Goal: Task Accomplishment & Management: Contribute content

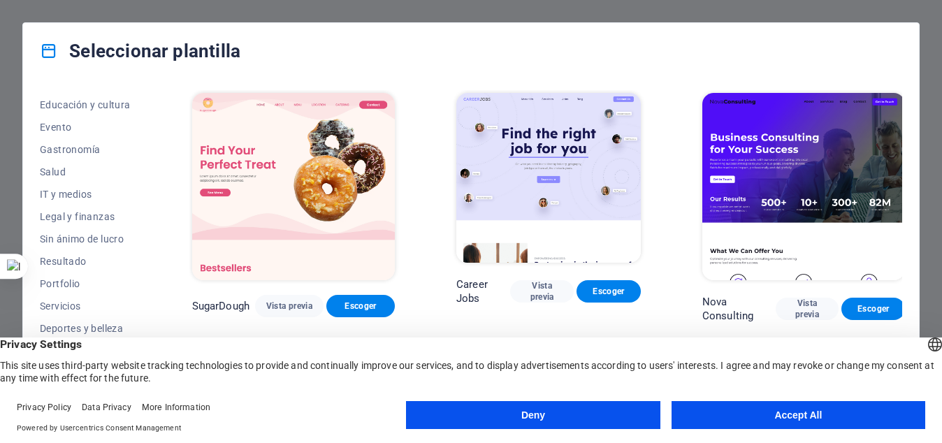
scroll to position [246, 0]
click at [762, 423] on button "Accept All" at bounding box center [799, 415] width 254 height 28
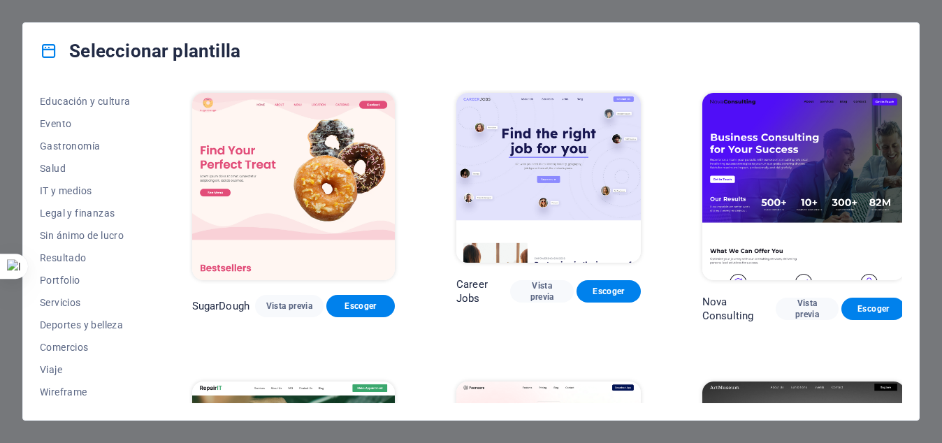
drag, startPoint x: 146, startPoint y: 304, endPoint x: 144, endPoint y: 370, distance: 66.4
click at [144, 370] on div "Todas las plantillas Mis plantillas Nueva Popular Landing page Multipager Onepa…" at bounding box center [94, 246] width 108 height 313
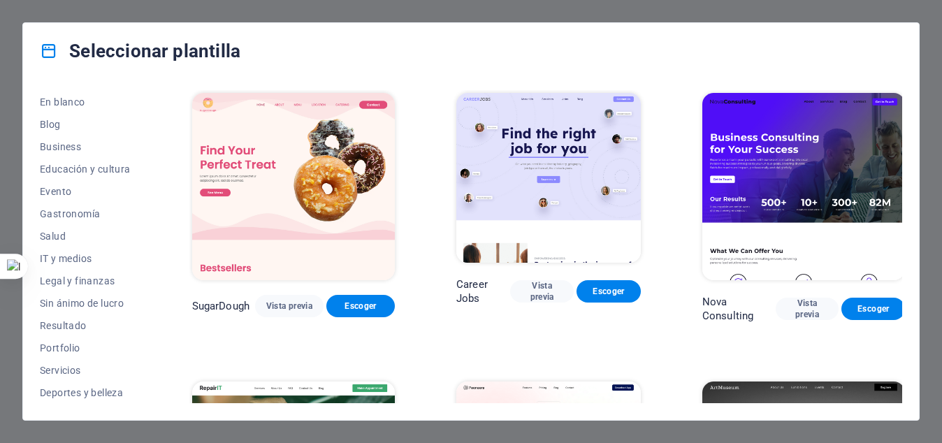
scroll to position [180, 0]
click at [65, 365] on span "Servicios" at bounding box center [85, 368] width 91 height 11
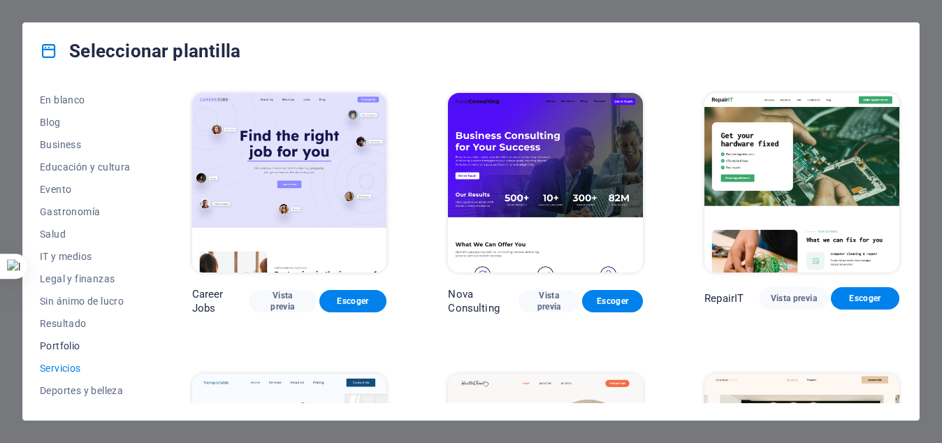
click at [59, 347] on span "Portfolio" at bounding box center [85, 345] width 91 height 11
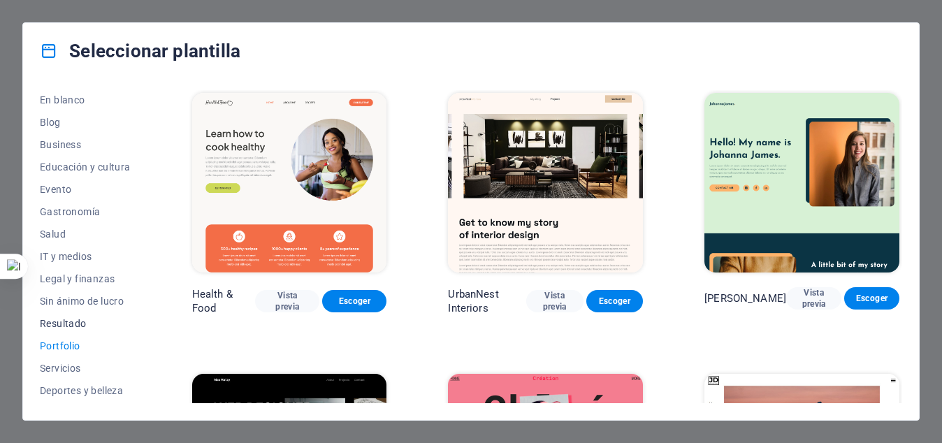
click at [66, 317] on button "Resultado" at bounding box center [85, 323] width 91 height 22
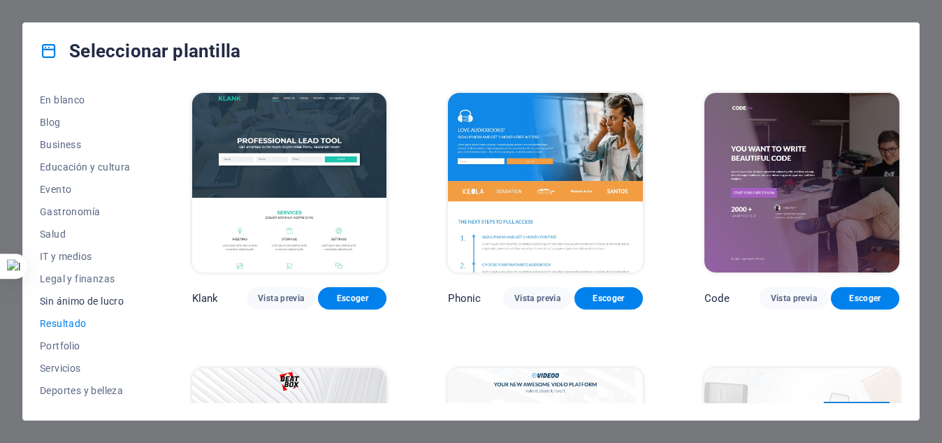
click at [74, 300] on span "Sin ánimo de lucro" at bounding box center [85, 301] width 91 height 11
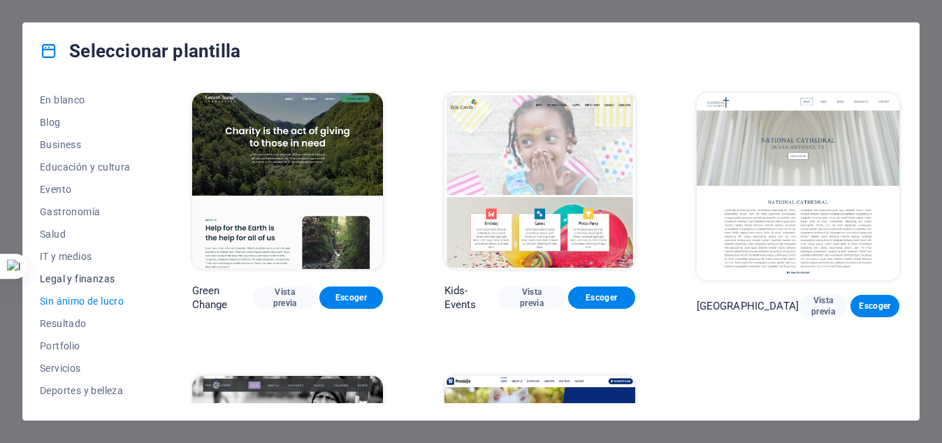
click at [71, 280] on span "Legal y finanzas" at bounding box center [85, 278] width 91 height 11
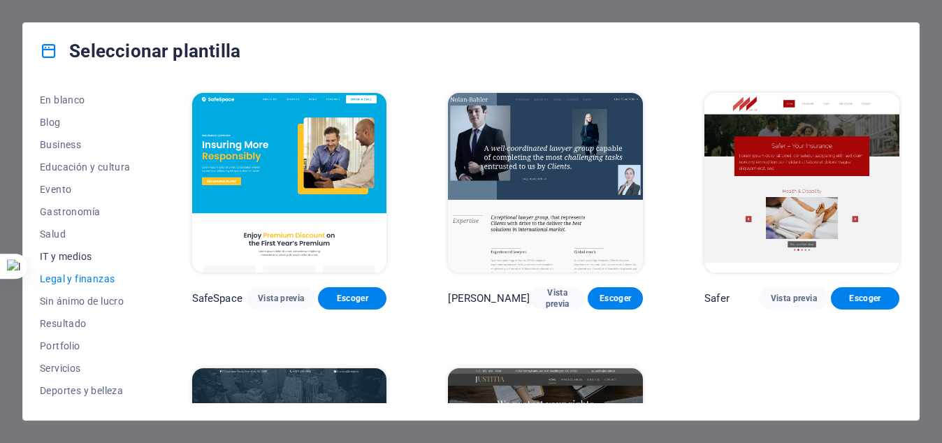
click at [69, 253] on span "IT y medios" at bounding box center [85, 256] width 91 height 11
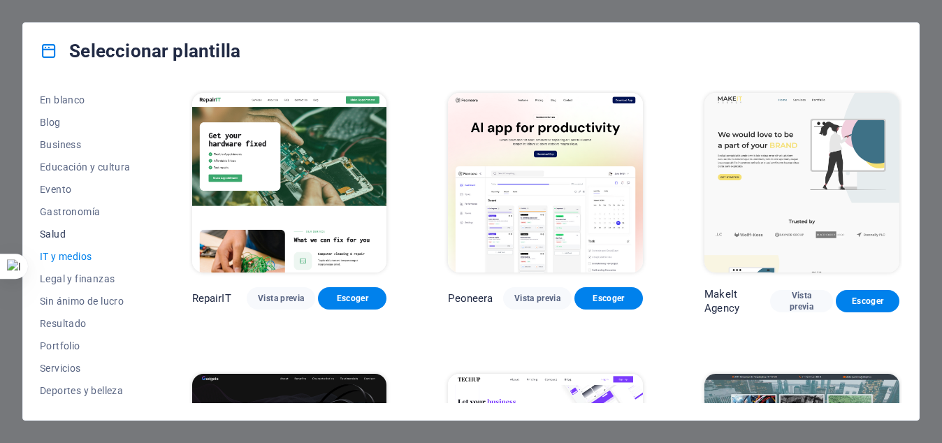
click at [55, 232] on span "Salud" at bounding box center [85, 234] width 91 height 11
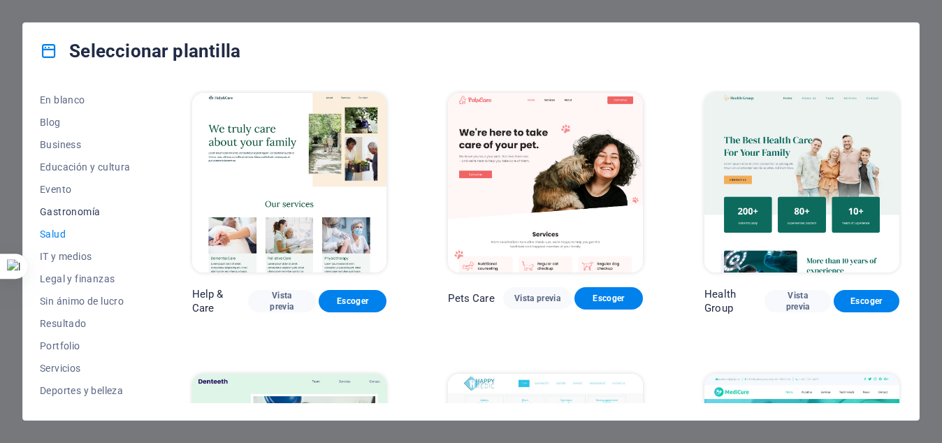
click at [58, 210] on span "Gastronomía" at bounding box center [85, 211] width 91 height 11
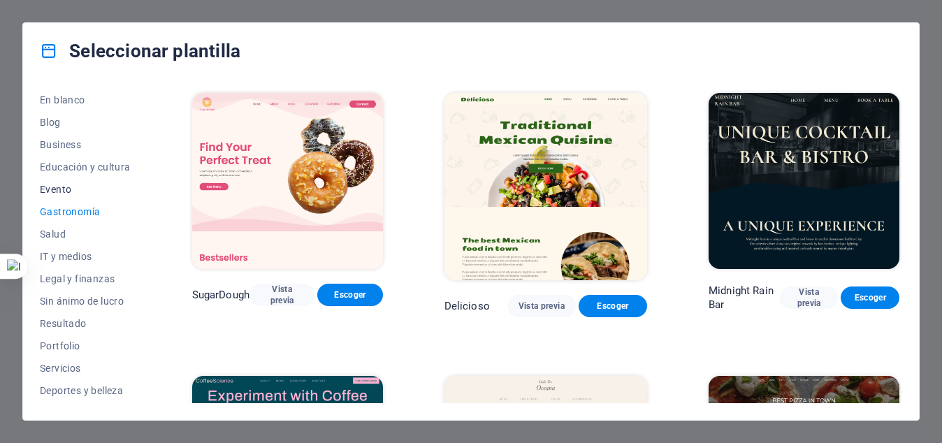
click at [56, 187] on span "Evento" at bounding box center [85, 189] width 91 height 11
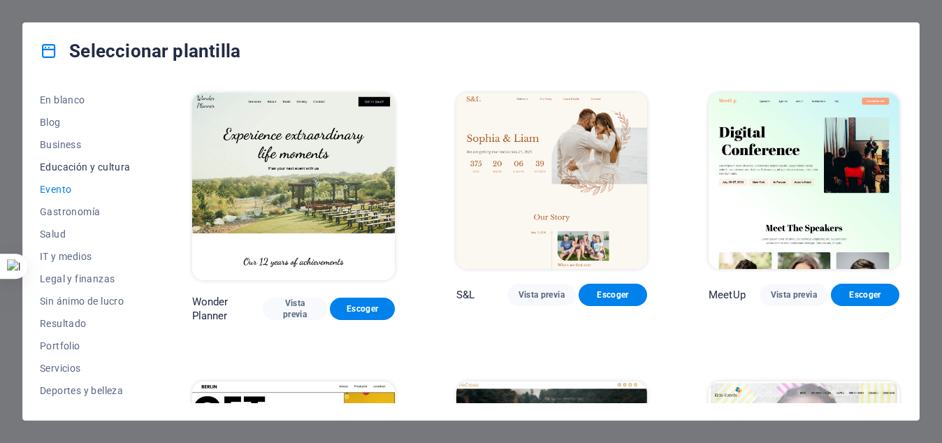
click at [66, 166] on span "Educación y cultura" at bounding box center [85, 166] width 91 height 11
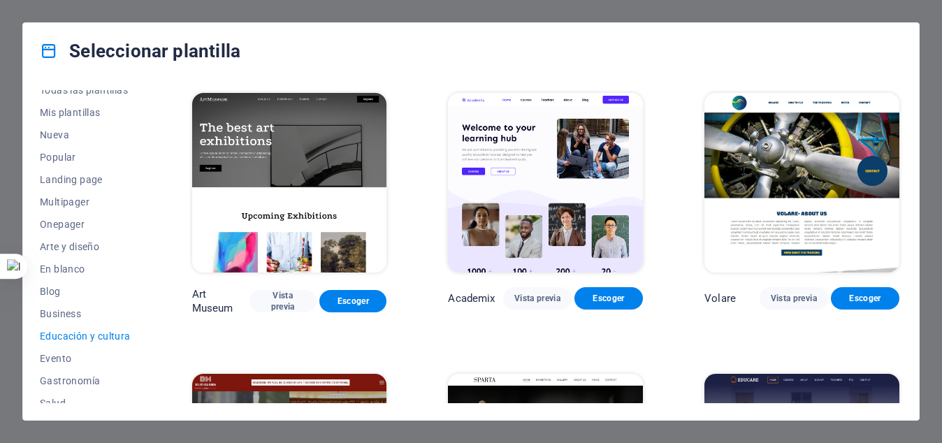
scroll to position [13, 0]
click at [63, 264] on span "En blanco" at bounding box center [85, 267] width 91 height 11
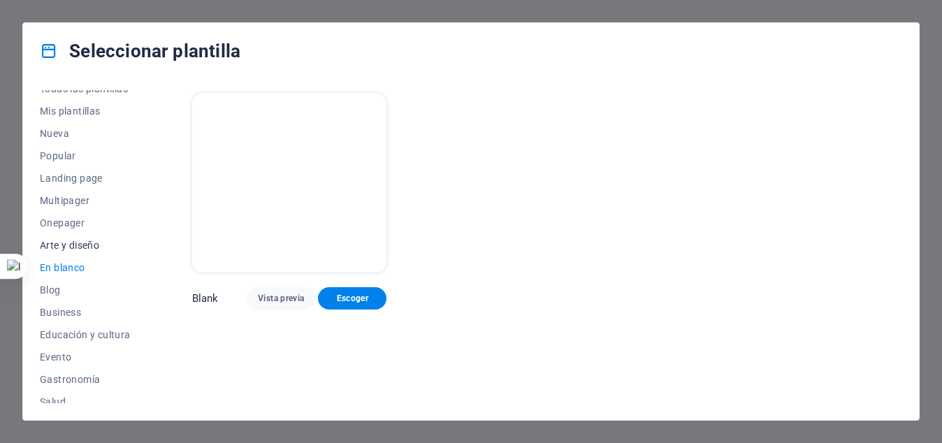
click at [67, 245] on span "Arte y diseño" at bounding box center [85, 245] width 91 height 11
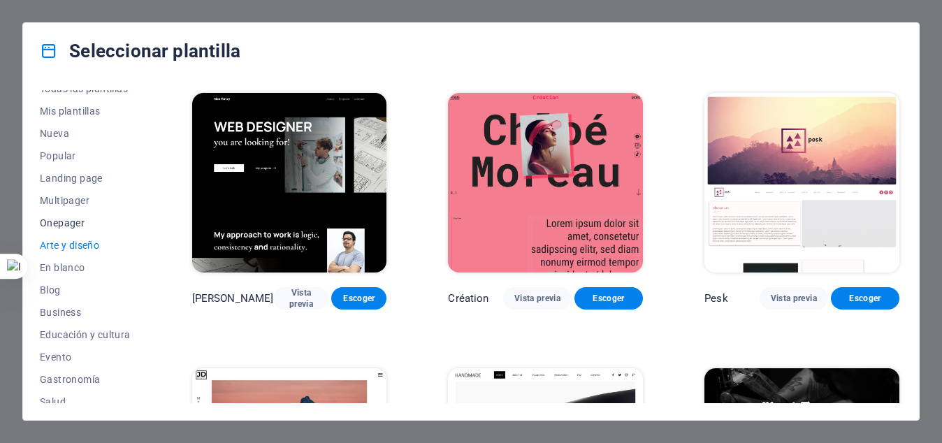
click at [68, 224] on span "Onepager" at bounding box center [85, 222] width 91 height 11
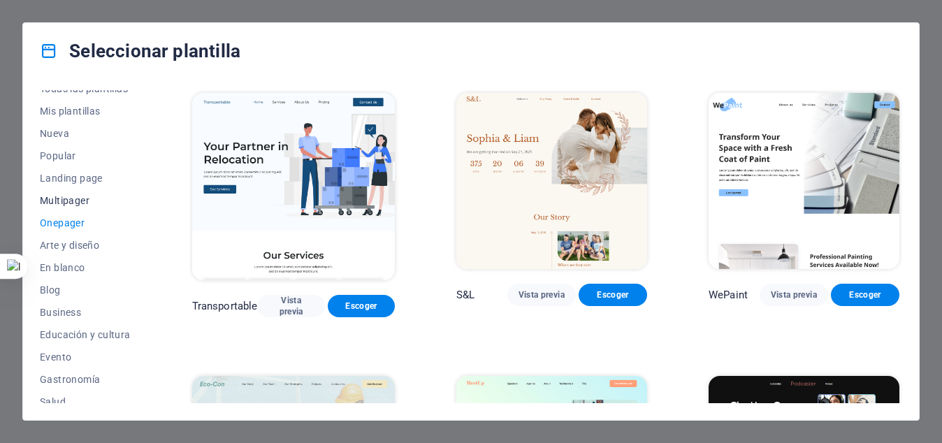
click at [75, 201] on span "Multipager" at bounding box center [85, 200] width 91 height 11
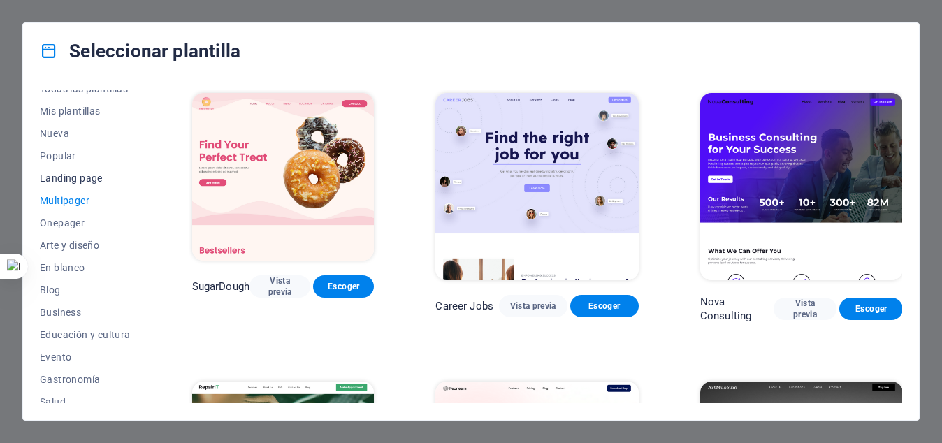
click at [68, 180] on span "Landing page" at bounding box center [85, 178] width 91 height 11
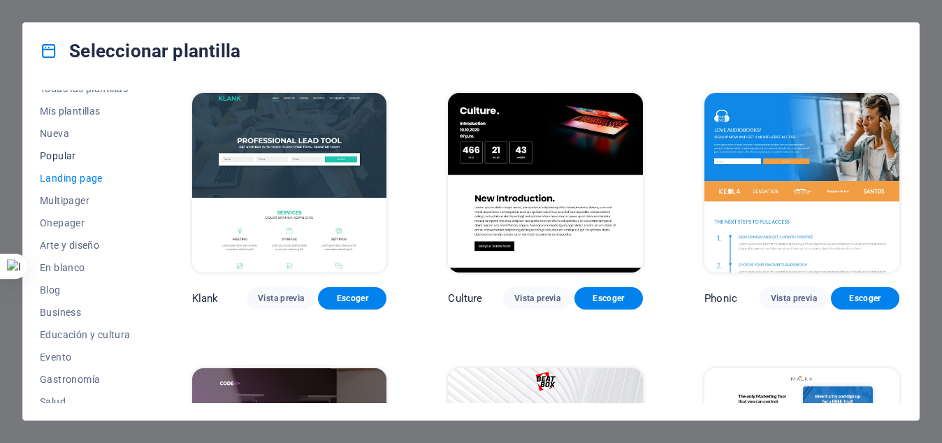
click at [58, 153] on span "Popular" at bounding box center [85, 155] width 91 height 11
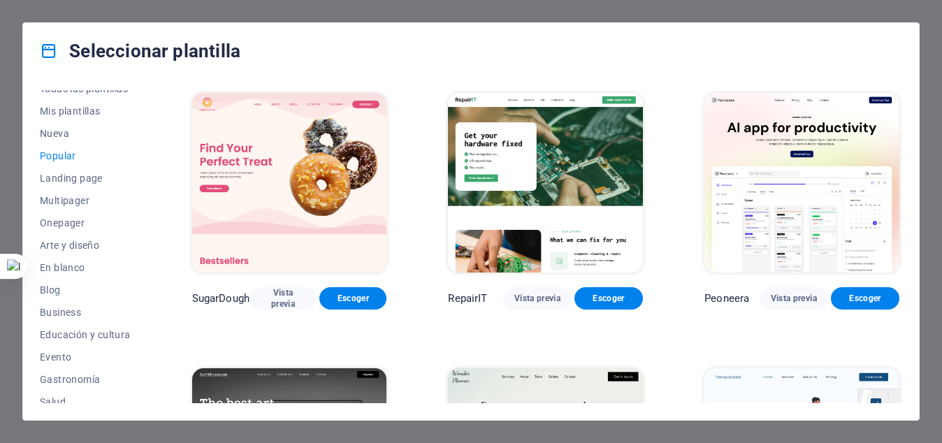
drag, startPoint x: 146, startPoint y: 159, endPoint x: 141, endPoint y: 101, distance: 58.2
click at [141, 101] on div "Todas las plantillas Mis plantillas Nueva Popular Landing page Multipager Onepa…" at bounding box center [94, 246] width 108 height 313
drag, startPoint x: 145, startPoint y: 101, endPoint x: 144, endPoint y: 238, distance: 137.0
click at [144, 238] on div "Todas las plantillas Mis plantillas Nueva Popular Landing page Multipager Onepa…" at bounding box center [94, 246] width 108 height 313
click at [147, 236] on div "Todas las plantillas Mis plantillas Nueva Popular Landing page Multipager Onepa…" at bounding box center [94, 246] width 108 height 313
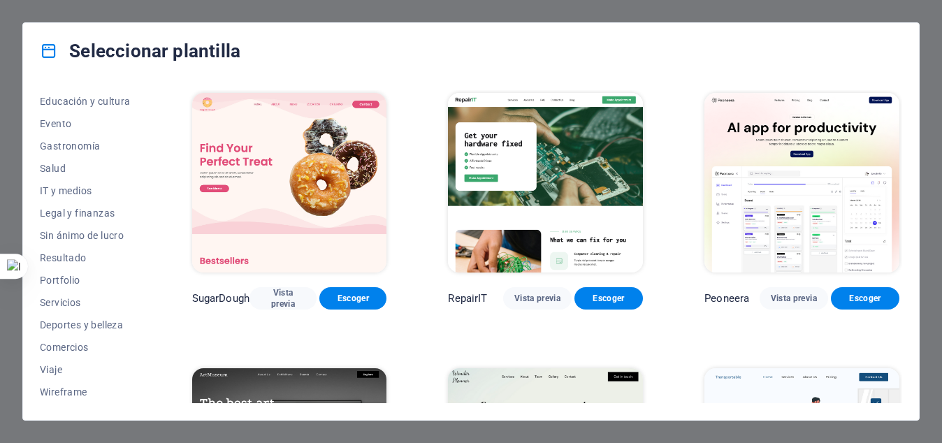
scroll to position [0, 0]
drag, startPoint x: 150, startPoint y: 174, endPoint x: 147, endPoint y: 282, distance: 108.3
click at [147, 282] on div "Todas las plantillas Mis plantillas Nueva Popular Landing page Multipager Onepa…" at bounding box center [471, 249] width 896 height 341
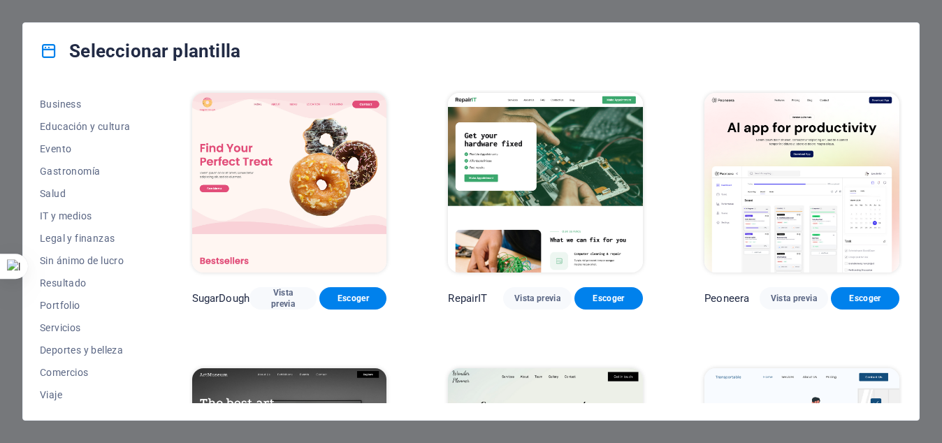
scroll to position [224, 0]
click at [65, 279] on span "Resultado" at bounding box center [85, 280] width 91 height 11
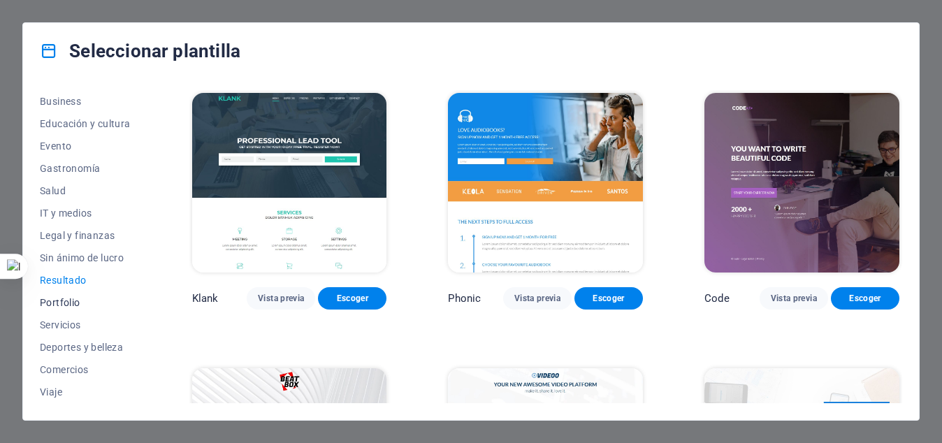
click at [65, 298] on span "Portfolio" at bounding box center [85, 302] width 91 height 11
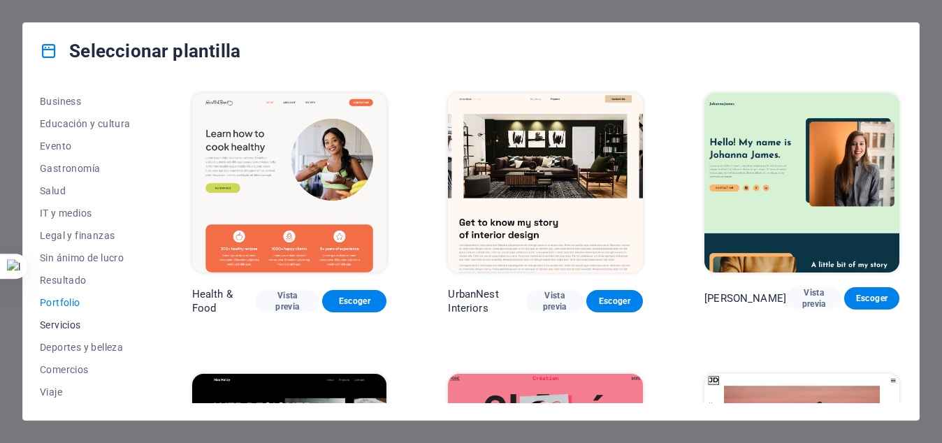
click at [70, 321] on span "Servicios" at bounding box center [85, 324] width 91 height 11
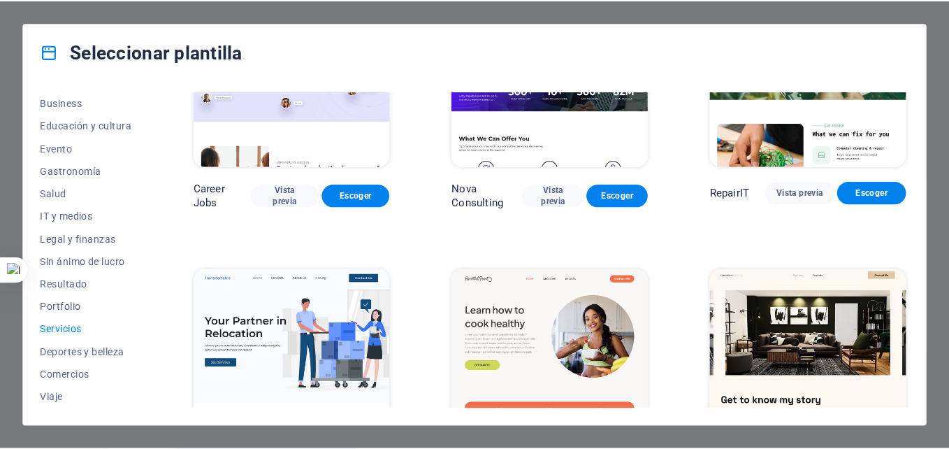
scroll to position [0, 0]
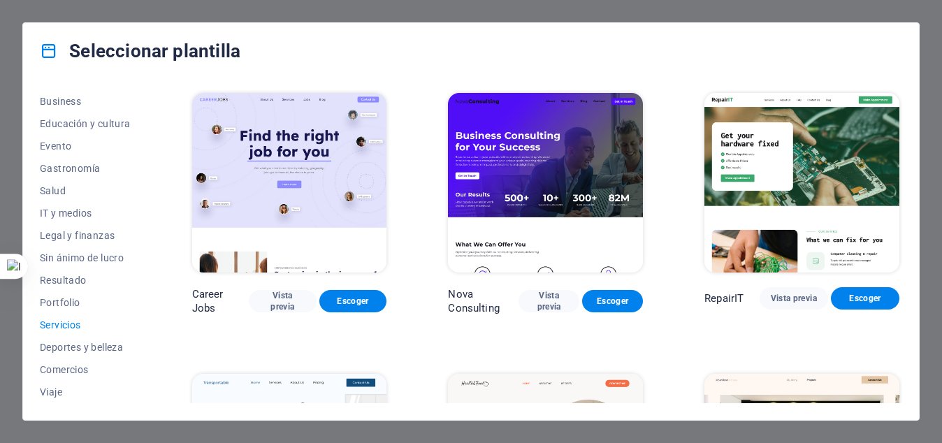
drag, startPoint x: 903, startPoint y: 110, endPoint x: 903, endPoint y: 145, distance: 34.9
click at [903, 145] on div "Todas las plantillas Mis plantillas Nueva Popular Landing page Multipager Onepa…" at bounding box center [471, 249] width 896 height 341
click at [906, 36] on div "Seleccionar plantilla" at bounding box center [471, 51] width 896 height 56
click at [48, 50] on icon at bounding box center [49, 51] width 18 height 18
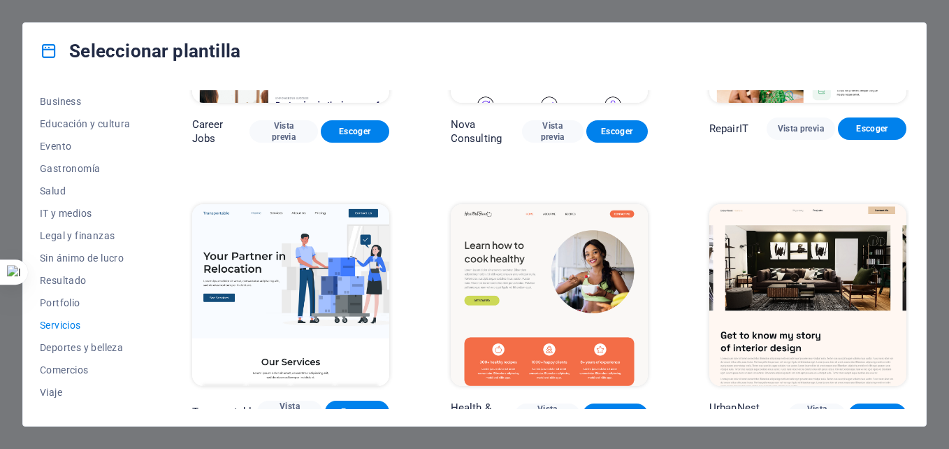
scroll to position [211, 0]
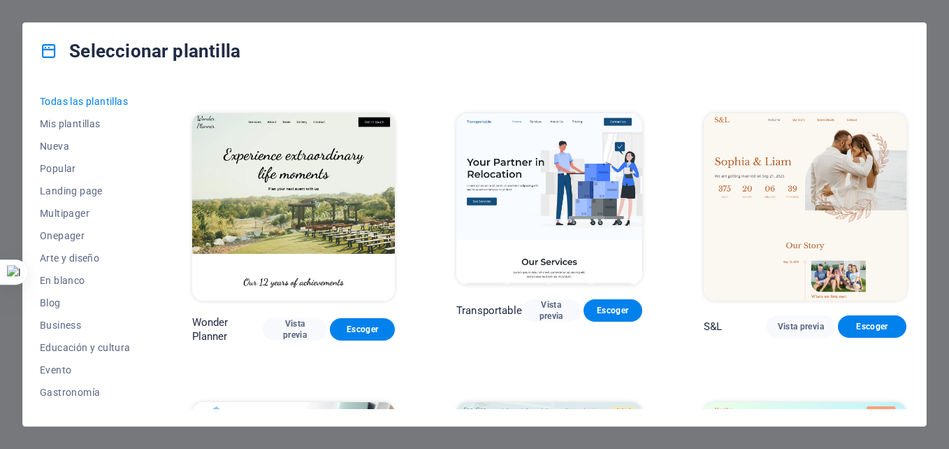
scroll to position [558, 0]
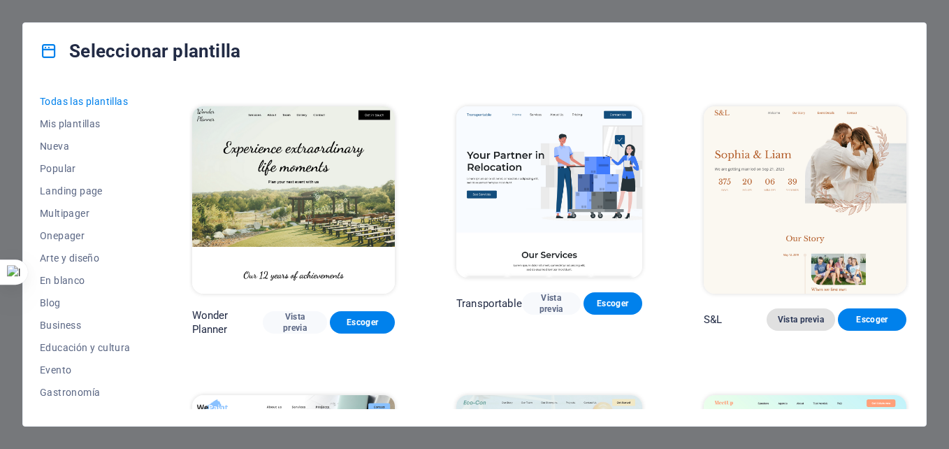
click at [799, 314] on span "Vista previa" at bounding box center [801, 319] width 46 height 11
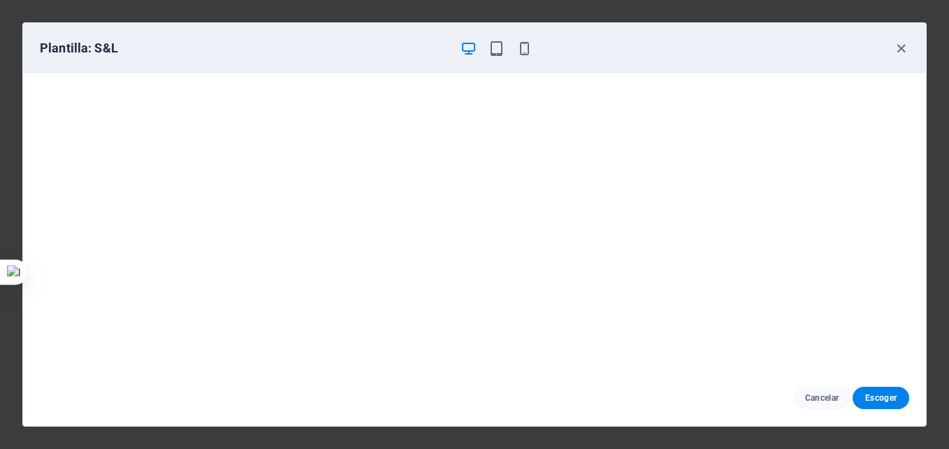
click at [468, 46] on icon "button" at bounding box center [469, 49] width 16 height 16
click at [817, 403] on button "Cancelar" at bounding box center [822, 397] width 57 height 22
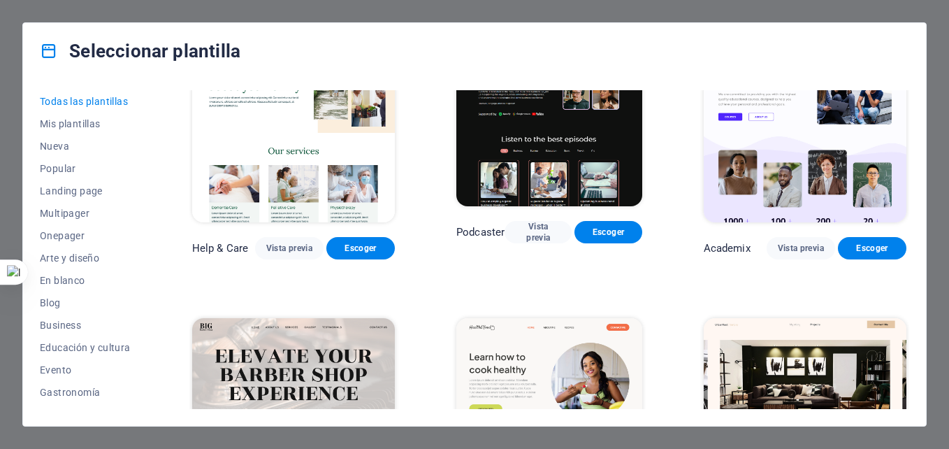
scroll to position [1201, 0]
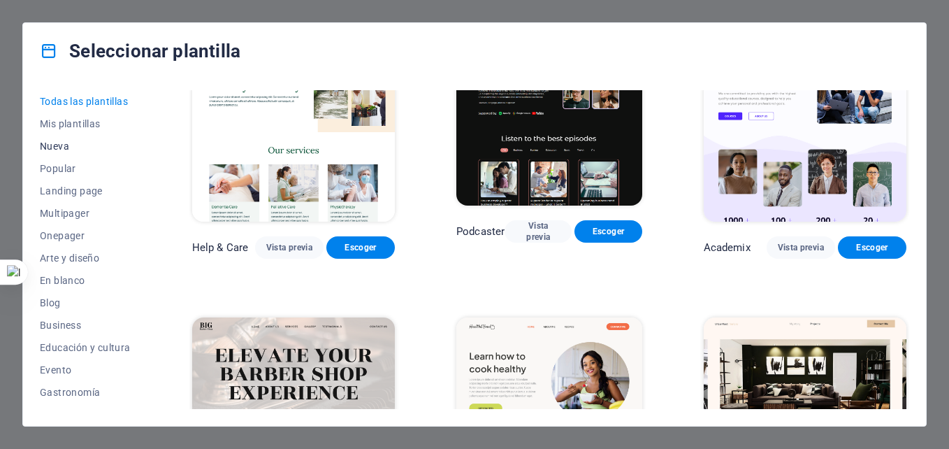
click at [52, 143] on span "Nueva" at bounding box center [85, 145] width 91 height 11
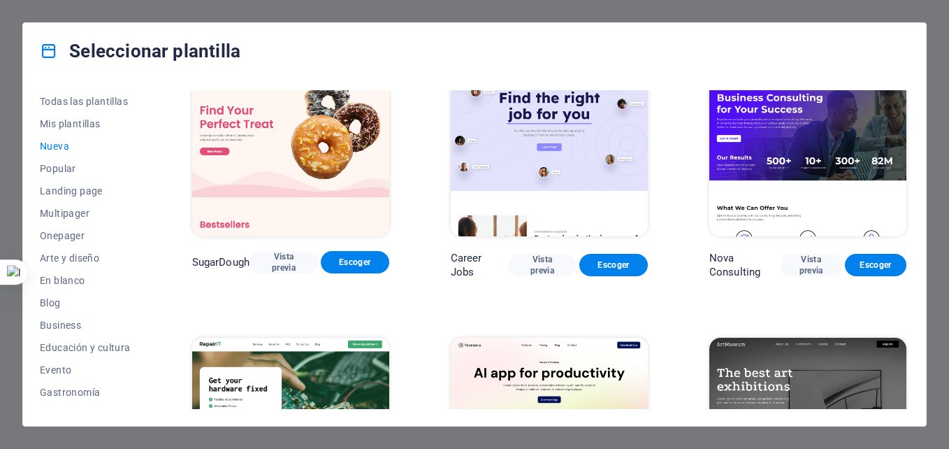
scroll to position [0, 0]
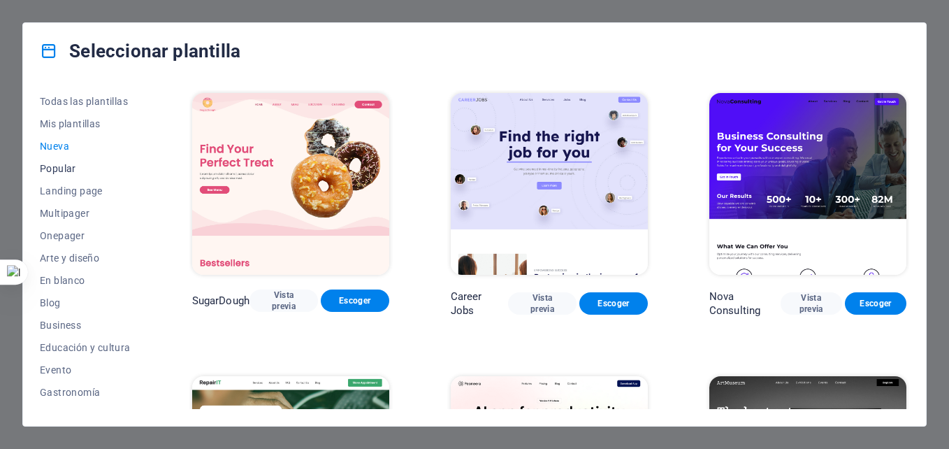
click at [54, 171] on span "Popular" at bounding box center [85, 168] width 91 height 11
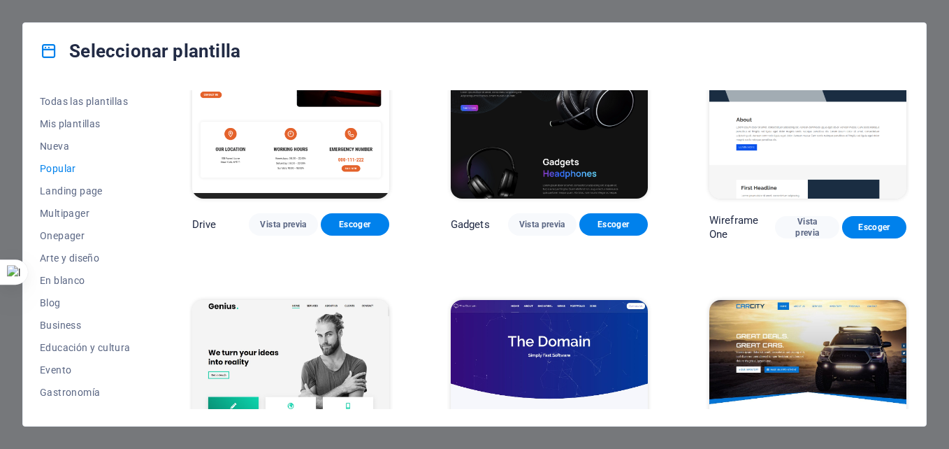
scroll to position [962, 0]
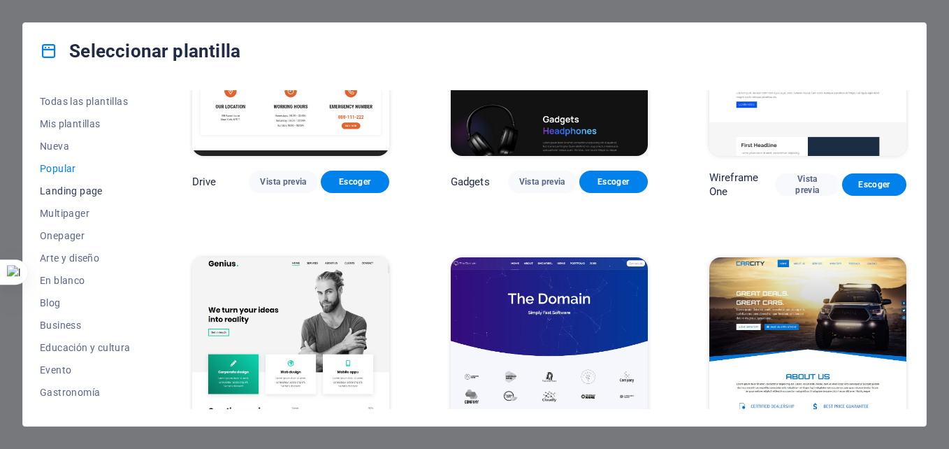
click at [61, 191] on span "Landing page" at bounding box center [85, 190] width 91 height 11
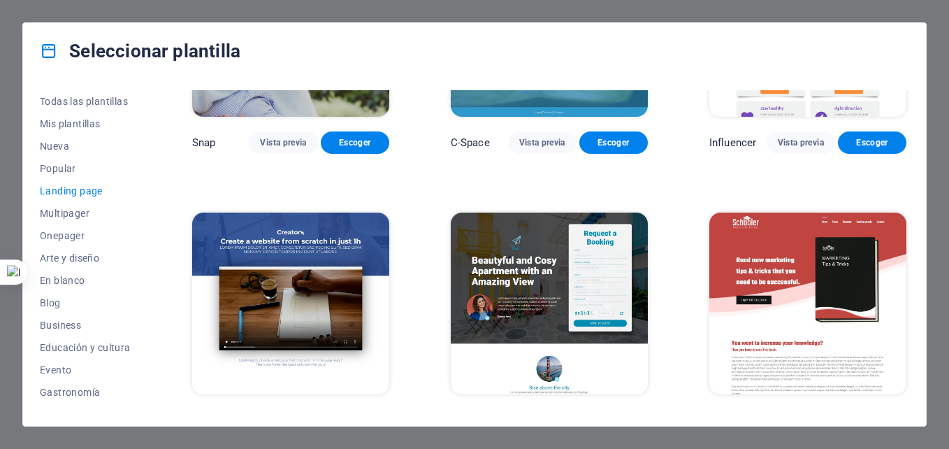
drag, startPoint x: 905, startPoint y: 365, endPoint x: 916, endPoint y: 287, distance: 79.8
click at [916, 287] on div "Todas las plantillas Mis plantillas Nueva Popular Landing page Multipager Onepa…" at bounding box center [474, 252] width 903 height 347
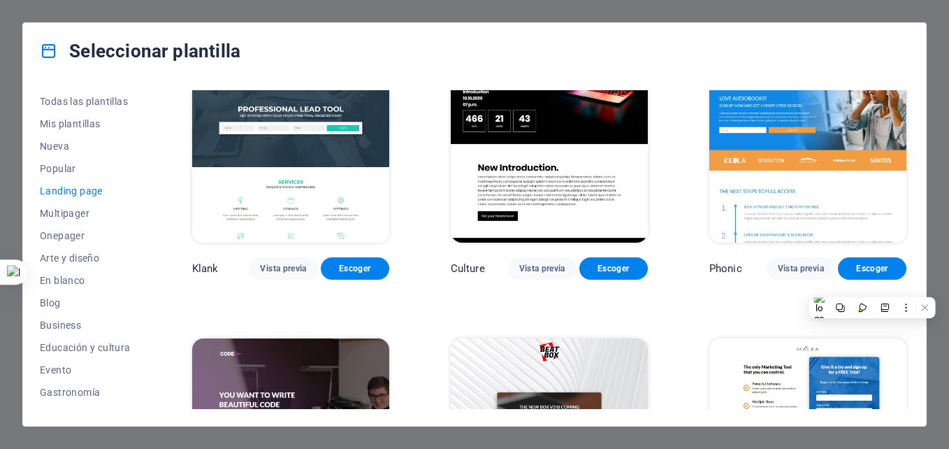
scroll to position [0, 0]
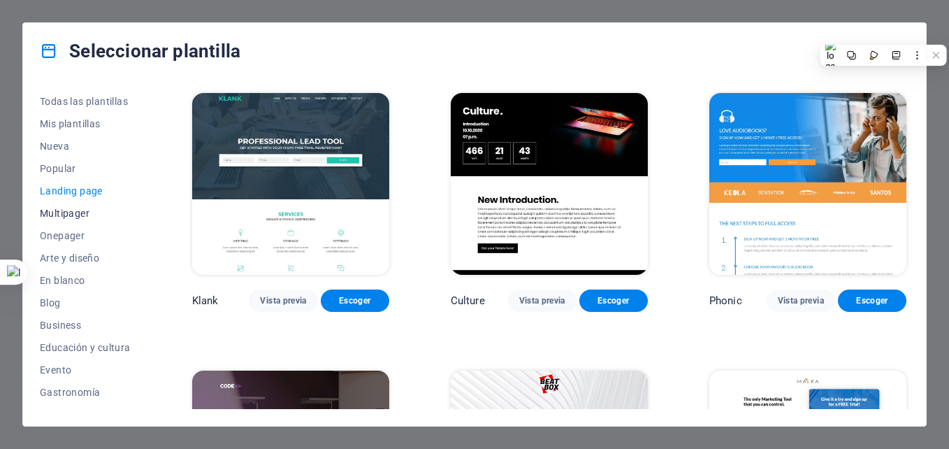
click at [61, 215] on span "Multipager" at bounding box center [85, 213] width 91 height 11
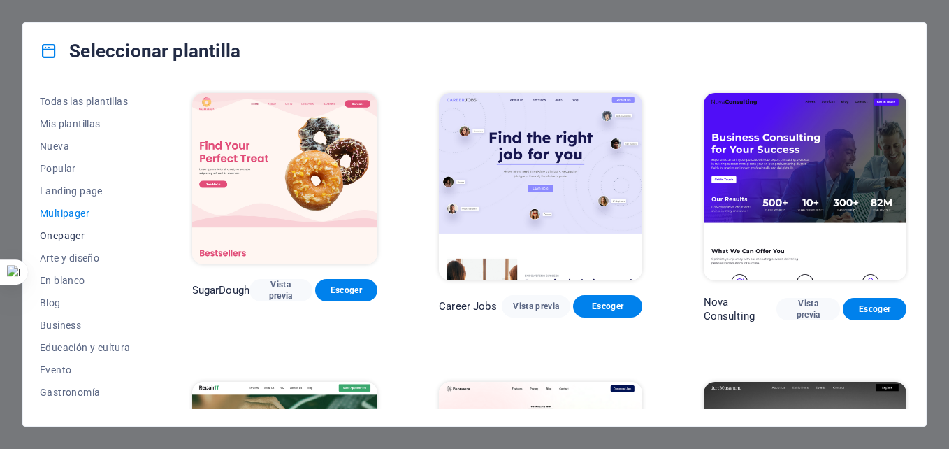
click at [59, 236] on span "Onepager" at bounding box center [85, 235] width 91 height 11
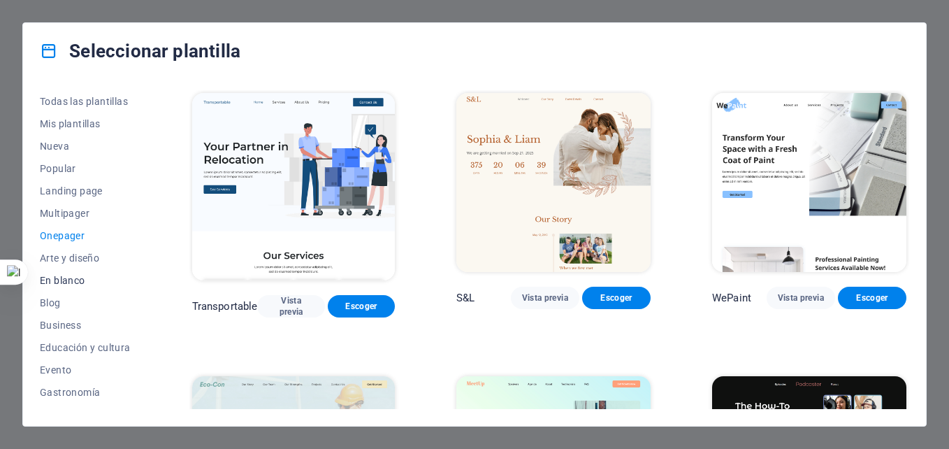
click at [68, 275] on span "En blanco" at bounding box center [85, 280] width 91 height 11
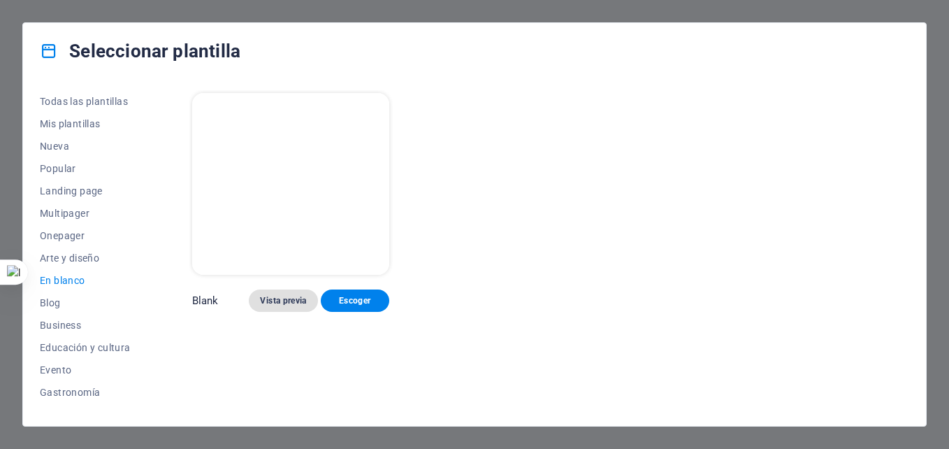
click at [284, 295] on span "Vista previa" at bounding box center [283, 300] width 46 height 11
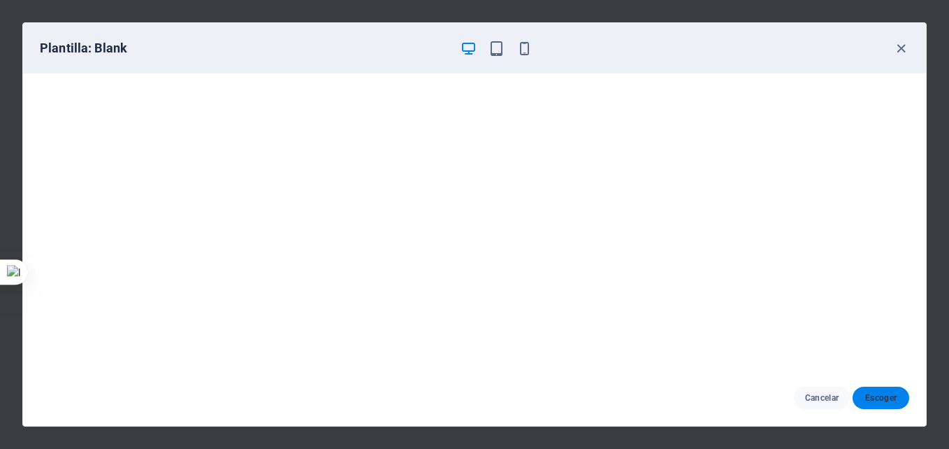
click at [877, 396] on span "Escoger" at bounding box center [881, 397] width 34 height 11
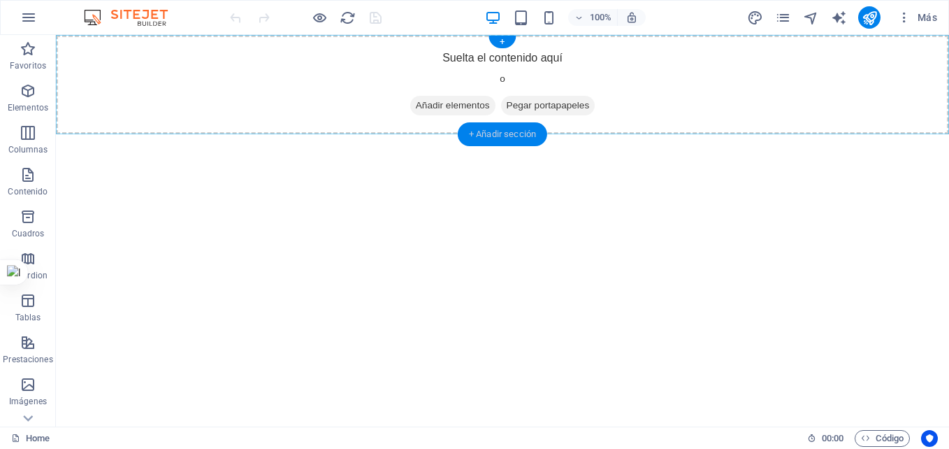
click at [503, 136] on div "+ Añadir sección" at bounding box center [502, 134] width 89 height 24
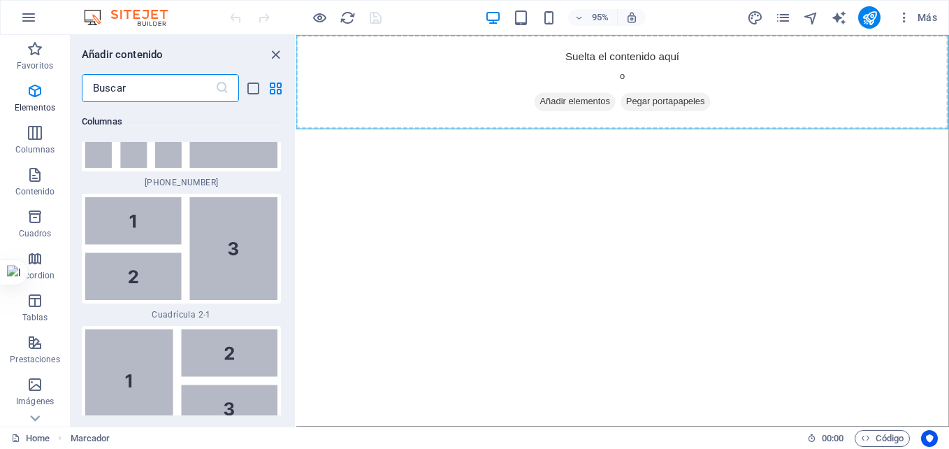
scroll to position [4279, 0]
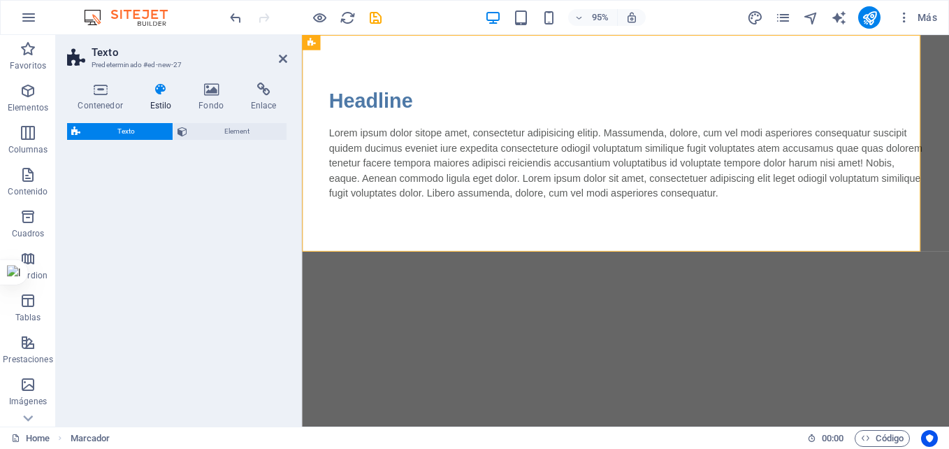
select select "rem"
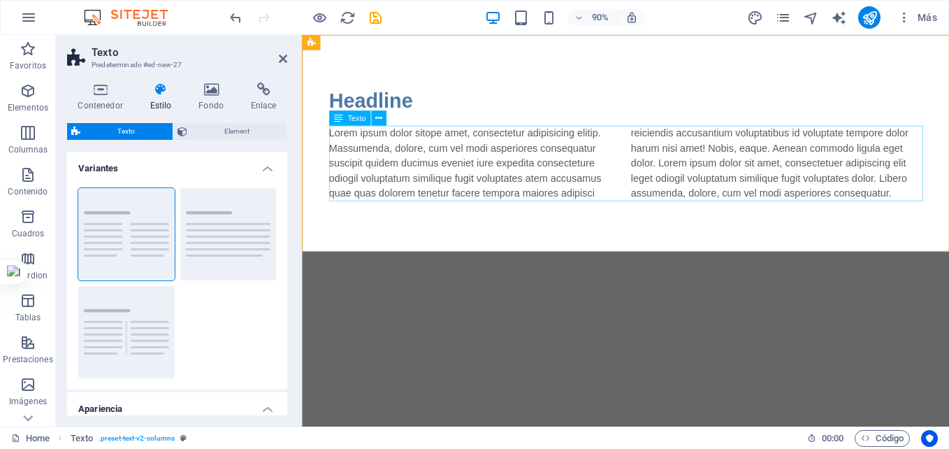
click at [948, 211] on div "Lorem ipsum dolor sitope amet, consectetur adipisicing elitip. Massumenda, dolo…" at bounding box center [662, 178] width 660 height 84
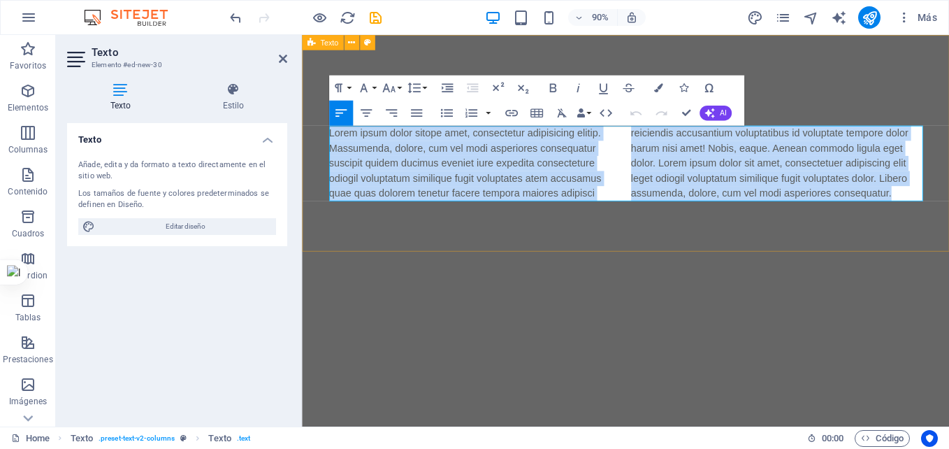
drag, startPoint x: 975, startPoint y: 210, endPoint x: 314, endPoint y: 148, distance: 664.0
click at [314, 148] on div "Headline Lorem ipsum dolor sitope amet, consectetur adipisicing elitip. Massume…" at bounding box center [661, 155] width 719 height 240
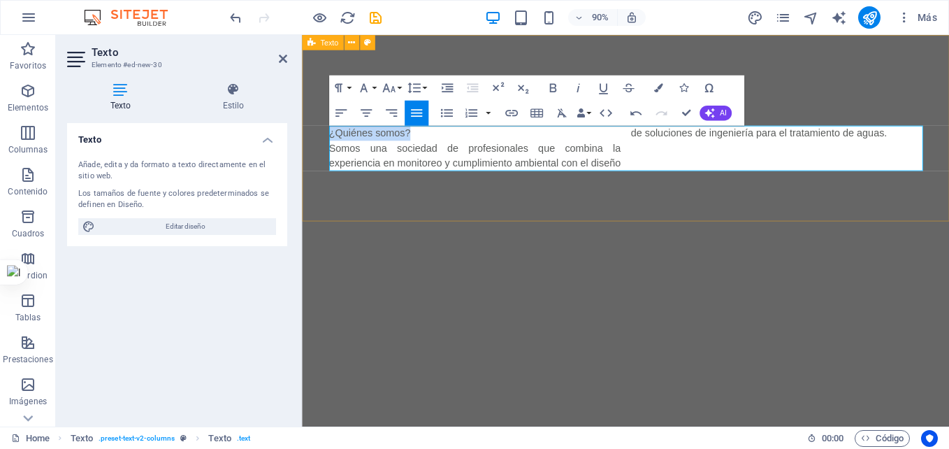
drag, startPoint x: 443, startPoint y: 147, endPoint x: 326, endPoint y: 143, distance: 116.8
click at [326, 143] on div "Headline ¿Quiénes somos? Somos una sociedad de profesionales que combina la exp…" at bounding box center [661, 138] width 719 height 207
click at [361, 86] on icon "button" at bounding box center [363, 87] width 15 height 15
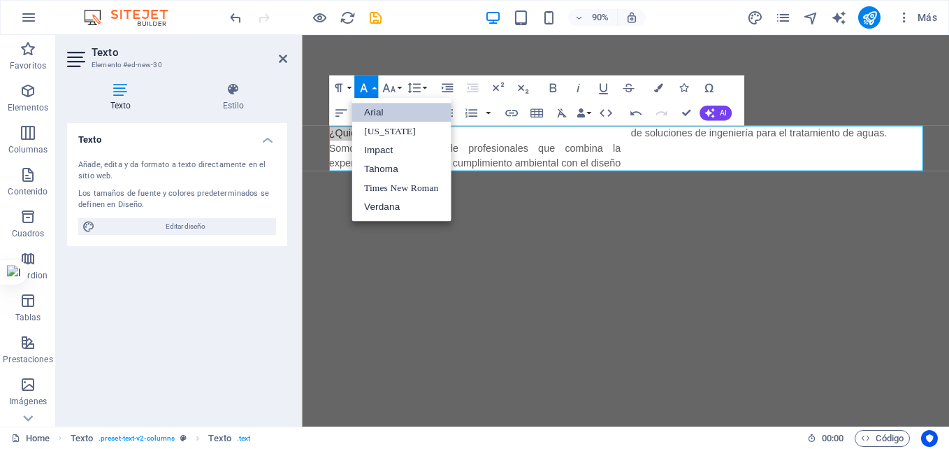
scroll to position [0, 0]
click at [395, 153] on link "Impact" at bounding box center [401, 149] width 99 height 19
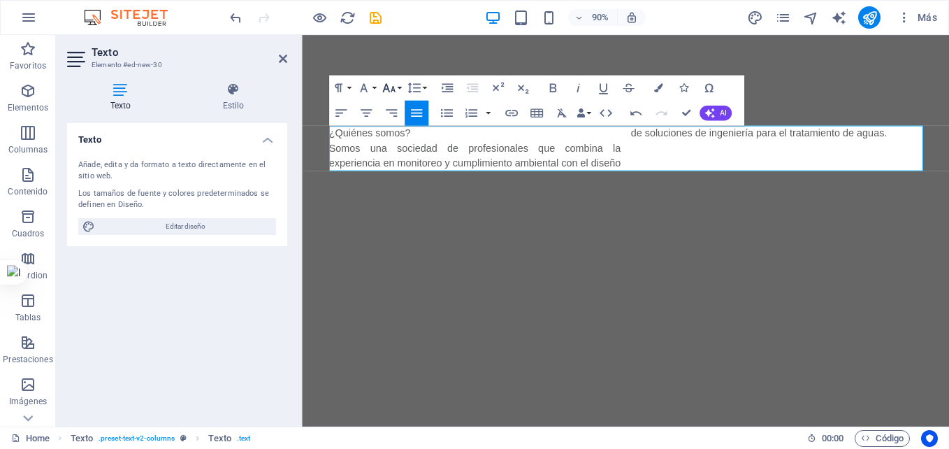
click at [398, 89] on button "Font Size" at bounding box center [391, 87] width 24 height 25
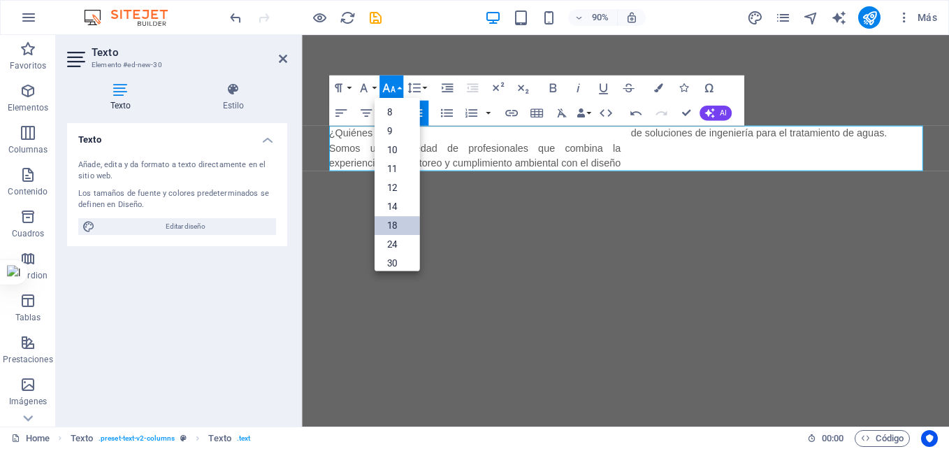
click at [400, 217] on link "18" at bounding box center [396, 225] width 45 height 19
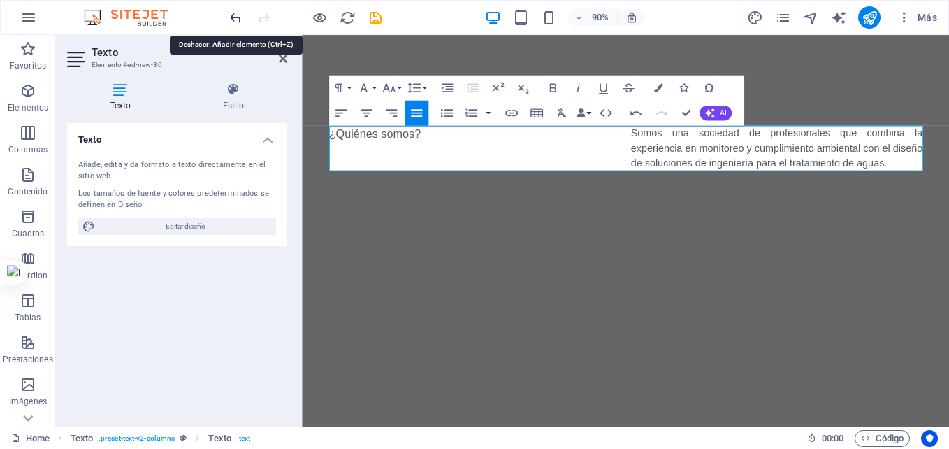
click at [233, 18] on icon "undo" at bounding box center [236, 18] width 16 height 16
click at [233, 13] on icon "undo" at bounding box center [236, 18] width 16 height 16
click at [231, 25] on icon "undo" at bounding box center [236, 18] width 16 height 16
click at [282, 59] on icon at bounding box center [283, 58] width 8 height 11
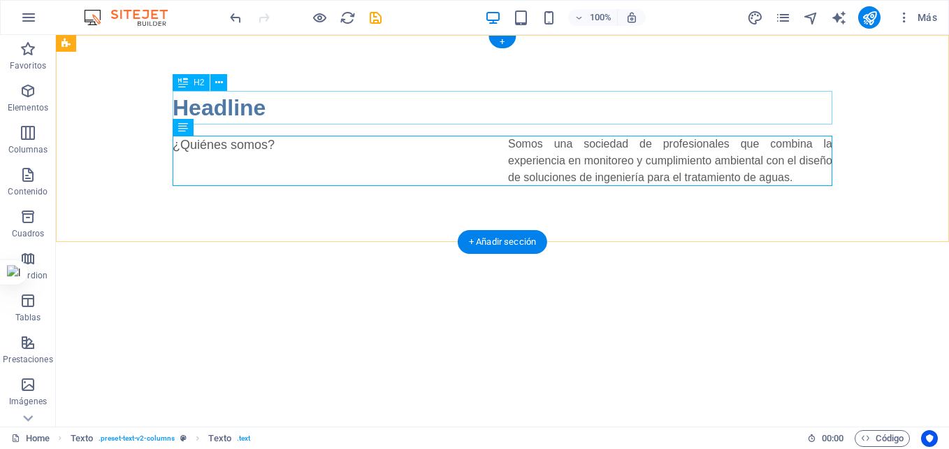
click at [480, 104] on div "Headline" at bounding box center [503, 108] width 660 height 34
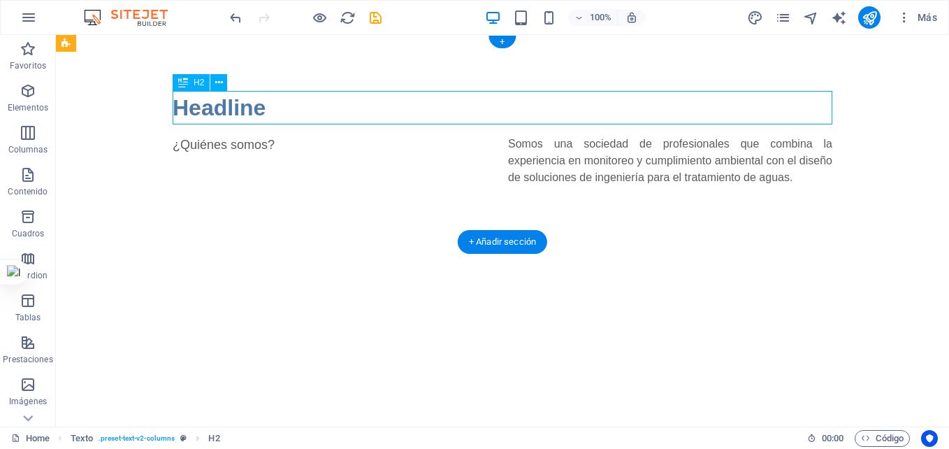
click at [480, 104] on div "Headline" at bounding box center [503, 108] width 660 height 34
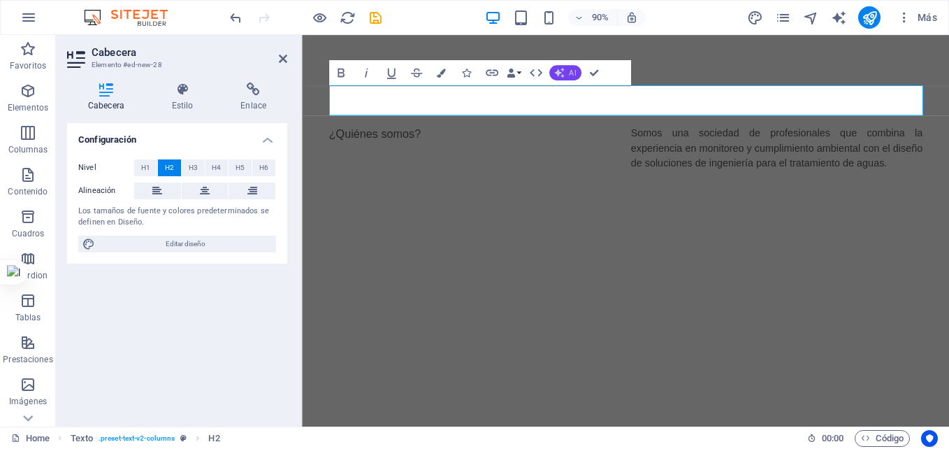
click at [565, 72] on button "AI" at bounding box center [565, 72] width 32 height 15
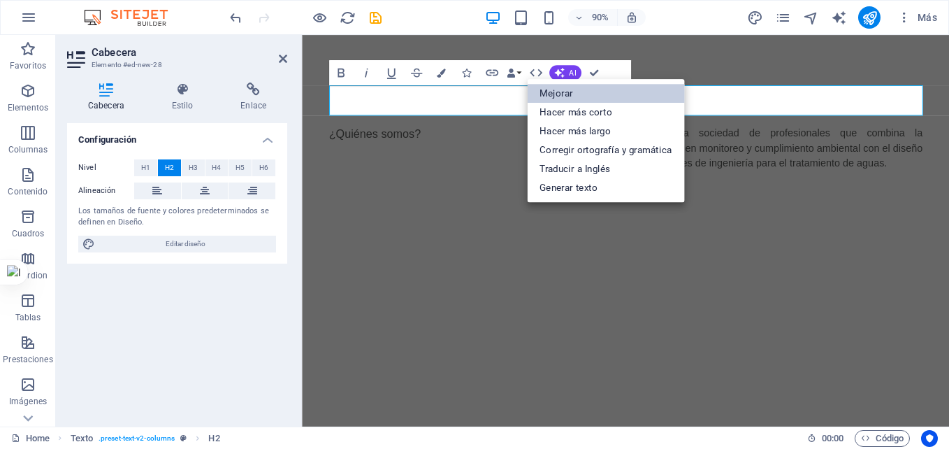
click at [585, 90] on link "Mejorar" at bounding box center [605, 93] width 157 height 19
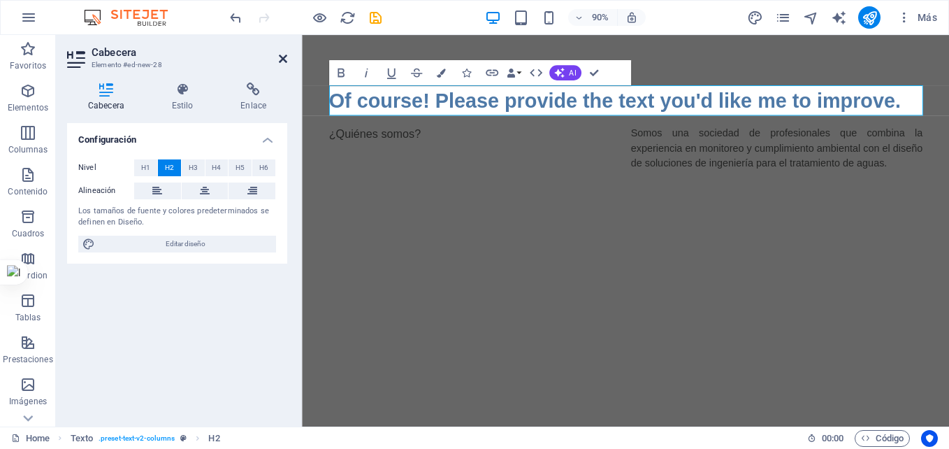
click at [284, 57] on icon at bounding box center [283, 58] width 8 height 11
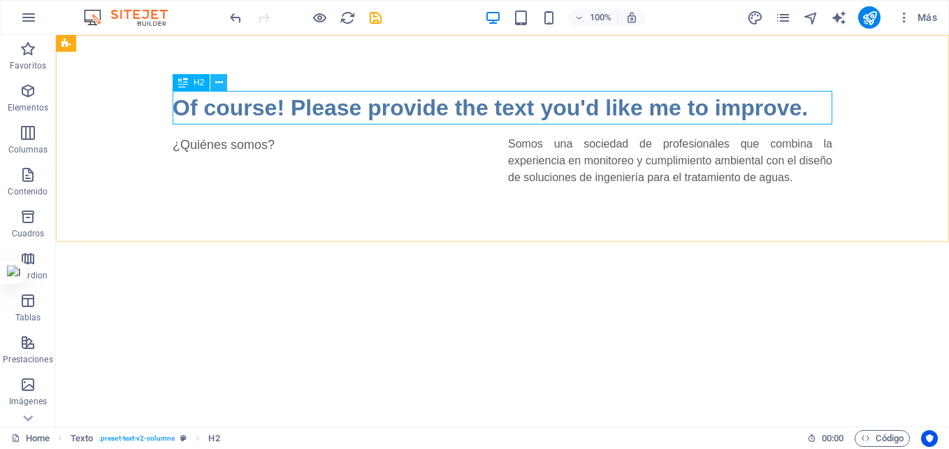
click at [220, 83] on icon at bounding box center [219, 82] width 8 height 15
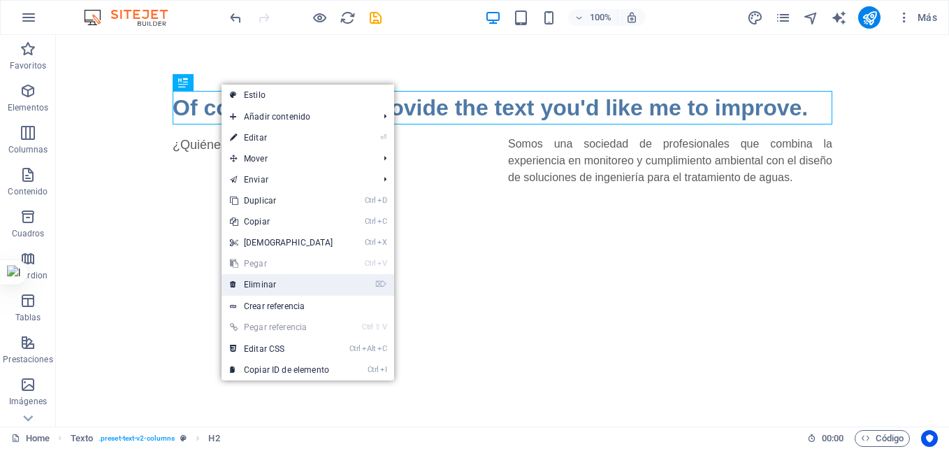
click at [283, 284] on link "⌦ Eliminar" at bounding box center [282, 284] width 120 height 21
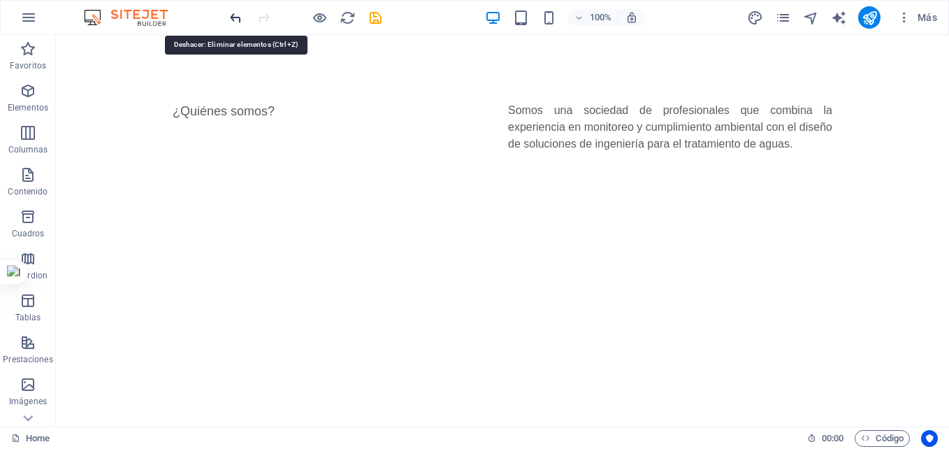
click at [230, 18] on icon "undo" at bounding box center [236, 18] width 16 height 16
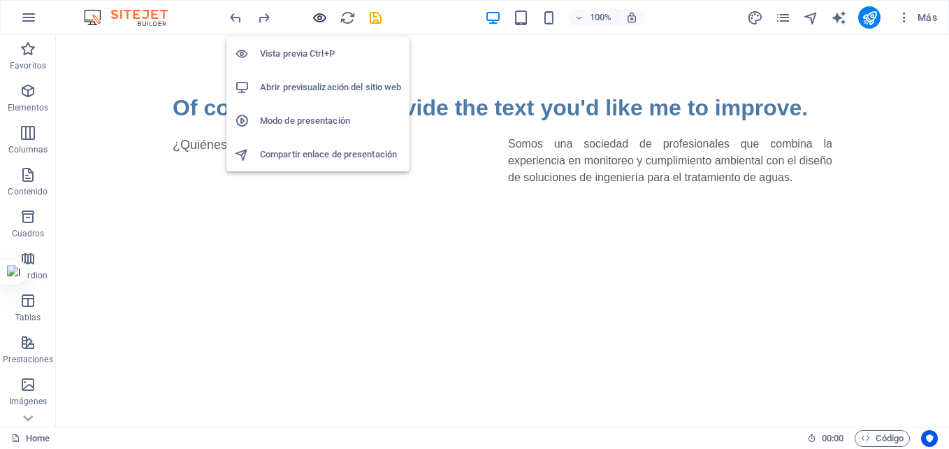
click at [317, 16] on icon "button" at bounding box center [320, 18] width 16 height 16
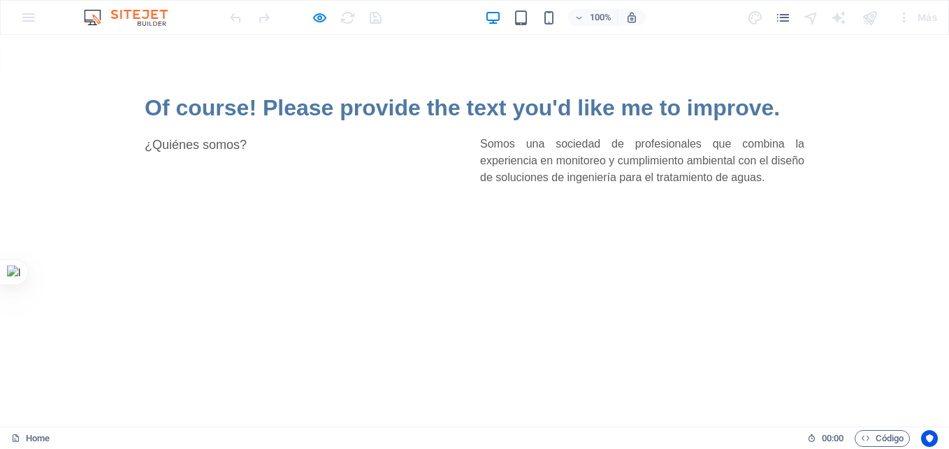
click at [286, 108] on h2 "Of course! Please provide the text you'd like me to improve." at bounding box center [475, 108] width 660 height 34
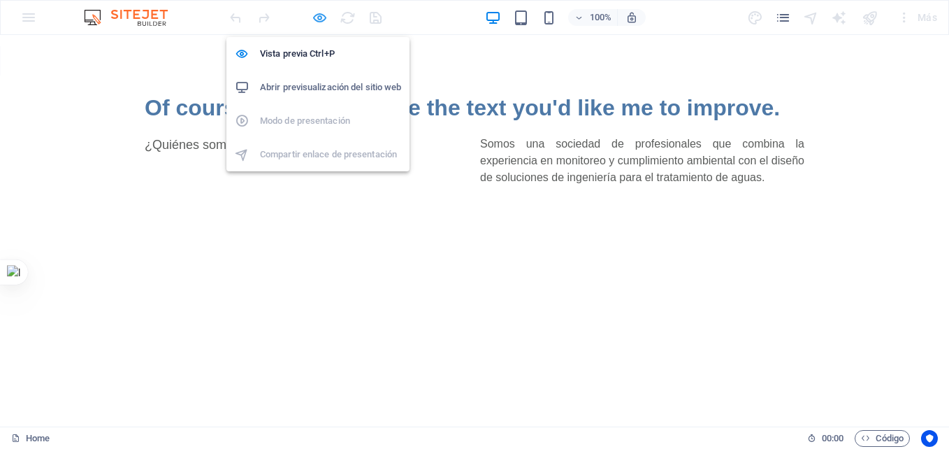
click at [319, 19] on icon "button" at bounding box center [320, 18] width 16 height 16
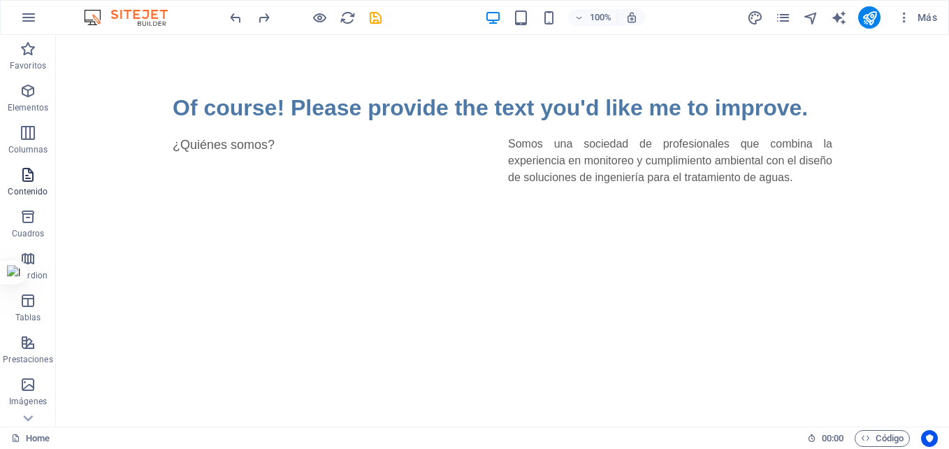
click at [30, 183] on span "Contenido" at bounding box center [28, 183] width 56 height 34
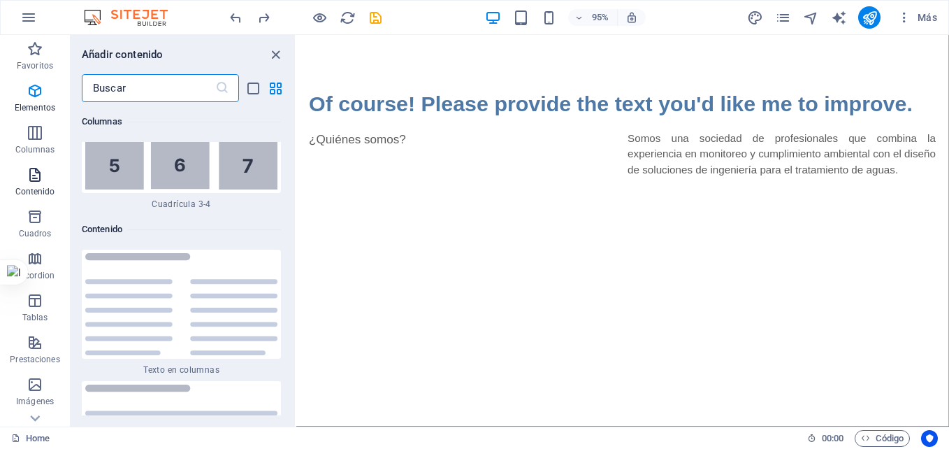
scroll to position [4694, 0]
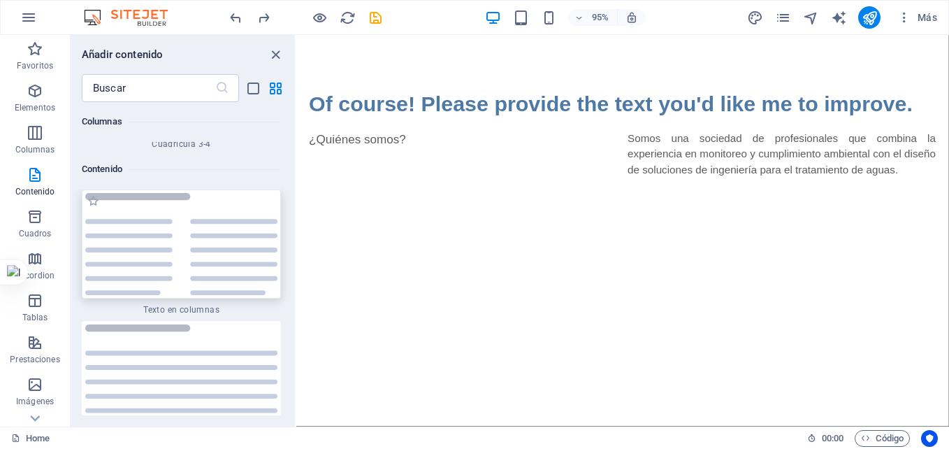
click at [168, 227] on img at bounding box center [181, 244] width 192 height 103
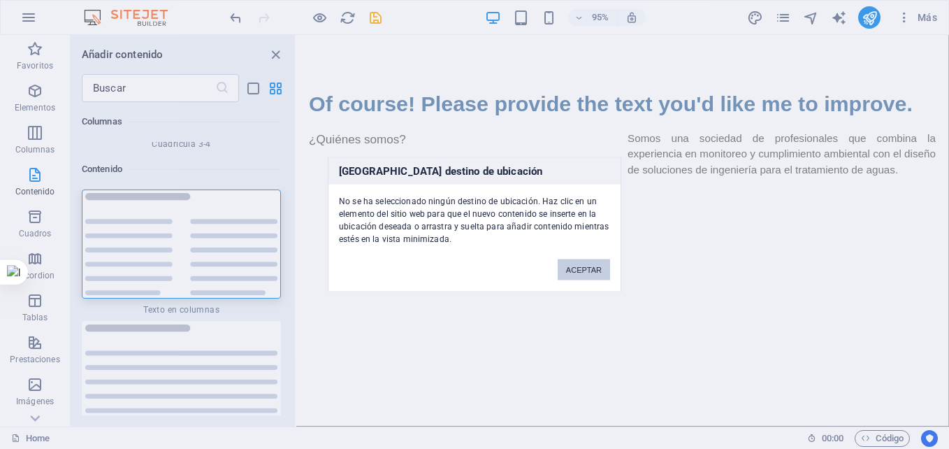
click at [586, 262] on button "ACEPTAR" at bounding box center [584, 269] width 52 height 21
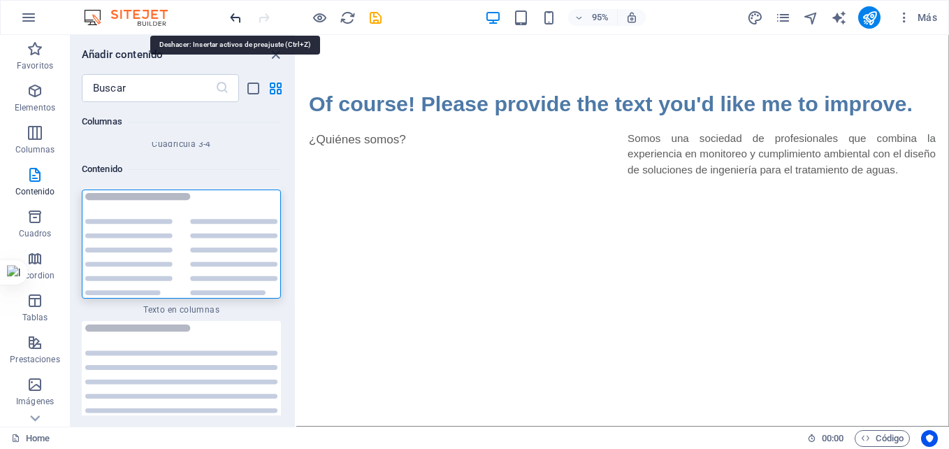
click at [231, 15] on icon "undo" at bounding box center [236, 18] width 16 height 16
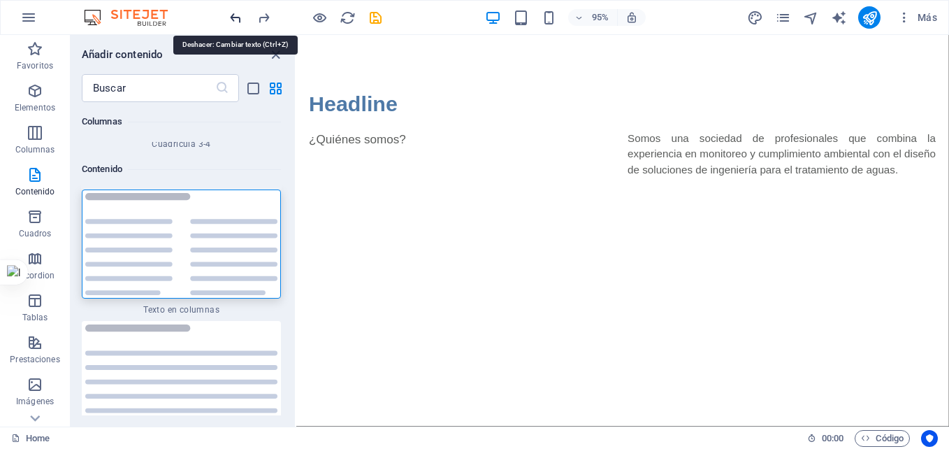
click at [231, 15] on icon "undo" at bounding box center [236, 18] width 16 height 16
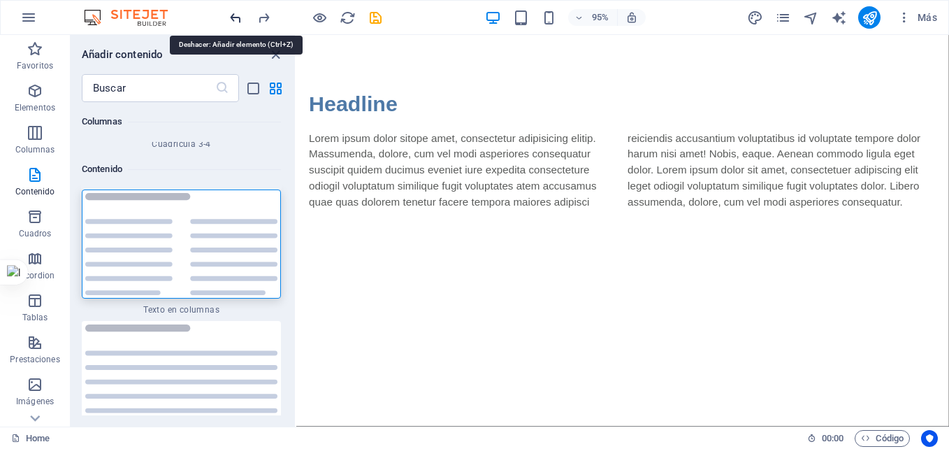
click at [231, 15] on icon "undo" at bounding box center [236, 18] width 16 height 16
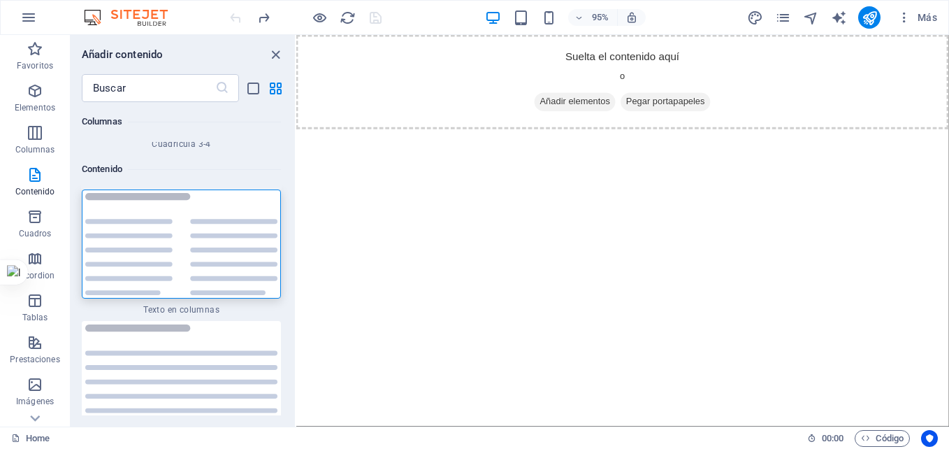
click at [231, 15] on div at bounding box center [305, 17] width 157 height 22
click at [583, 101] on span "Añadir elementos" at bounding box center [589, 106] width 85 height 20
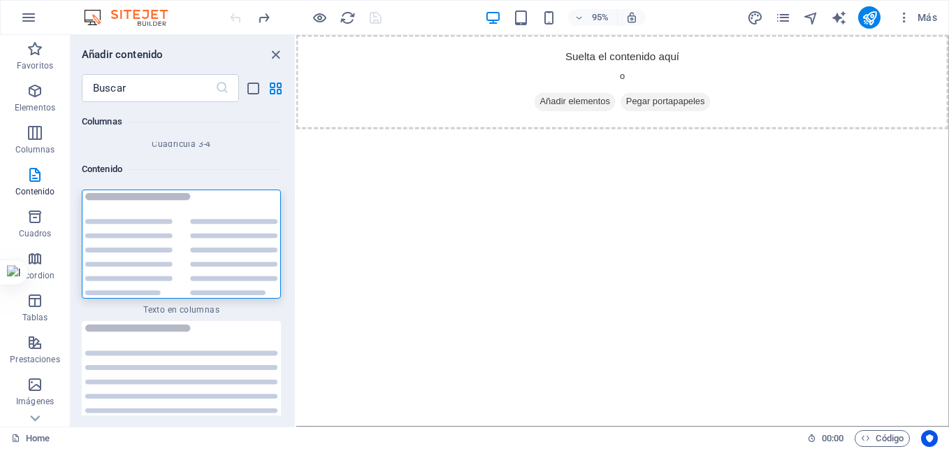
click at [291, 156] on div "Favoritos 1 Star Cabecera 1 Star Contenedor Elementos 1 Star Cabecera 1 Star Te…" at bounding box center [183, 258] width 224 height 313
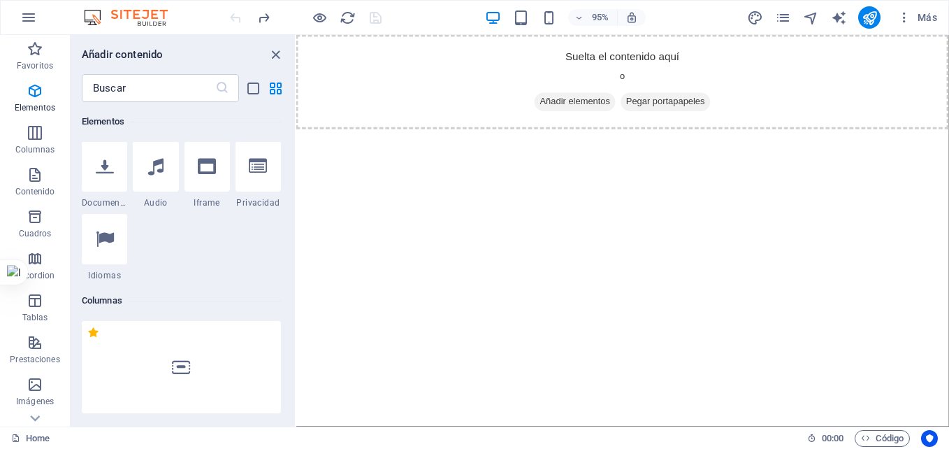
scroll to position [0, 0]
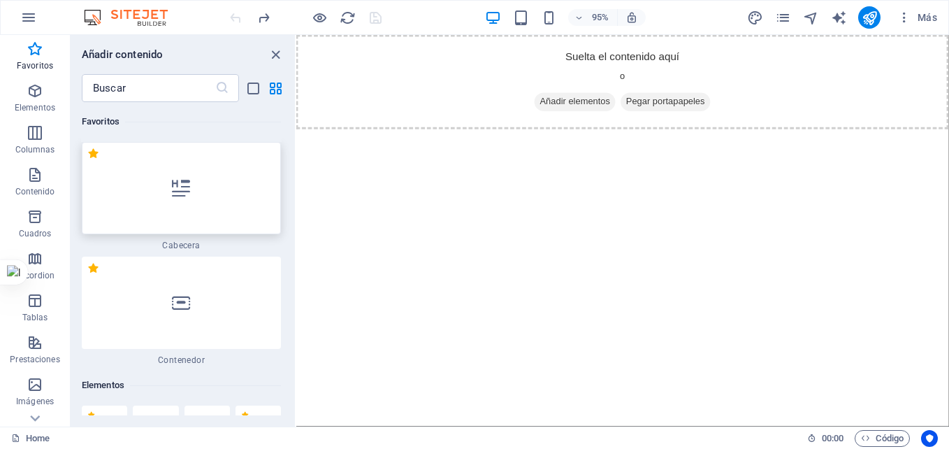
click at [228, 184] on div at bounding box center [181, 188] width 199 height 92
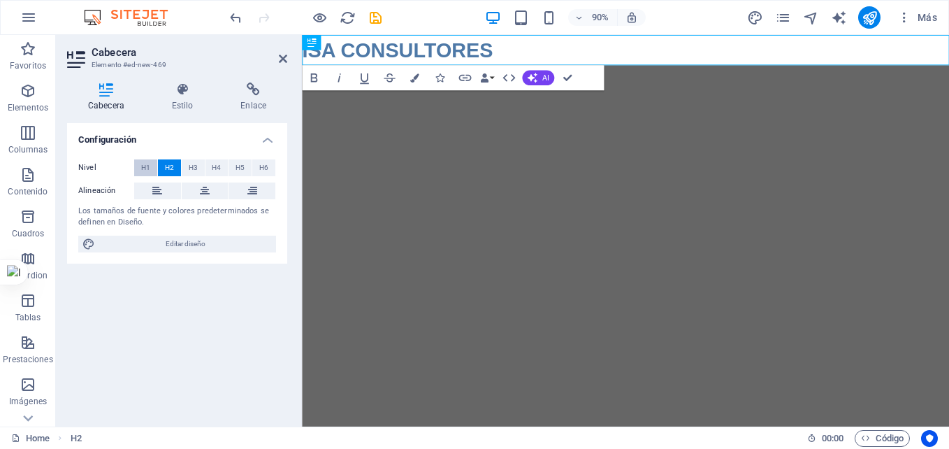
click at [145, 166] on span "H1" at bounding box center [145, 167] width 9 height 17
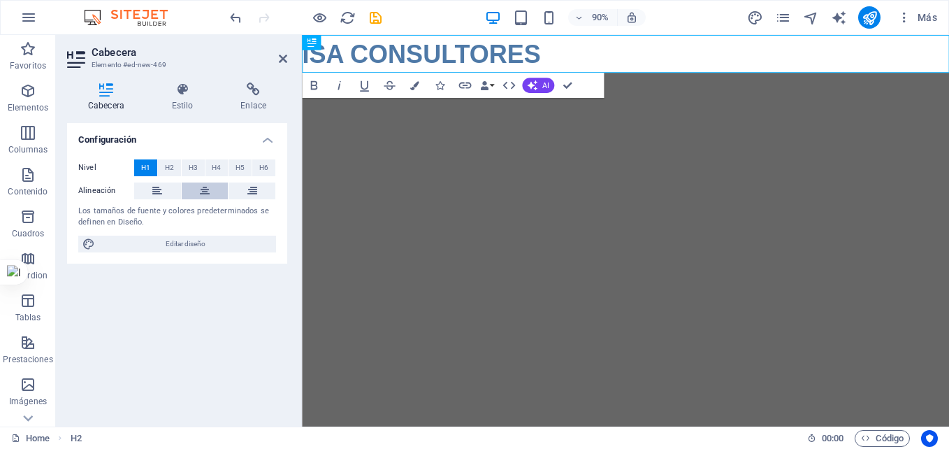
click at [208, 190] on icon at bounding box center [205, 190] width 10 height 17
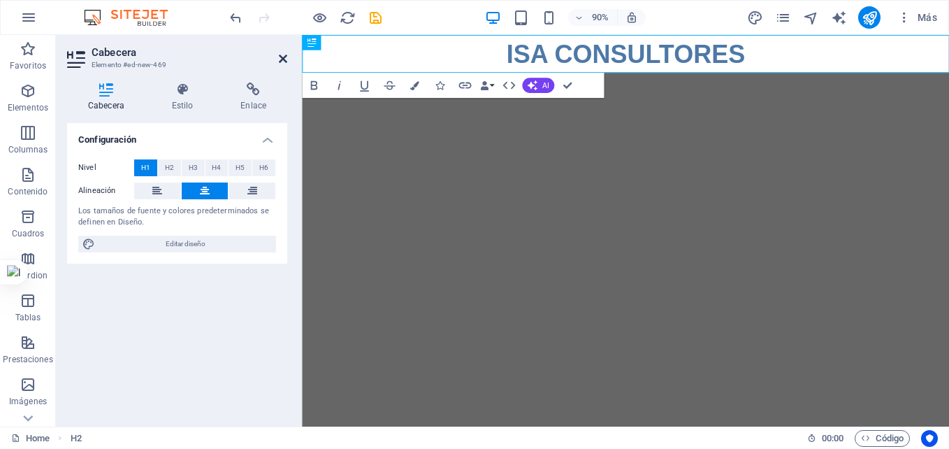
click at [284, 63] on icon at bounding box center [283, 58] width 8 height 11
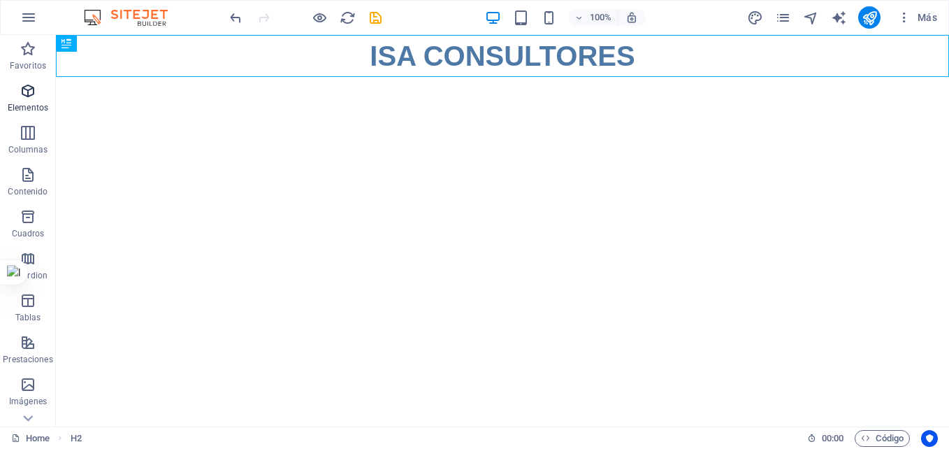
click at [20, 98] on icon "button" at bounding box center [28, 90] width 17 height 17
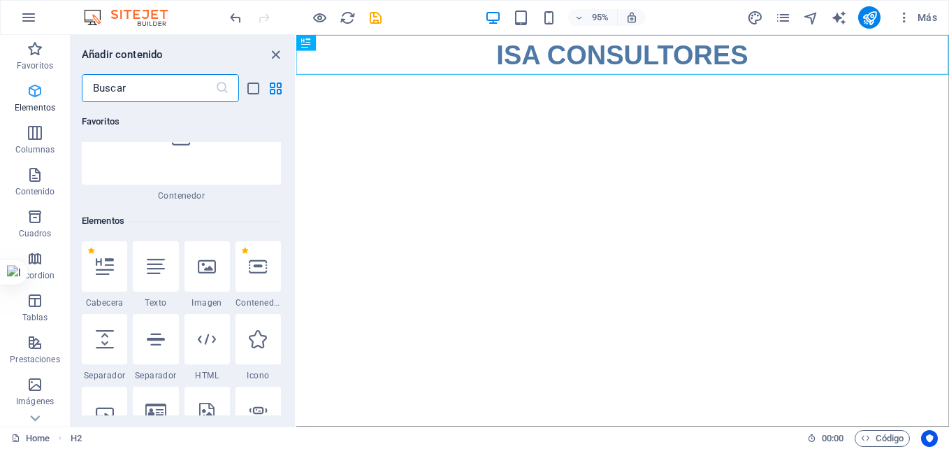
scroll to position [263, 0]
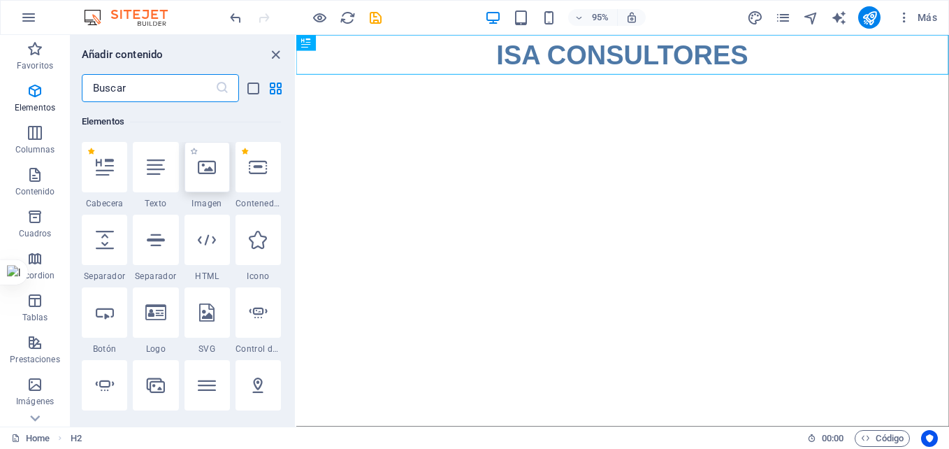
click at [203, 168] on icon at bounding box center [207, 167] width 18 height 18
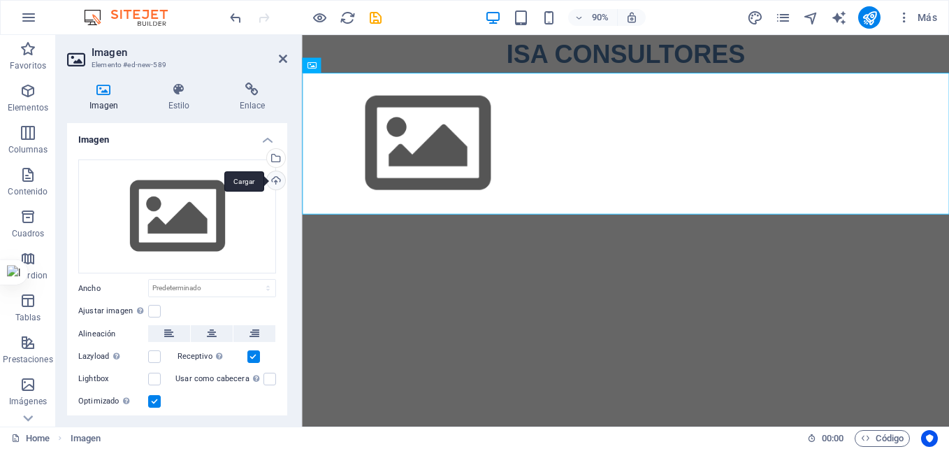
click at [274, 180] on div "Cargar" at bounding box center [274, 181] width 21 height 21
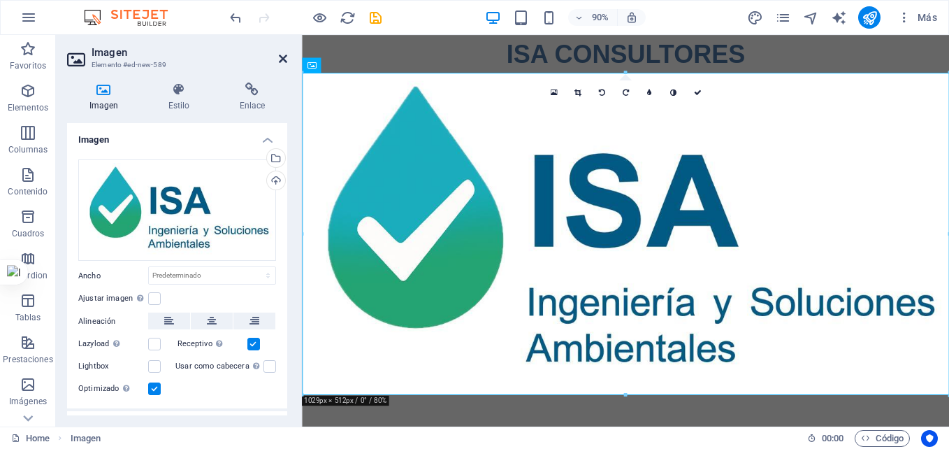
click at [281, 61] on icon at bounding box center [283, 58] width 8 height 11
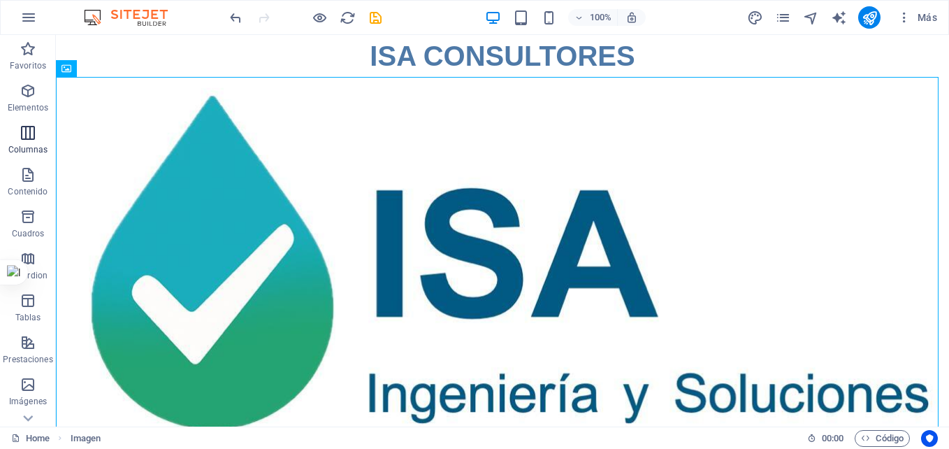
click at [23, 136] on icon "button" at bounding box center [28, 132] width 17 height 17
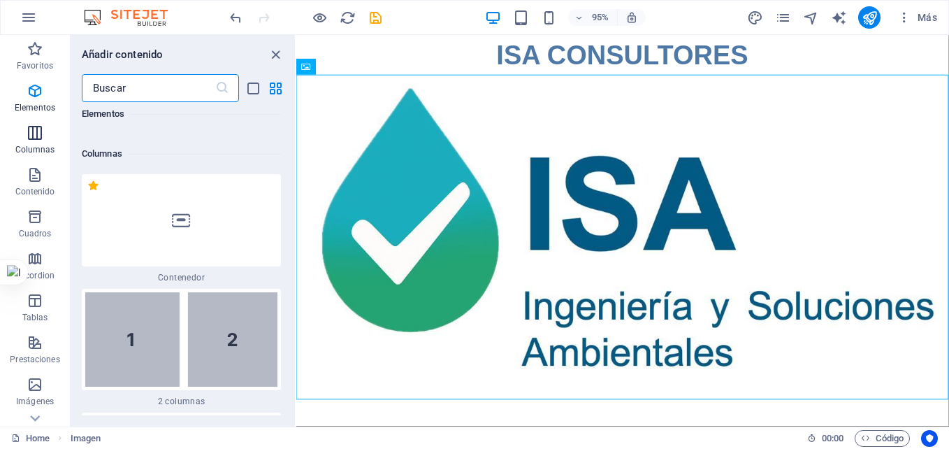
scroll to position [806, 0]
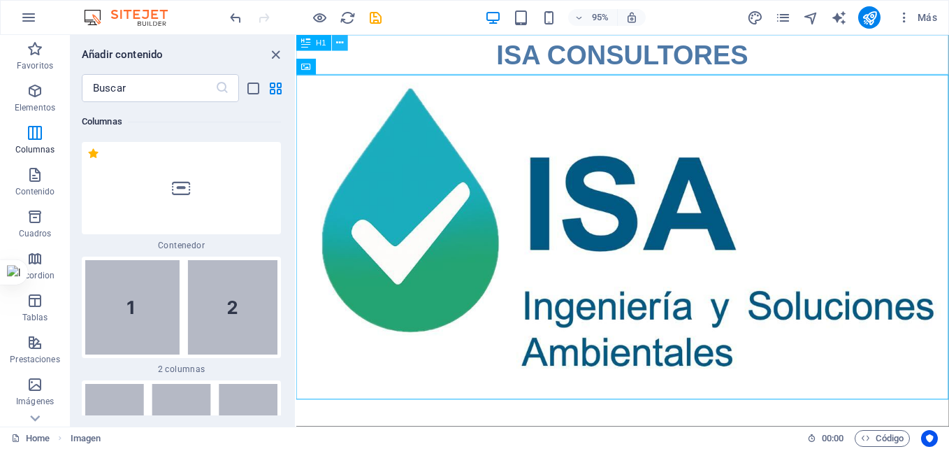
click at [342, 41] on icon at bounding box center [340, 43] width 7 height 14
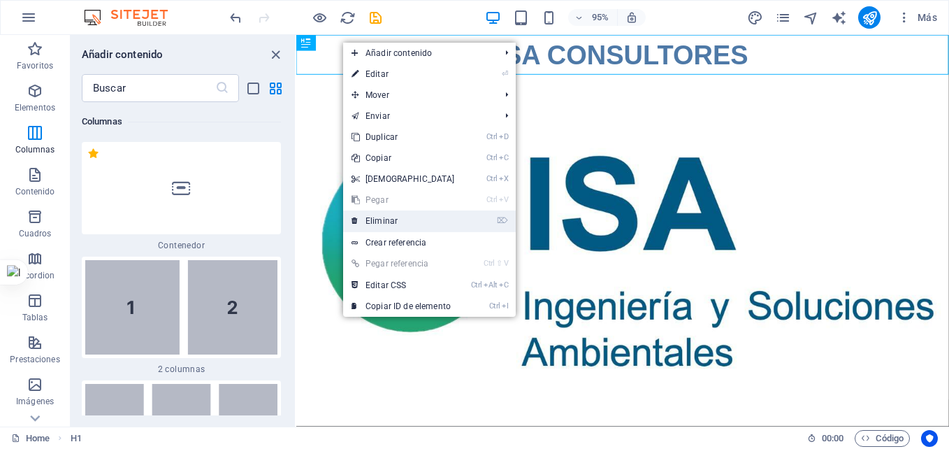
click at [405, 222] on link "⌦ Eliminar" at bounding box center [403, 220] width 120 height 21
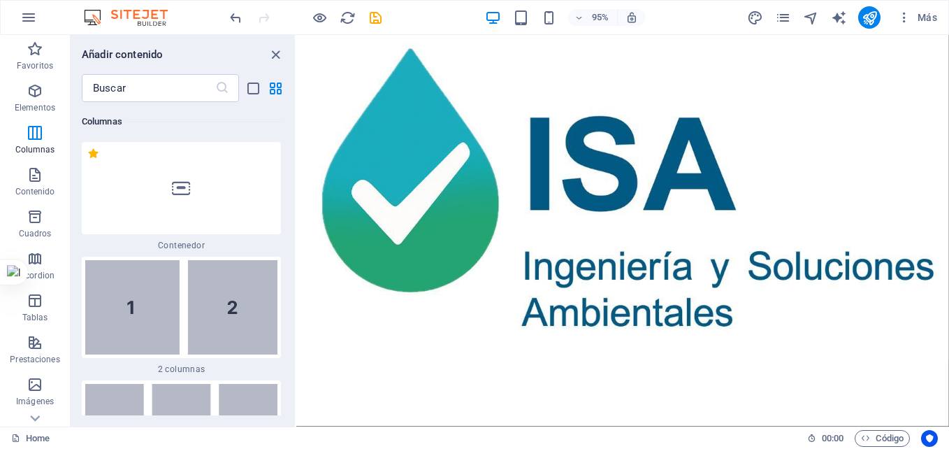
click at [616, 377] on html "Skip to main content" at bounding box center [639, 206] width 687 height 342
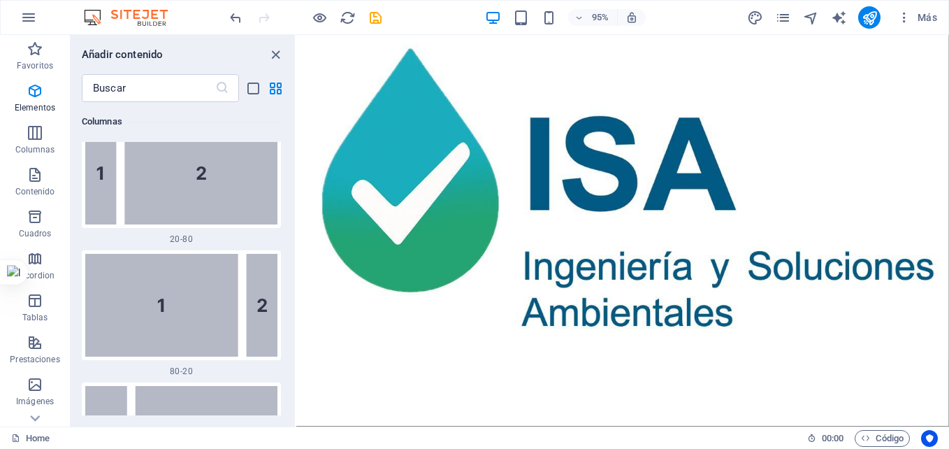
scroll to position [0, 0]
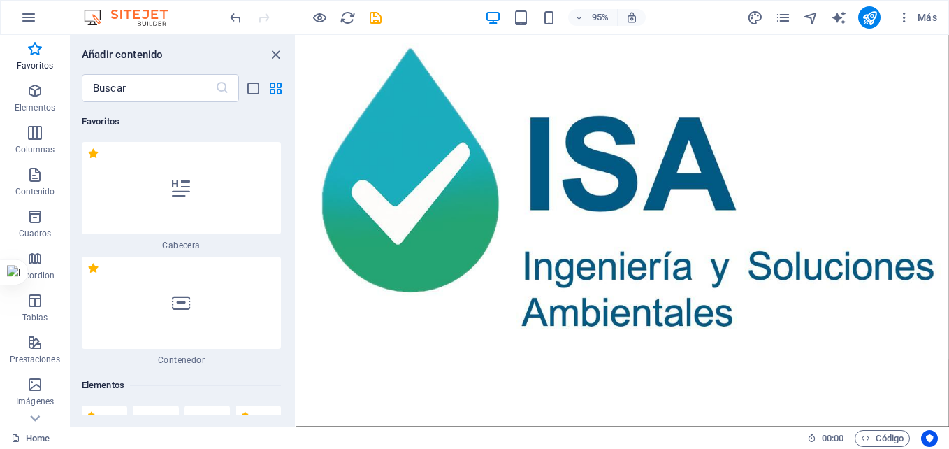
click at [210, 379] on h6 "Elementos" at bounding box center [181, 385] width 199 height 17
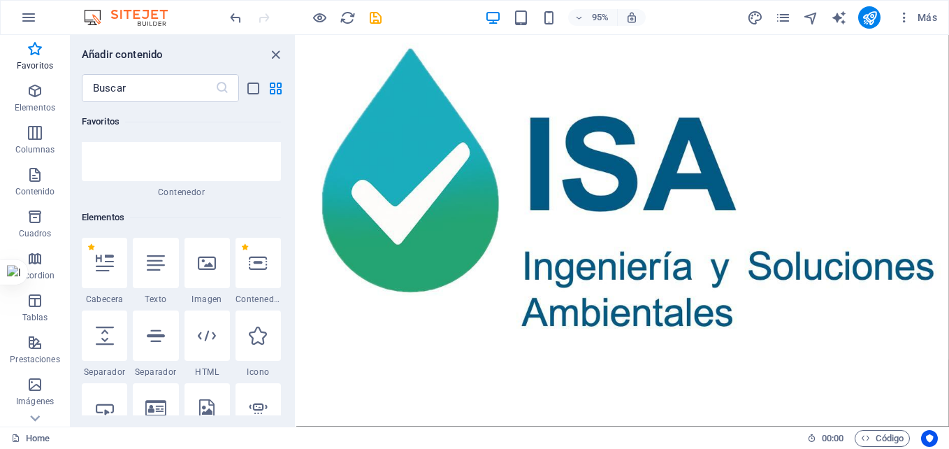
scroll to position [196, 0]
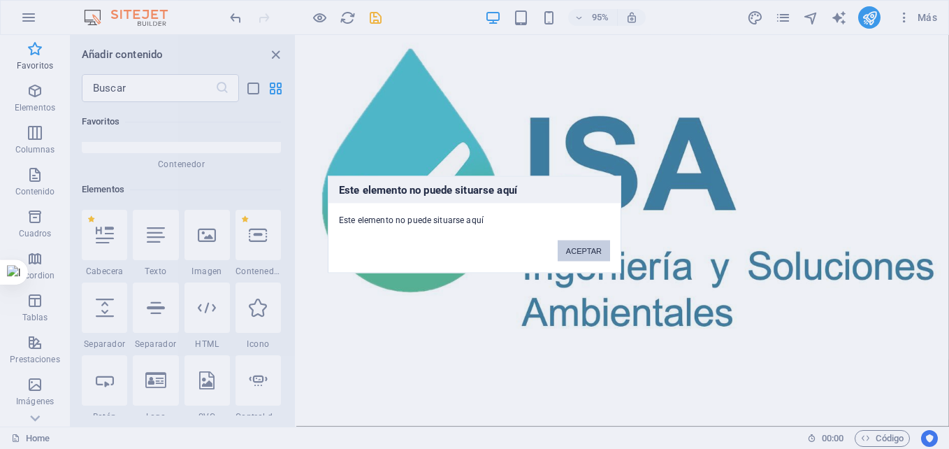
click at [586, 247] on button "ACEPTAR" at bounding box center [584, 250] width 52 height 21
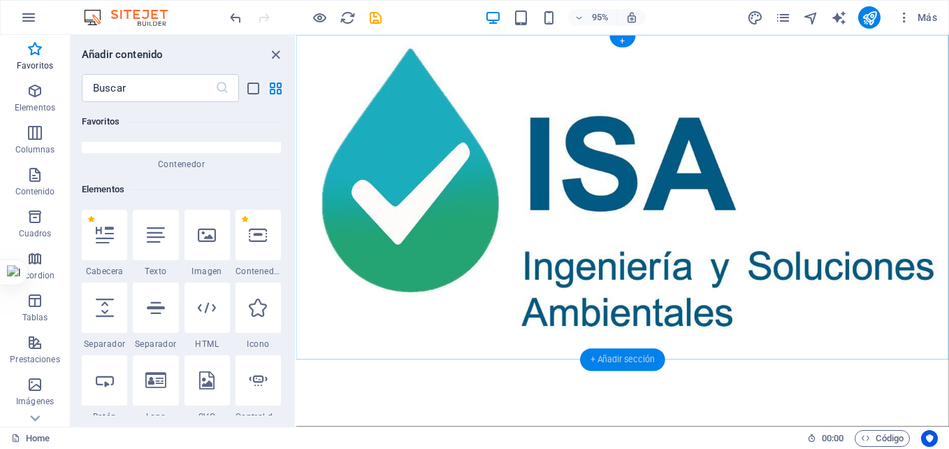
click at [618, 358] on div "+ Añadir sección" at bounding box center [622, 360] width 85 height 22
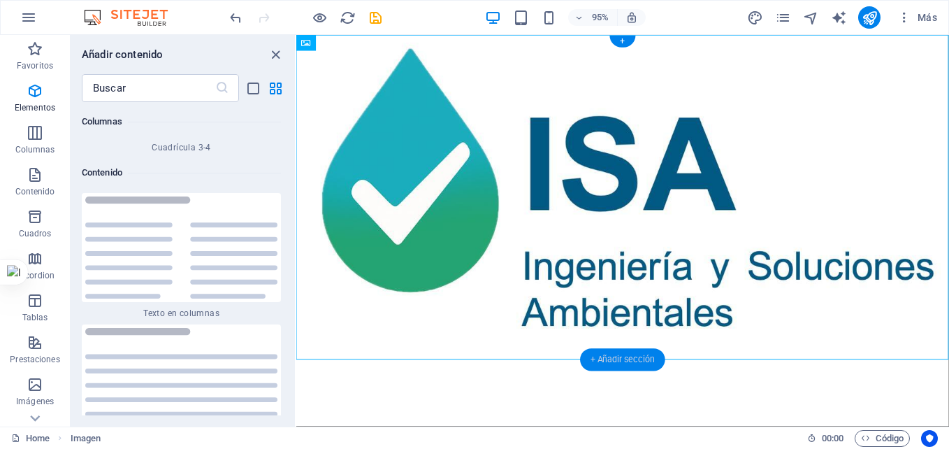
scroll to position [4694, 0]
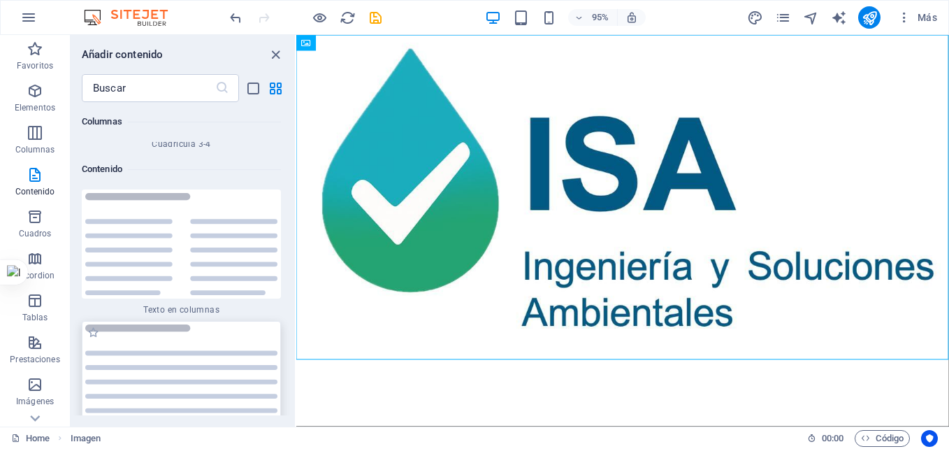
click at [189, 333] on img at bounding box center [181, 375] width 192 height 103
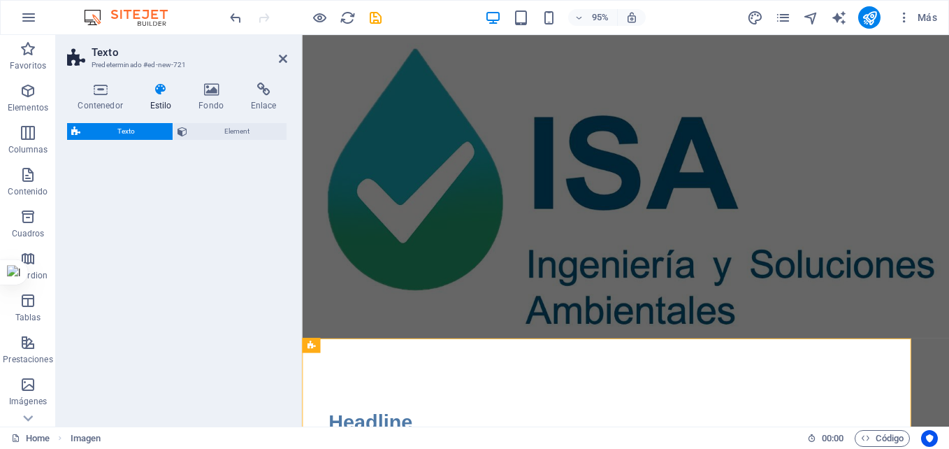
select select "preset-text-v2-default"
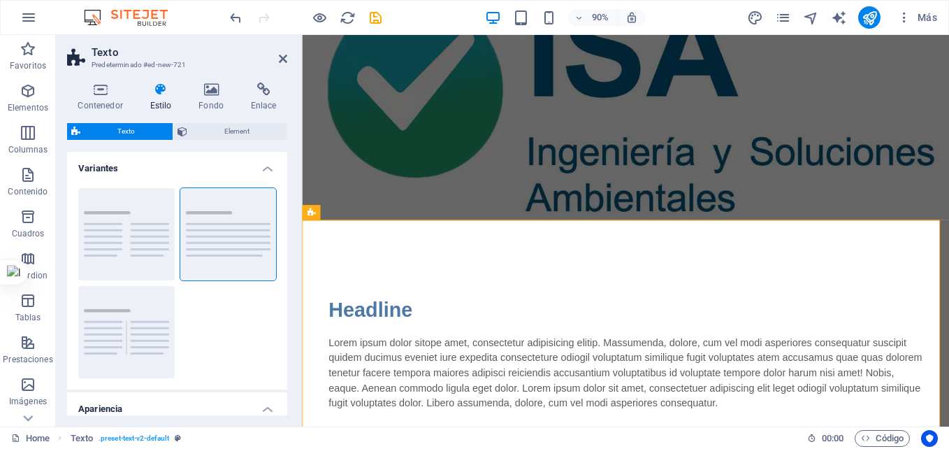
scroll to position [159, 0]
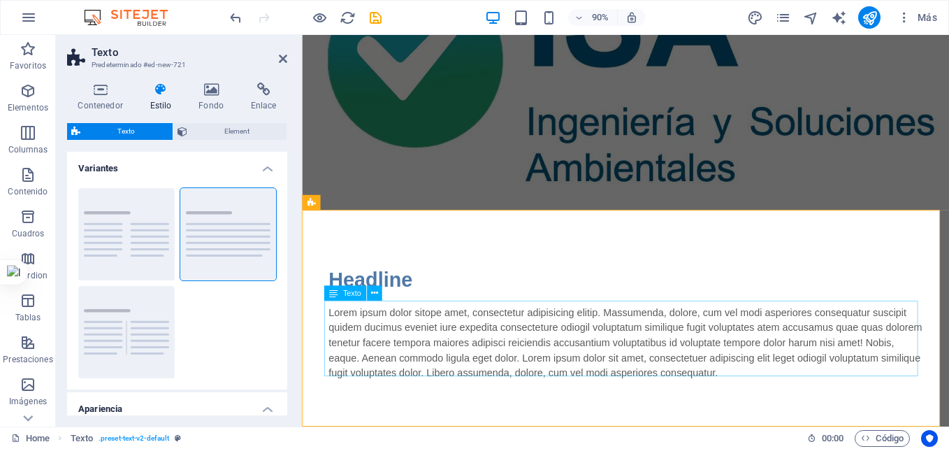
click at [571, 365] on div "Lorem ipsum dolor sitope amet, consectetur adipisicing elitip. Massumenda, dolo…" at bounding box center [662, 377] width 660 height 84
click at [571, 365] on div "Headline Lorem ipsum dolor sitope amet, consectetur adipisicing elitip. Massume…" at bounding box center [661, 354] width 719 height 240
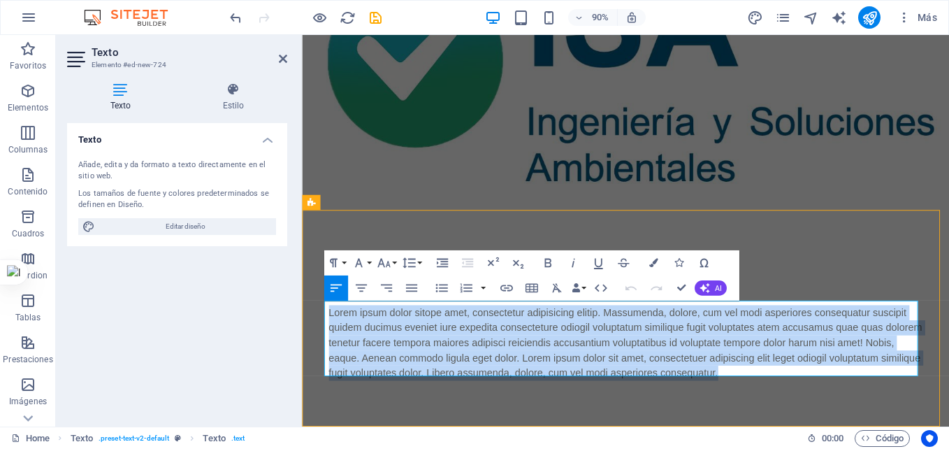
click at [571, 365] on p "Lorem ipsum dolor sitope amet, consectetur adipisicing elitip. Massumenda, dolo…" at bounding box center [662, 377] width 660 height 84
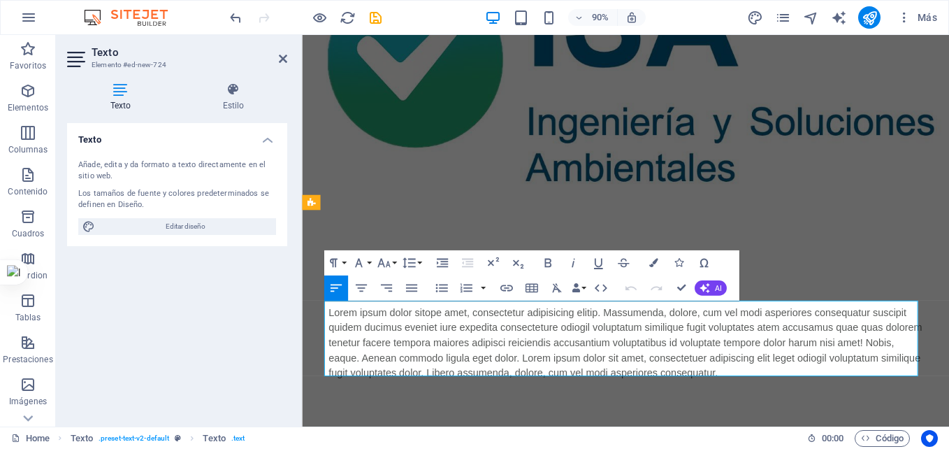
scroll to position [108, 0]
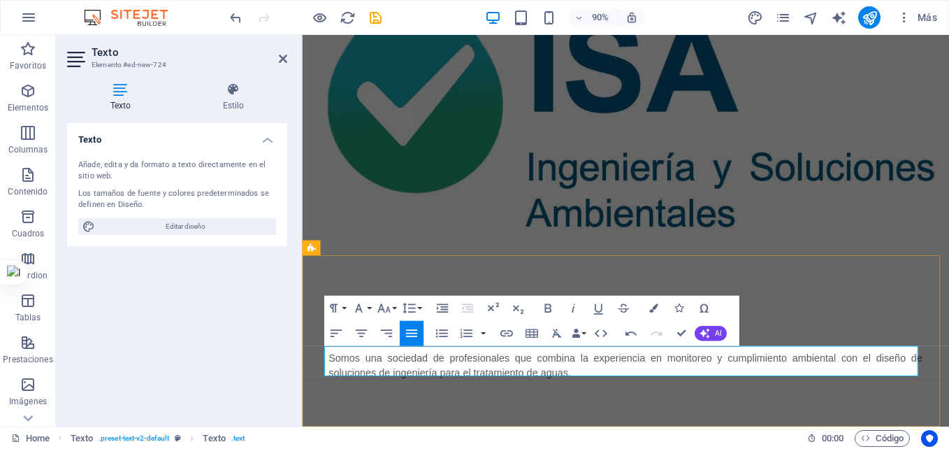
click at [619, 395] on p "Somos una sociedad de profesionales que combina la experiencia en monitoreo y c…" at bounding box center [662, 402] width 660 height 34
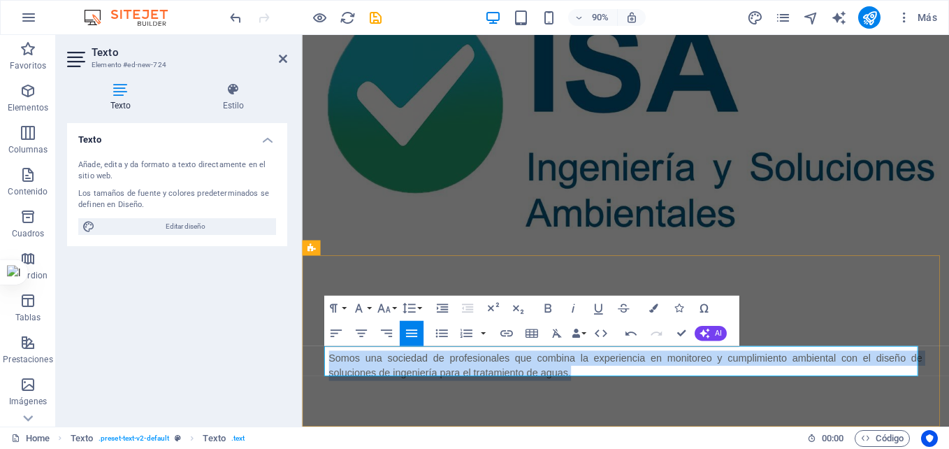
drag, startPoint x: 601, startPoint y: 403, endPoint x: 326, endPoint y: 387, distance: 275.8
click at [332, 387] on p "Somos una sociedad de profesionales que combina la experiencia en monitoreo y c…" at bounding box center [662, 402] width 660 height 34
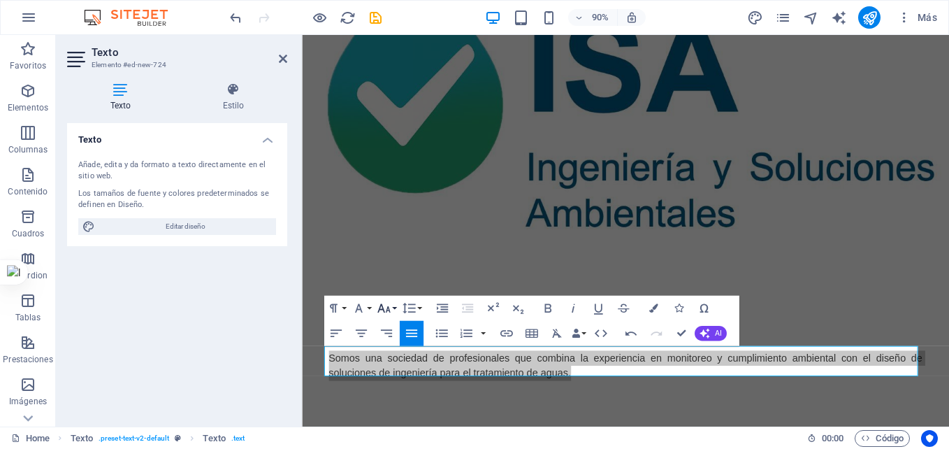
click at [387, 304] on icon "button" at bounding box center [383, 307] width 15 height 15
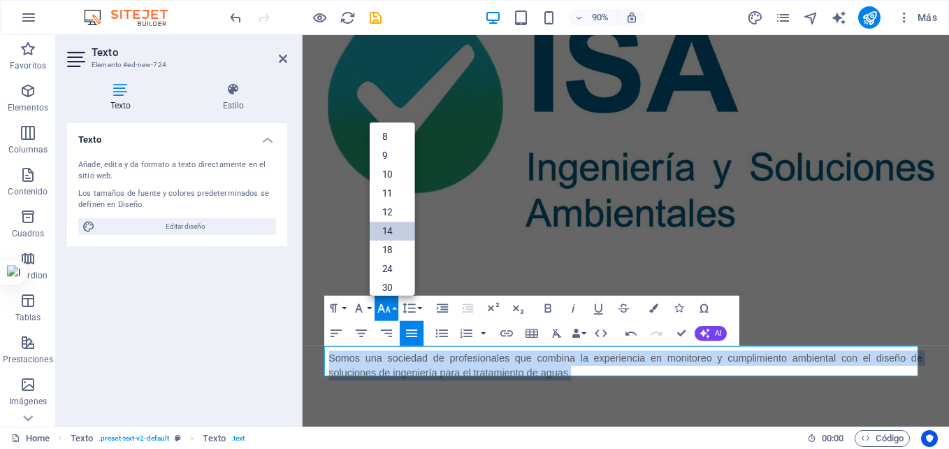
click at [396, 233] on link "14" at bounding box center [391, 231] width 45 height 19
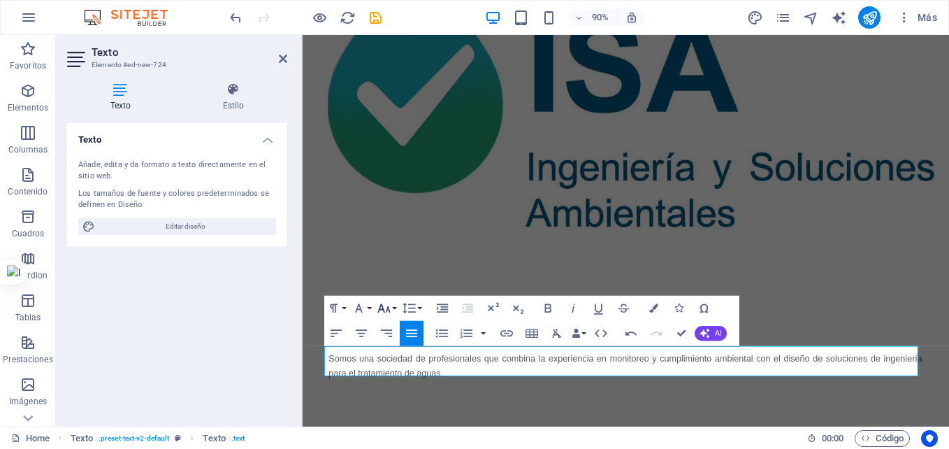
click at [389, 307] on icon "button" at bounding box center [383, 307] width 15 height 15
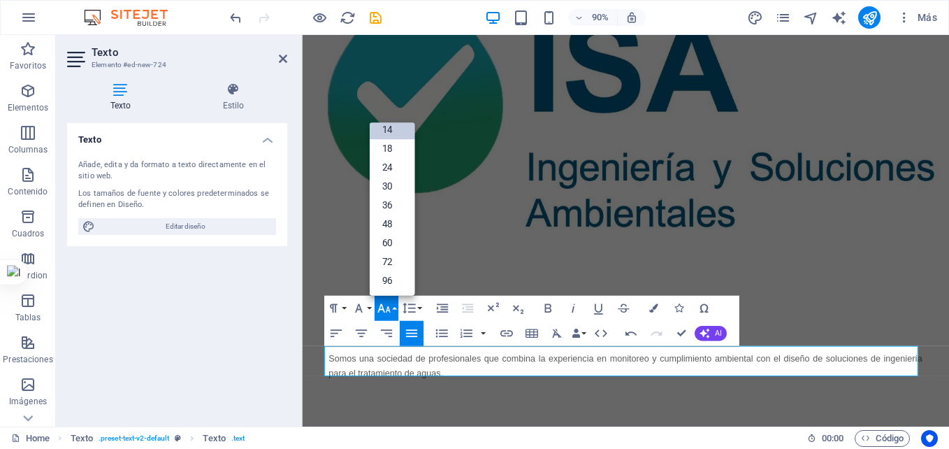
scroll to position [113, 0]
click at [391, 210] on link "36" at bounding box center [391, 205] width 45 height 19
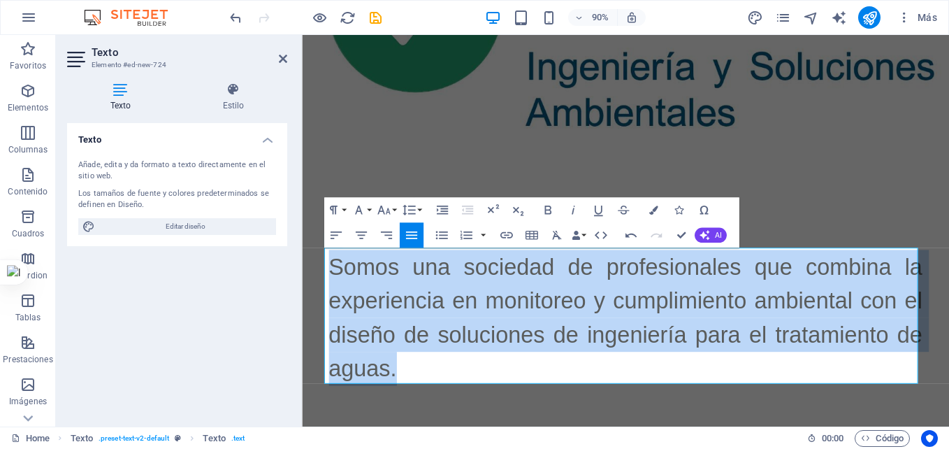
scroll to position [226, 0]
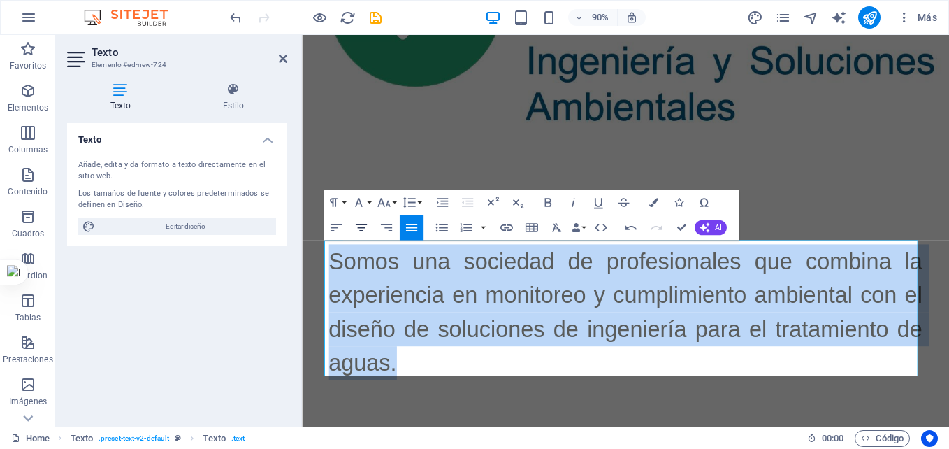
click at [362, 225] on icon "button" at bounding box center [361, 226] width 15 height 15
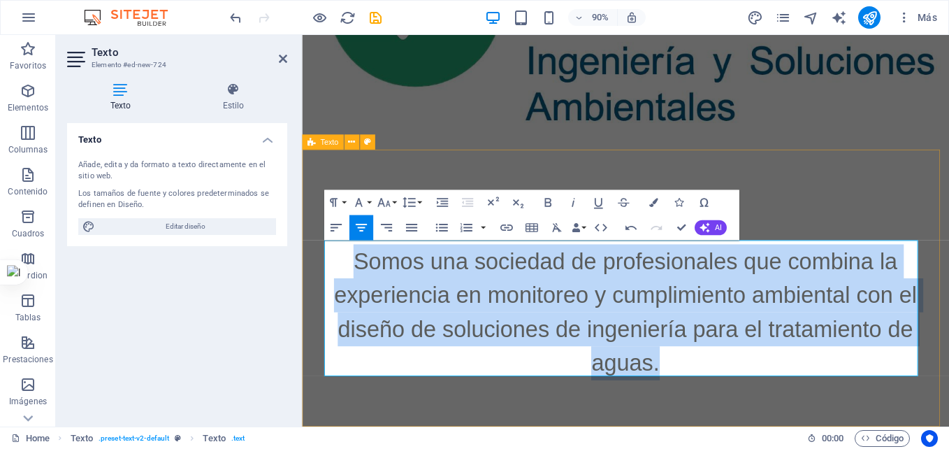
click at [765, 448] on div "Headline Somos una sociedad de profesionales que combina la experiencia en moni…" at bounding box center [661, 320] width 719 height 307
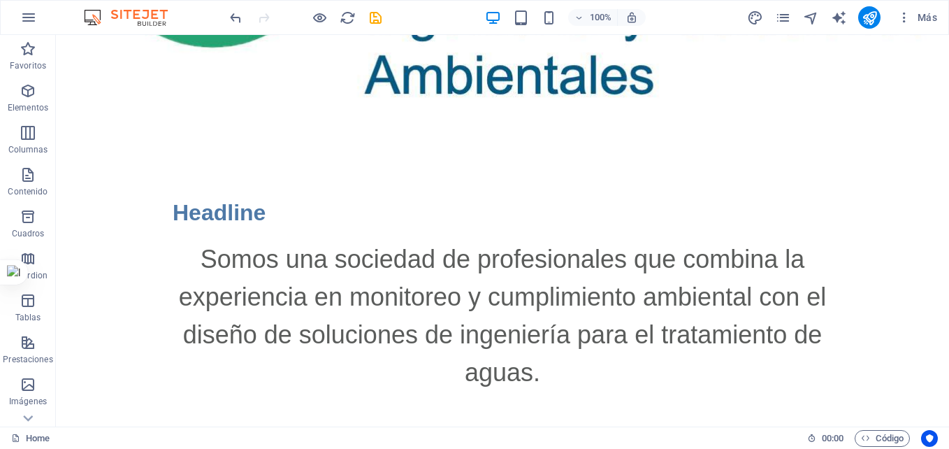
scroll to position [356, 0]
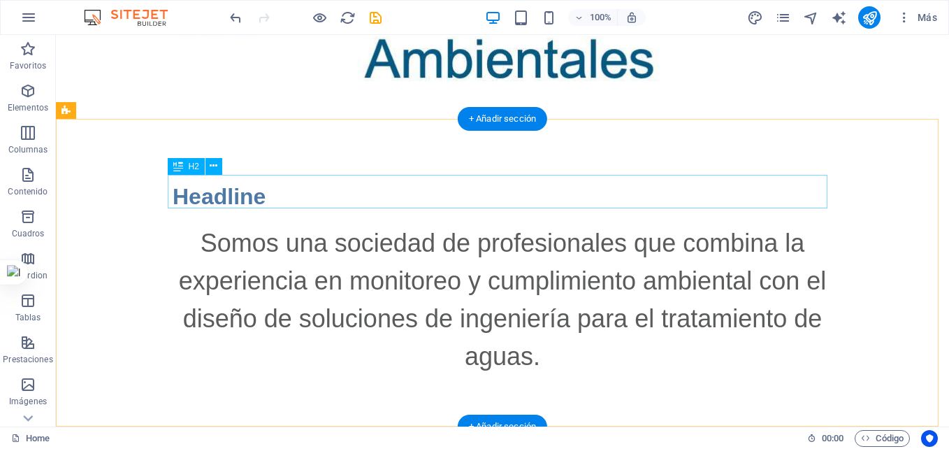
click at [233, 189] on div "Headline" at bounding box center [503, 197] width 660 height 34
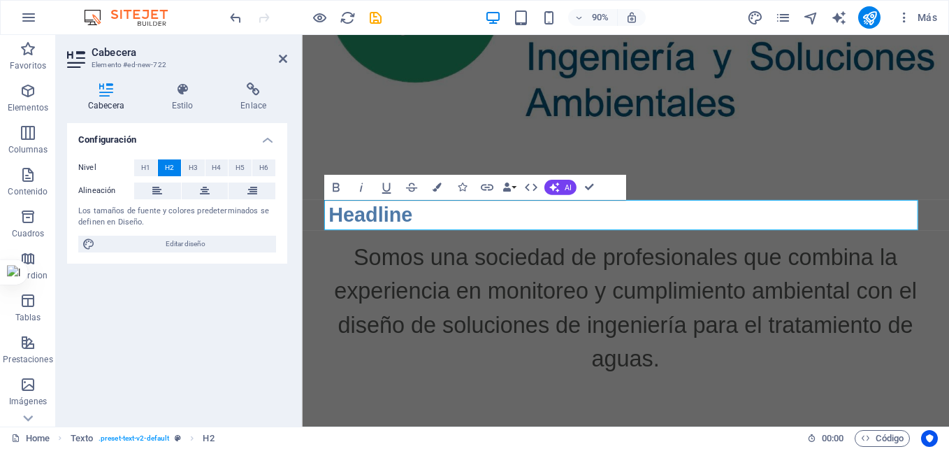
scroll to position [226, 0]
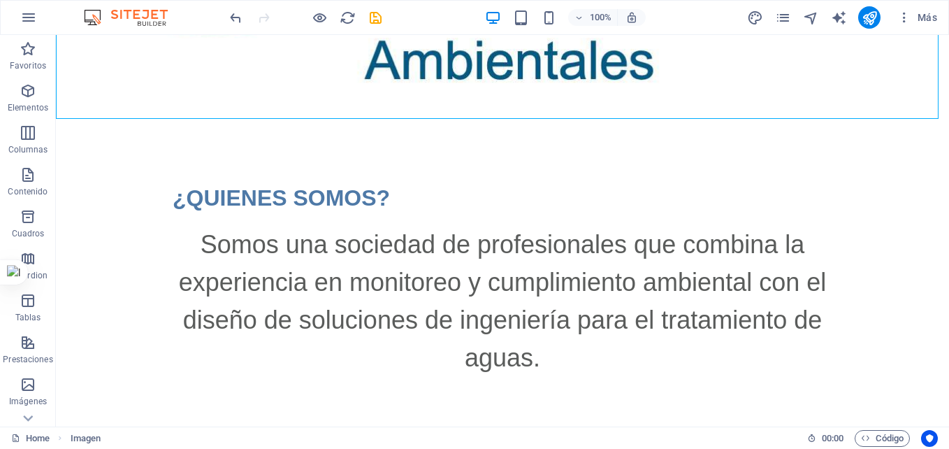
scroll to position [356, 0]
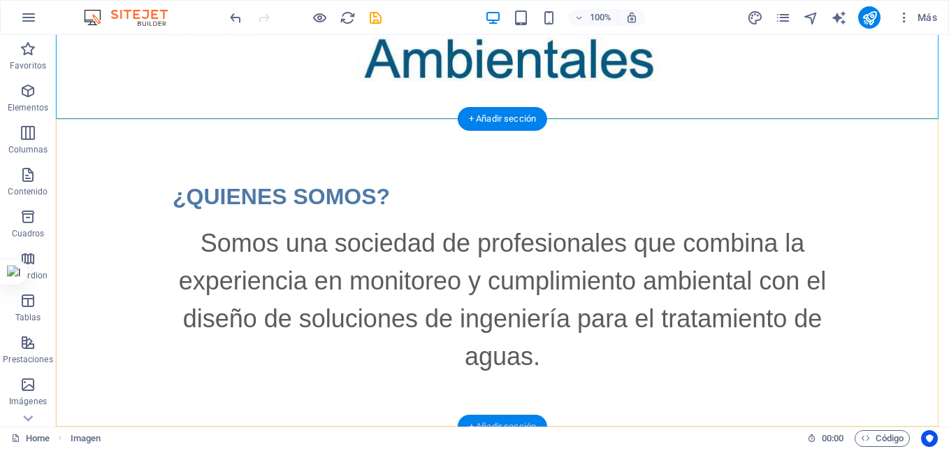
click at [514, 419] on div "+ Añadir sección" at bounding box center [502, 426] width 89 height 24
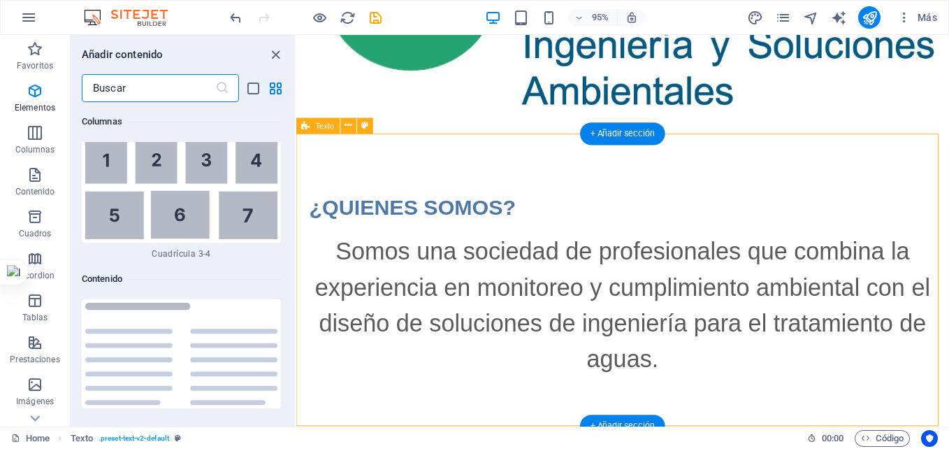
scroll to position [4694, 0]
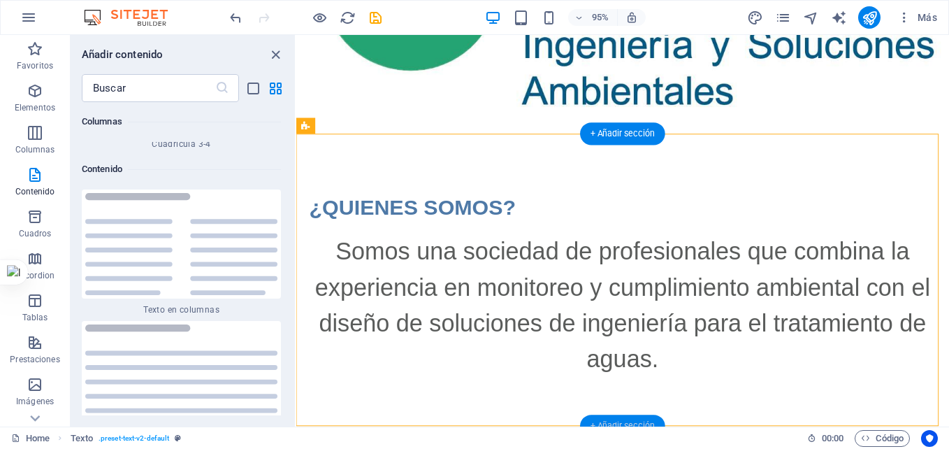
click at [632, 421] on div "+ Añadir sección" at bounding box center [622, 425] width 85 height 22
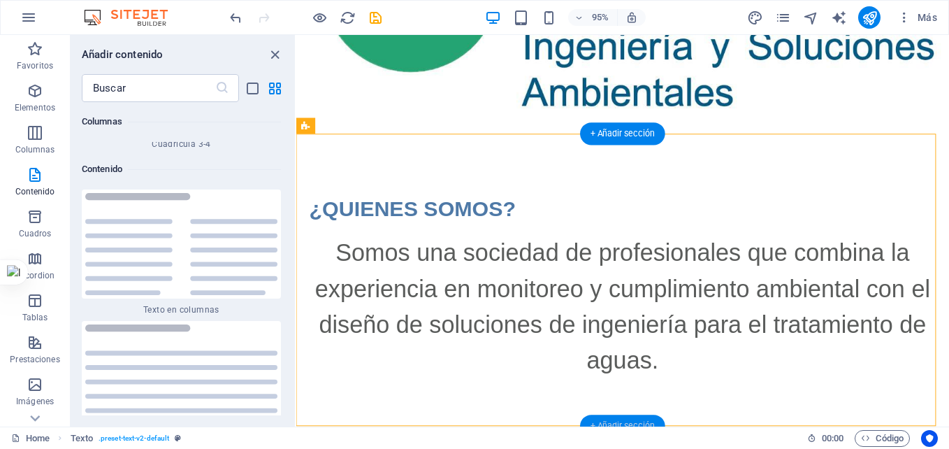
scroll to position [233, 0]
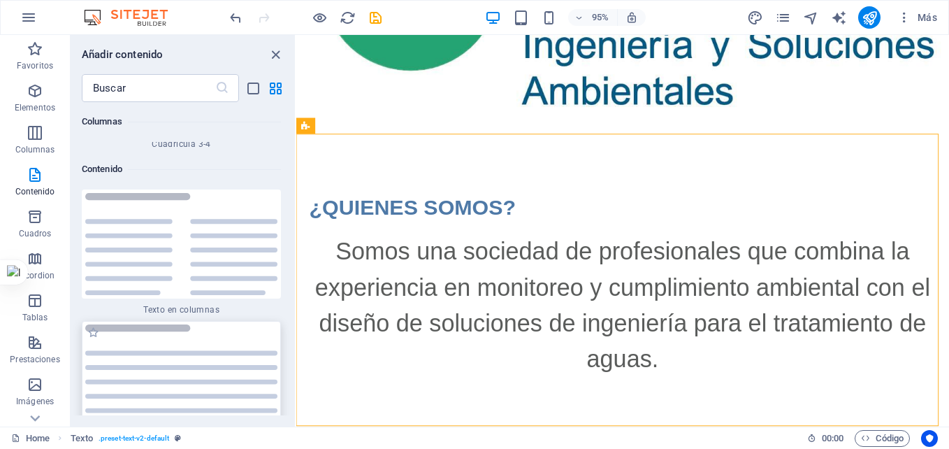
click at [197, 324] on img at bounding box center [181, 375] width 192 height 103
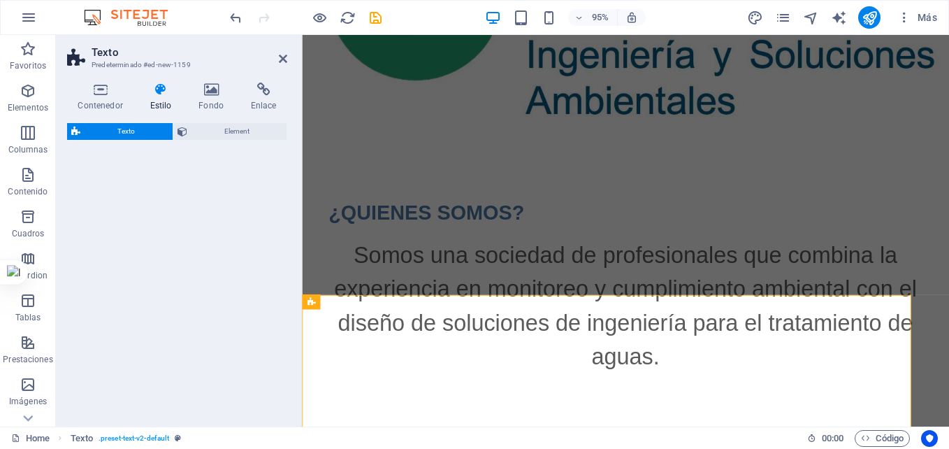
select select "preset-text-v2-default"
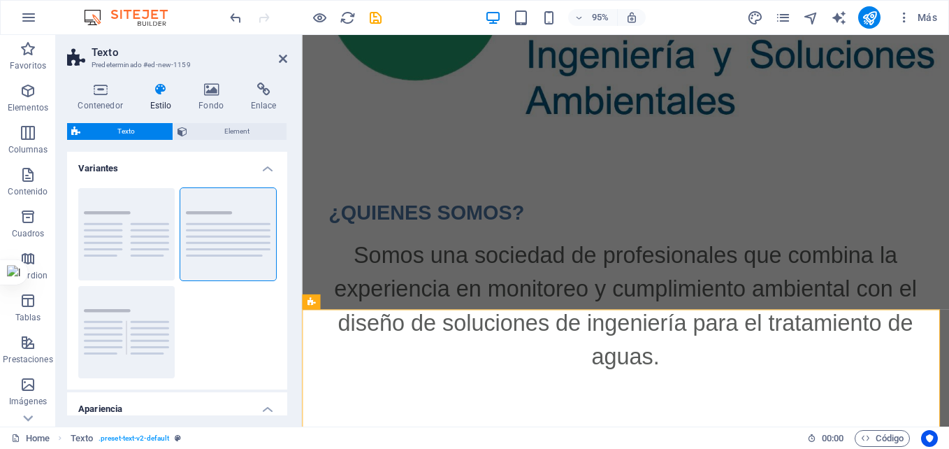
scroll to position [356, 0]
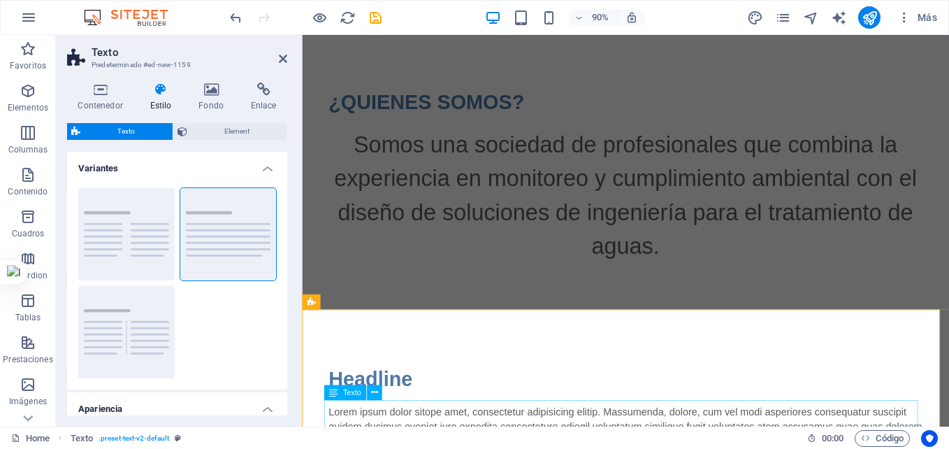
click at [419, 409] on div "Headline" at bounding box center [662, 417] width 660 height 34
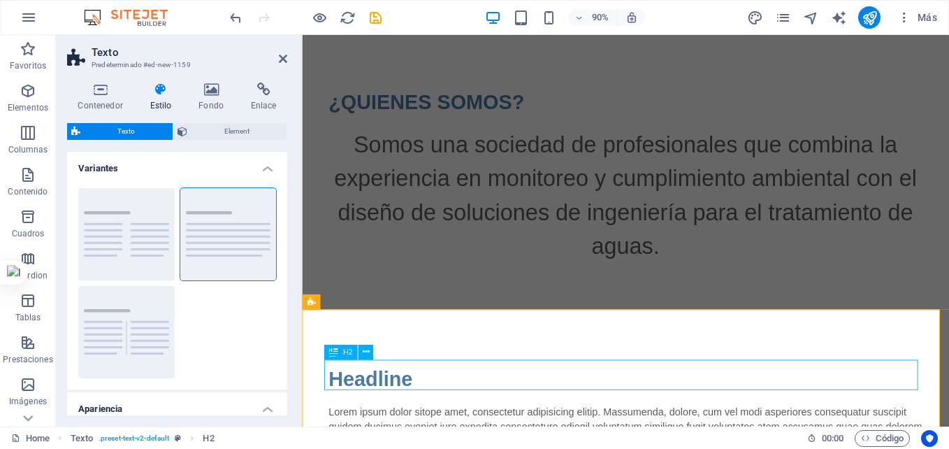
click at [419, 409] on div "Headline" at bounding box center [662, 417] width 660 height 34
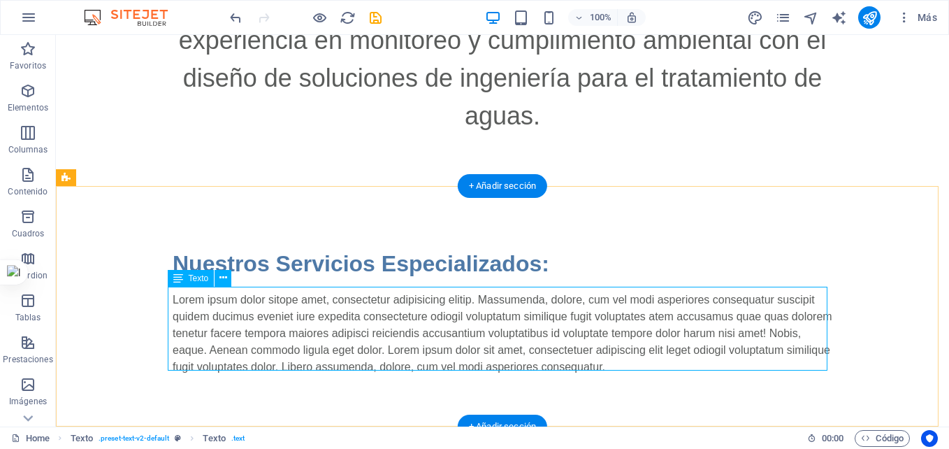
click at [652, 361] on div "Lorem ipsum dolor sitope amet, consectetur adipisicing elitip. Massumenda, dolo…" at bounding box center [503, 333] width 660 height 84
click at [625, 338] on div "Lorem ipsum dolor sitope amet, consectetur adipisicing elitip. Massumenda, dolo…" at bounding box center [503, 333] width 660 height 84
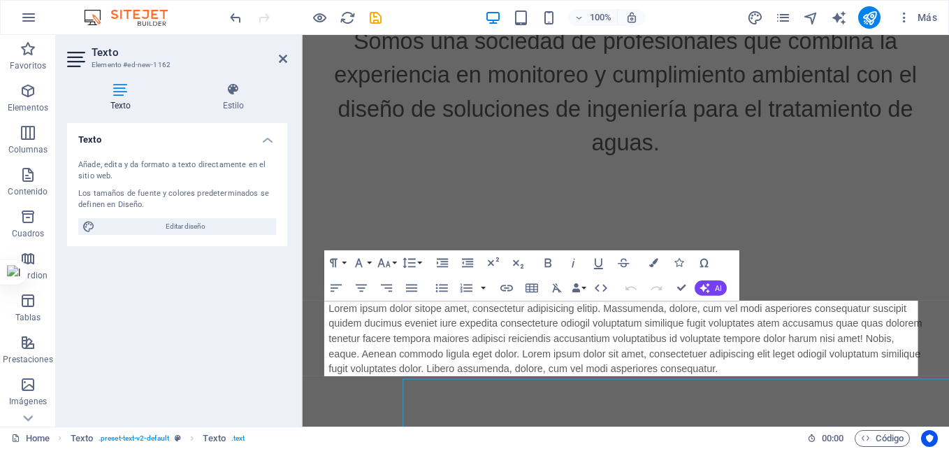
scroll to position [466, 0]
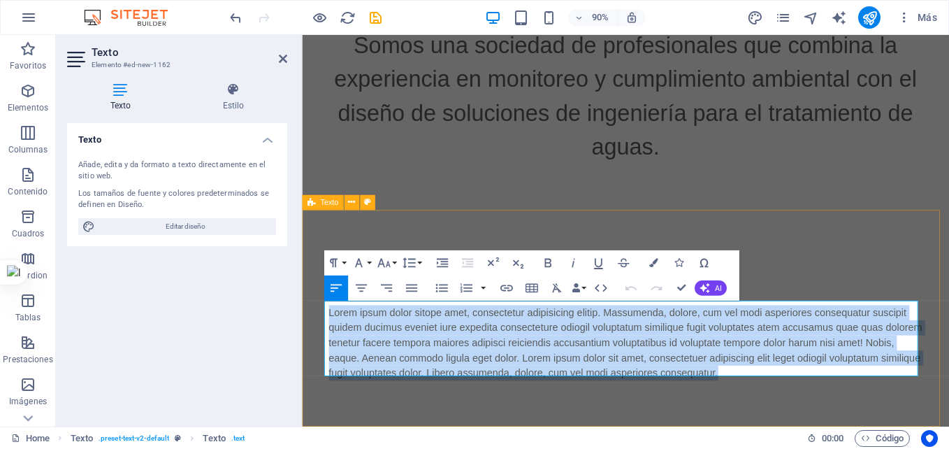
drag, startPoint x: 810, startPoint y: 403, endPoint x: 320, endPoint y: 341, distance: 493.8
click at [320, 341] on div "Nuestros Servicios Especializados: Lorem ipsum dolor sitope amet, consectetur a…" at bounding box center [661, 354] width 719 height 240
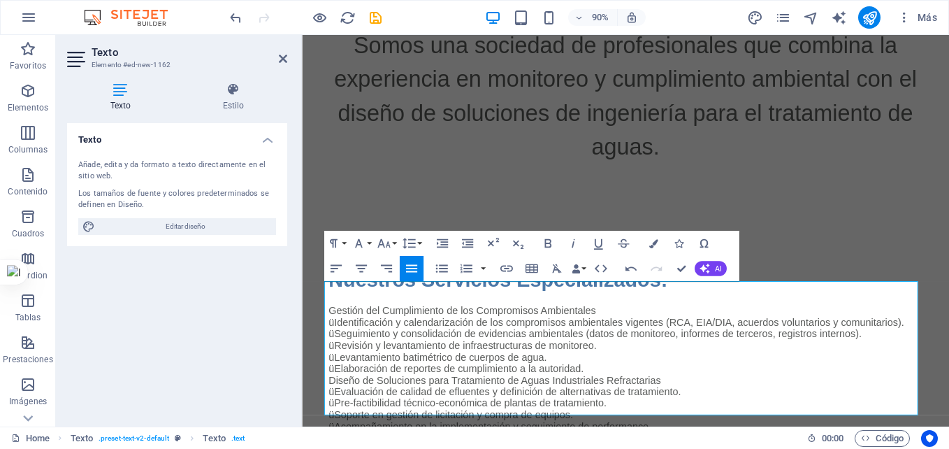
scroll to position [531, 0]
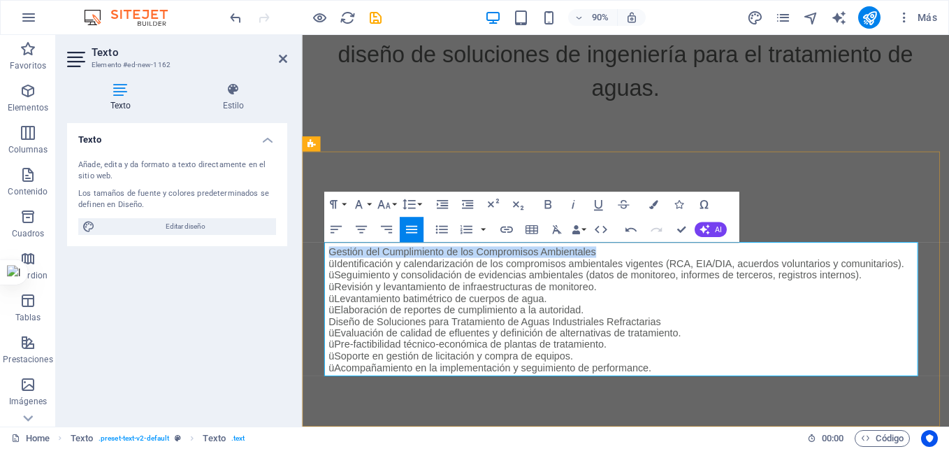
drag, startPoint x: 635, startPoint y: 266, endPoint x: 327, endPoint y: 270, distance: 308.2
click at [332, 270] on p "Gestión del Cumplimiento de los Compromisos Ambientales" at bounding box center [662, 276] width 660 height 13
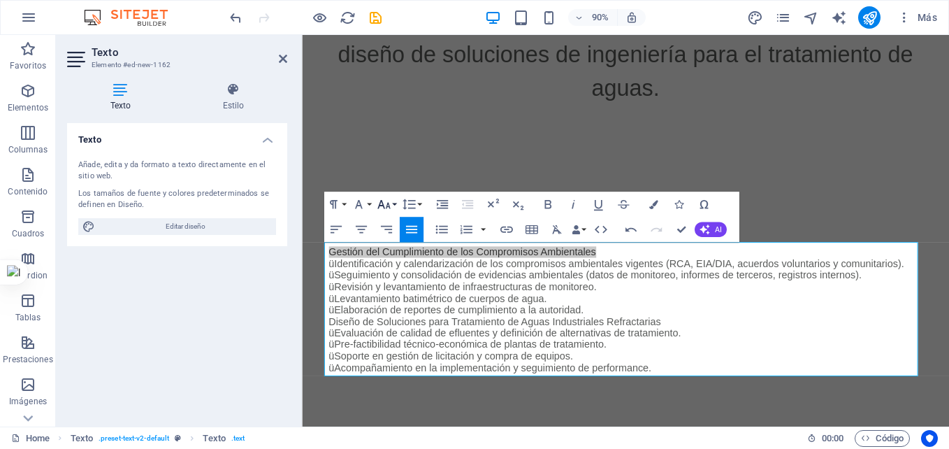
click at [392, 205] on button "Font Size" at bounding box center [387, 203] width 24 height 25
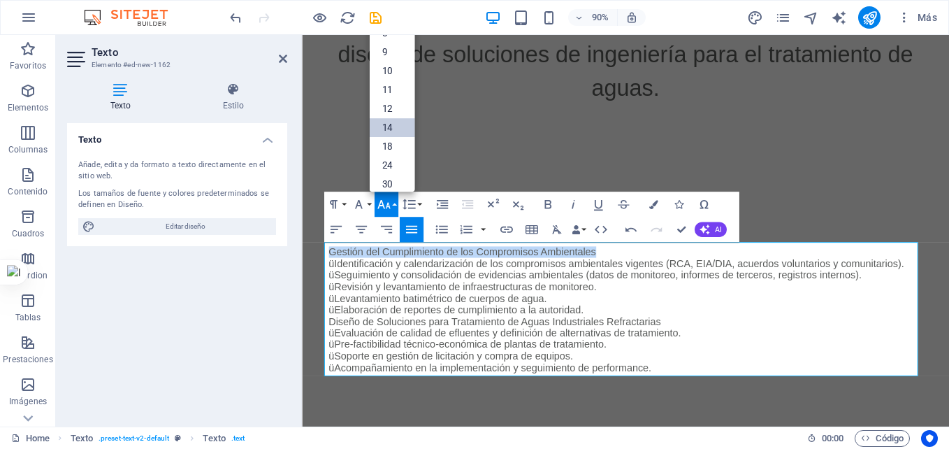
click at [398, 133] on link "14" at bounding box center [391, 126] width 45 height 19
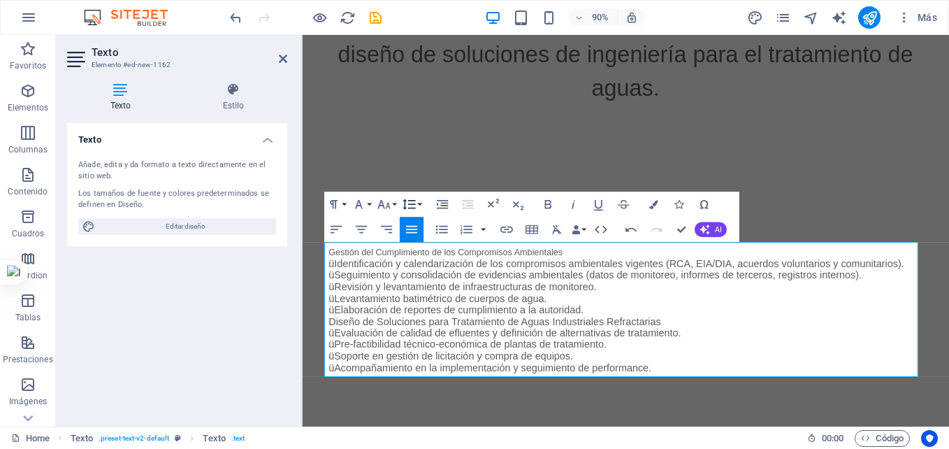
click at [416, 205] on icon "button" at bounding box center [408, 203] width 15 height 15
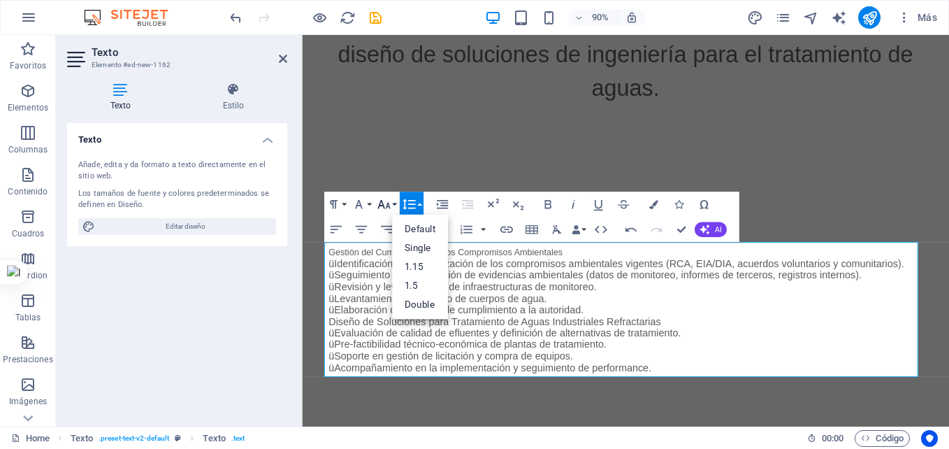
click at [394, 203] on button "Font Size" at bounding box center [387, 203] width 24 height 25
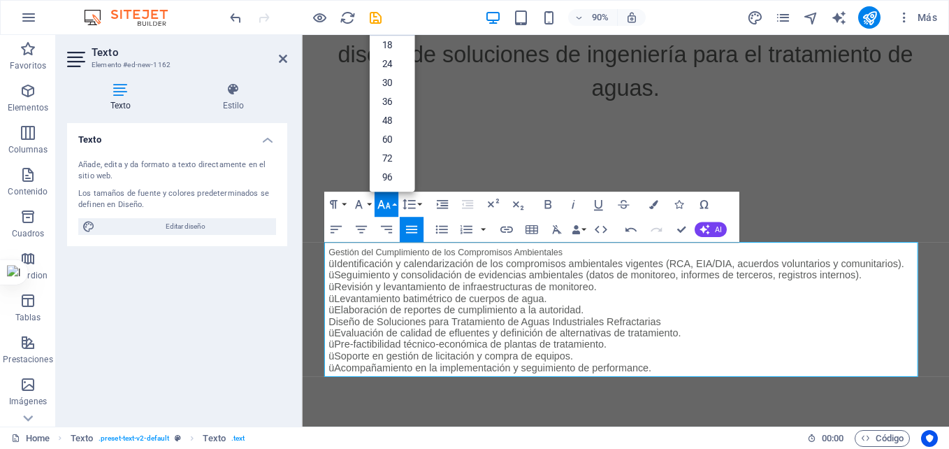
scroll to position [113, 0]
click at [396, 64] on link "24" at bounding box center [391, 64] width 45 height 19
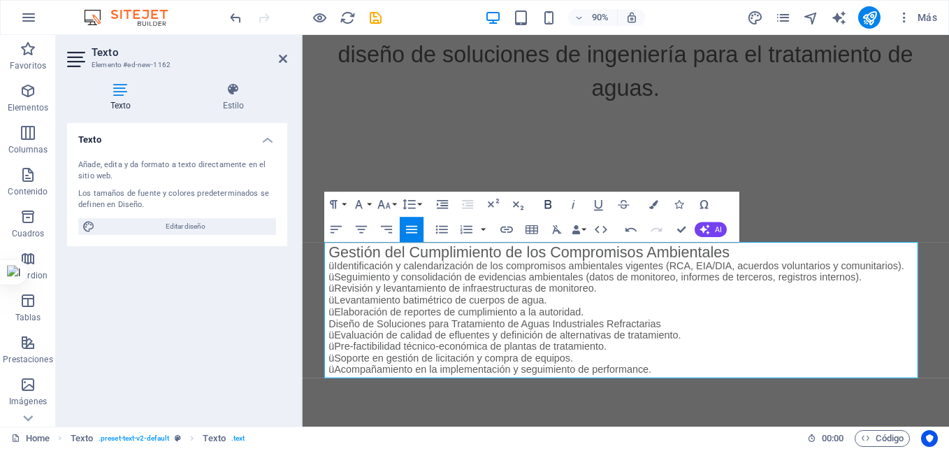
click at [551, 202] on icon "button" at bounding box center [547, 203] width 7 height 9
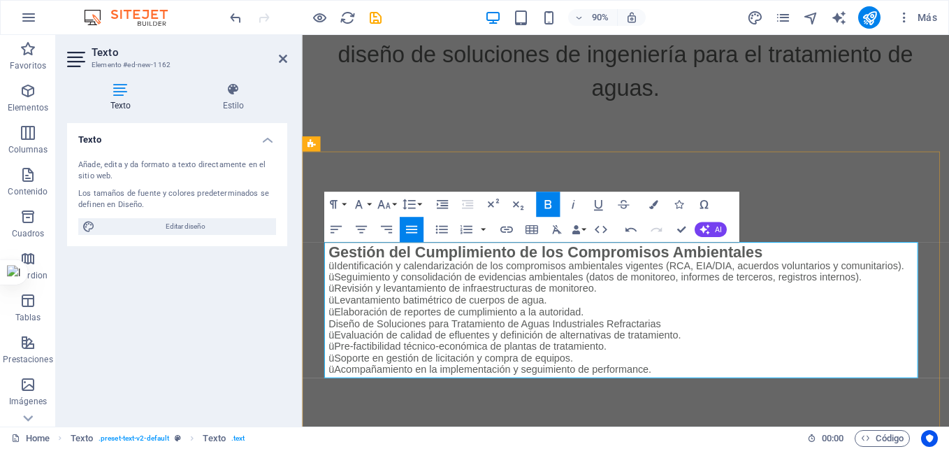
click at [354, 298] on div "üSeguimiento y consolidación de evidencias ambientales (datos de monitoreo, inf…" at bounding box center [671, 304] width 639 height 13
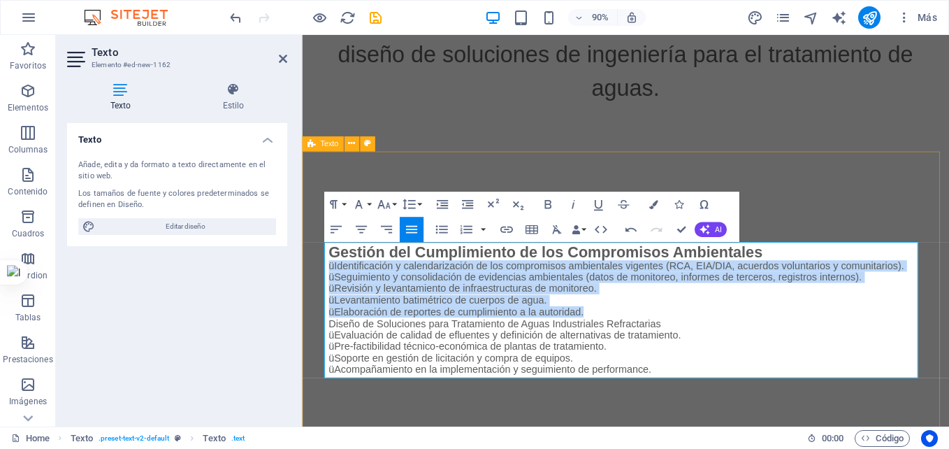
drag, startPoint x: 609, startPoint y: 338, endPoint x: 324, endPoint y: 287, distance: 289.5
click at [324, 287] on div "Nuestros Servicios Especializados: Gestión del Cumplimiento de los Compromisos …" at bounding box center [661, 322] width 719 height 307
click at [437, 229] on icon "button" at bounding box center [441, 229] width 12 height 8
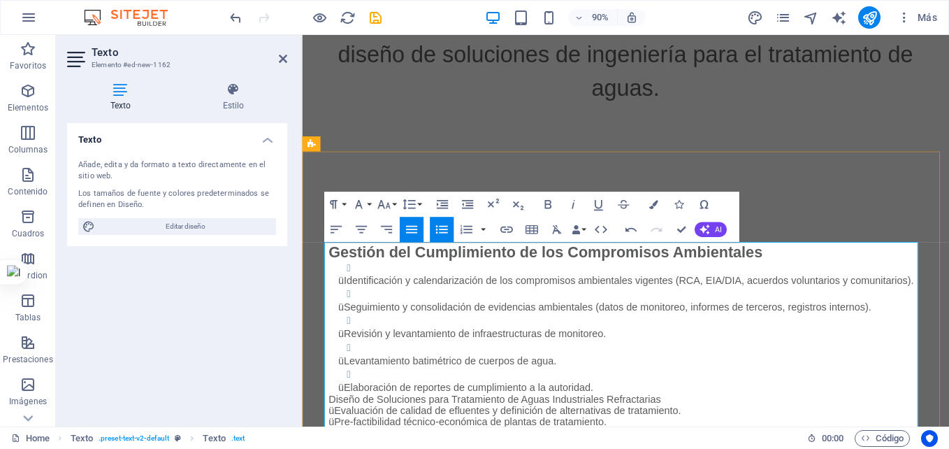
click at [395, 293] on li "üIdentificación y calendarización de los compromisos ambientales vigentes (RCA,…" at bounding box center [677, 299] width 628 height 29
click at [363, 302] on div "Identificación y calendarización de los compromisos ambientales vigentes (RCA, …" at bounding box center [677, 308] width 628 height 13
click at [240, 13] on icon "undo" at bounding box center [236, 18] width 16 height 16
click at [234, 16] on icon "undo" at bounding box center [236, 18] width 16 height 16
click at [235, 17] on icon "undo" at bounding box center [236, 18] width 16 height 16
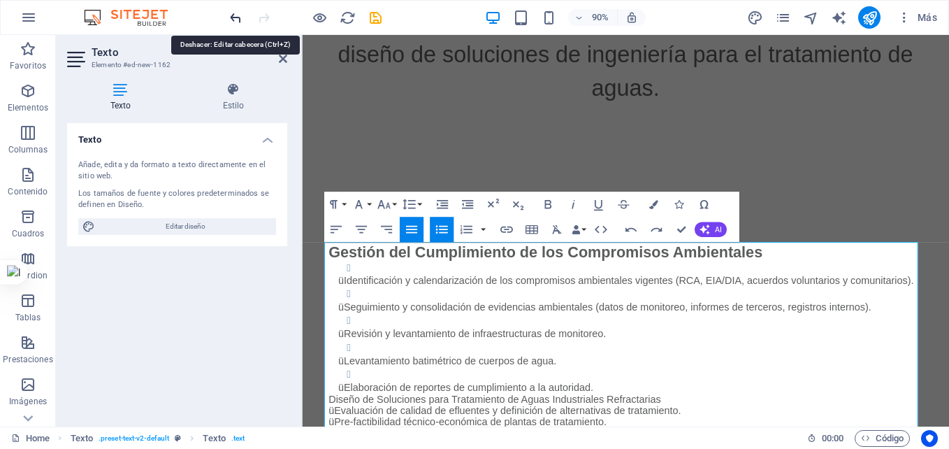
click at [235, 17] on icon "undo" at bounding box center [236, 18] width 16 height 16
click at [420, 369] on div "üRevisión y levantamiento de infraestructuras de monitoreo." at bounding box center [677, 367] width 628 height 13
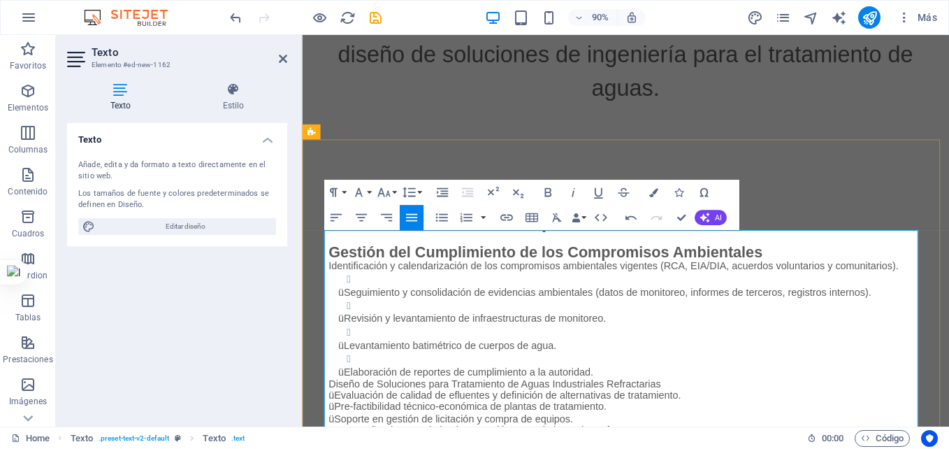
scroll to position [544, 0]
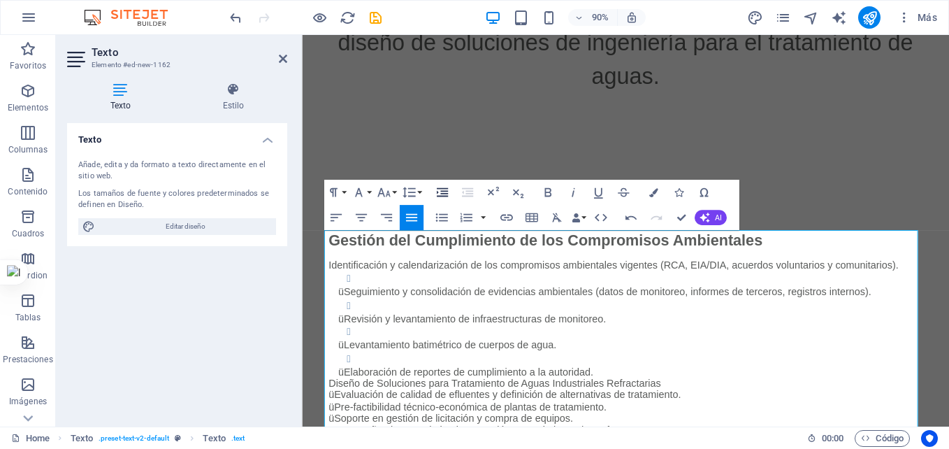
click at [446, 193] on icon "button" at bounding box center [442, 191] width 11 height 9
click at [382, 297] on li "üSeguimiento y consolidación de evidencias ambientales (datos de monitoreo, inf…" at bounding box center [677, 311] width 628 height 29
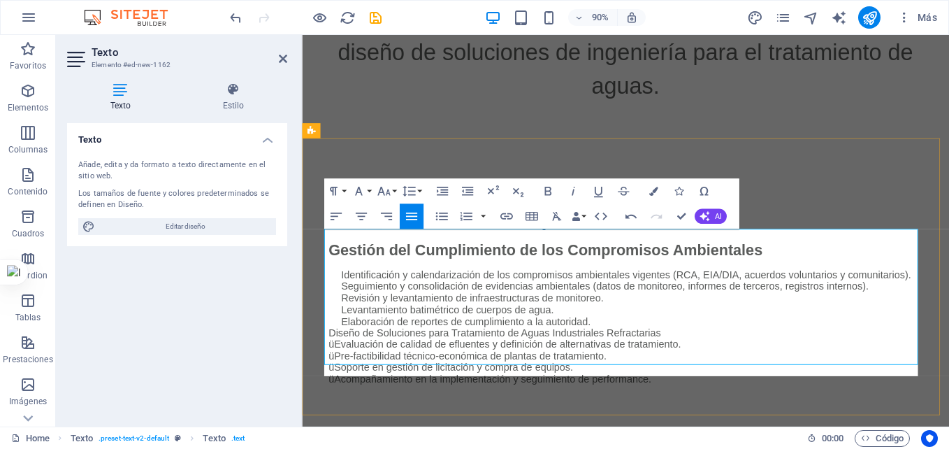
scroll to position [546, 0]
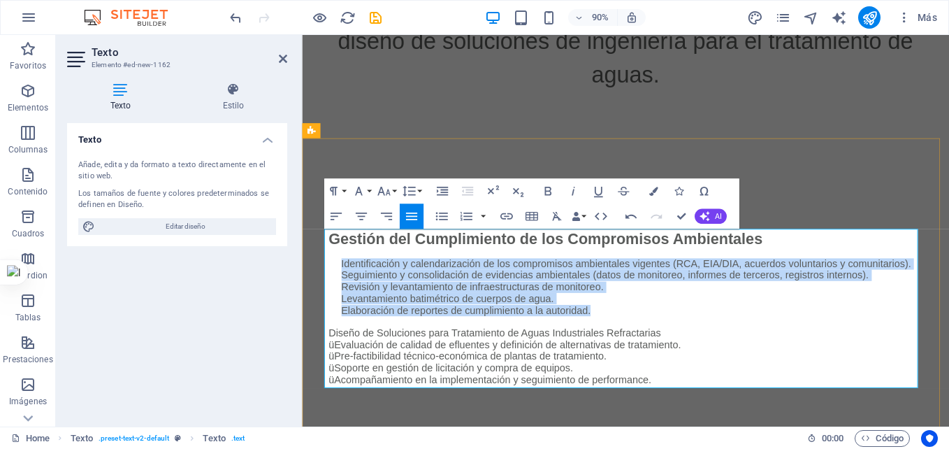
drag, startPoint x: 633, startPoint y: 339, endPoint x: 339, endPoint y: 280, distance: 300.0
click at [339, 280] on div "Gestión del Cumplimiento de los Compromisos Ambientales Identificación y calend…" at bounding box center [662, 339] width 660 height 169
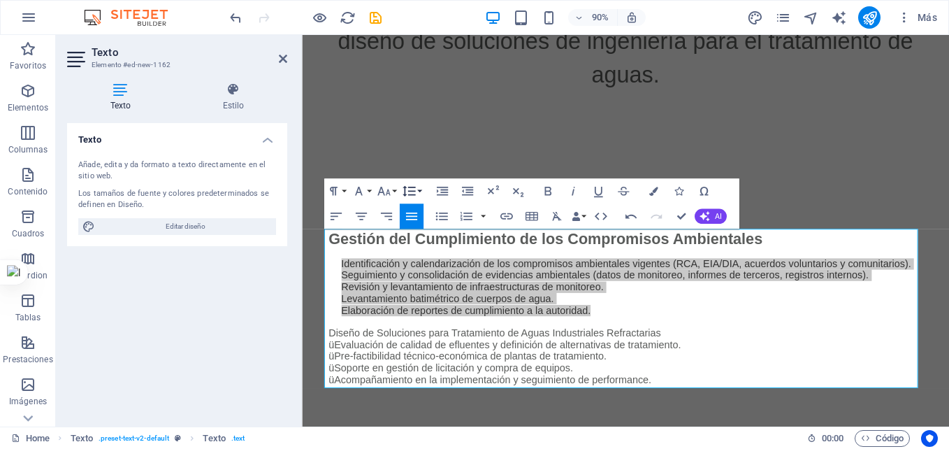
click at [421, 189] on button "Line Height" at bounding box center [412, 190] width 24 height 25
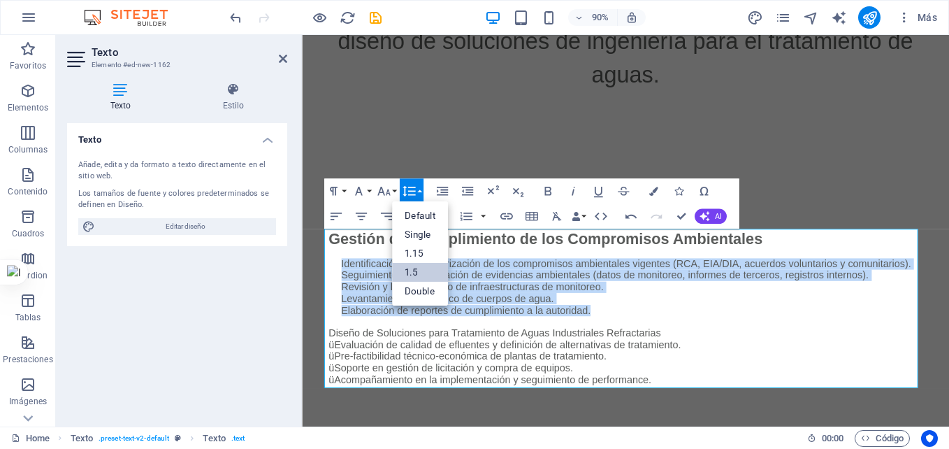
click at [423, 270] on link "1.5" at bounding box center [420, 271] width 56 height 19
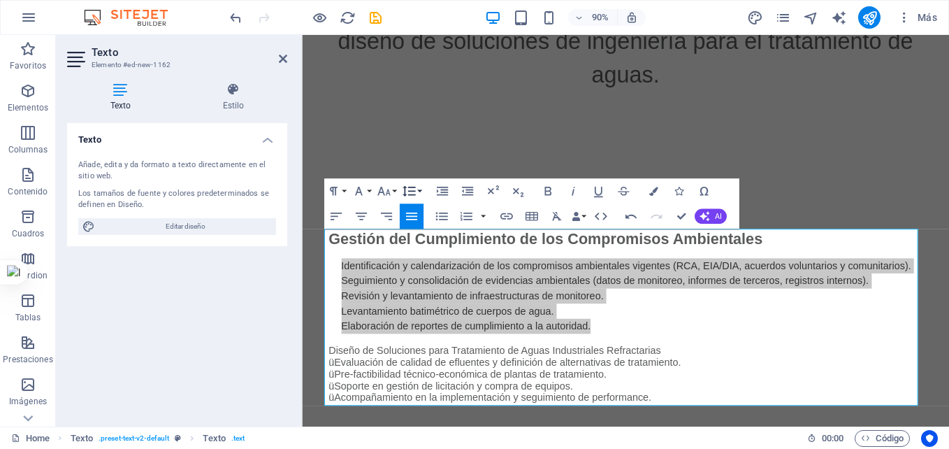
click at [420, 185] on button "Line Height" at bounding box center [412, 190] width 24 height 25
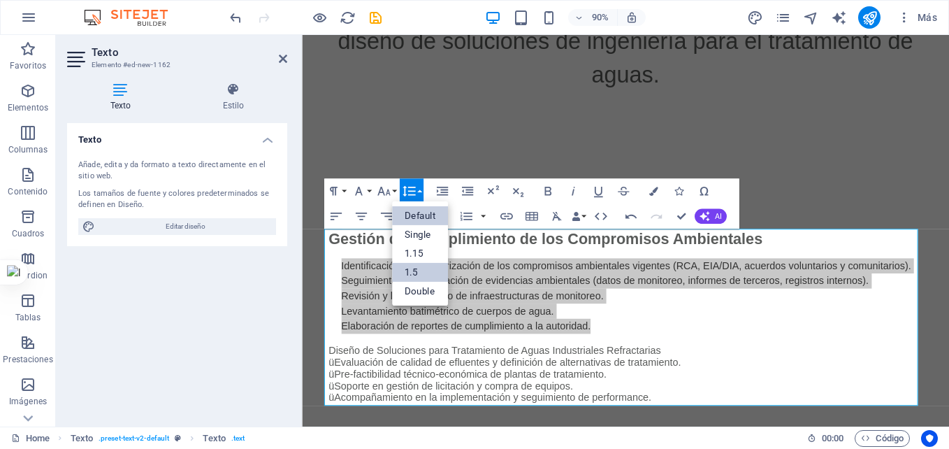
scroll to position [0, 0]
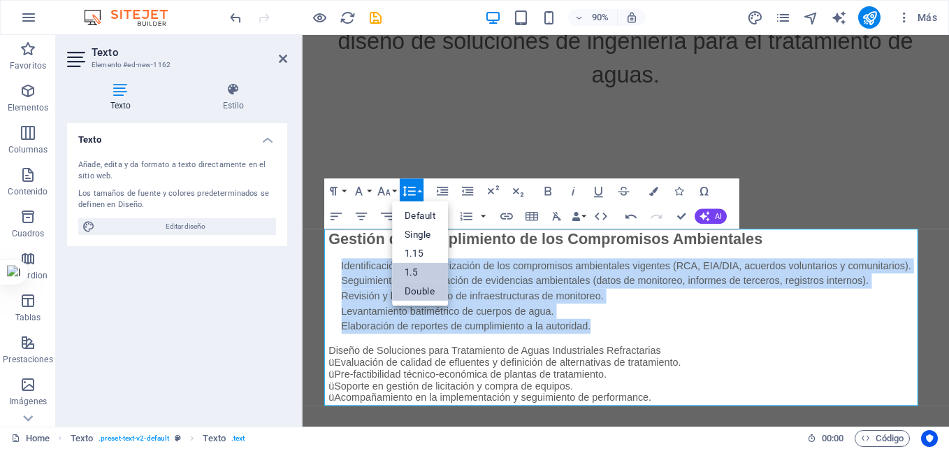
click at [424, 290] on link "Double" at bounding box center [420, 290] width 56 height 19
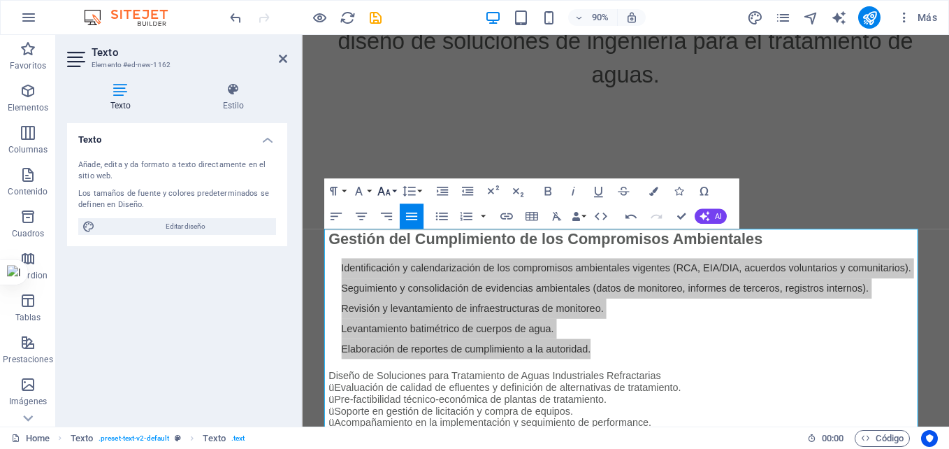
click at [391, 189] on icon "button" at bounding box center [383, 190] width 15 height 15
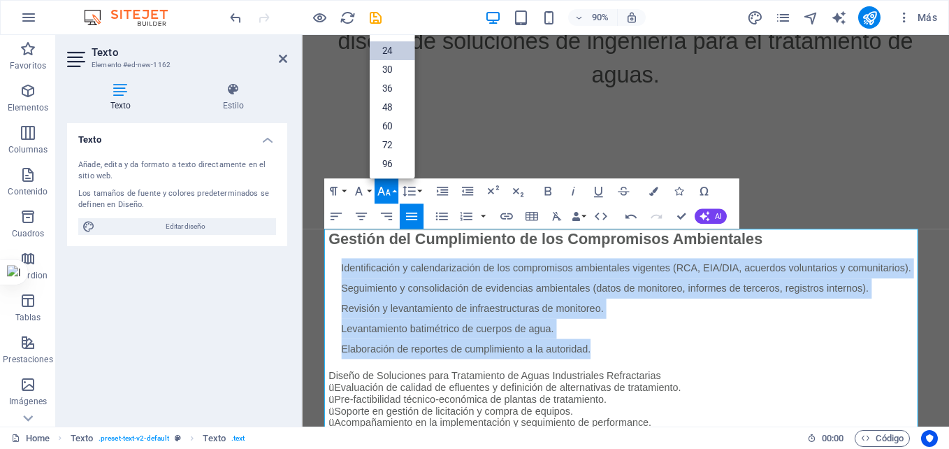
click at [393, 45] on link "24" at bounding box center [391, 50] width 45 height 19
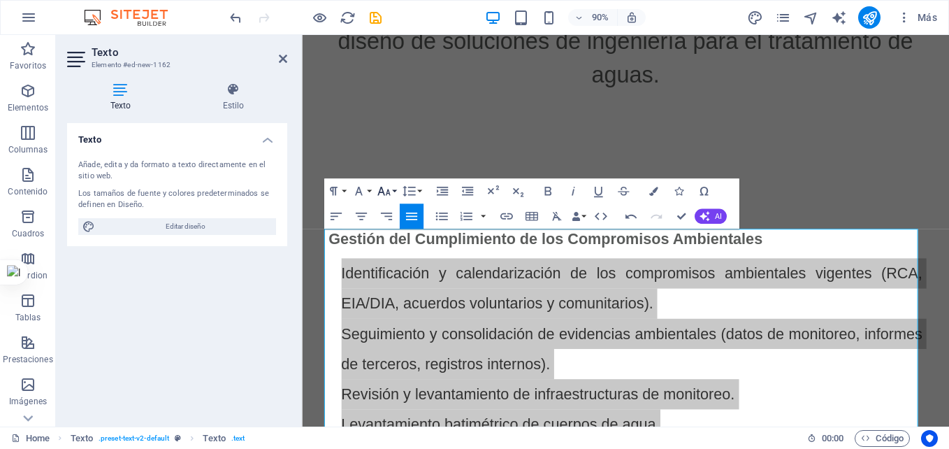
click at [389, 185] on icon "button" at bounding box center [383, 190] width 15 height 15
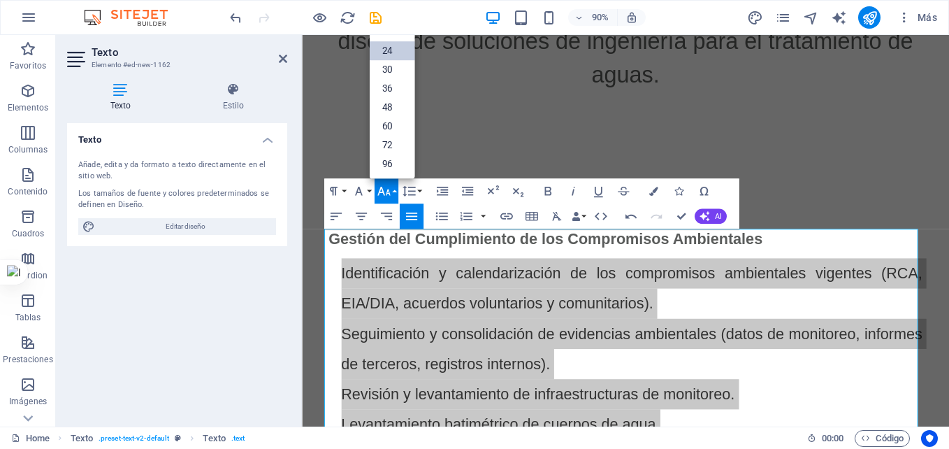
scroll to position [113, 0]
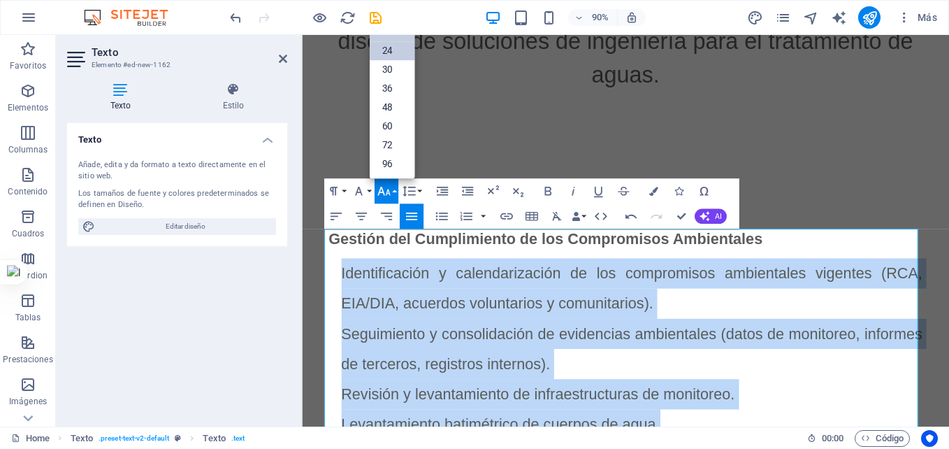
click at [387, 37] on link "18" at bounding box center [391, 31] width 45 height 19
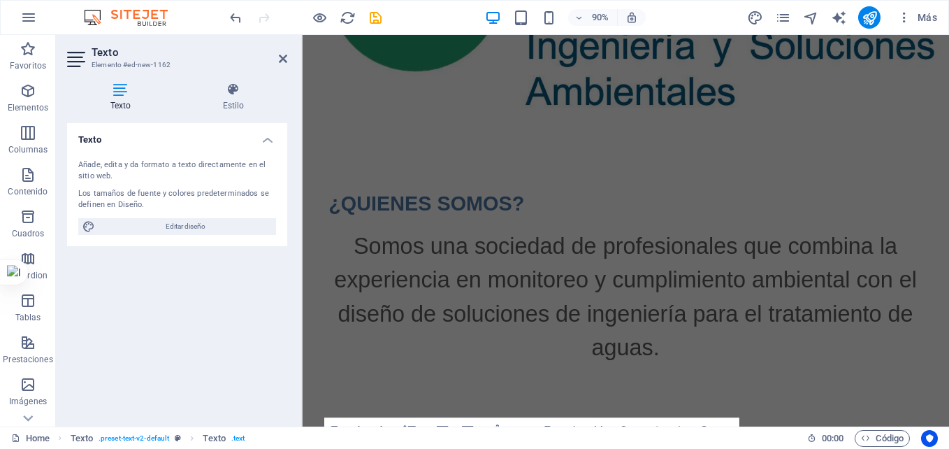
scroll to position [230, 0]
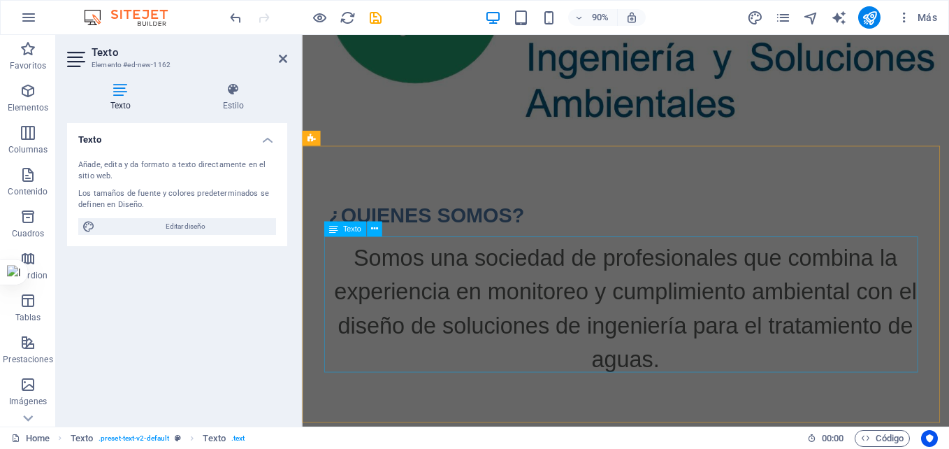
click at [589, 290] on div "Somos una sociedad de profesionales que combina la experiencia en monitoreo y c…" at bounding box center [662, 338] width 660 height 151
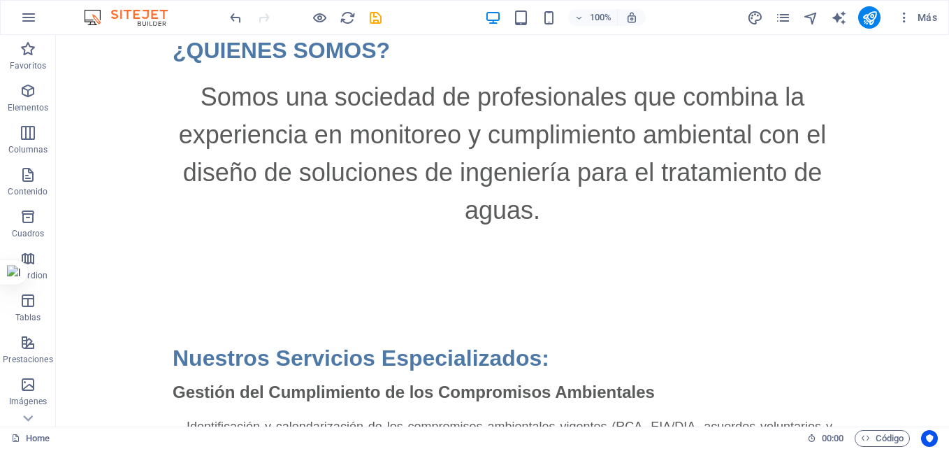
scroll to position [504, 0]
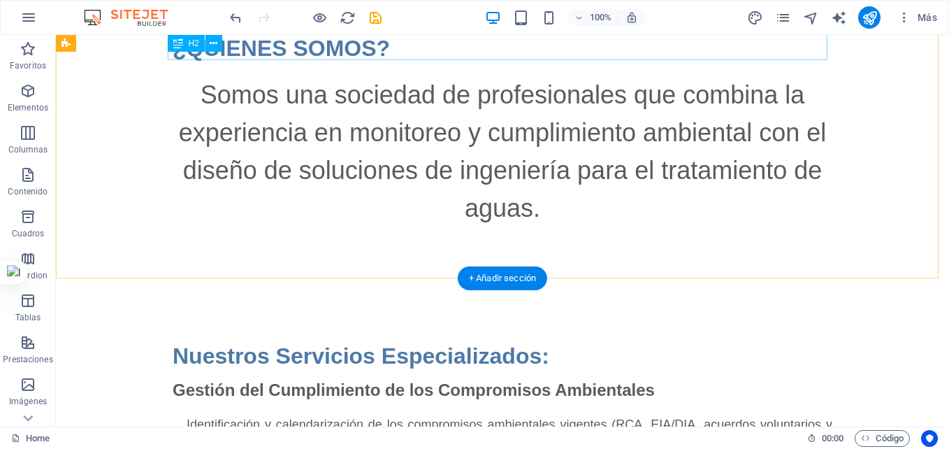
click at [317, 44] on div "¿QUIENES SOMOS?" at bounding box center [503, 48] width 660 height 34
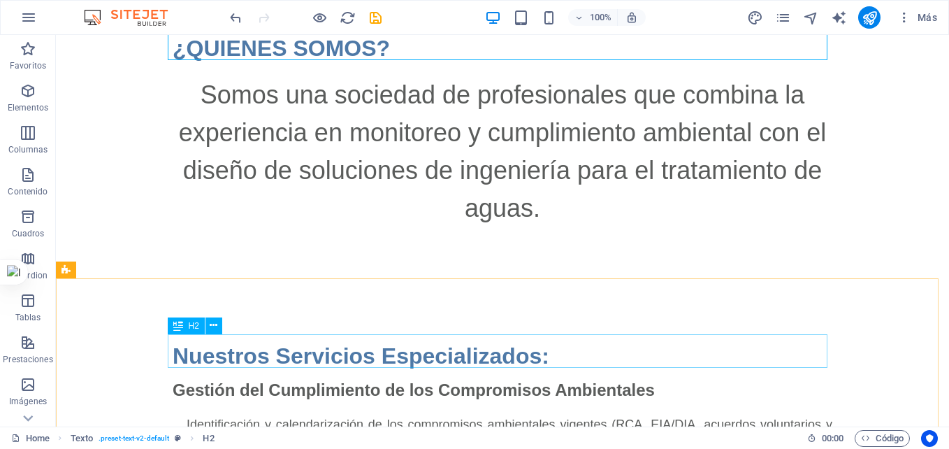
click at [194, 327] on span "H2" at bounding box center [194, 325] width 10 height 8
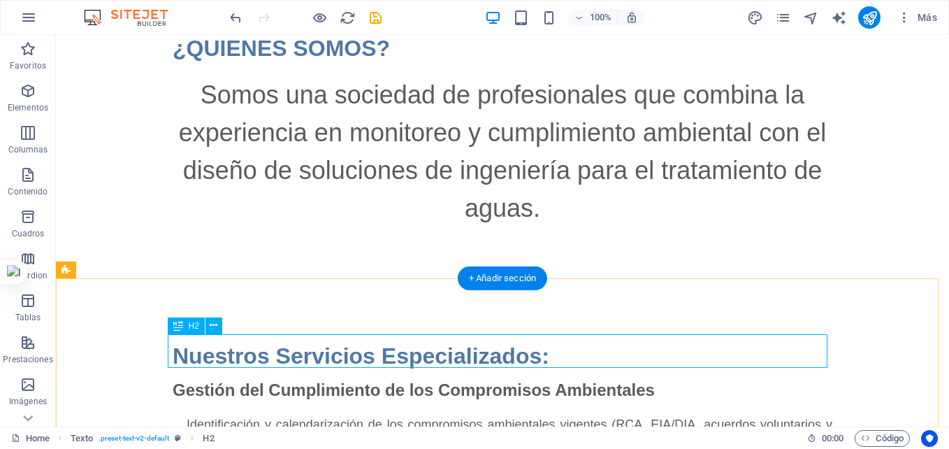
click at [298, 352] on div "Nuestros Servicios Especializados:" at bounding box center [503, 356] width 660 height 34
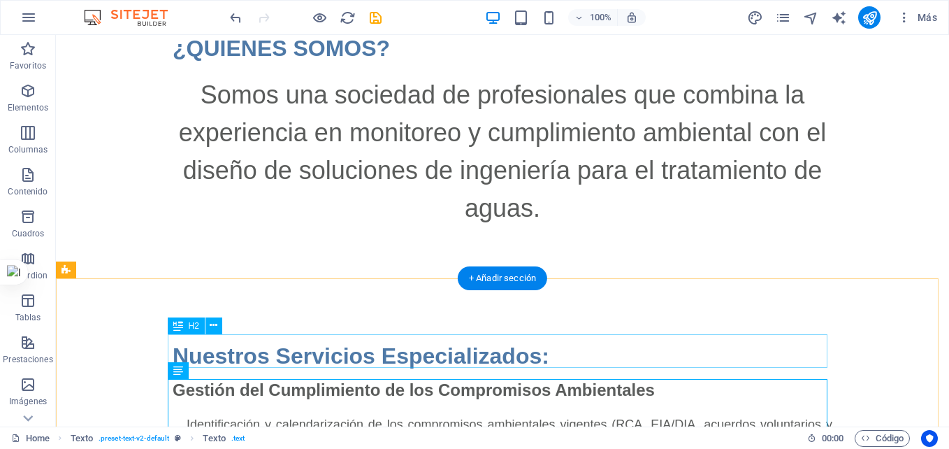
click at [430, 350] on div "Nuestros Servicios Especializados:" at bounding box center [503, 356] width 660 height 34
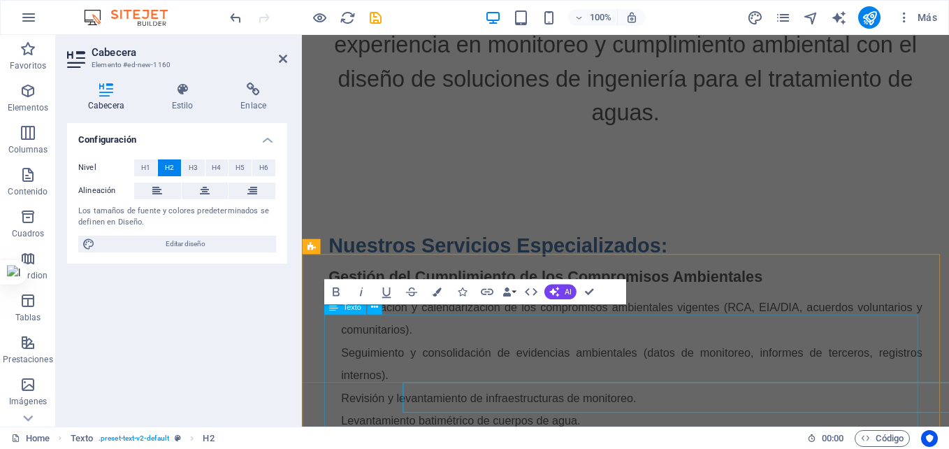
scroll to position [417, 0]
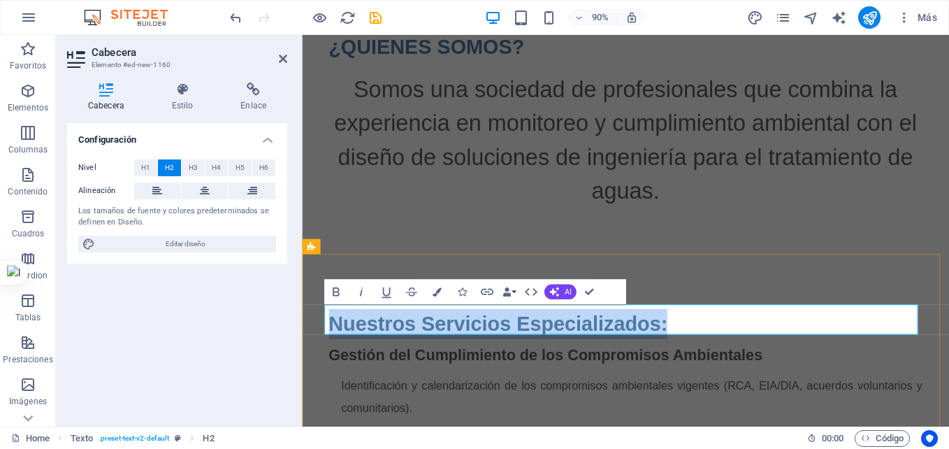
click at [346, 354] on h2 "Nuestros Servicios Especializados:" at bounding box center [662, 356] width 660 height 34
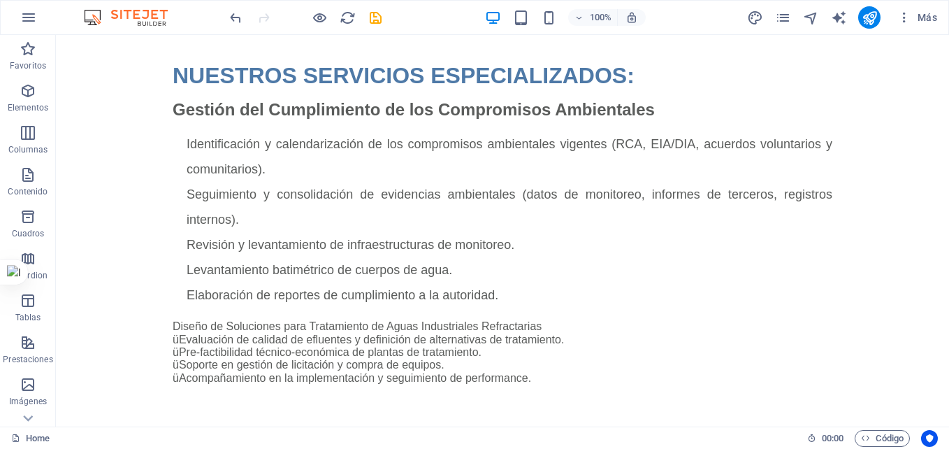
scroll to position [786, 0]
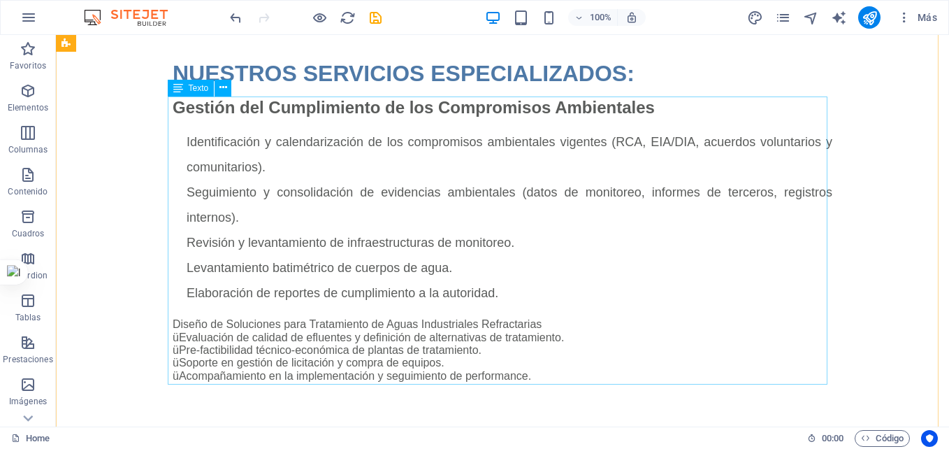
click at [282, 151] on div "Gestión del Cumplimiento de los Compromisos Ambientales Identificación y calend…" at bounding box center [503, 245] width 660 height 289
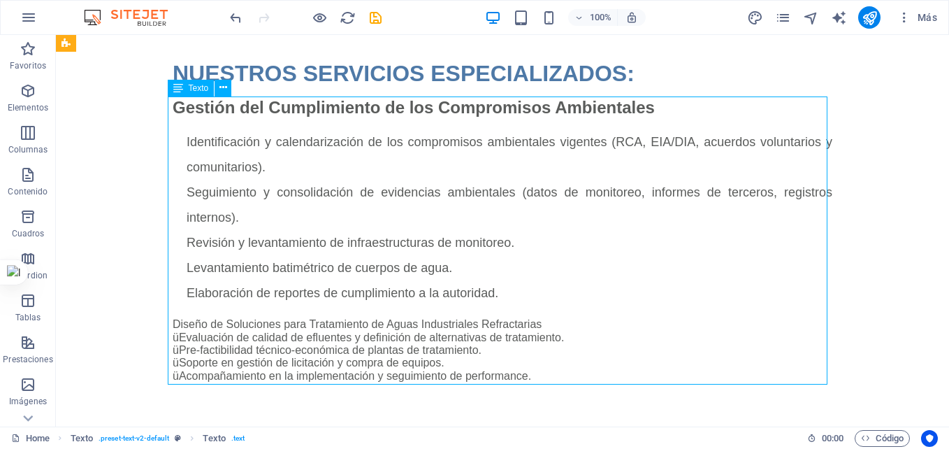
click at [259, 160] on div "Gestión del Cumplimiento de los Compromisos Ambientales Identificación y calend…" at bounding box center [503, 245] width 660 height 289
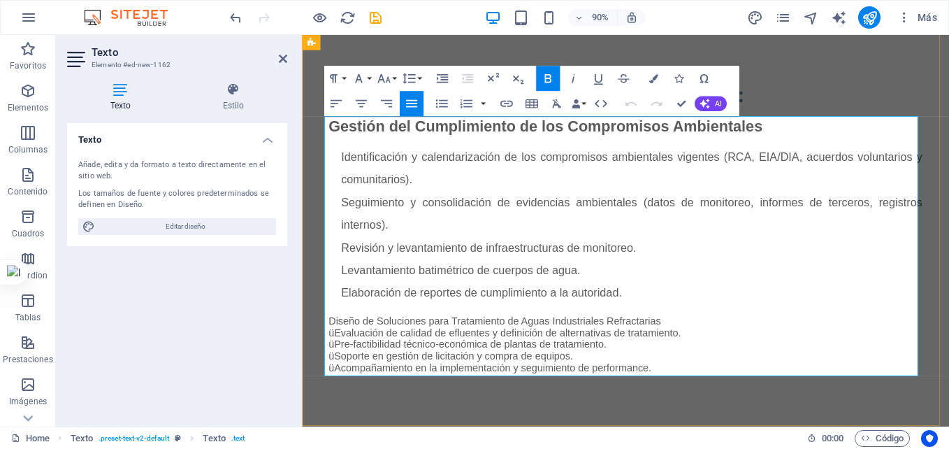
click at [346, 166] on span "Identificación y calendarización de los compromisos ambientales vigentes (RCA, …" at bounding box center [669, 183] width 646 height 39
click at [335, 164] on div "Gestión del Cumplimiento de los Compromisos Ambientales Identificación y calend…" at bounding box center [662, 270] width 660 height 281
click at [628, 80] on icon "button" at bounding box center [623, 78] width 15 height 15
click at [475, 164] on span "​Identificación y calendarización de los compromisos ambientales vigentes (RCA,…" at bounding box center [669, 183] width 646 height 39
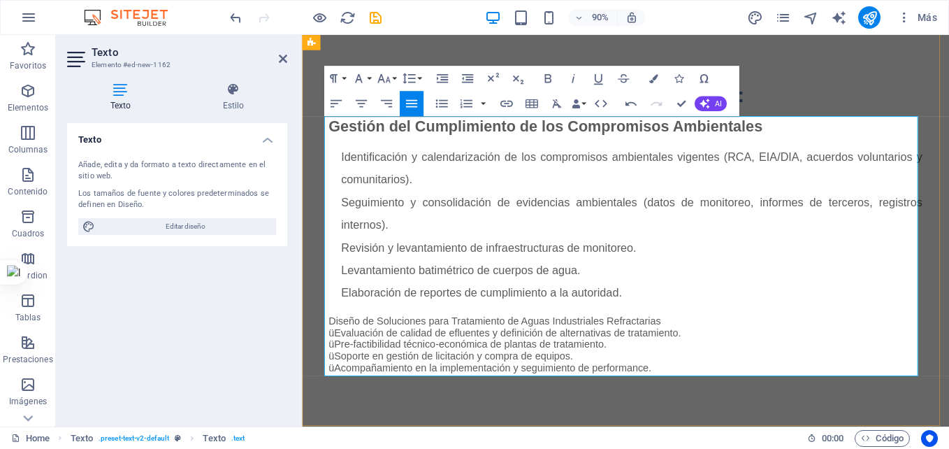
click at [423, 193] on p "​Identificación y calendarización de los compromisos ambientales vigentes (RCA,…" at bounding box center [669, 183] width 646 height 50
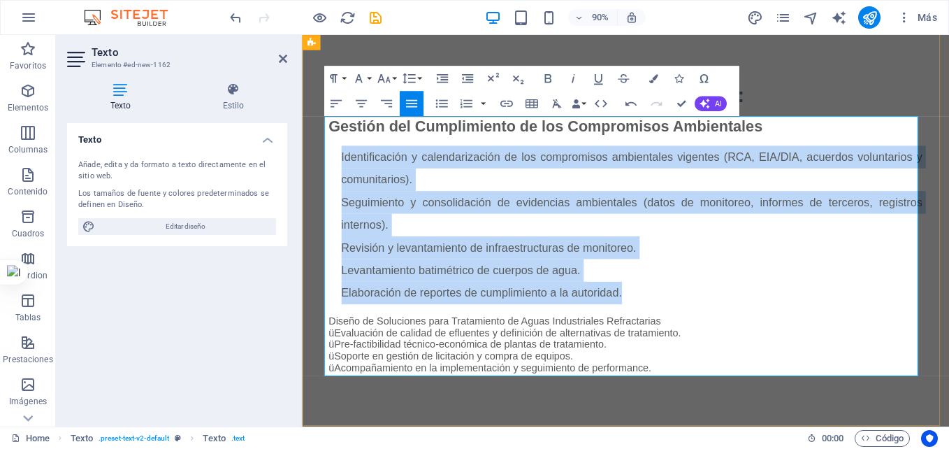
drag, startPoint x: 660, startPoint y: 311, endPoint x: 334, endPoint y: 170, distance: 354.9
click at [334, 170] on div "Gestión del Cumplimiento de los Compromisos Ambientales ​Identificación y calen…" at bounding box center [662, 270] width 660 height 281
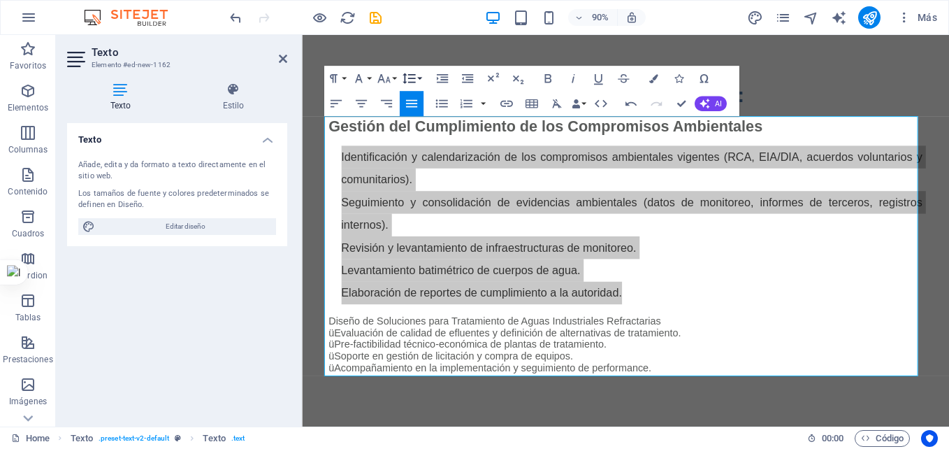
click at [421, 75] on button "Line Height" at bounding box center [412, 78] width 24 height 25
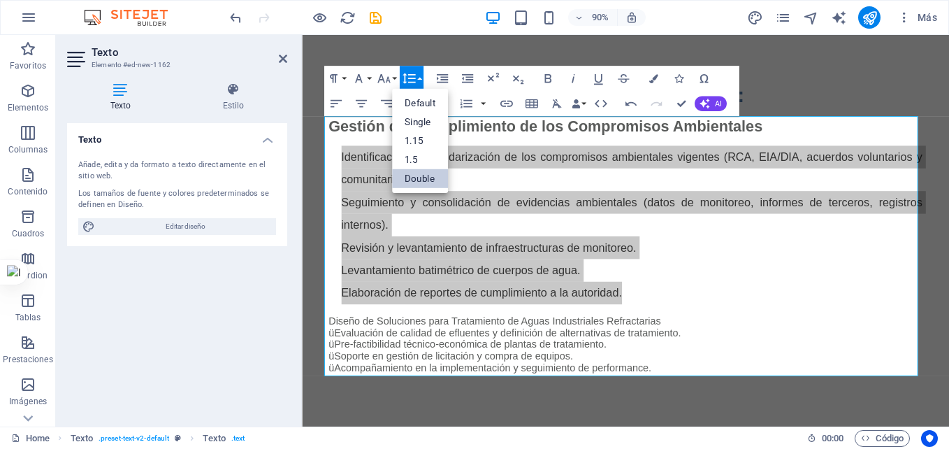
scroll to position [0, 0]
click at [421, 75] on button "Line Height" at bounding box center [412, 78] width 24 height 25
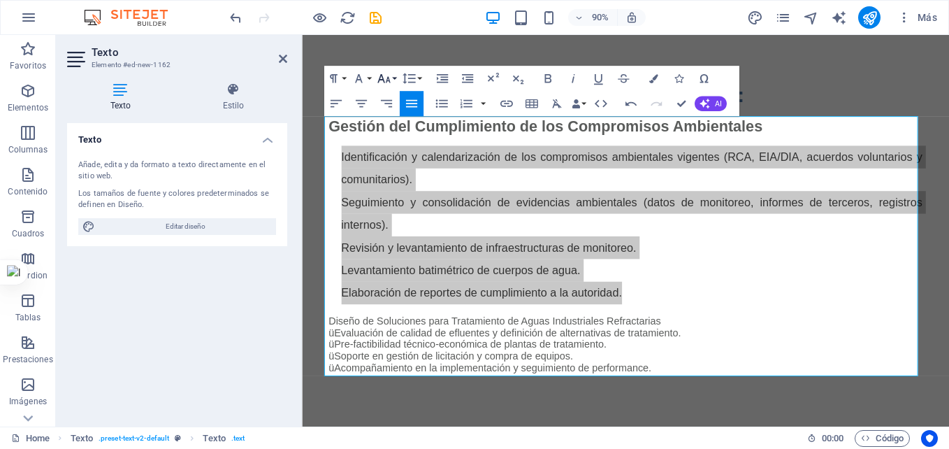
click at [393, 75] on button "Font Size" at bounding box center [387, 78] width 24 height 25
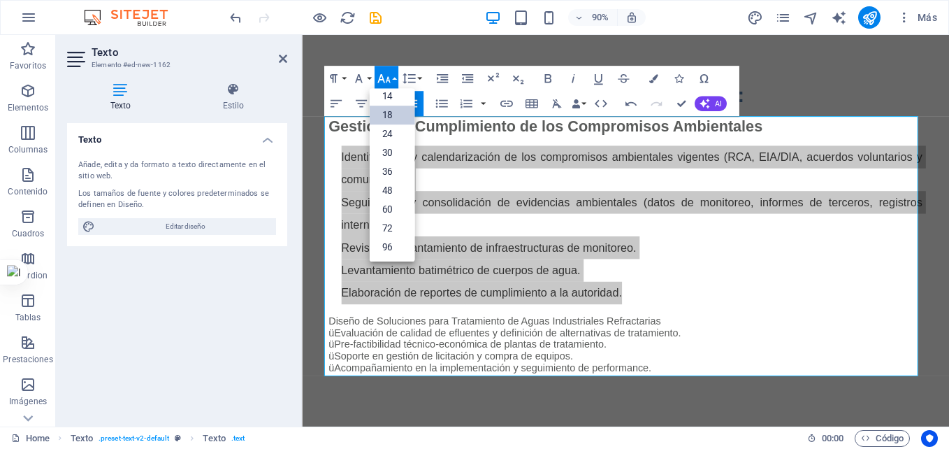
scroll to position [113, 0]
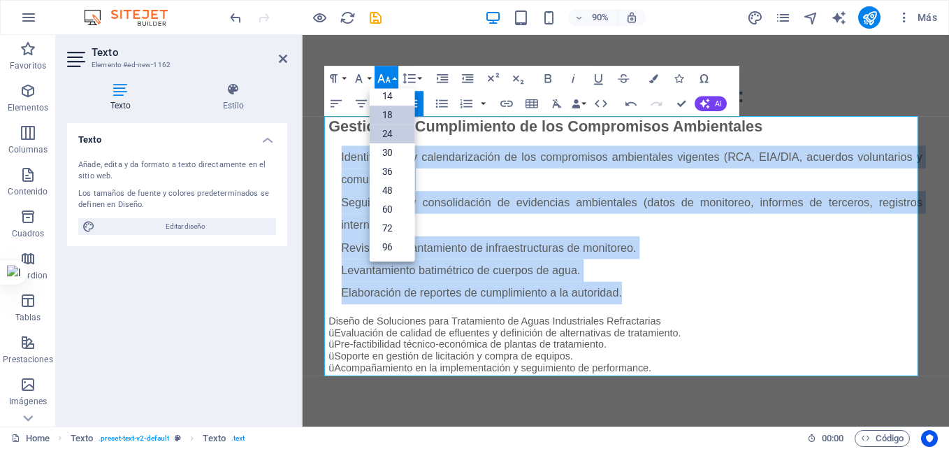
click at [390, 131] on link "24" at bounding box center [391, 133] width 45 height 19
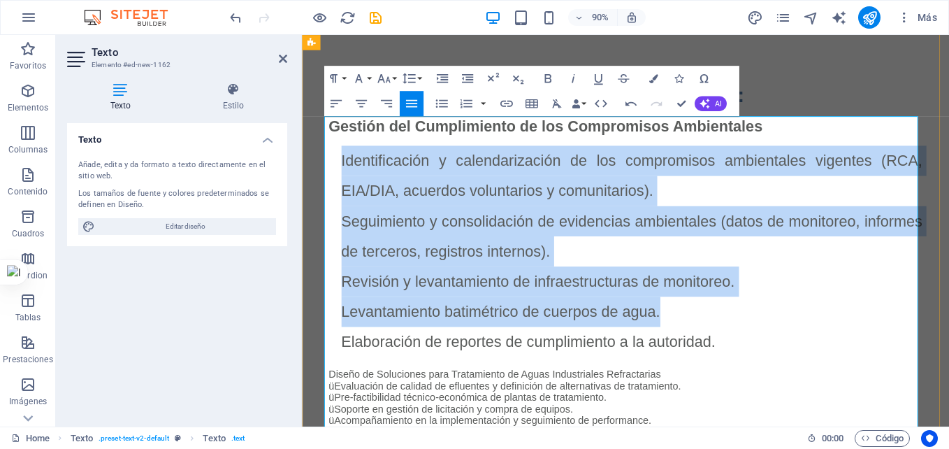
click at [348, 165] on span "​Identificación y calendarización de los compromisos ambientales vigentes (RCA,…" at bounding box center [669, 191] width 646 height 52
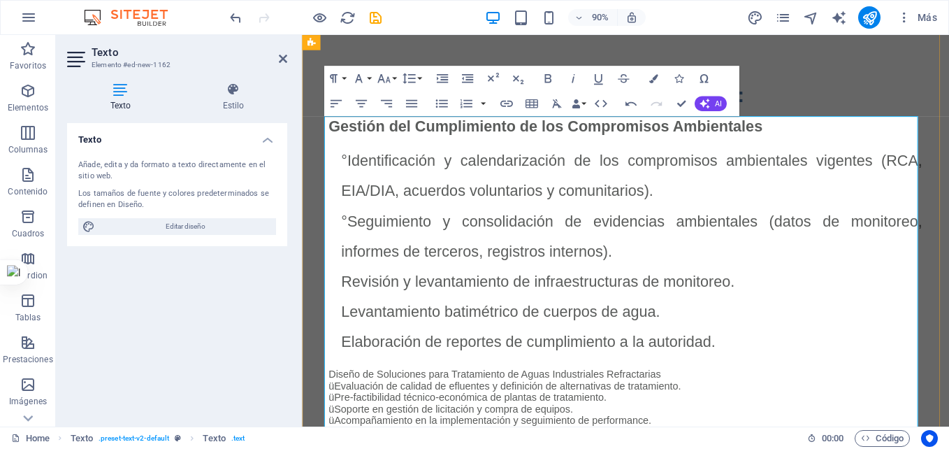
click at [346, 197] on span "° Identificación y calendarización de los compromisos ambientales vigentes (RCA…" at bounding box center [669, 191] width 646 height 52
click at [442, 81] on icon "button" at bounding box center [442, 78] width 15 height 15
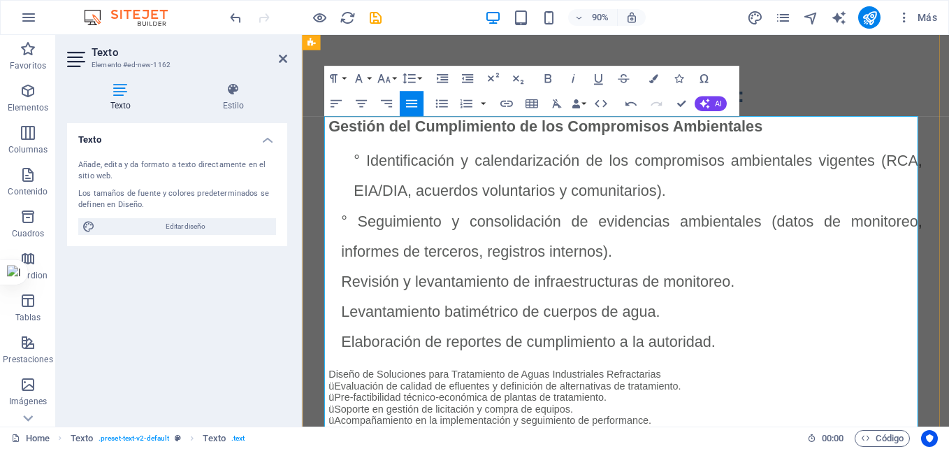
click at [364, 167] on span "° Identificación y calendarización de los compromisos ambientales vigentes (RCA…" at bounding box center [676, 191] width 632 height 52
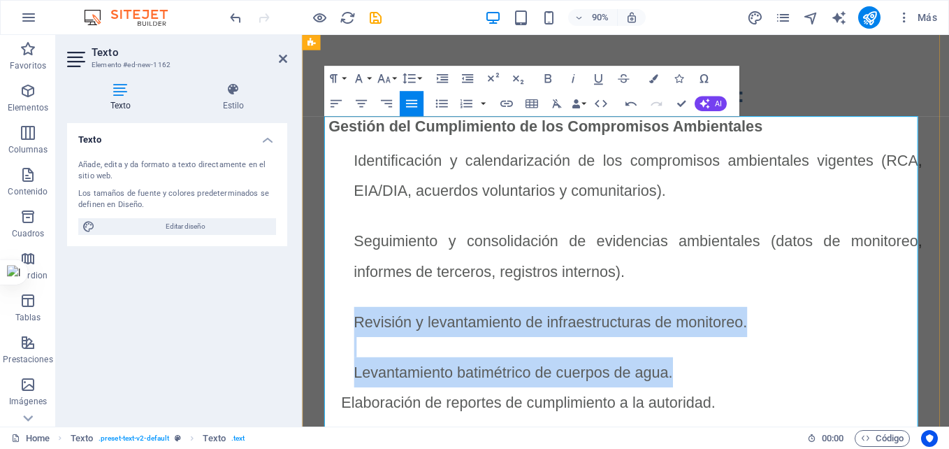
drag, startPoint x: 744, startPoint y: 402, endPoint x: 349, endPoint y: 354, distance: 398.4
click at [349, 354] on div "Gestión del Cumplimiento de los Compromisos Ambientales Identificación y calend…" at bounding box center [662, 333] width 660 height 407
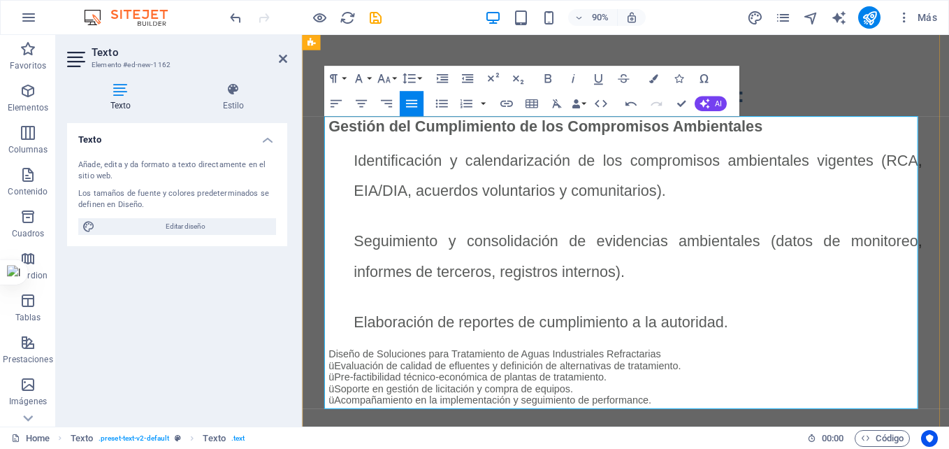
click at [741, 136] on strong "Gestión del Cumplimiento de los Compromisos Ambientales" at bounding box center [573, 135] width 482 height 19
click at [368, 75] on button "Font Family" at bounding box center [361, 78] width 24 height 25
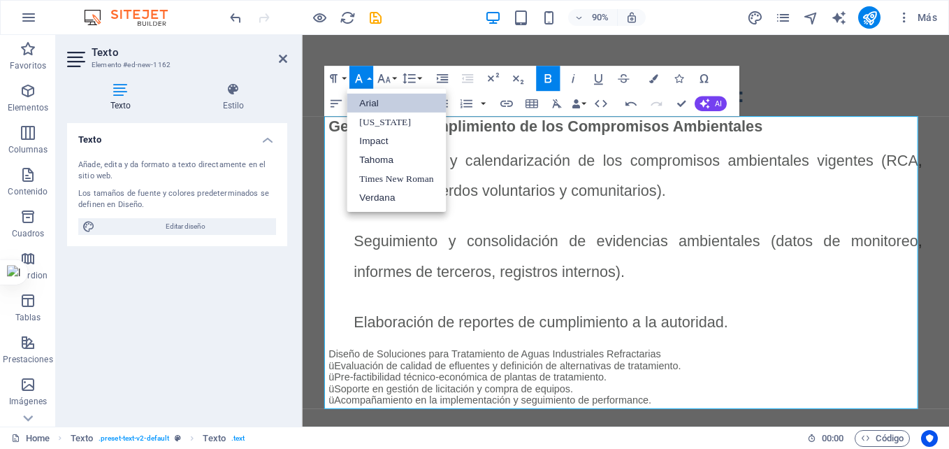
scroll to position [0, 0]
click at [515, 135] on strong "Gestión del Cumplimiento de los Compromisos Ambientales" at bounding box center [573, 135] width 482 height 19
click at [712, 194] on p "Identificación y calendarización de los compromisos ambientales vigentes (RCA, …" at bounding box center [676, 191] width 632 height 67
click at [372, 104] on link "Arial" at bounding box center [396, 102] width 99 height 19
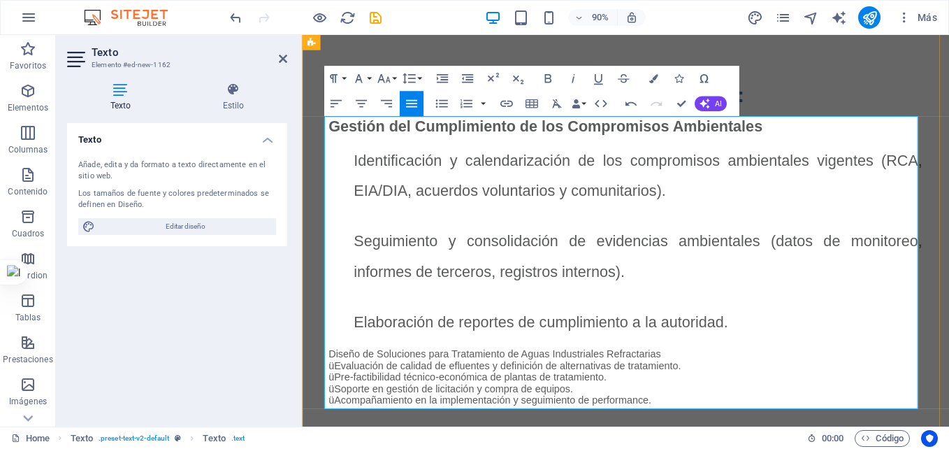
click at [468, 135] on strong "Gestión del Cumplimiento de los Compromisos Ambientales" at bounding box center [573, 135] width 482 height 19
click at [341, 78] on icon "button" at bounding box center [333, 78] width 15 height 15
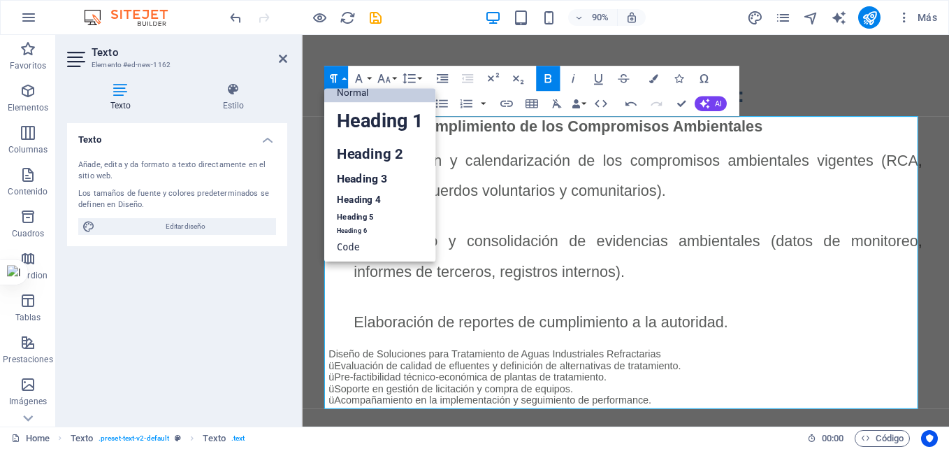
scroll to position [11, 0]
click at [612, 189] on p "Identificación y calendarización de los compromisos ambientales vigentes (RCA, …" at bounding box center [676, 191] width 632 height 67
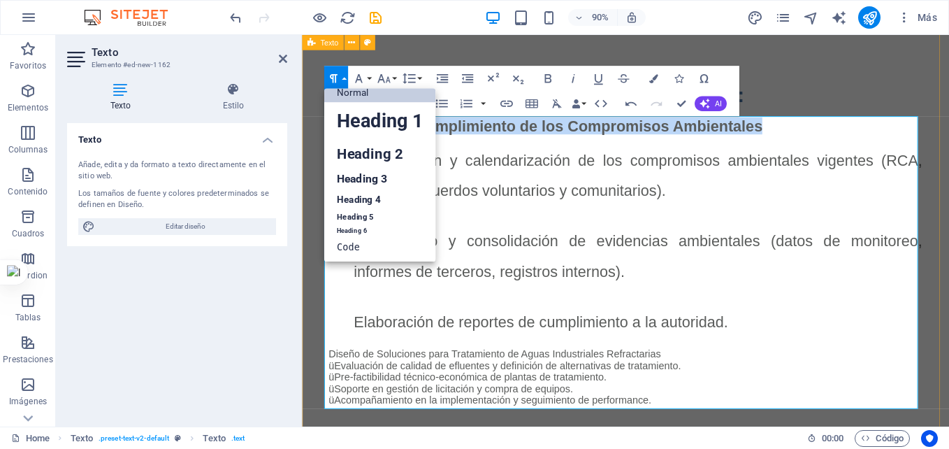
drag, startPoint x: 790, startPoint y: 136, endPoint x: 304, endPoint y: 125, distance: 486.5
click at [304, 125] on div "NUESTROS SERVICIOS ESPECIALIZADOS: Gestión del Cumplimiento de los Compromisos …" at bounding box center [661, 269] width 719 height 481
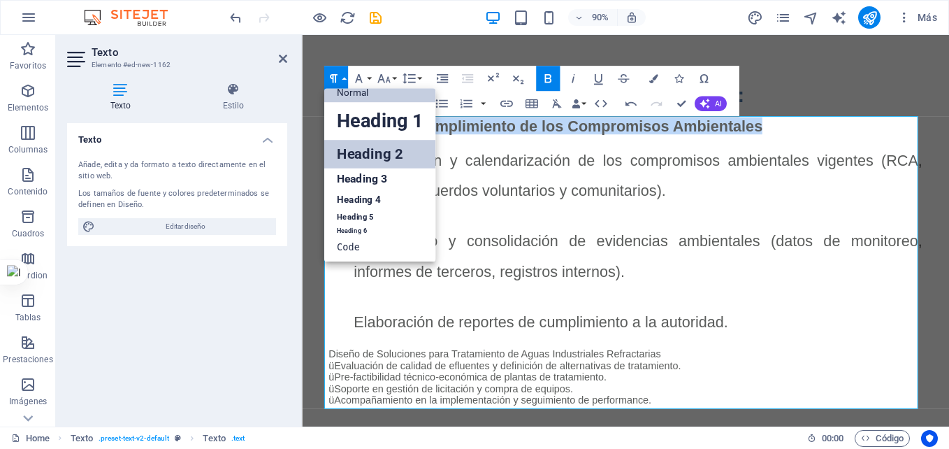
click at [378, 159] on link "Heading 2" at bounding box center [380, 154] width 112 height 28
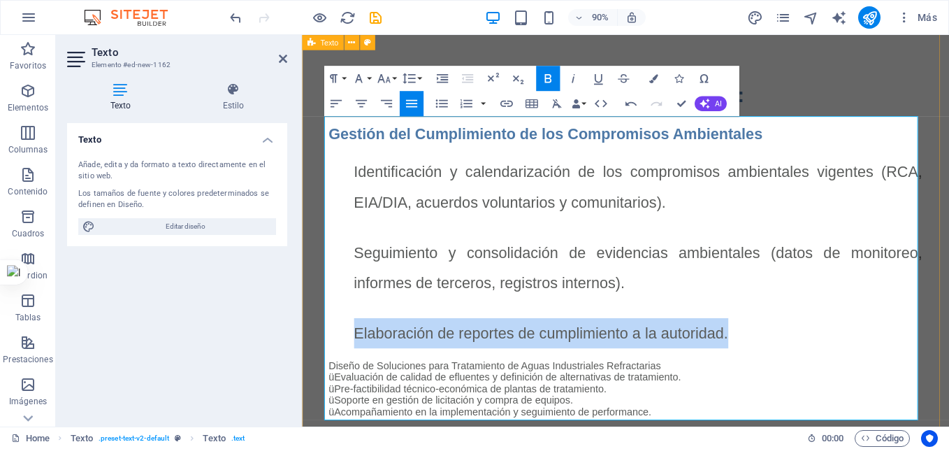
drag, startPoint x: 780, startPoint y: 362, endPoint x: 305, endPoint y: 347, distance: 475.4
click at [305, 347] on div "NUESTROS SERVICIOS ESPECIALIZADOS: Gestión del Cumplimiento de los Compromisos …" at bounding box center [661, 276] width 719 height 494
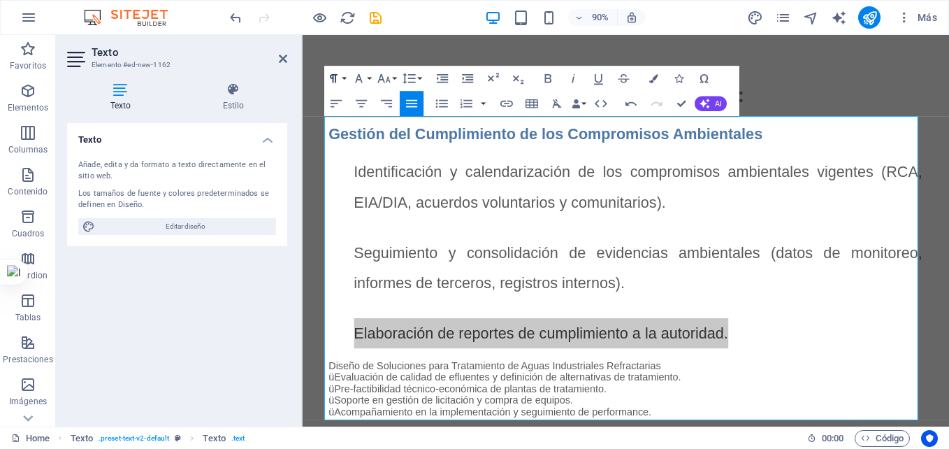
click at [341, 80] on icon "button" at bounding box center [333, 78] width 15 height 15
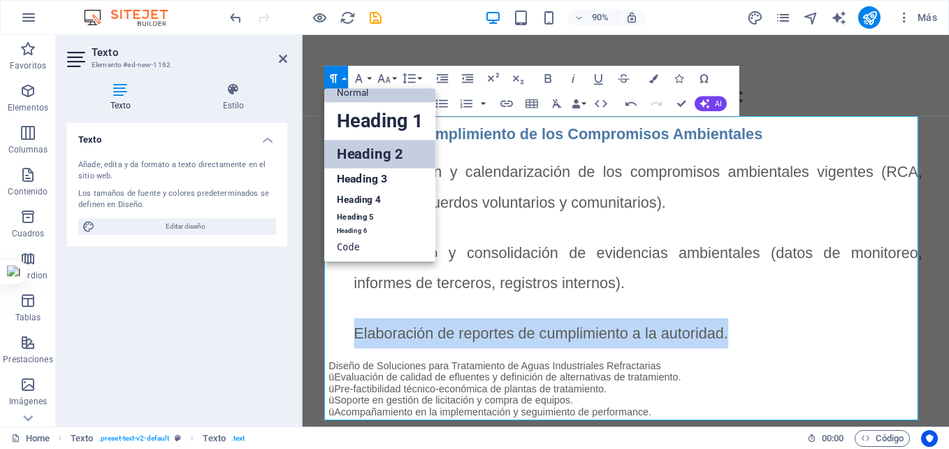
click at [366, 148] on link "Heading 2" at bounding box center [380, 154] width 112 height 28
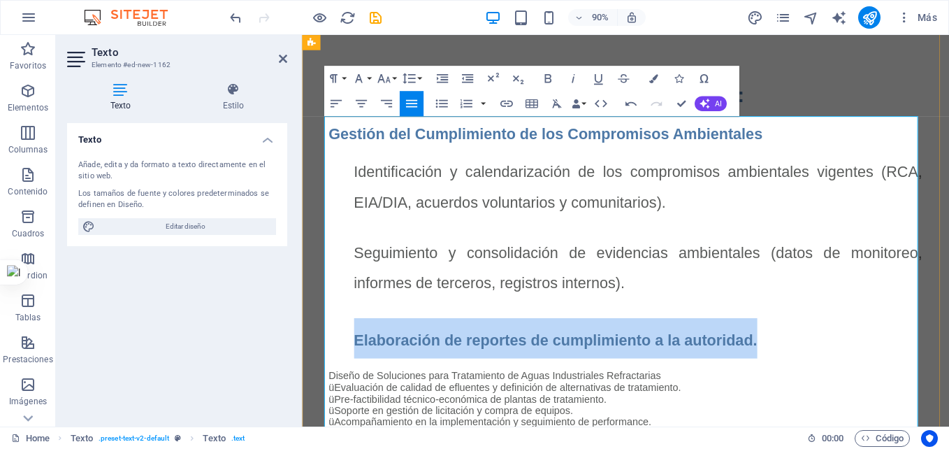
click at [349, 379] on div "Gestión del Cumplimiento de los Compromisos Ambientales Identificación y calend…" at bounding box center [662, 301] width 660 height 342
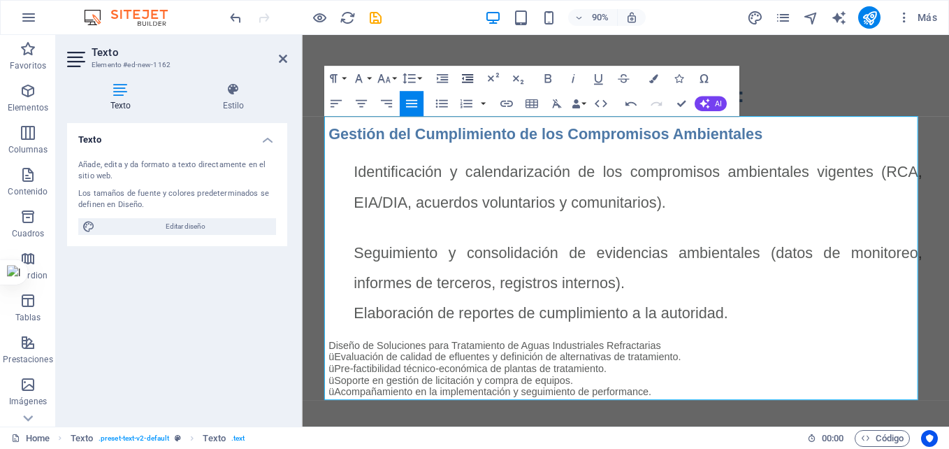
click at [464, 80] on icon "button" at bounding box center [467, 78] width 15 height 15
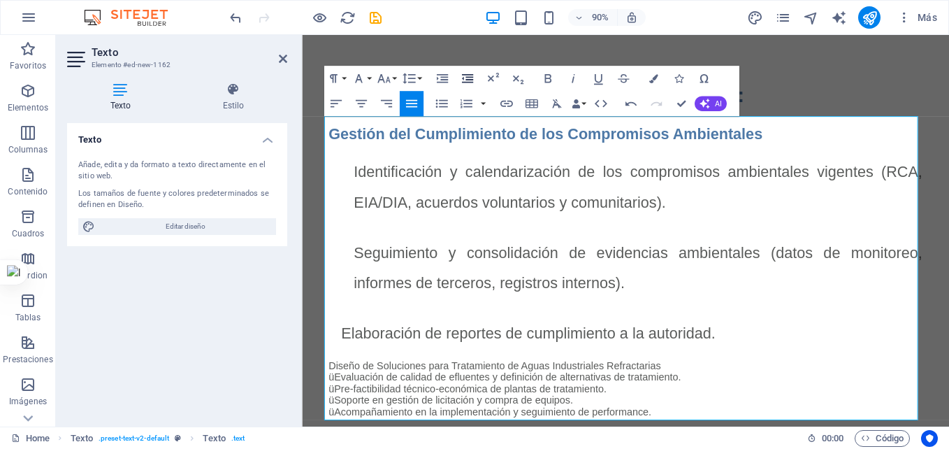
click at [467, 78] on icon "button" at bounding box center [467, 78] width 15 height 15
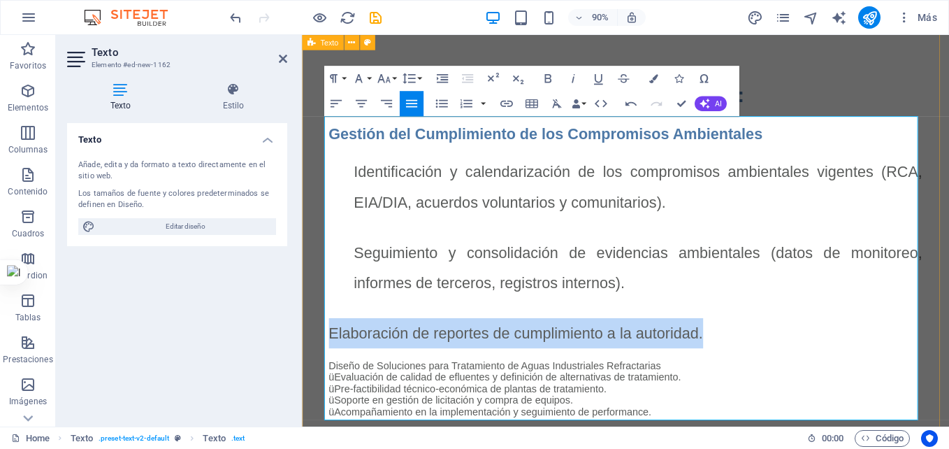
drag, startPoint x: 746, startPoint y: 361, endPoint x: 319, endPoint y: 365, distance: 427.0
click at [319, 365] on div "NUESTROS SERVICIOS ESPECIALIZADOS: Gestión del Cumplimiento de los Compromisos …" at bounding box center [661, 276] width 719 height 494
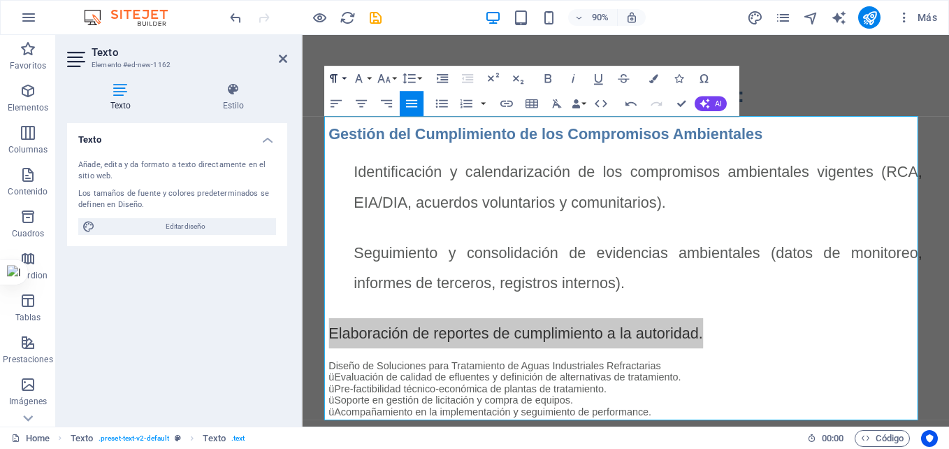
click at [340, 77] on icon "button" at bounding box center [333, 78] width 15 height 15
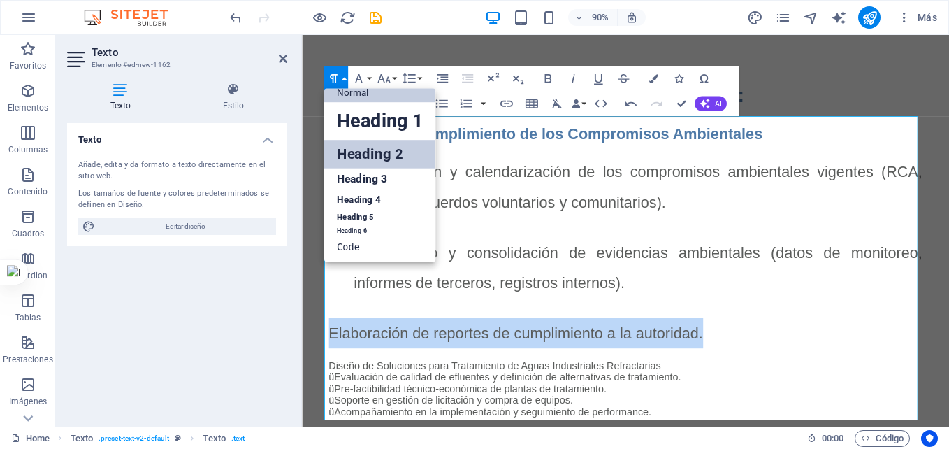
click at [365, 153] on link "Heading 2" at bounding box center [380, 154] width 112 height 28
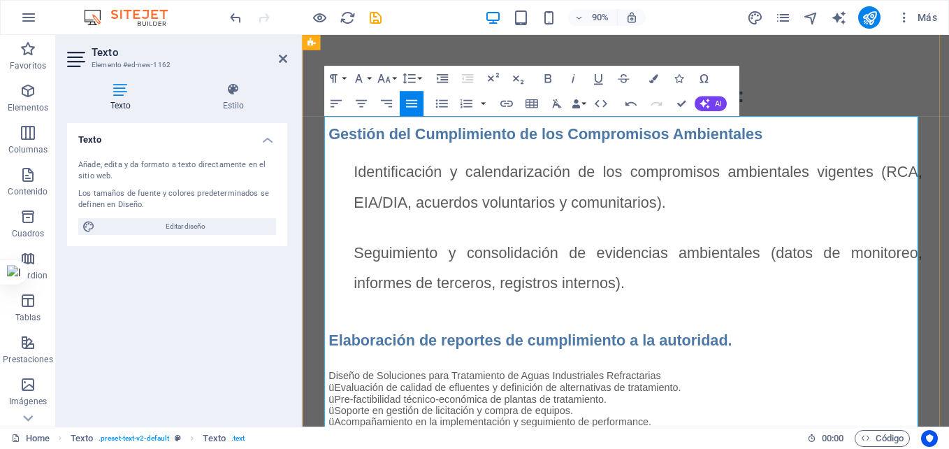
click at [662, 303] on p "Seguimiento y consolidación de evidencias ambientales (datos de monitoreo, info…" at bounding box center [676, 293] width 632 height 67
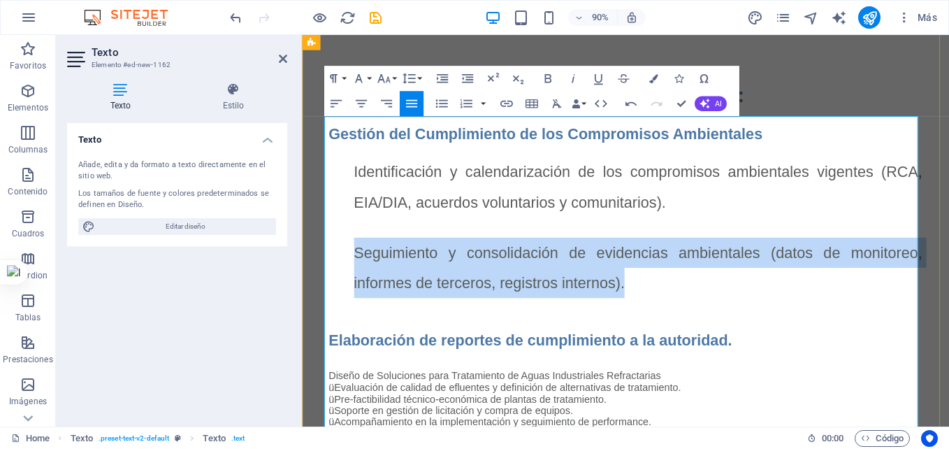
drag, startPoint x: 662, startPoint y: 303, endPoint x: 335, endPoint y: 270, distance: 328.7
click at [335, 270] on div "Gestión del Cumplimiento de los Compromisos Ambientales Identificación y calend…" at bounding box center [662, 301] width 660 height 342
click at [677, 313] on p "Seguimiento y consolidación de evidencias ambientales (datos de monitoreo, info…" at bounding box center [676, 293] width 632 height 67
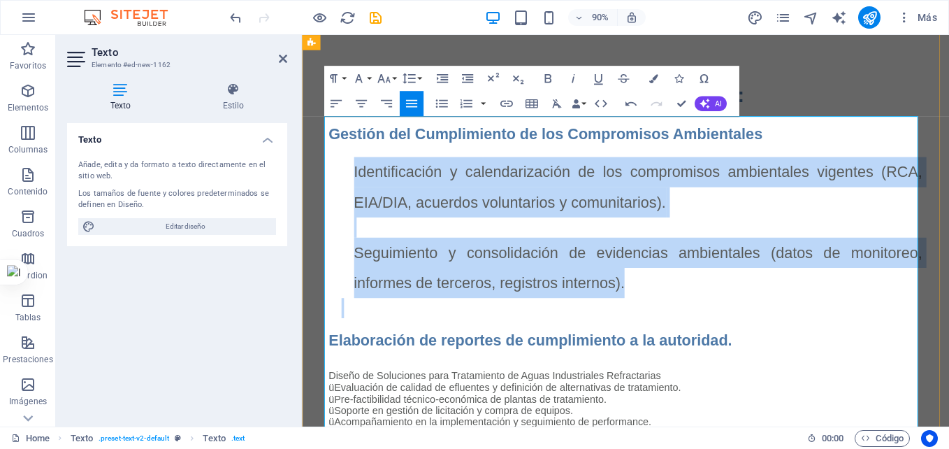
drag, startPoint x: 677, startPoint y: 313, endPoint x: 356, endPoint y: 193, distance: 342.5
click at [356, 193] on div "Gestión del Cumplimiento de los Compromisos Ambientales Identificación y calend…" at bounding box center [662, 301] width 660 height 342
click at [688, 215] on span "Identificación y calendarización de los compromisos ambientales vigentes (RCA, …" at bounding box center [676, 204] width 632 height 52
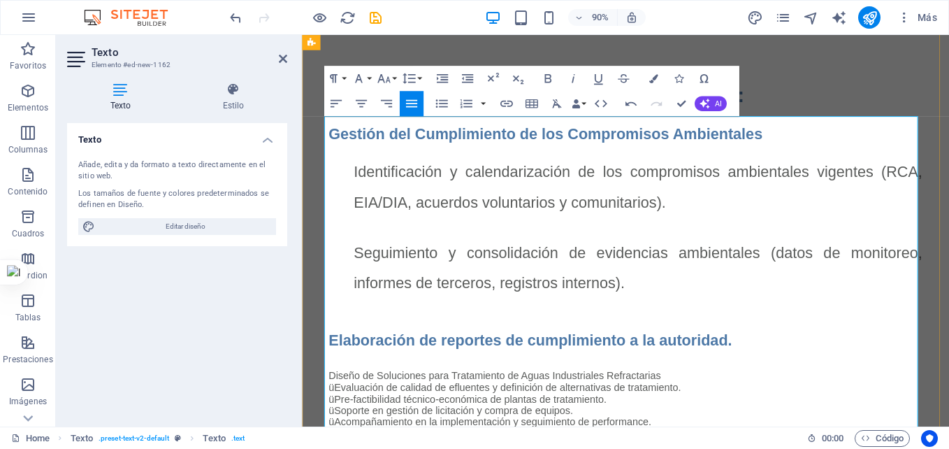
click at [677, 296] on p "Seguimiento y consolidación de evidencias ambientales (datos de monitoreo, info…" at bounding box center [676, 293] width 632 height 67
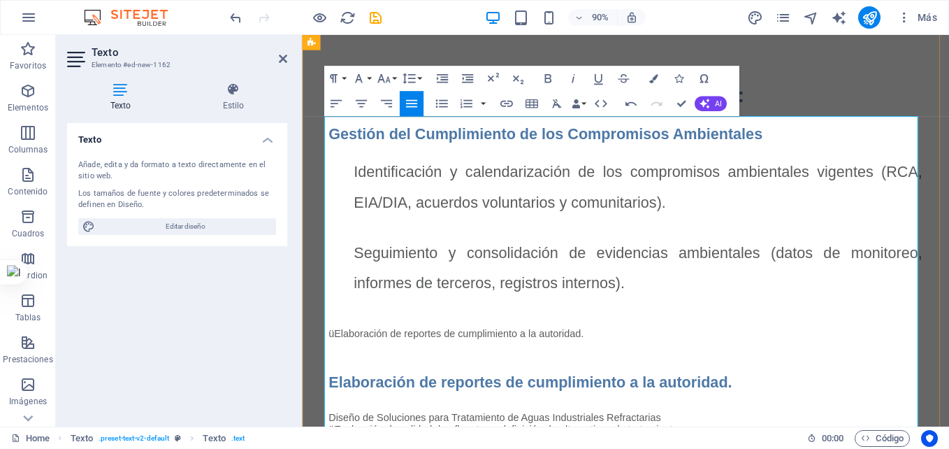
click at [673, 306] on p "Seguimiento y consolidación de evidencias ambientales (datos de monitoreo, info…" at bounding box center [676, 293] width 632 height 67
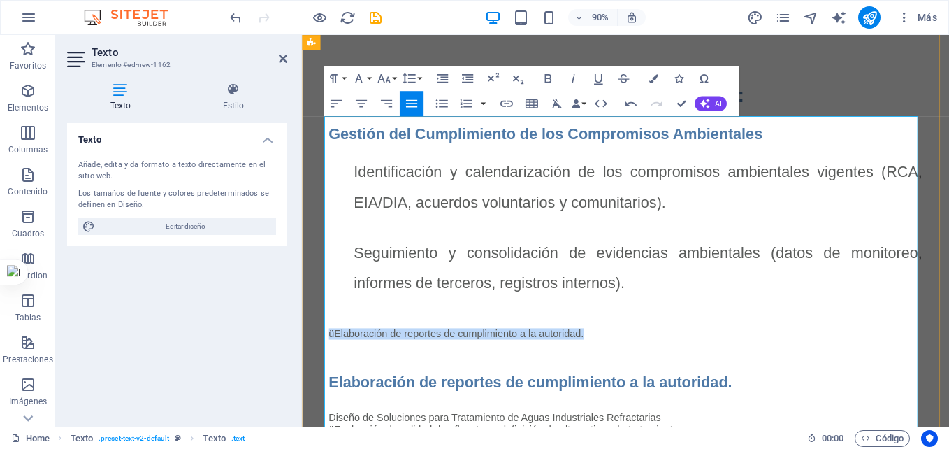
drag, startPoint x: 615, startPoint y: 360, endPoint x: 326, endPoint y: 359, distance: 289.3
click at [352, 361] on div "üElaboración de reportes de cumplimiento a la autoridad." at bounding box center [671, 367] width 639 height 13
click at [467, 81] on icon "button" at bounding box center [467, 78] width 15 height 15
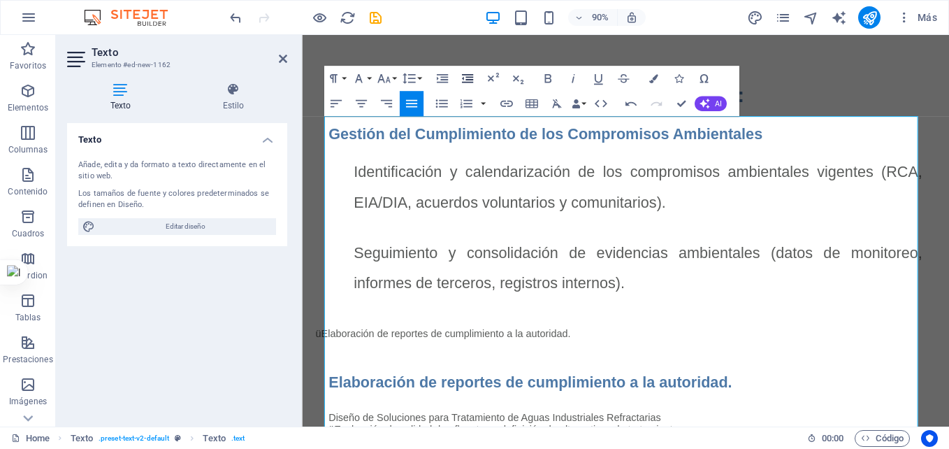
click at [467, 81] on icon "button" at bounding box center [467, 78] width 15 height 15
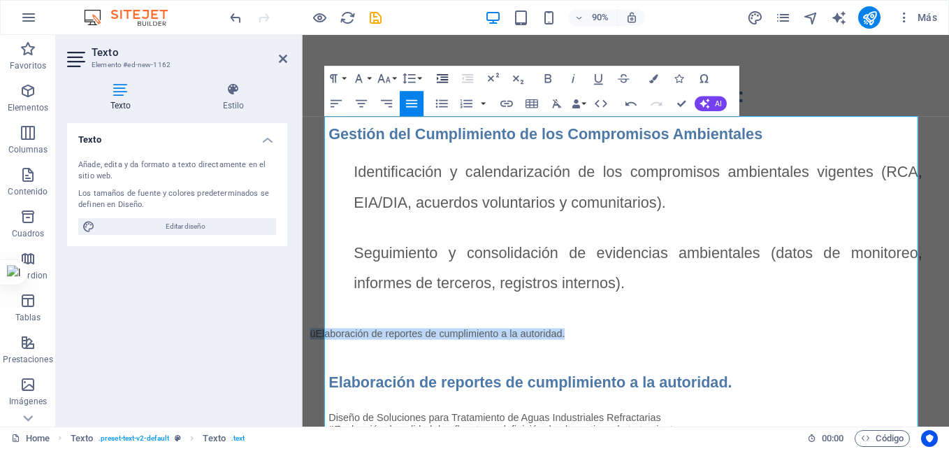
click at [442, 75] on icon "button" at bounding box center [442, 78] width 15 height 15
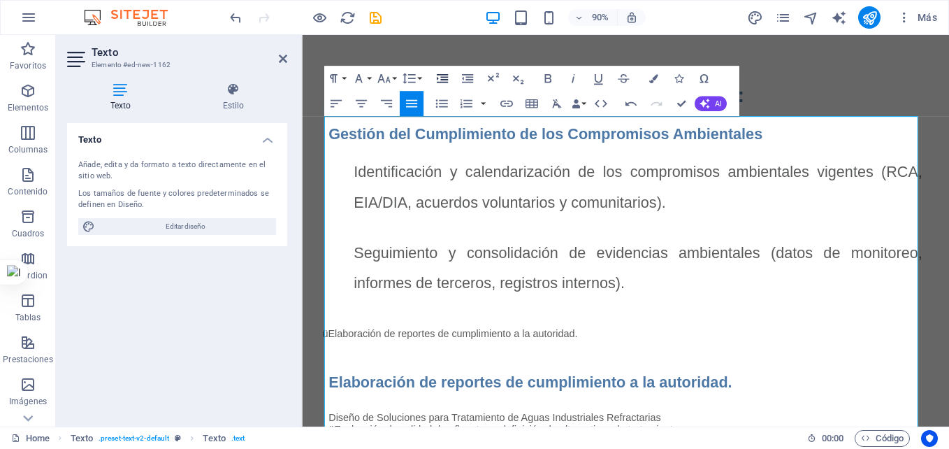
click at [442, 75] on icon "button" at bounding box center [442, 78] width 15 height 15
click at [442, 79] on icon "button" at bounding box center [442, 77] width 11 height 9
click at [467, 78] on icon "button" at bounding box center [467, 78] width 15 height 15
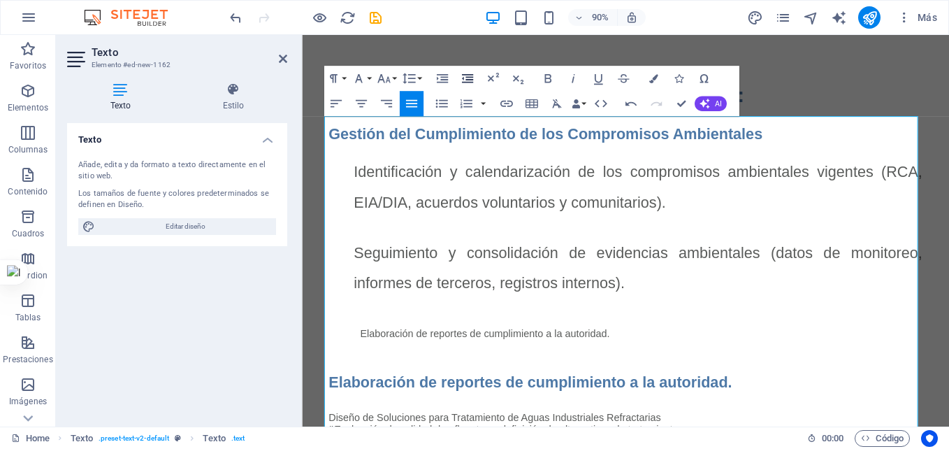
click at [467, 78] on icon "button" at bounding box center [467, 78] width 15 height 15
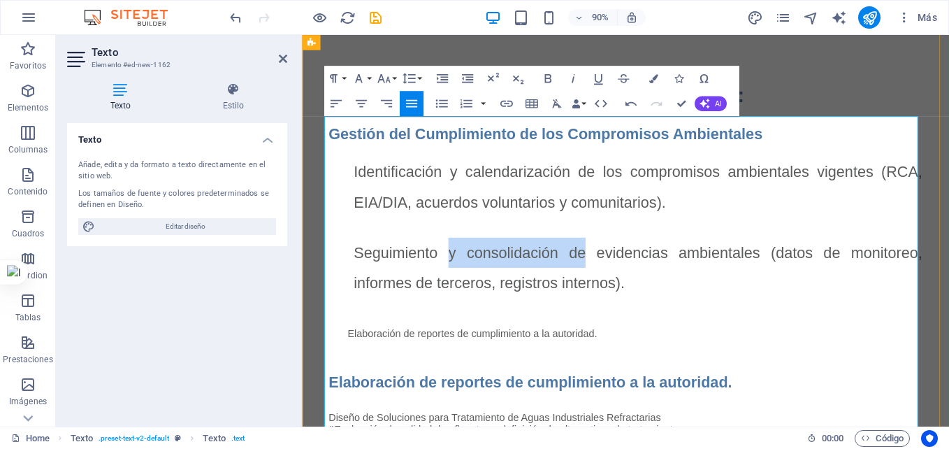
drag, startPoint x: 609, startPoint y: 278, endPoint x: 456, endPoint y: 268, distance: 152.7
click at [456, 268] on span "Seguimiento y consolidación de evidencias ambientales (datos de monitoreo, info…" at bounding box center [676, 293] width 632 height 52
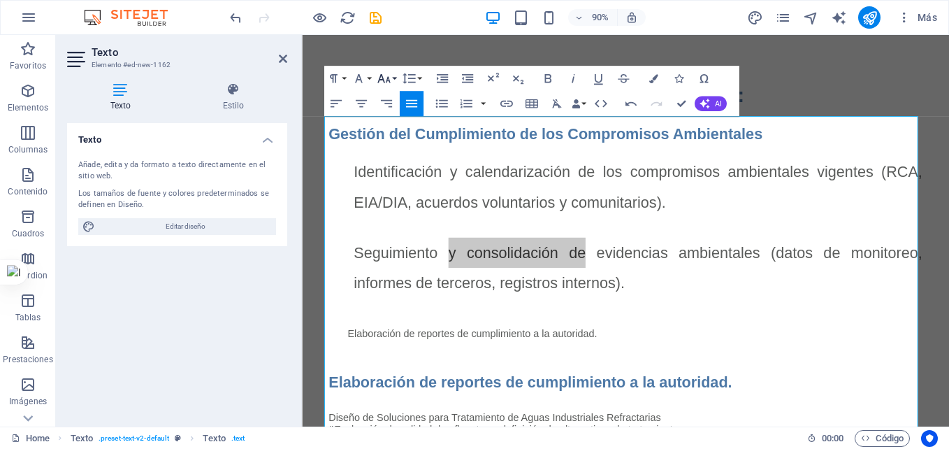
click at [395, 77] on button "Font Size" at bounding box center [387, 78] width 24 height 25
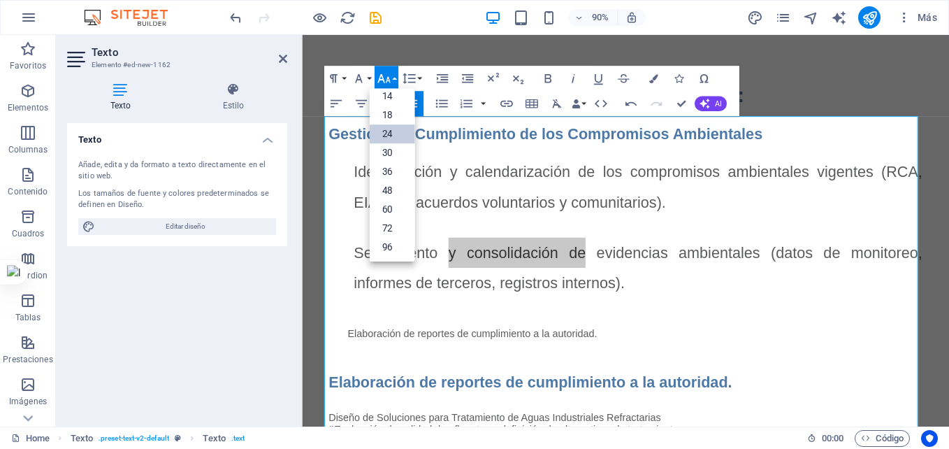
scroll to position [113, 0]
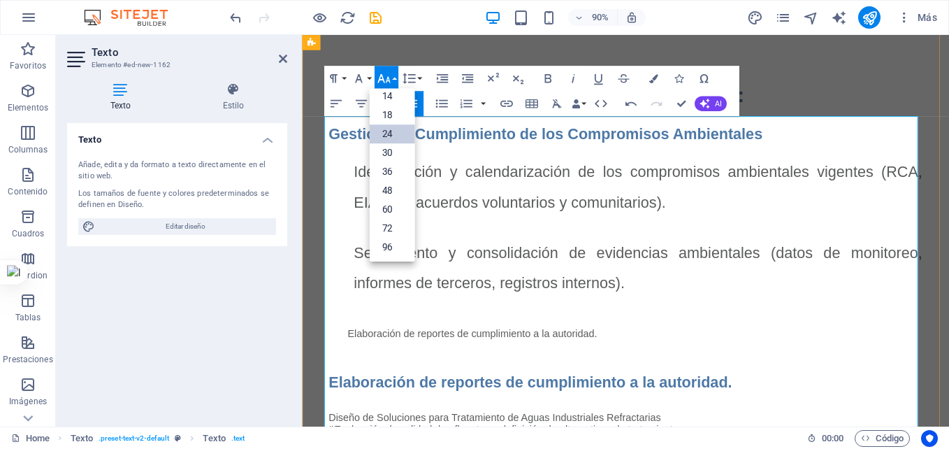
click at [631, 361] on div "Elaboración de reportes de cumplimiento a la autoridad." at bounding box center [683, 367] width 618 height 13
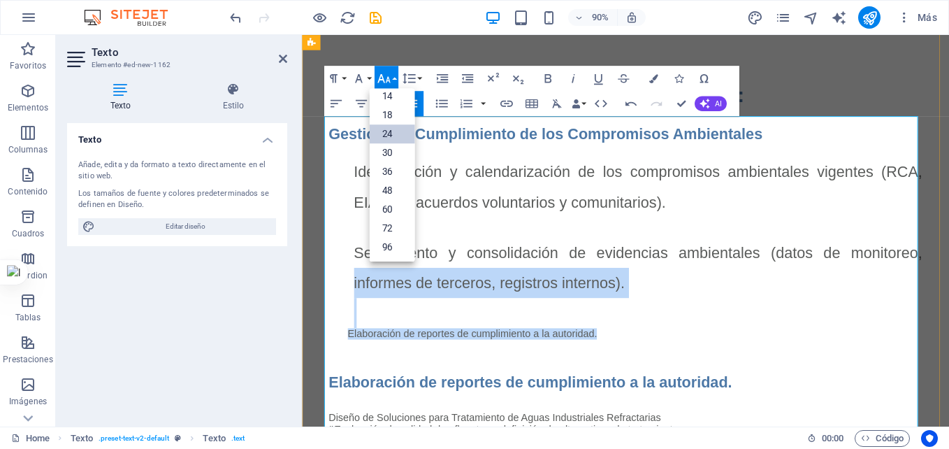
drag, startPoint x: 631, startPoint y: 360, endPoint x: 340, endPoint y: 310, distance: 294.9
click at [340, 310] on div "Gestión del Cumplimiento de los Compromisos Ambientales Identificación y calend…" at bounding box center [662, 324] width 660 height 388
click at [386, 136] on link "24" at bounding box center [391, 133] width 45 height 19
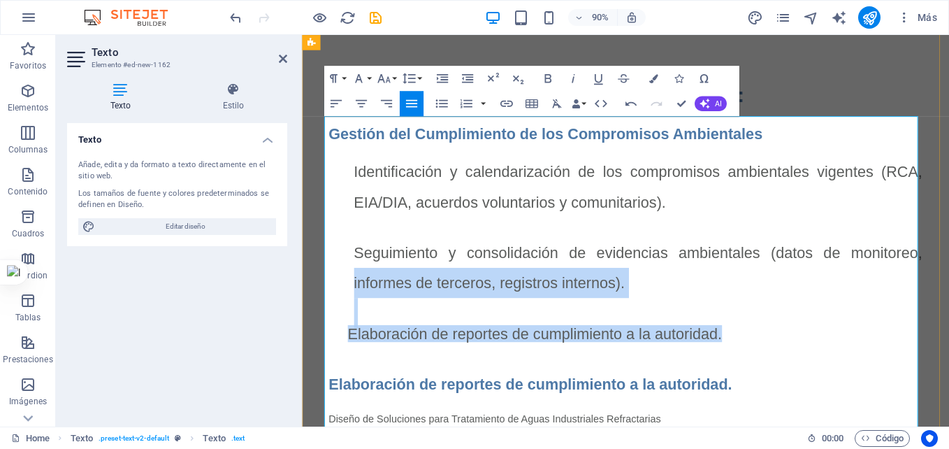
click at [401, 345] on p "​" at bounding box center [676, 344] width 632 height 34
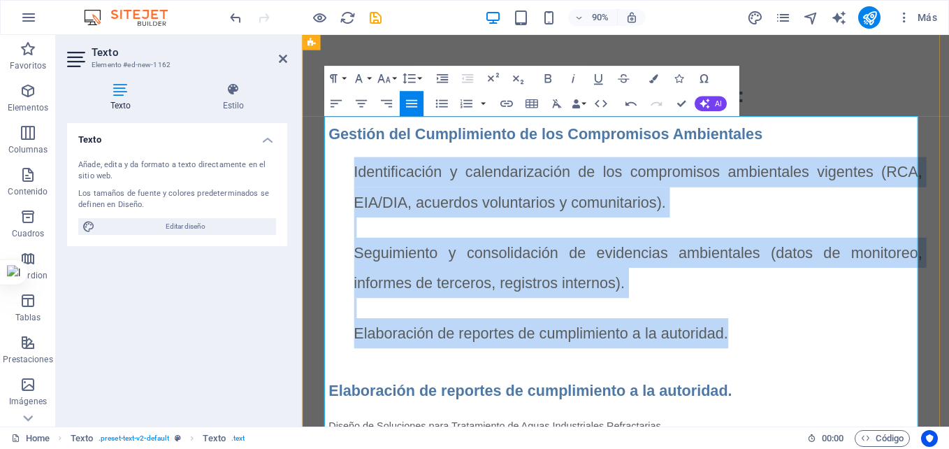
drag, startPoint x: 776, startPoint y: 359, endPoint x: 346, endPoint y: 184, distance: 464.2
click at [346, 184] on div "Gestión del Cumplimiento de los Compromisos Ambientales Identificación y calend…" at bounding box center [662, 329] width 660 height 398
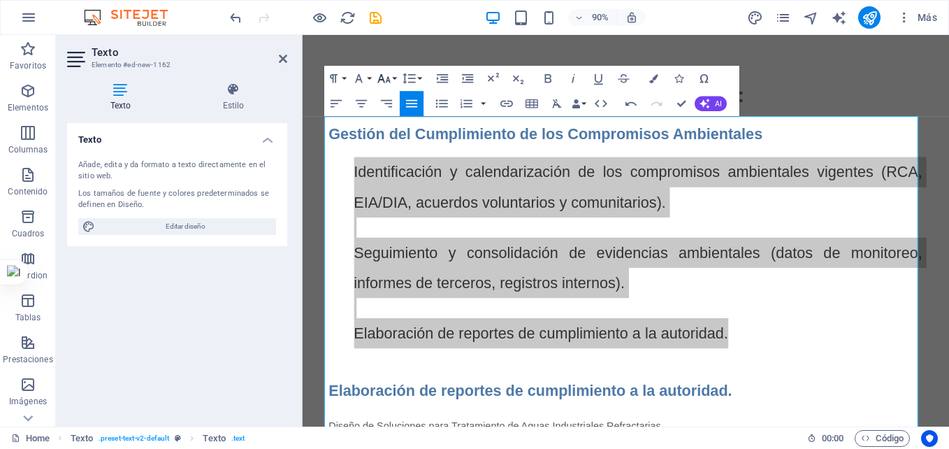
click at [389, 78] on icon "button" at bounding box center [383, 78] width 15 height 15
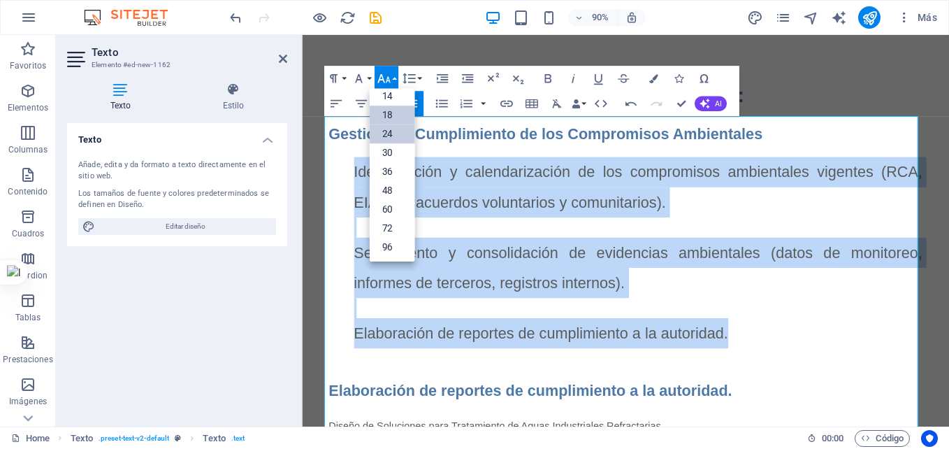
click at [393, 114] on link "18" at bounding box center [391, 114] width 45 height 19
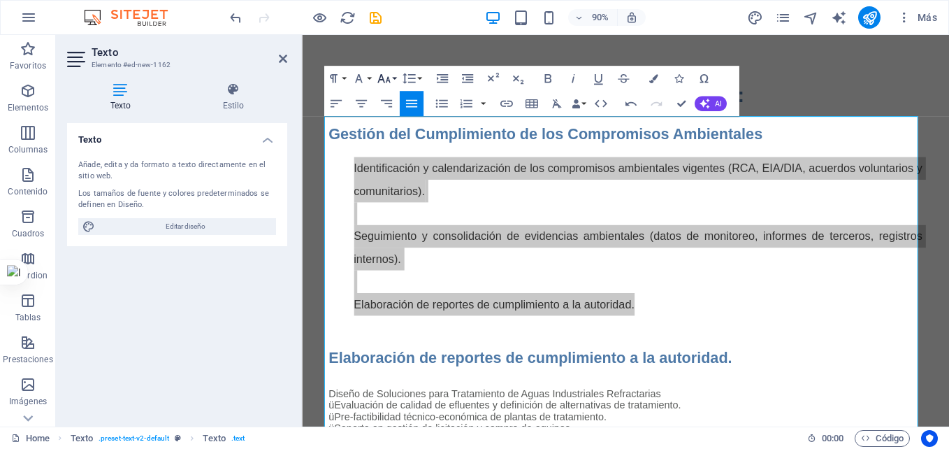
click at [393, 77] on button "Font Size" at bounding box center [387, 78] width 24 height 25
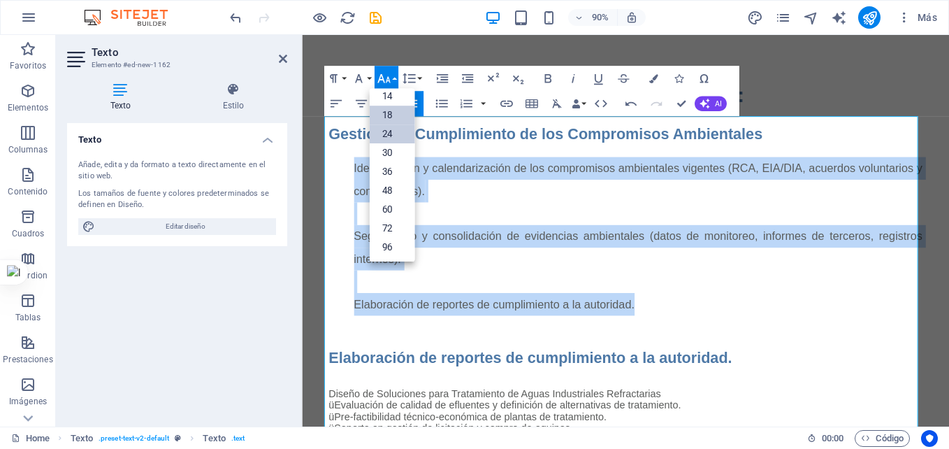
click at [393, 131] on link "24" at bounding box center [391, 133] width 45 height 19
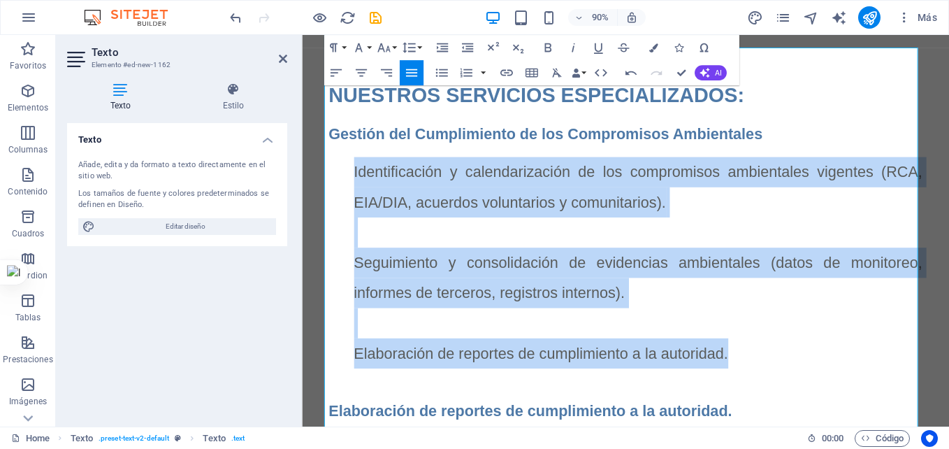
scroll to position [809, 0]
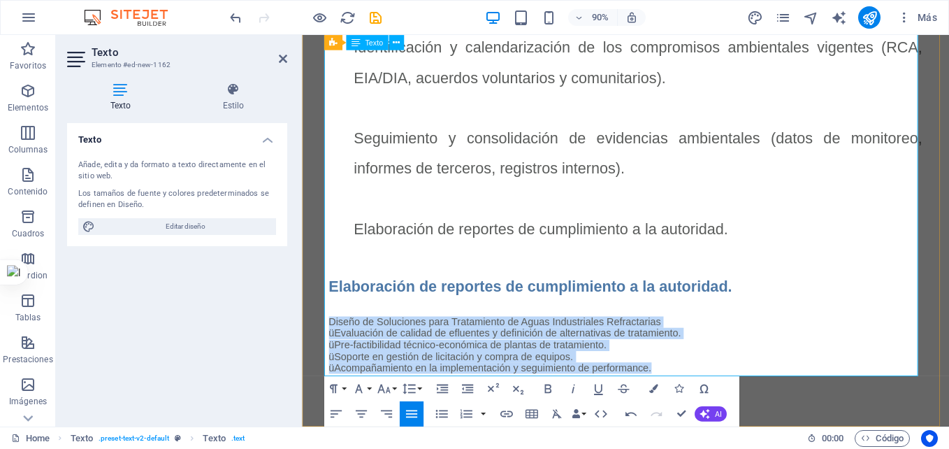
drag, startPoint x: 697, startPoint y: 399, endPoint x: 327, endPoint y: 351, distance: 372.8
click at [332, 351] on div "Gestión del Cumplimiento de los Compromisos Ambientales Identificación y calend…" at bounding box center [662, 202] width 660 height 420
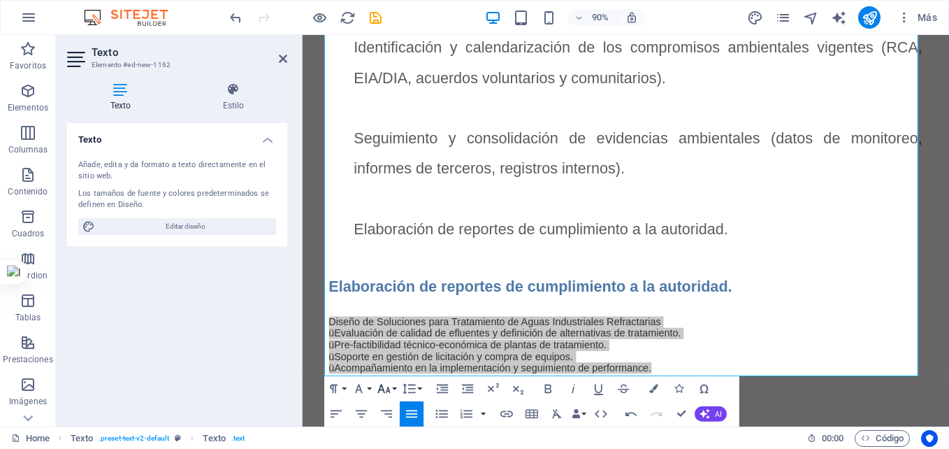
click at [390, 390] on icon "button" at bounding box center [383, 388] width 15 height 15
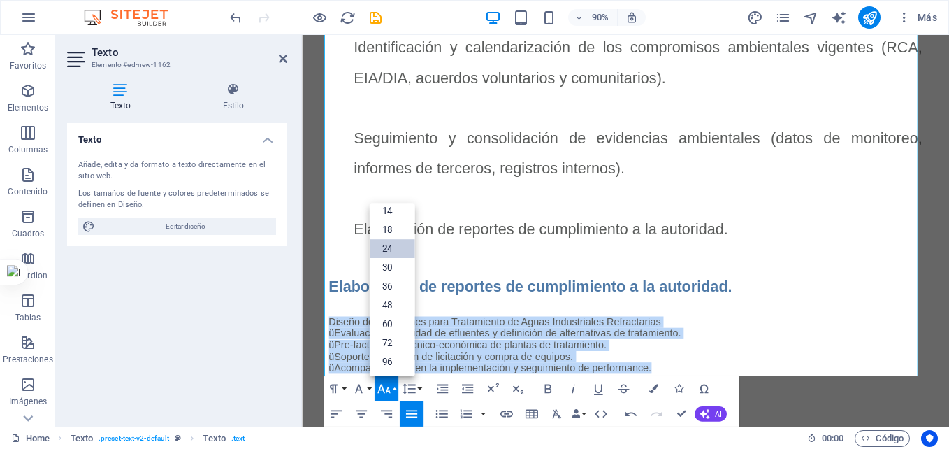
click at [390, 247] on link "24" at bounding box center [391, 247] width 45 height 19
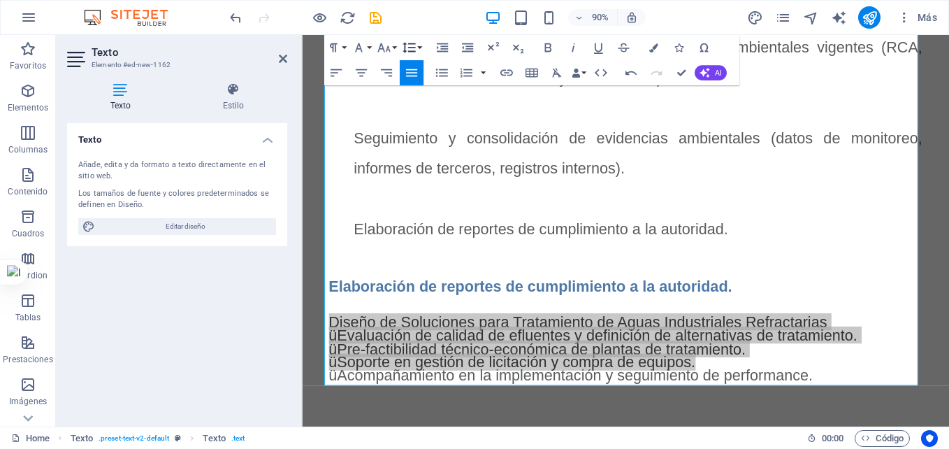
click at [414, 47] on icon "button" at bounding box center [408, 47] width 15 height 15
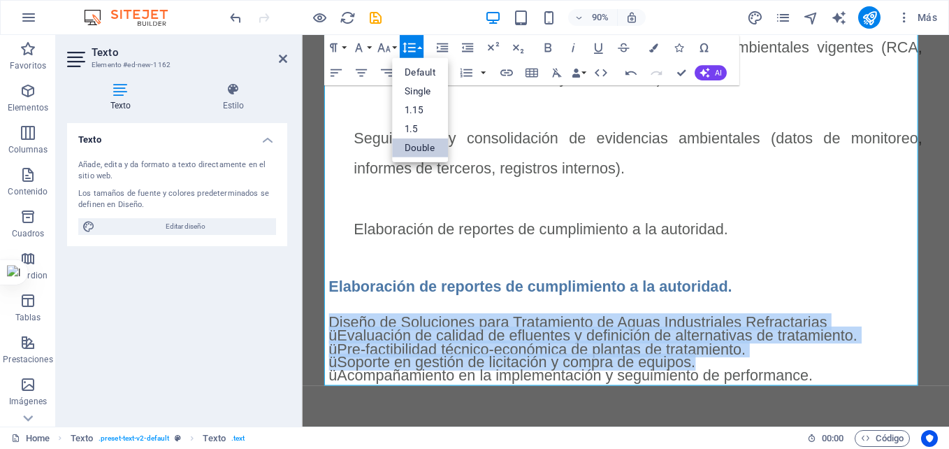
click at [427, 140] on link "Double" at bounding box center [420, 147] width 56 height 19
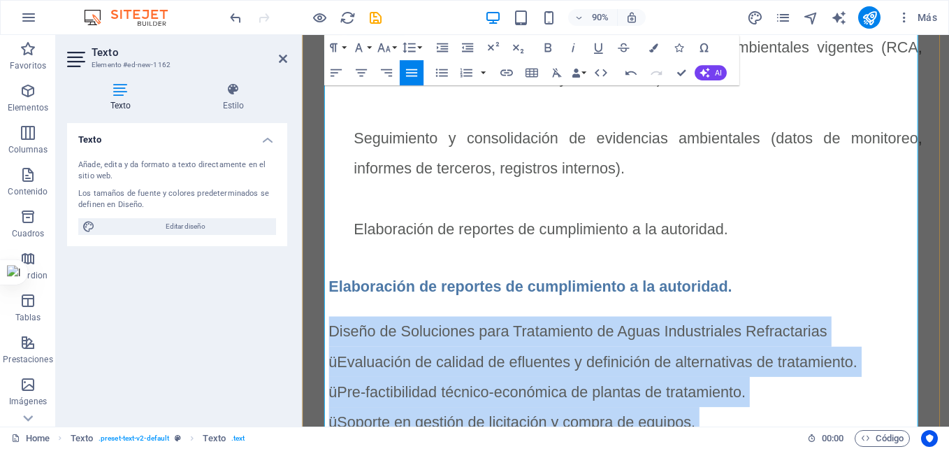
click at [332, 361] on span "Diseño de Soluciones para Tratamiento de Aguas Industriales Refractarias" at bounding box center [608, 363] width 553 height 19
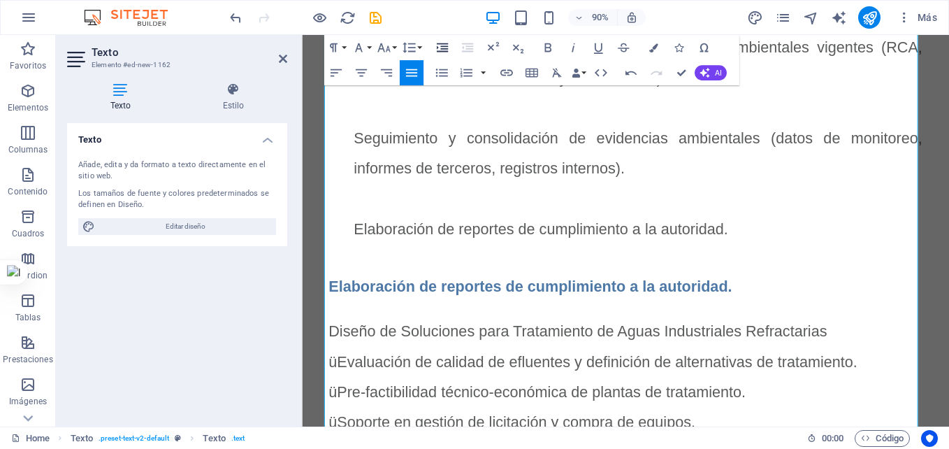
click at [444, 51] on icon "button" at bounding box center [442, 47] width 11 height 9
click at [548, 404] on div "üEvaluación de calidad de efluentes y definición de alternativas de tratamiento." at bounding box center [671, 398] width 639 height 34
click at [688, 334] on p at bounding box center [662, 340] width 660 height 13
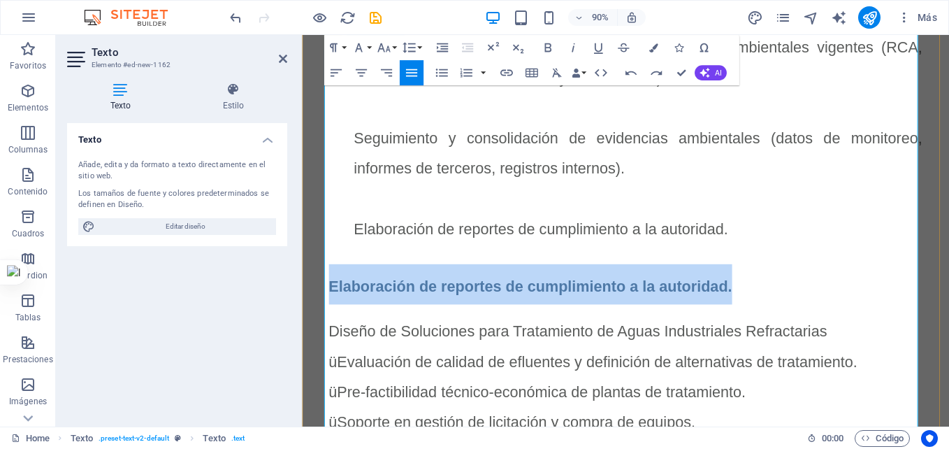
drag, startPoint x: 760, startPoint y: 310, endPoint x: 328, endPoint y: 319, distance: 432.0
click at [332, 319] on h2 "Elaboración de reportes de cumplimiento a la autoridad." at bounding box center [662, 311] width 660 height 45
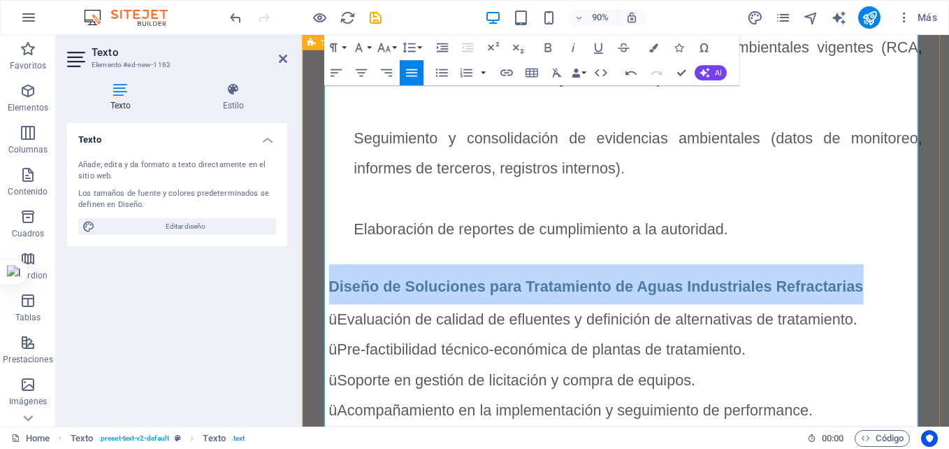
drag, startPoint x: 918, startPoint y: 305, endPoint x: 321, endPoint y: 303, distance: 596.1
click at [321, 303] on div "NUESTROS SERVICIOS ESPECIALIZADOS: Gestión del Cumplimiento de los Compromisos …" at bounding box center [661, 211] width 719 height 641
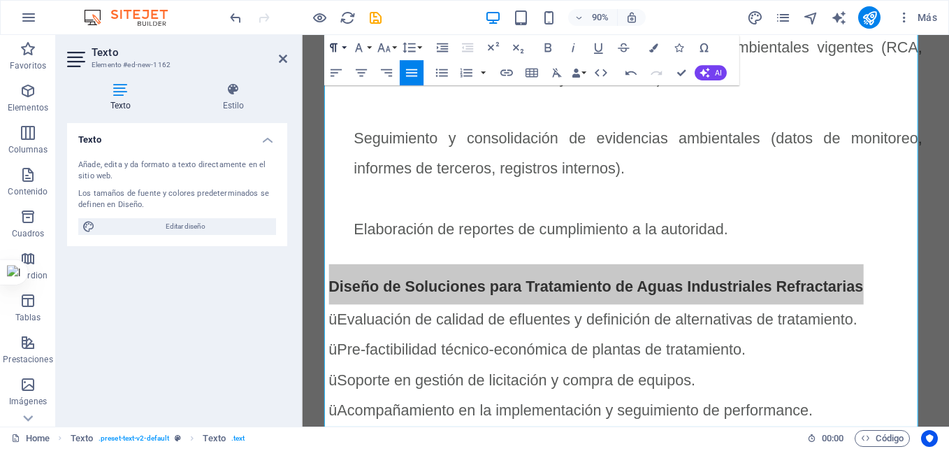
click at [342, 45] on button "Paragraph Format" at bounding box center [336, 47] width 24 height 25
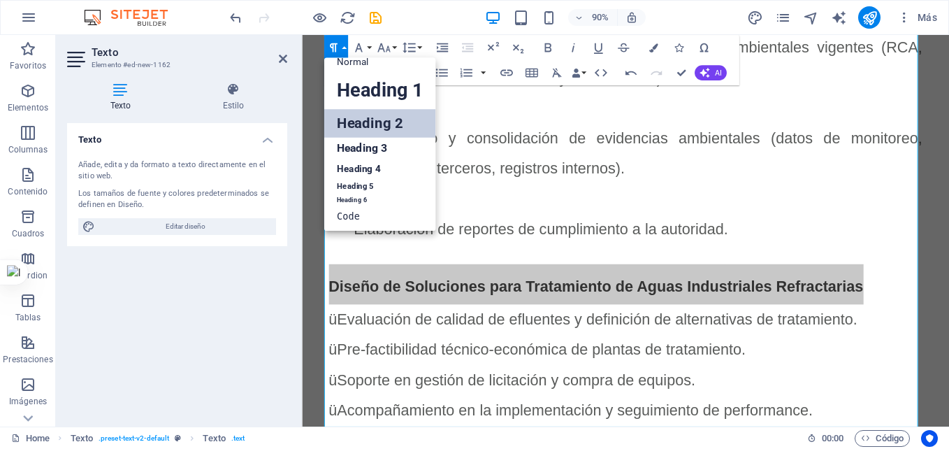
scroll to position [11, 0]
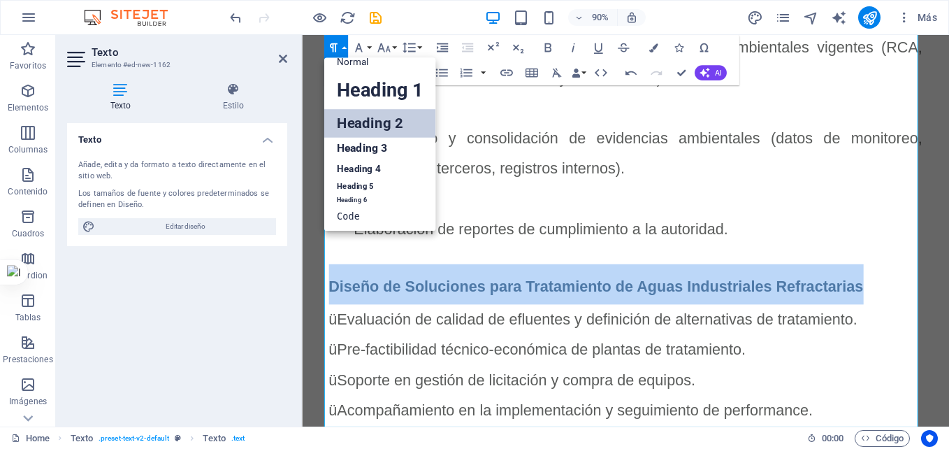
click at [365, 118] on link "Heading 2" at bounding box center [380, 123] width 112 height 29
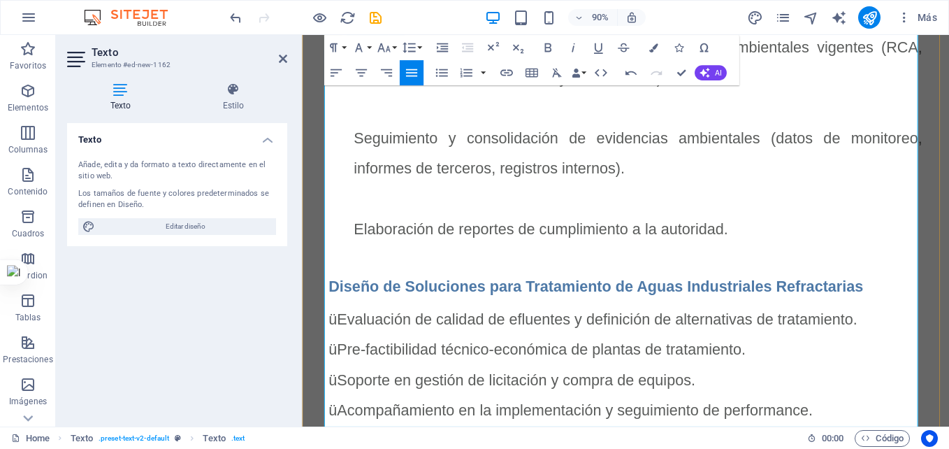
click at [666, 401] on div "üSoporte en gestión de licitación y compra de equipos." at bounding box center [671, 418] width 639 height 34
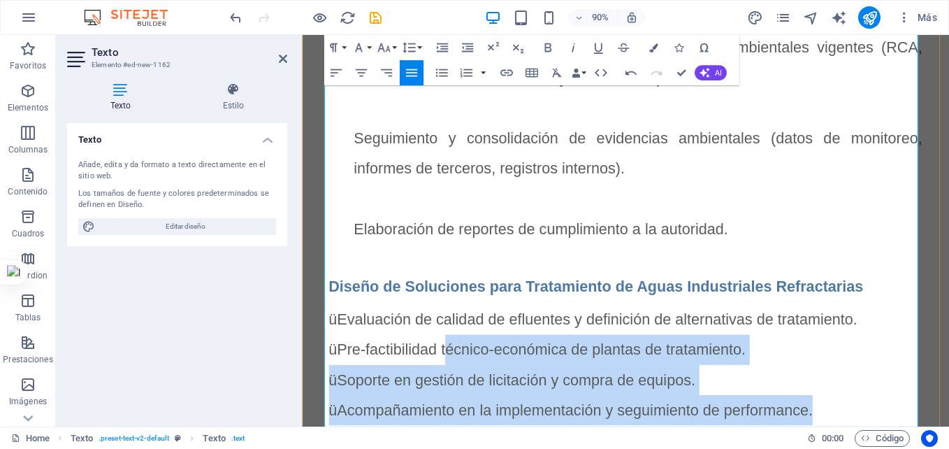
drag, startPoint x: 871, startPoint y: 447, endPoint x: 458, endPoint y: 363, distance: 422.1
click at [458, 363] on div "Gestión del Cumplimiento de los Compromisos Ambientales Identificación y calend…" at bounding box center [662, 230] width 660 height 477
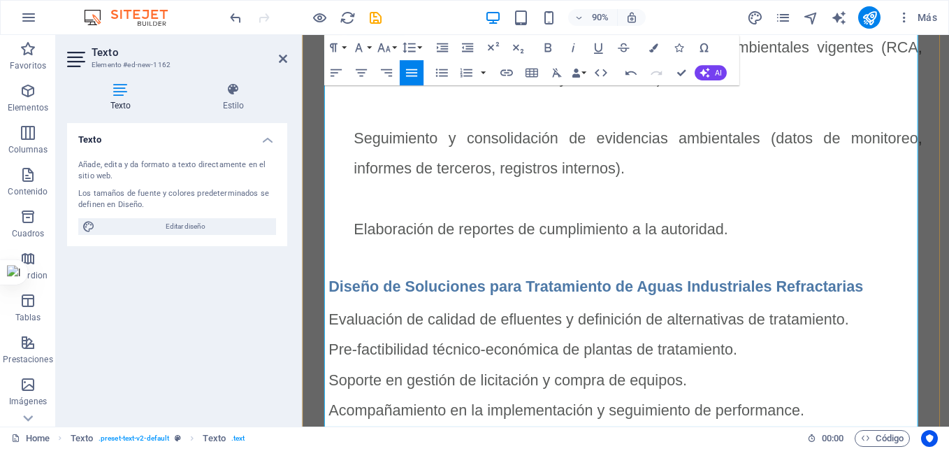
click at [814, 368] on div "Pre-factibilidad técnico-económica de plantas de tratamiento." at bounding box center [671, 385] width 639 height 34
click at [495, 377] on span "Prefactibilidad técnico-económica de plantas de tratamiento." at bounding box center [556, 384] width 449 height 19
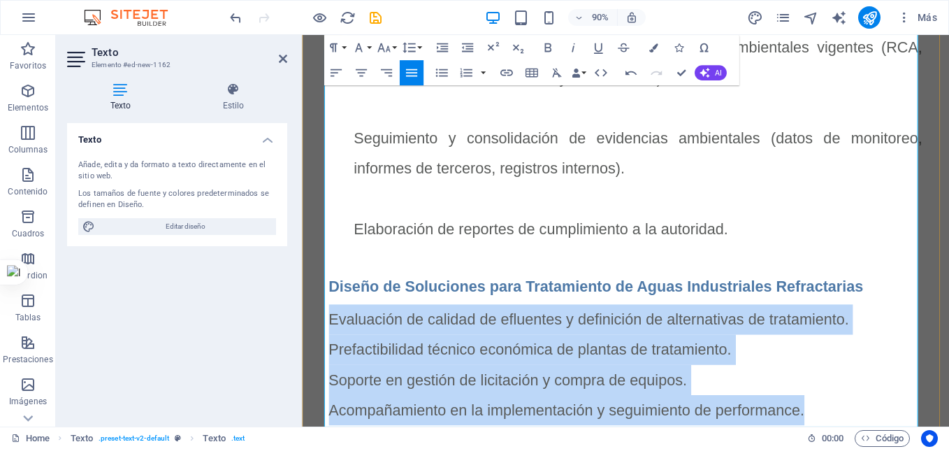
drag, startPoint x: 865, startPoint y: 451, endPoint x: 328, endPoint y: 345, distance: 547.2
click at [332, 345] on div "Gestión del Cumplimiento de los Compromisos Ambientales Identificación y calend…" at bounding box center [662, 230] width 660 height 477
click at [348, 347] on span "Evaluación de calidad de efluentes y definición de alternativas de tratamiento." at bounding box center [621, 350] width 578 height 19
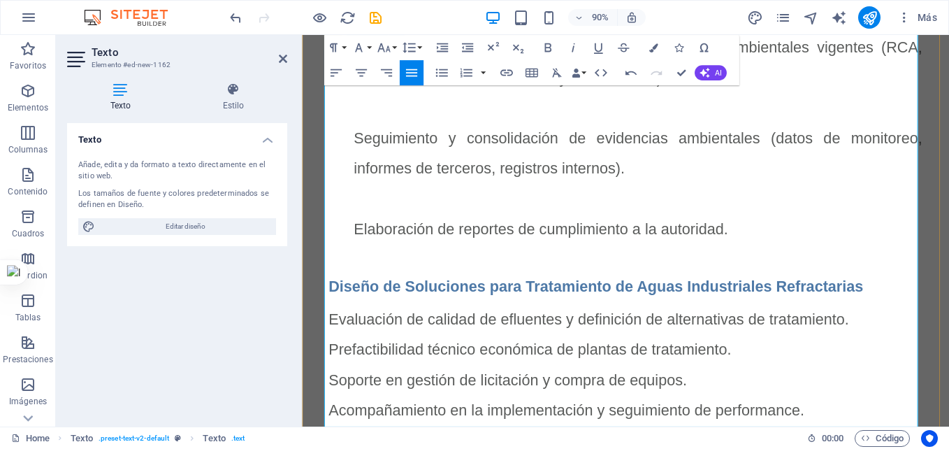
click at [332, 345] on span "Evaluación de calidad de efluentes y definición de alternativas de tratamiento." at bounding box center [621, 350] width 578 height 19
click at [443, 46] on icon "button" at bounding box center [442, 47] width 11 height 9
click at [946, 346] on div "Evaluación de calidad de efluentes y definición de alternativas de tratamiento." at bounding box center [685, 351] width 611 height 34
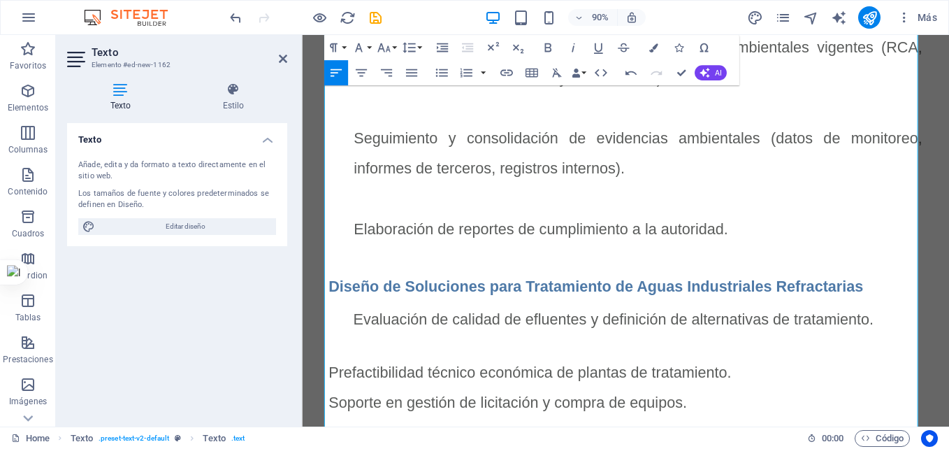
scroll to position [891, 0]
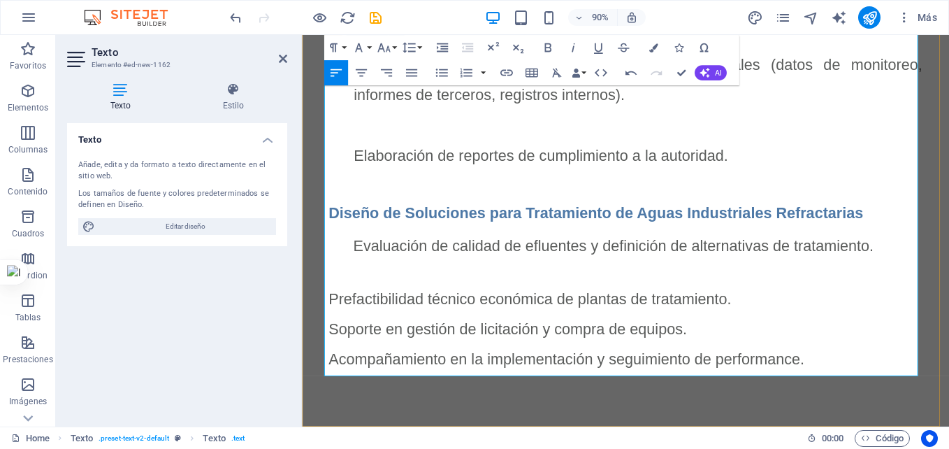
click at [332, 318] on span "Prefactibilidad técnico económica de plantas de tratamiento." at bounding box center [555, 327] width 447 height 19
click at [442, 48] on icon "button" at bounding box center [442, 47] width 15 height 15
click at [820, 330] on div "Prefactibilidad técnico económica de plantas de tratamiento." at bounding box center [685, 328] width 611 height 34
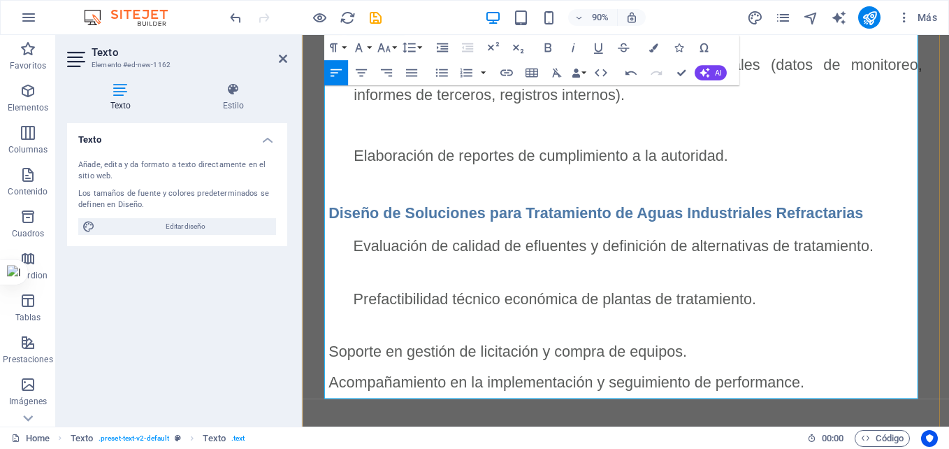
click at [576, 318] on span "Prefactibilidad técnico económica de plantas de tratamiento." at bounding box center [582, 327] width 447 height 19
click at [332, 377] on span "Soporte en gestión de licitación y compra de equipos." at bounding box center [531, 386] width 398 height 19
click at [462, 47] on icon "button" at bounding box center [467, 47] width 15 height 15
click at [439, 47] on icon "button" at bounding box center [442, 47] width 15 height 15
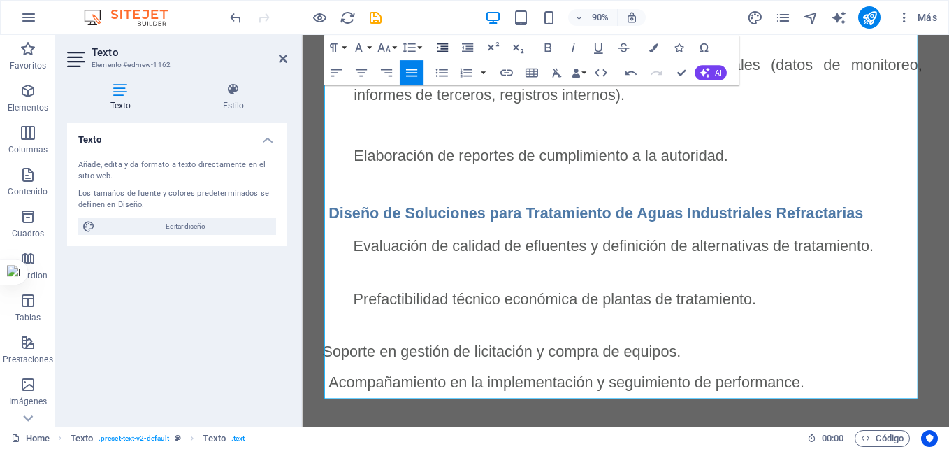
click at [439, 47] on icon "button" at bounding box center [442, 47] width 15 height 15
click at [332, 383] on span "Soporte en gestión de licitación y compra de equipos." at bounding box center [531, 386] width 398 height 19
click at [442, 46] on icon "button" at bounding box center [442, 47] width 11 height 9
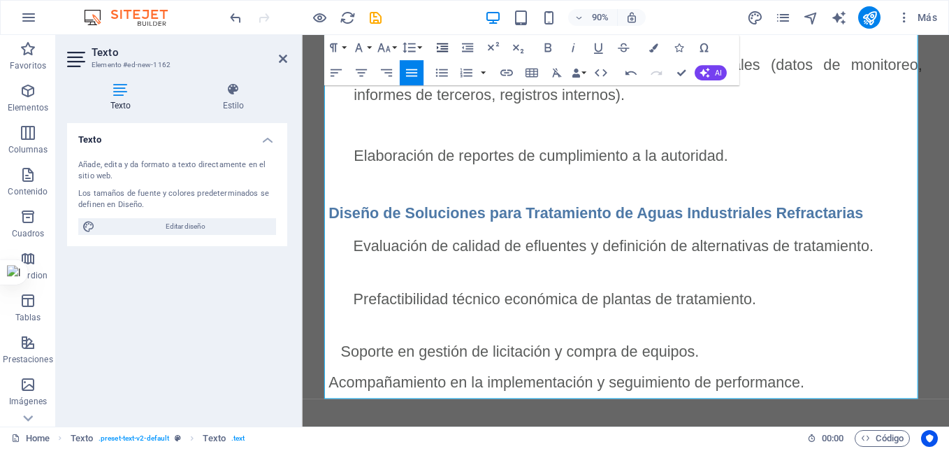
click at [442, 46] on icon "button" at bounding box center [442, 47] width 11 height 9
click at [332, 412] on span "Acompañamiento en la implementación y seguimiento de performance." at bounding box center [596, 419] width 528 height 19
click at [467, 48] on icon "button" at bounding box center [467, 47] width 15 height 15
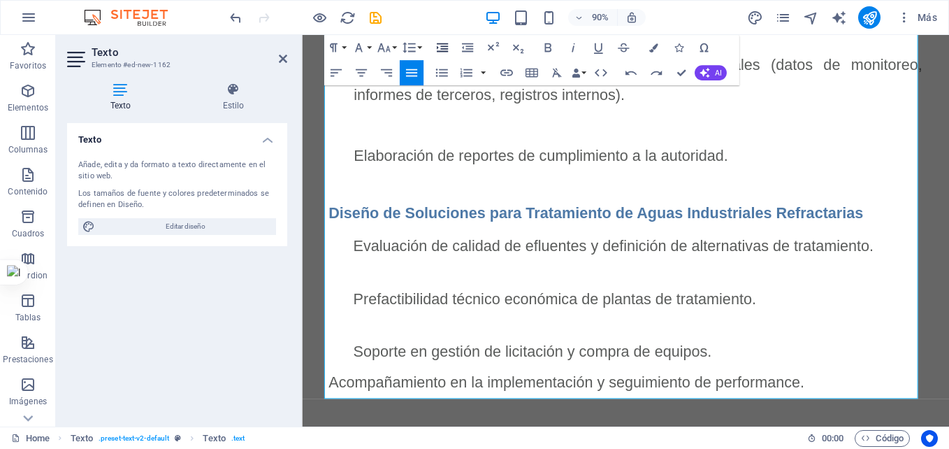
click at [442, 48] on icon "button" at bounding box center [442, 47] width 15 height 15
click at [332, 411] on span "Acompañamiento en la implementación y seguimiento de performance." at bounding box center [596, 419] width 528 height 19
click at [442, 48] on icon "button" at bounding box center [442, 47] width 15 height 15
click at [829, 379] on div "Soporte en gestión de licitación y compra de equipos." at bounding box center [685, 387] width 611 height 34
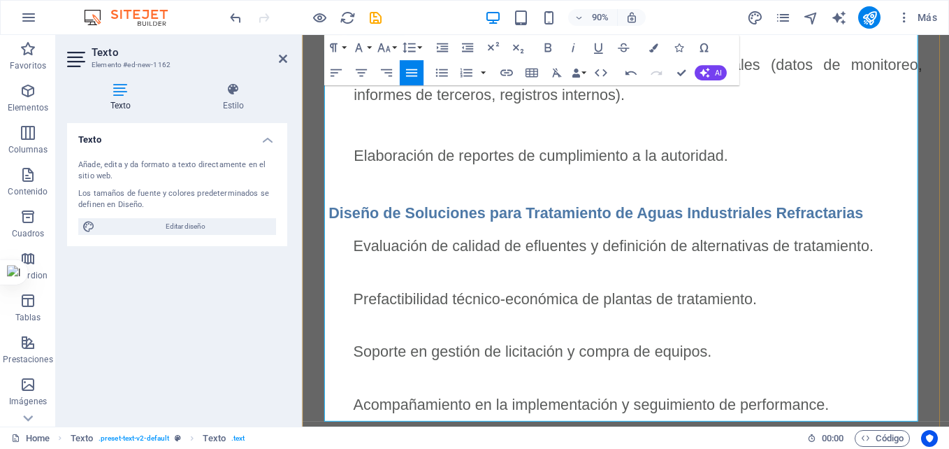
click at [769, 345] on p "​" at bounding box center [662, 357] width 660 height 25
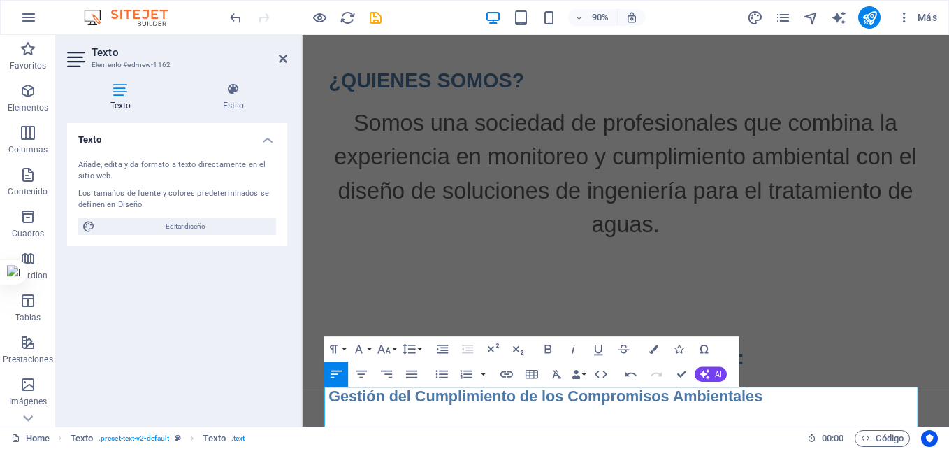
scroll to position [387, 0]
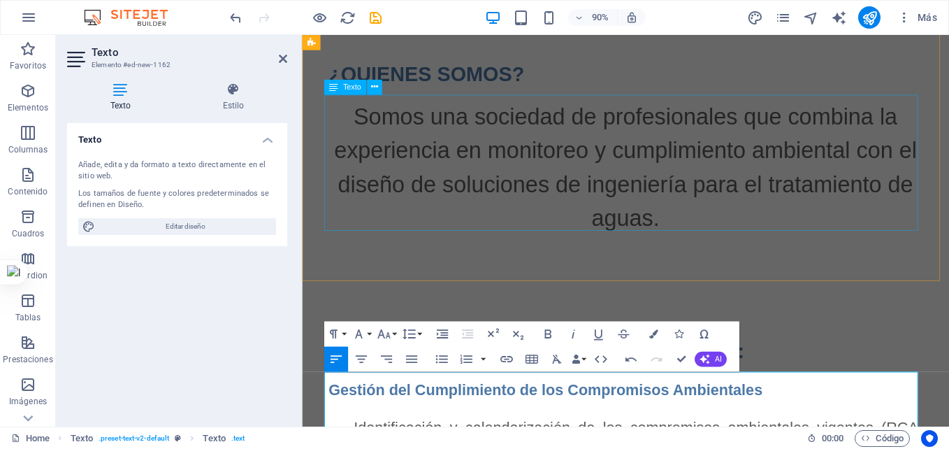
click at [771, 235] on div "Somos una sociedad de profesionales que combina la experiencia en monitoreo y c…" at bounding box center [662, 181] width 660 height 151
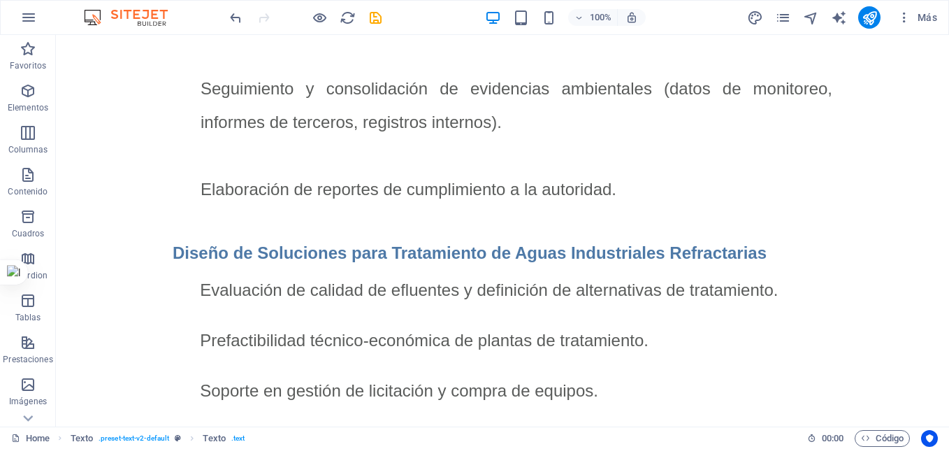
scroll to position [1046, 0]
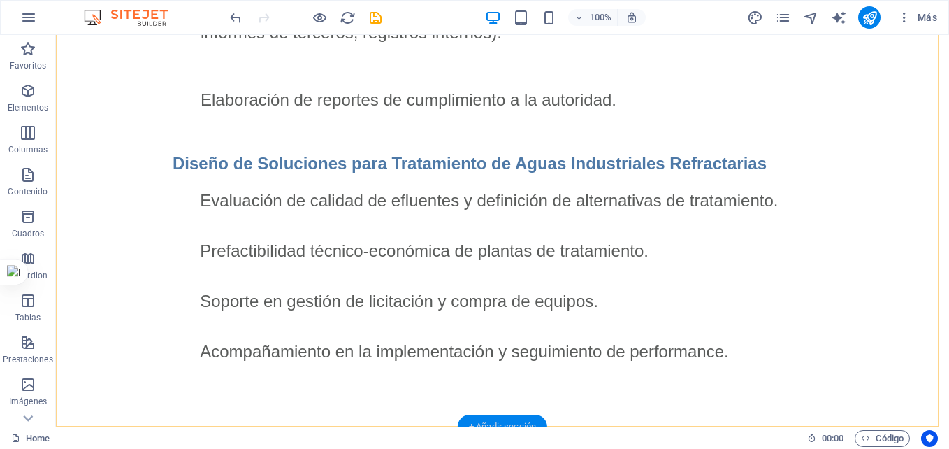
click at [500, 417] on div "+ Añadir sección" at bounding box center [502, 426] width 89 height 24
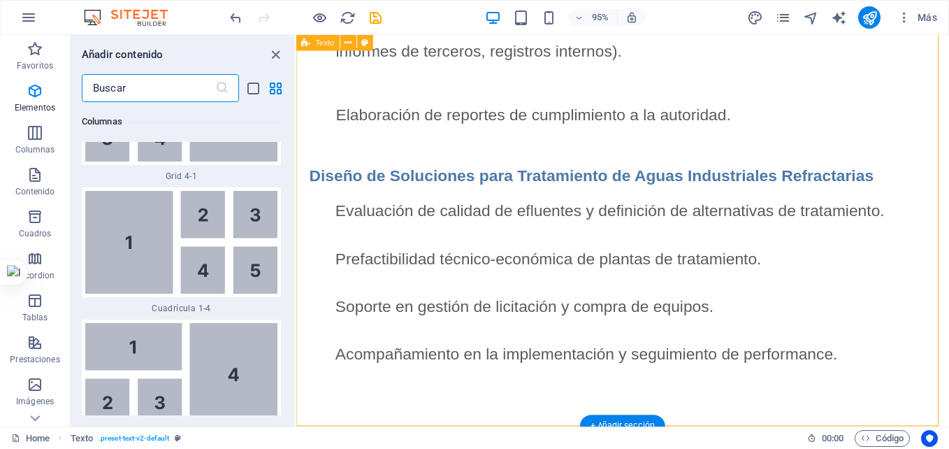
scroll to position [4694, 0]
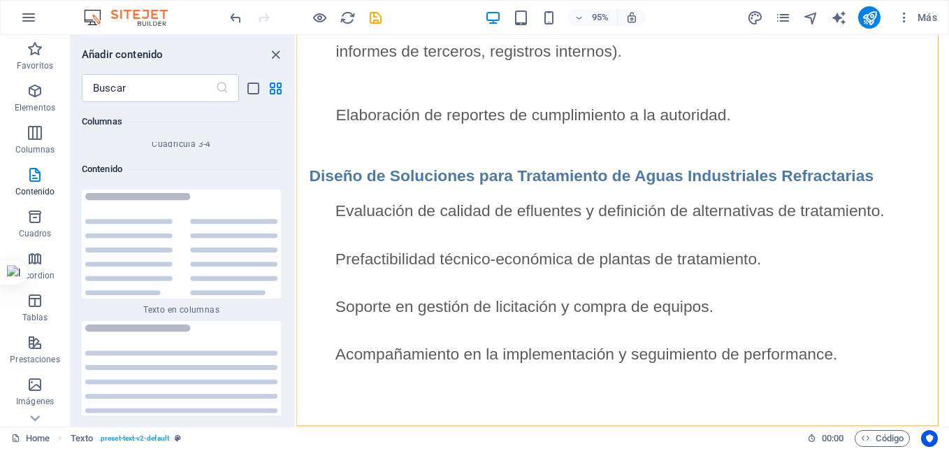
click at [290, 171] on div "Favoritos 1 Star Cabecera 1 Star Contenedor Elementos 1 Star Cabecera 1 Star Te…" at bounding box center [183, 258] width 224 height 313
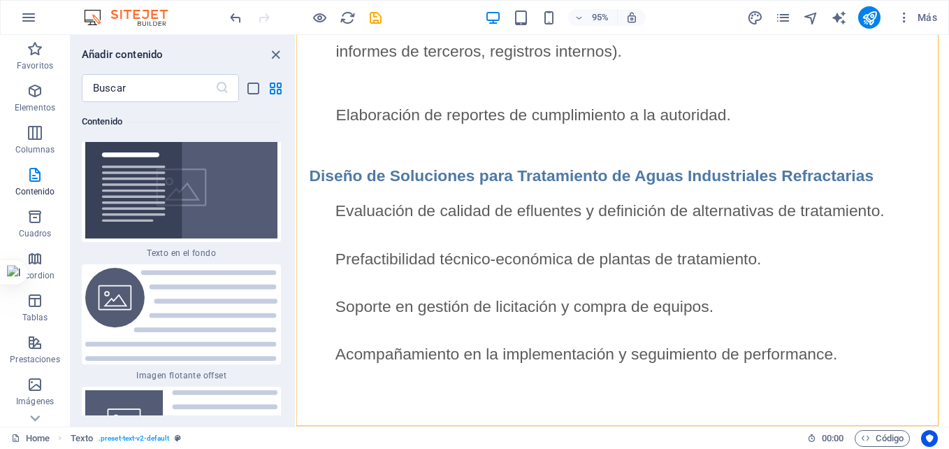
scroll to position [5900, 0]
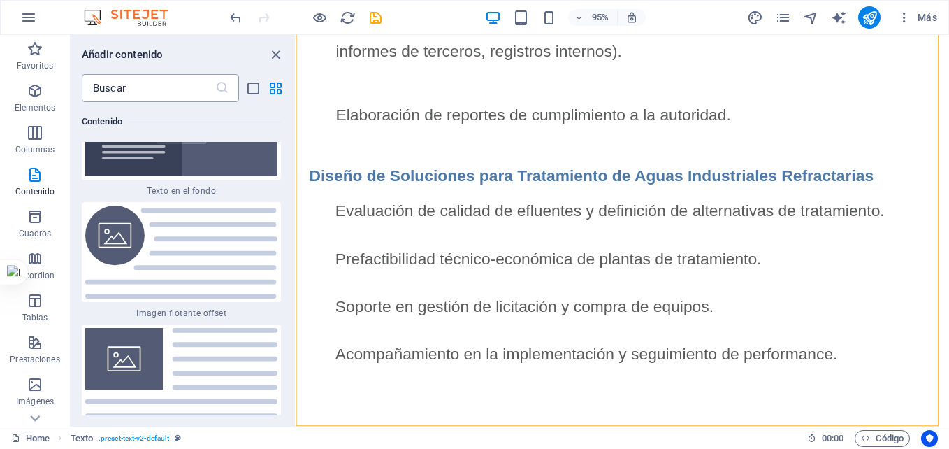
click at [129, 85] on input "text" at bounding box center [148, 88] width 133 height 28
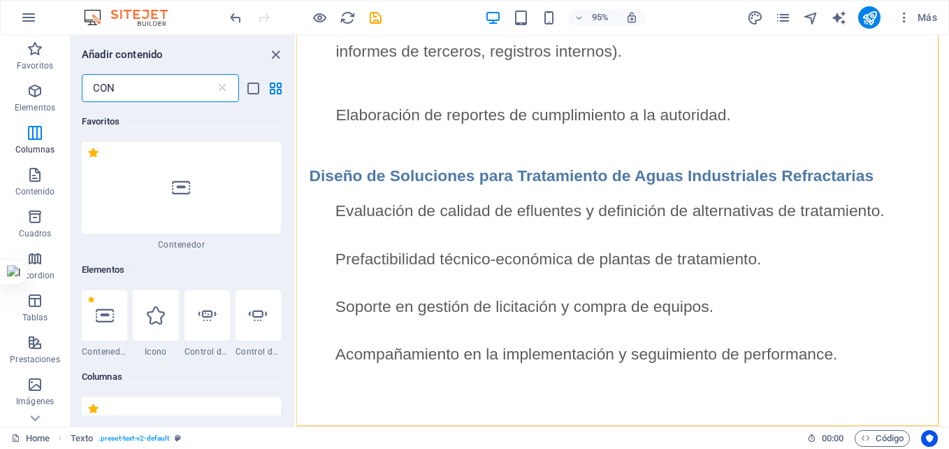
scroll to position [0, 0]
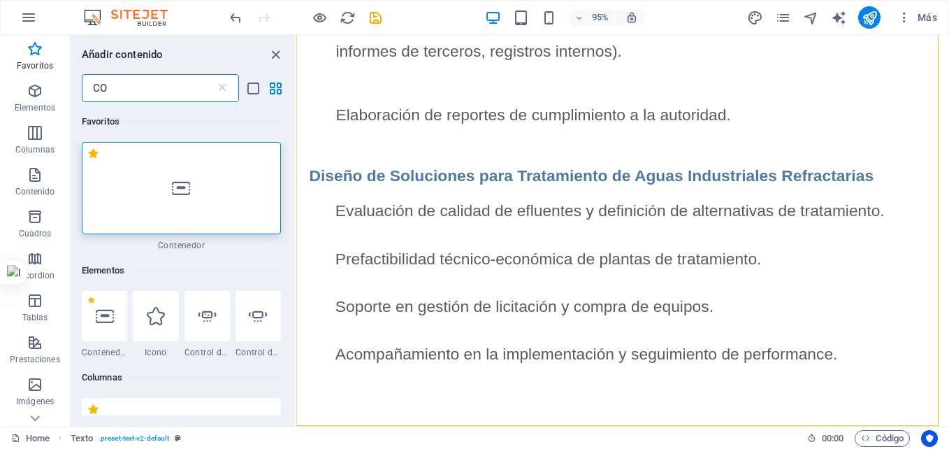
type input "C"
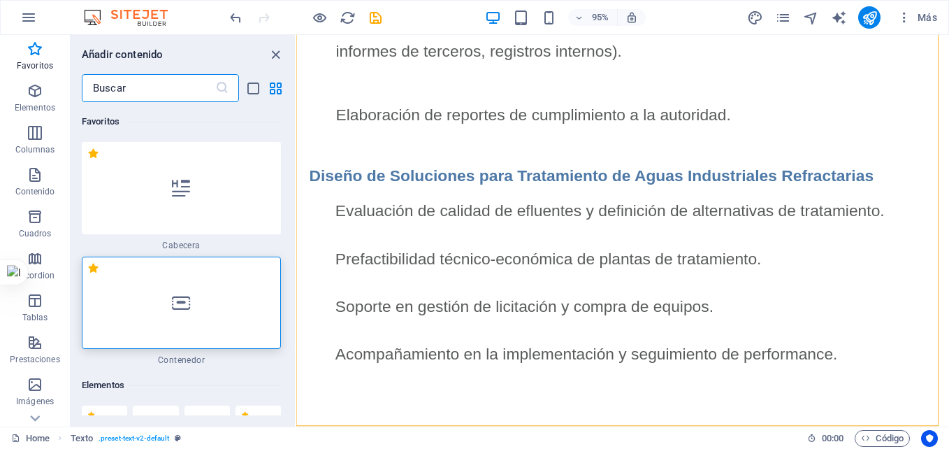
drag, startPoint x: 977, startPoint y: 416, endPoint x: 1240, endPoint y: 466, distance: 267.5
click at [612, 419] on div "+ Añadir sección" at bounding box center [622, 425] width 85 height 22
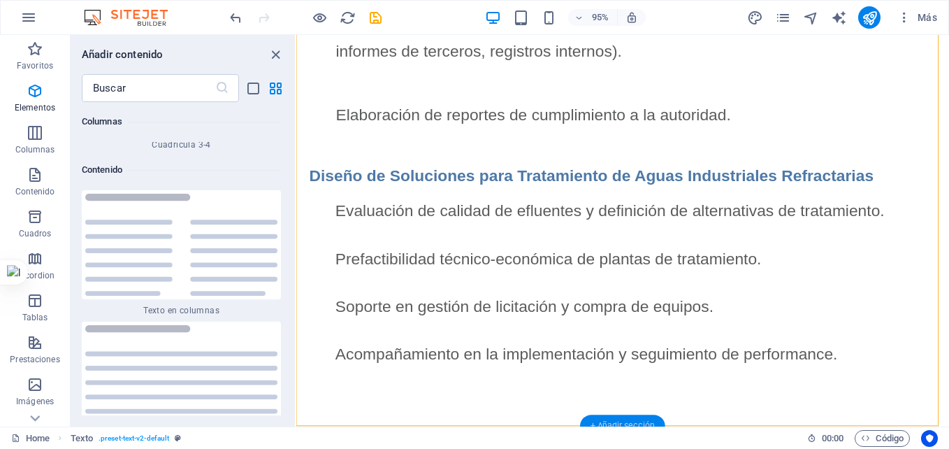
scroll to position [4694, 0]
click at [291, 184] on div "Favoritos 1 Star Cabecera 1 Star Contenedor Elementos 1 Star Cabecera 1 Star Te…" at bounding box center [183, 258] width 224 height 313
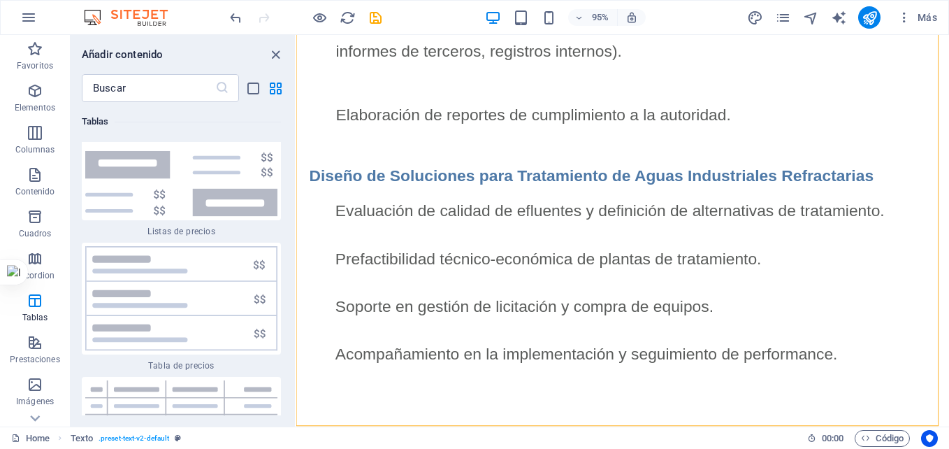
scroll to position [9899, 0]
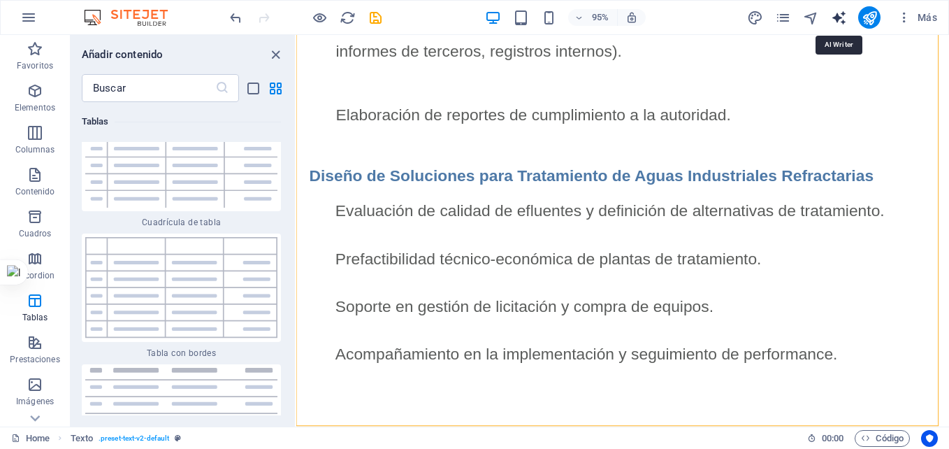
click at [839, 20] on icon "text_generator" at bounding box center [839, 18] width 16 height 16
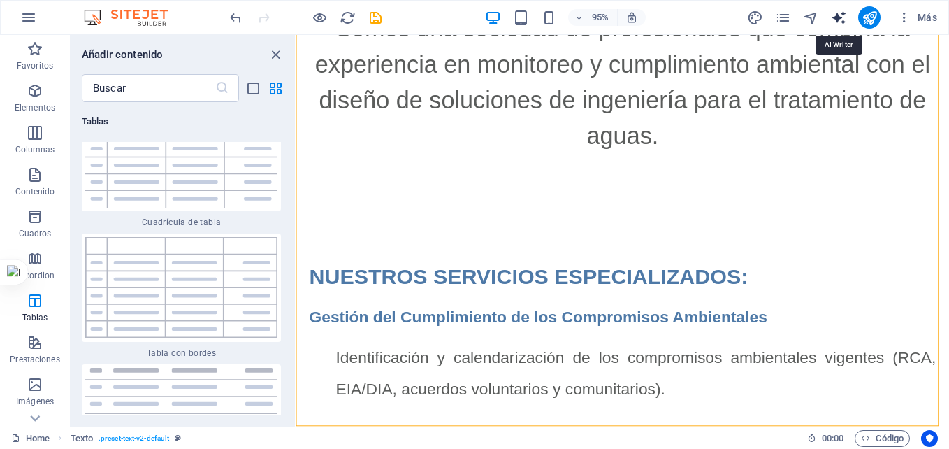
select select "English"
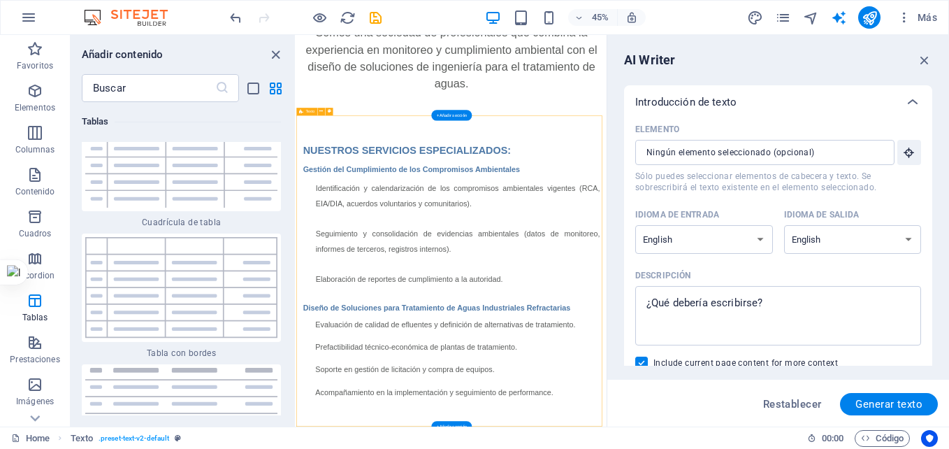
click at [755, 236] on select "Albanian Arabic Armenian Awadhi Azerbaijani Bashkir Basque Belarusian Bengali B…" at bounding box center [704, 239] width 138 height 29
select select "Spanish"
click at [635, 225] on select "Albanian Arabic Armenian Awadhi Azerbaijani Bashkir Basque Belarusian Bengali B…" at bounding box center [704, 239] width 138 height 29
click at [834, 235] on select "Albanian Arabic Armenian Awadhi Azerbaijani Bashkir Basque Belarusian Bengali B…" at bounding box center [853, 239] width 138 height 29
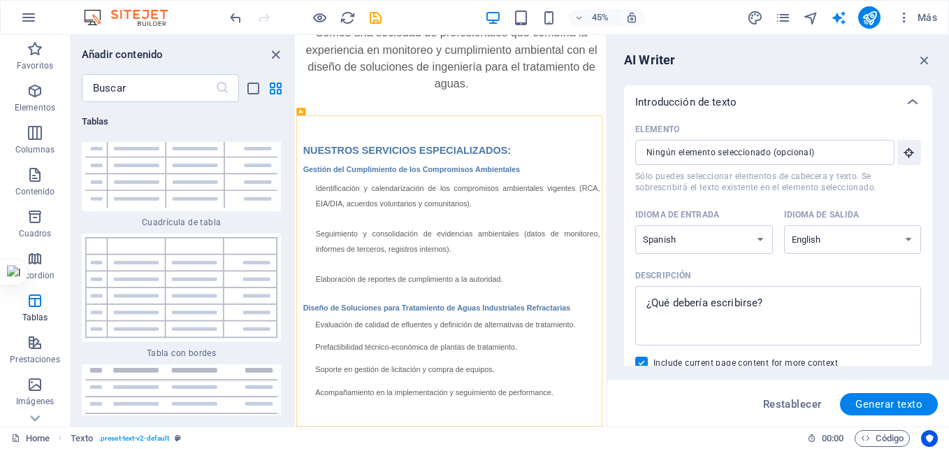
select select "Spanish"
click at [784, 225] on select "Albanian Arabic Armenian Awadhi Azerbaijani Bashkir Basque Belarusian Bengali B…" at bounding box center [853, 239] width 138 height 29
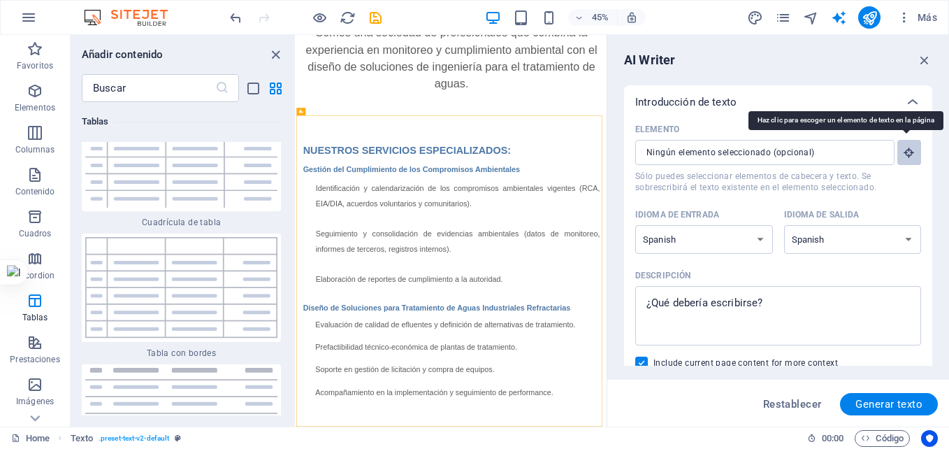
click at [904, 154] on icon "button" at bounding box center [909, 152] width 13 height 13
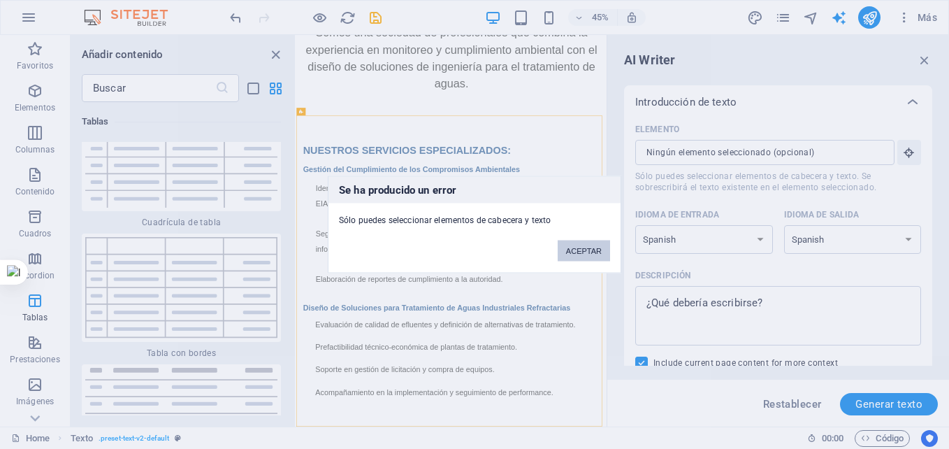
click at [591, 254] on button "ACEPTAR" at bounding box center [584, 250] width 52 height 21
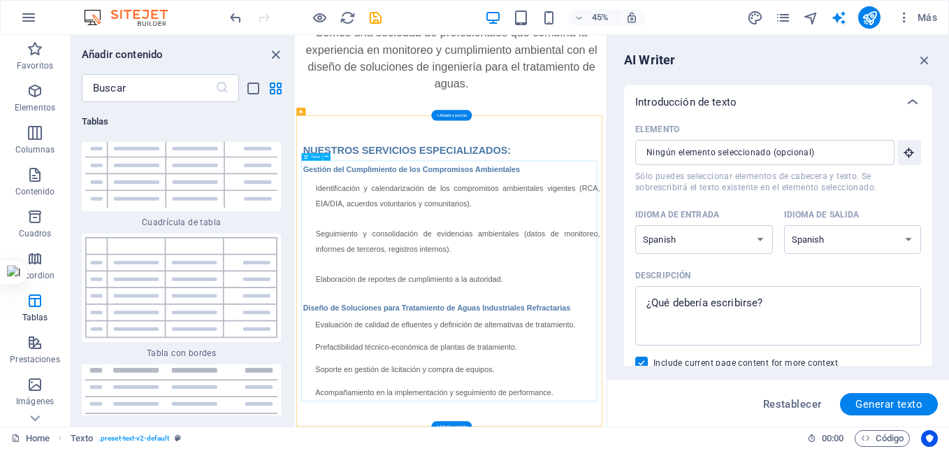
drag, startPoint x: 932, startPoint y: 186, endPoint x: 937, endPoint y: 219, distance: 33.9
click at [937, 219] on div "AI Writer Introducción de texto Elemento ​ Sólo puedes seleccionar elementos de…" at bounding box center [778, 230] width 342 height 391
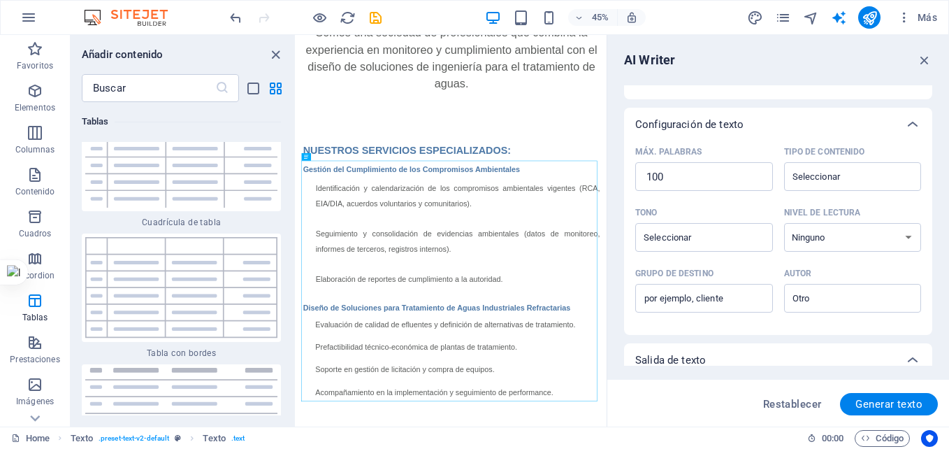
scroll to position [289, 0]
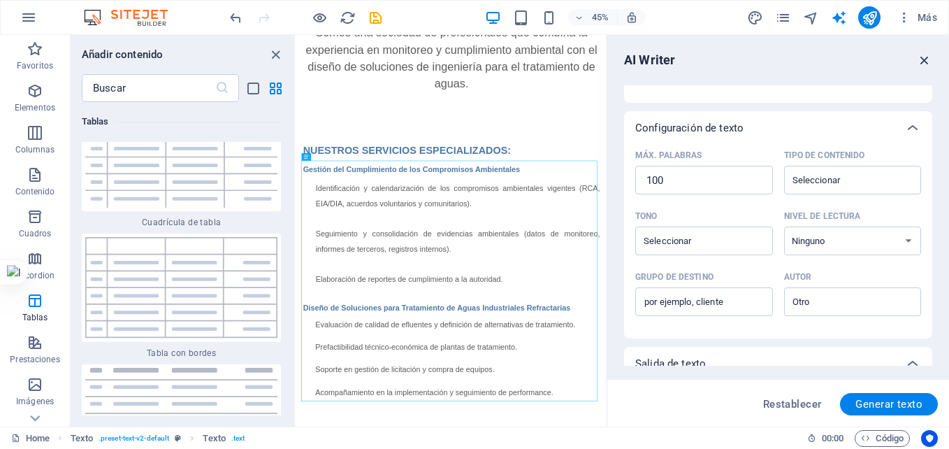
click at [922, 52] on icon "button" at bounding box center [924, 59] width 15 height 15
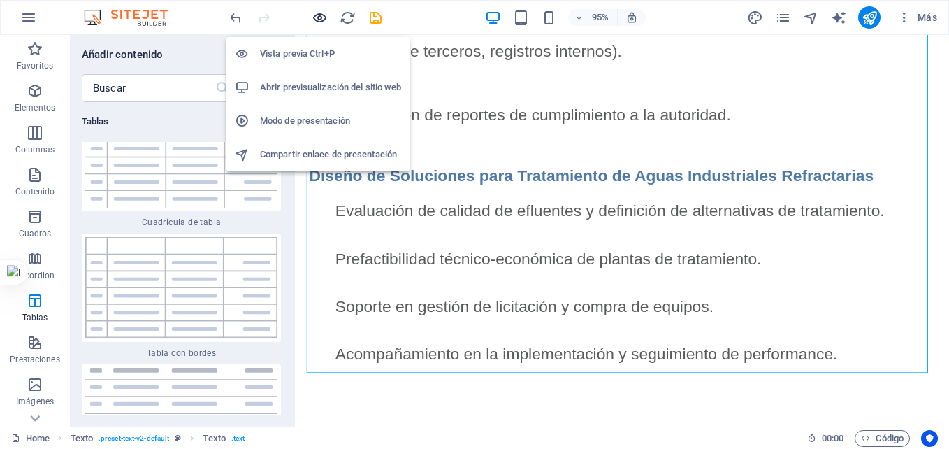
click at [321, 16] on icon "button" at bounding box center [320, 18] width 16 height 16
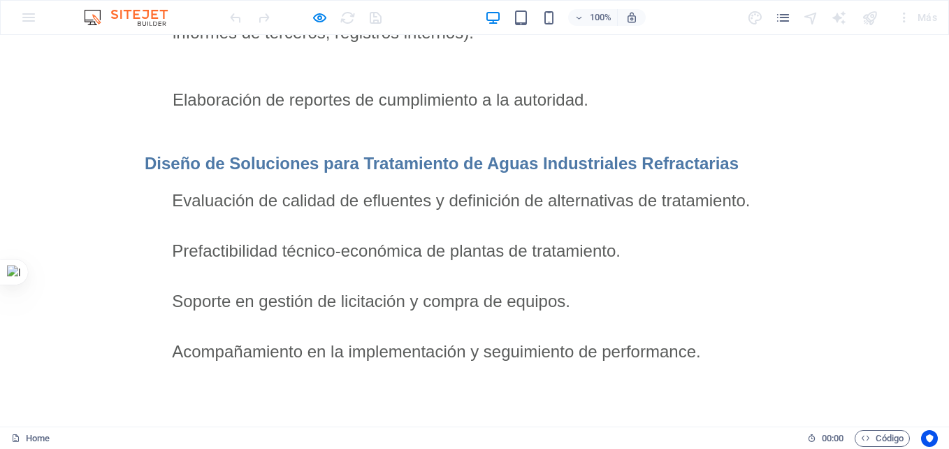
scroll to position [0, 0]
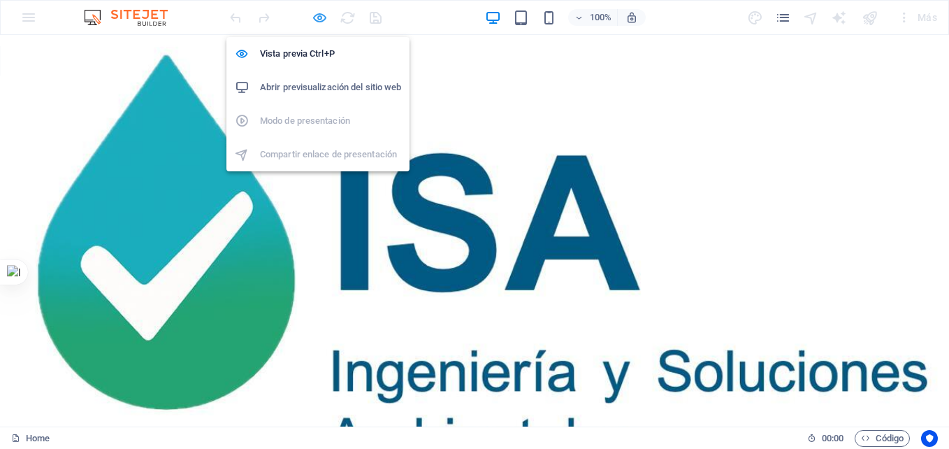
click at [315, 17] on icon "button" at bounding box center [320, 18] width 16 height 16
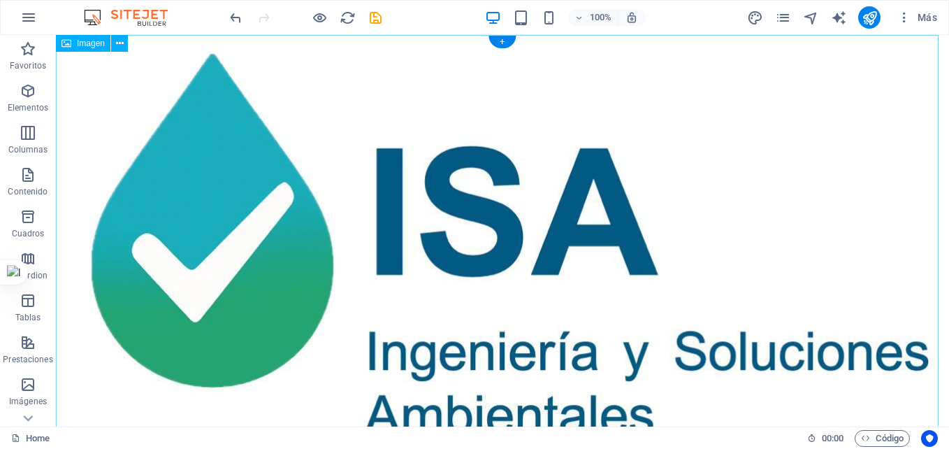
click at [494, 222] on figure at bounding box center [502, 257] width 893 height 444
click at [115, 40] on button at bounding box center [119, 43] width 17 height 17
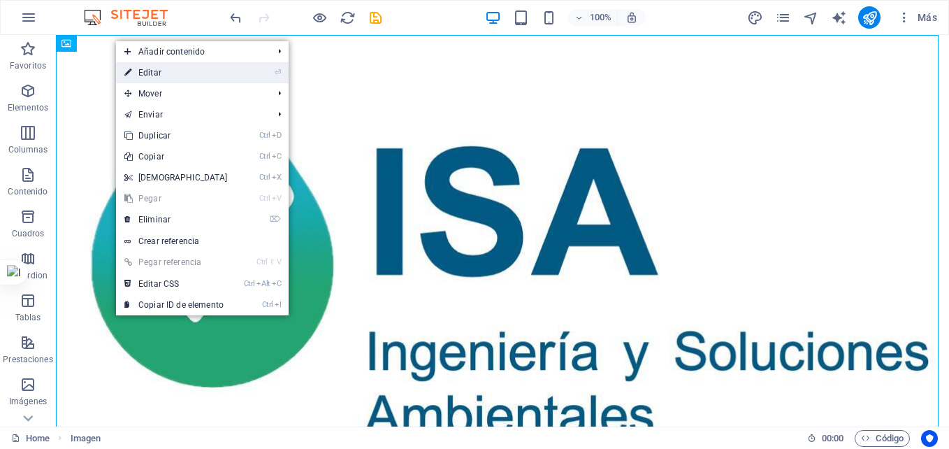
click at [161, 68] on link "⏎ Editar" at bounding box center [176, 72] width 120 height 21
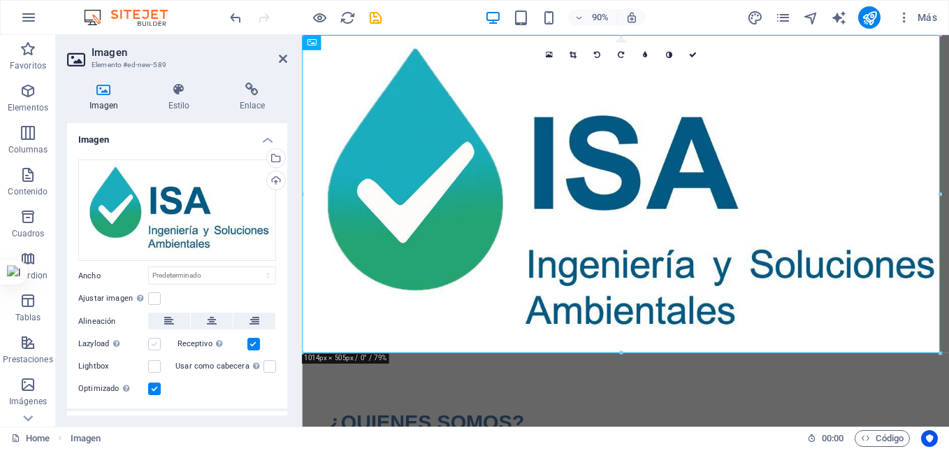
click at [156, 347] on label at bounding box center [154, 344] width 13 height 13
click at [0, 0] on input "Lazyload La carga de imágenes tras la carga de la página mejora la velocidad de…" at bounding box center [0, 0] width 0 height 0
click at [156, 347] on label at bounding box center [154, 344] width 13 height 13
click at [0, 0] on input "Lazyload La carga de imágenes tras la carga de la página mejora la velocidad de…" at bounding box center [0, 0] width 0 height 0
click at [156, 368] on label at bounding box center [154, 366] width 13 height 13
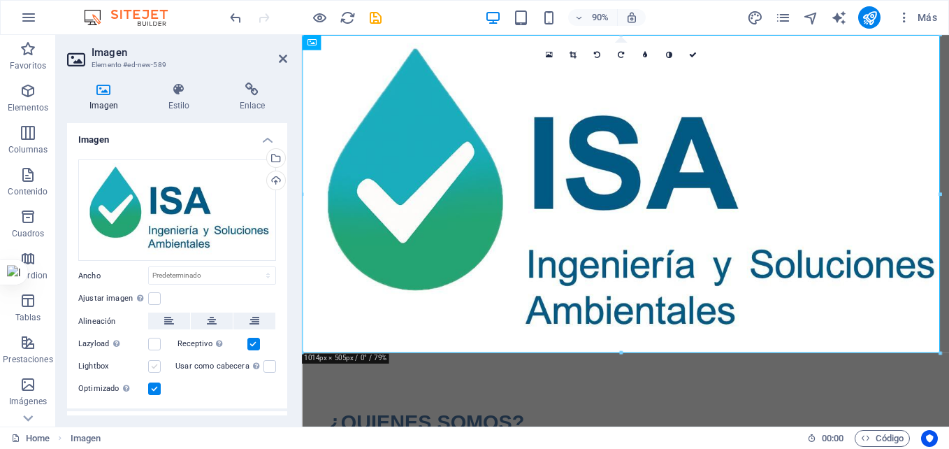
click at [0, 0] on input "Lightbox" at bounding box center [0, 0] width 0 height 0
click at [156, 368] on label at bounding box center [154, 366] width 13 height 13
click at [0, 0] on input "Lightbox" at bounding box center [0, 0] width 0 height 0
click at [267, 367] on label at bounding box center [269, 366] width 13 height 13
click at [0, 0] on input "Usar como cabecera La imagen se ajustará en una etiqueta de cabecera H1. Result…" at bounding box center [0, 0] width 0 height 0
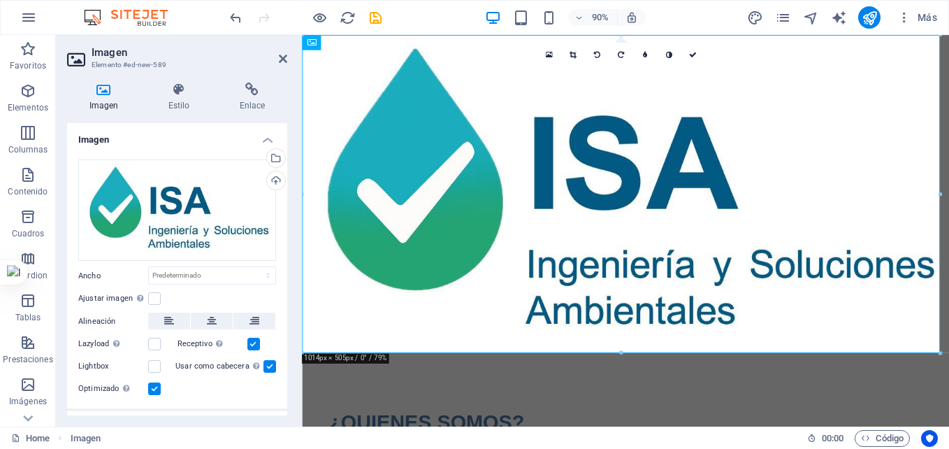
click at [267, 367] on label at bounding box center [269, 366] width 13 height 13
click at [0, 0] on input "Usar como cabecera La imagen se ajustará en una etiqueta de cabecera H1. Result…" at bounding box center [0, 0] width 0 height 0
click at [267, 367] on label at bounding box center [269, 366] width 13 height 13
click at [0, 0] on input "Usar como cabecera La imagen se ajustará en una etiqueta de cabecera H1. Result…" at bounding box center [0, 0] width 0 height 0
click at [265, 363] on label at bounding box center [269, 366] width 13 height 13
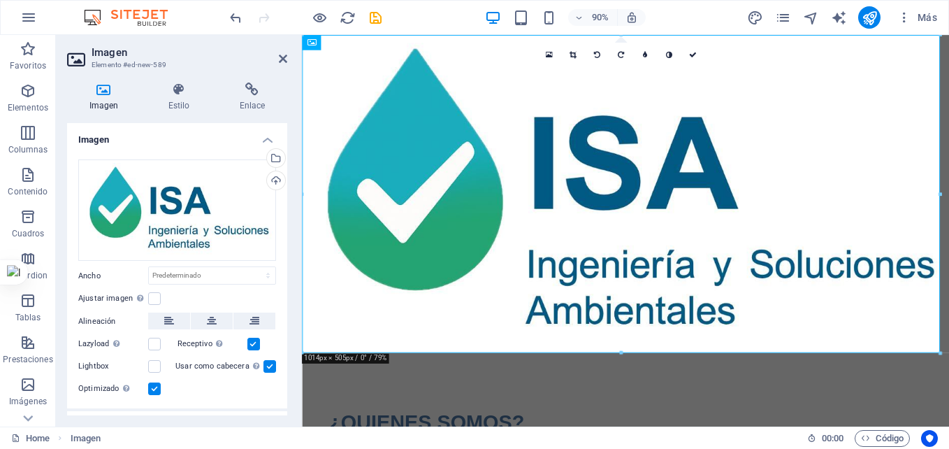
click at [0, 0] on input "Usar como cabecera La imagen se ajustará en una etiqueta de cabecera H1. Result…" at bounding box center [0, 0] width 0 height 0
click at [577, 55] on icon at bounding box center [573, 55] width 7 height 8
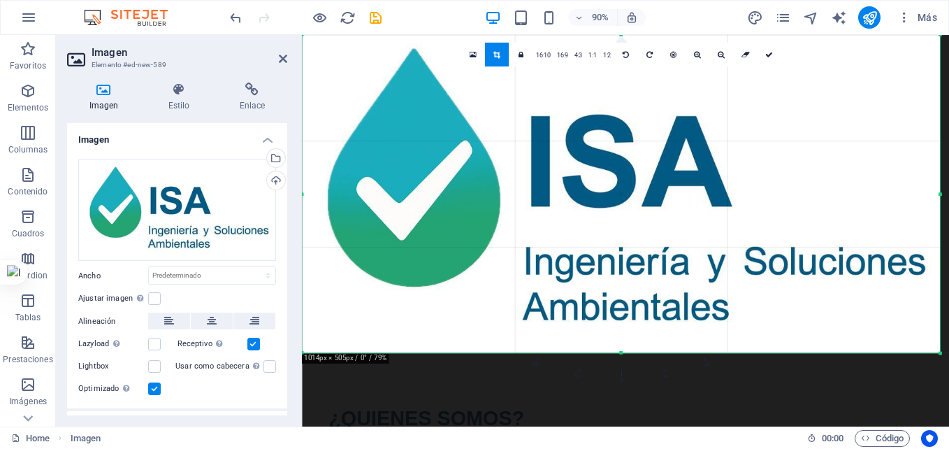
drag, startPoint x: 305, startPoint y: 354, endPoint x: 348, endPoint y: 354, distance: 43.3
click at [348, 353] on div "180 170 160 150 140 130 120 110 100 90 80 70 60 50 40 30 20 10 0 -10 -20 -30 -4…" at bounding box center [621, 194] width 638 height 318
click at [720, 57] on icon at bounding box center [721, 55] width 7 height 8
click at [627, 164] on div at bounding box center [621, 194] width 639 height 318
click at [718, 51] on icon at bounding box center [721, 55] width 7 height 8
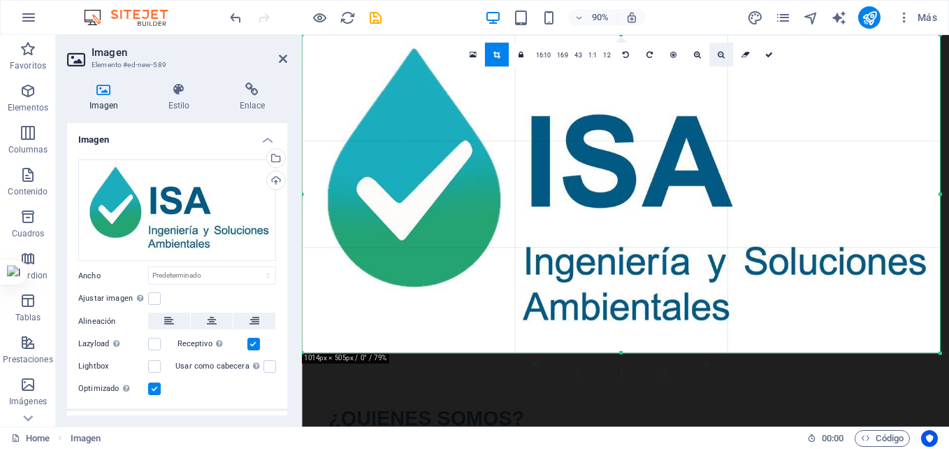
click at [718, 51] on icon at bounding box center [721, 55] width 7 height 8
click at [694, 55] on icon at bounding box center [697, 55] width 7 height 8
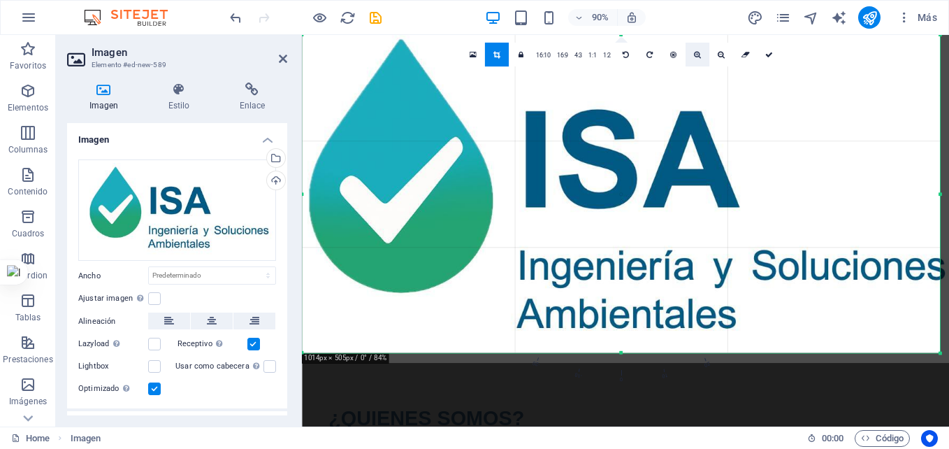
click at [694, 55] on icon at bounding box center [697, 55] width 7 height 8
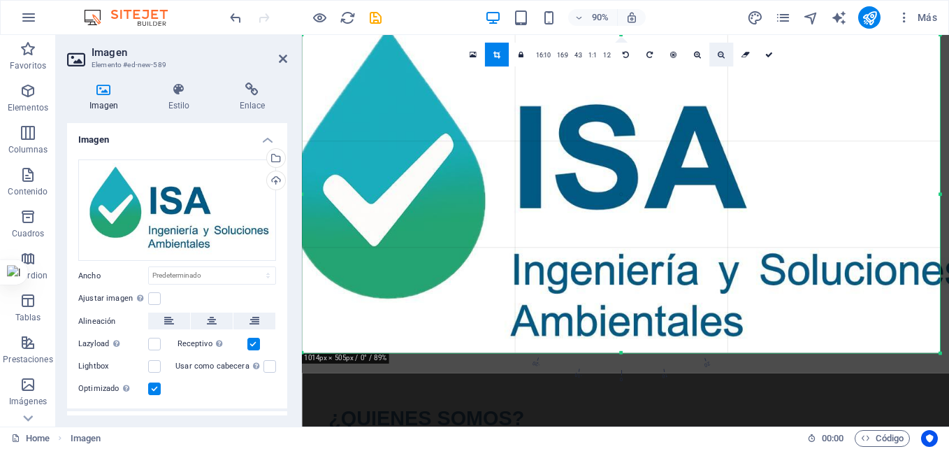
click at [719, 54] on icon at bounding box center [721, 55] width 7 height 8
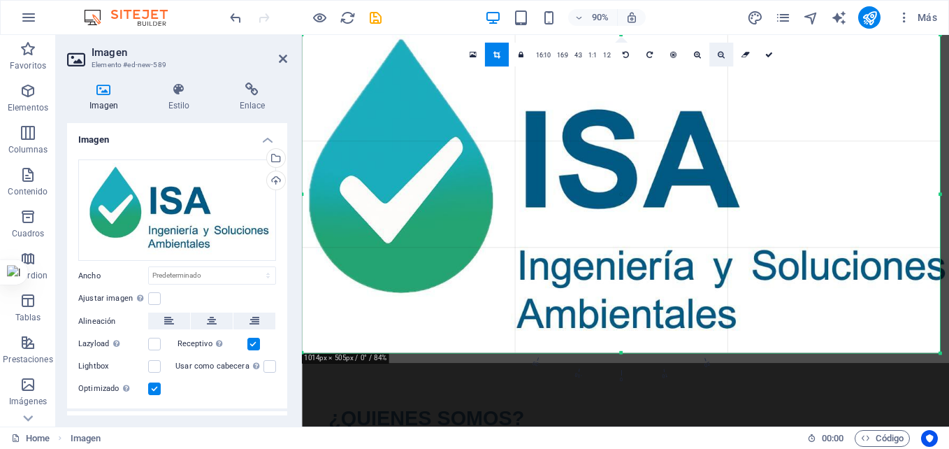
click at [719, 54] on icon at bounding box center [721, 55] width 7 height 8
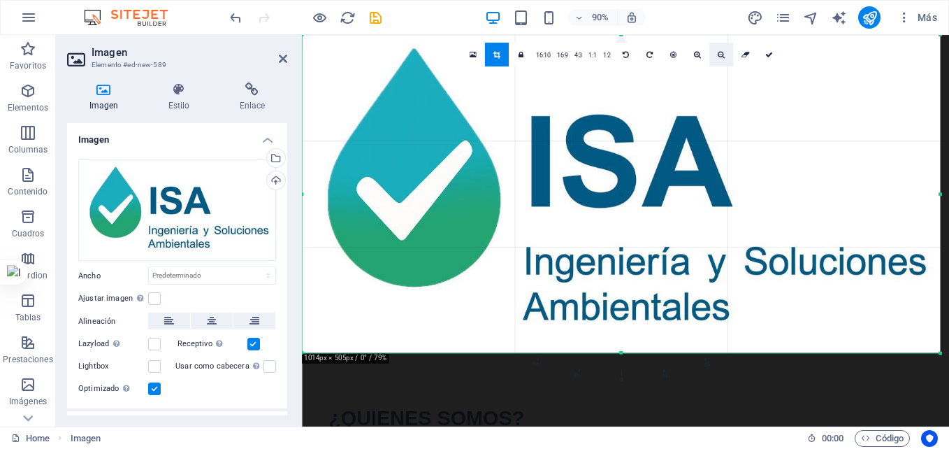
click at [719, 54] on icon at bounding box center [721, 55] width 7 height 8
click at [670, 57] on icon at bounding box center [673, 55] width 6 height 8
click at [475, 56] on icon at bounding box center [472, 54] width 7 height 9
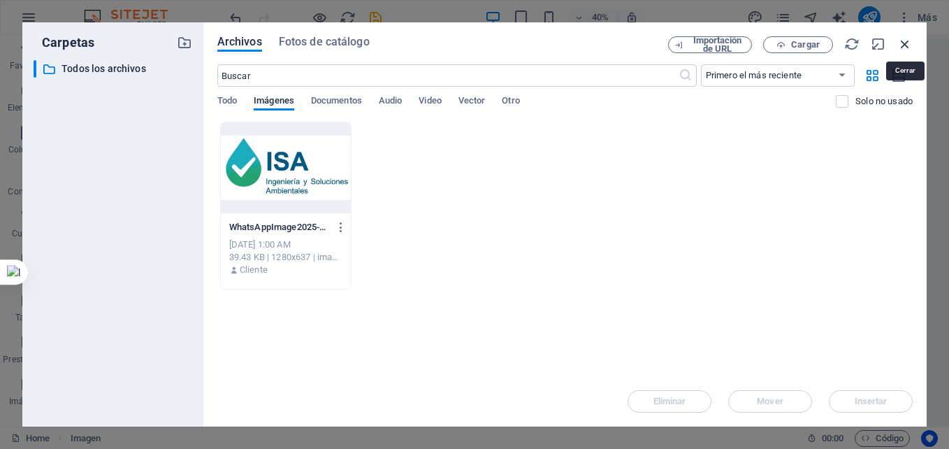
click at [911, 50] on icon "button" at bounding box center [904, 43] width 15 height 15
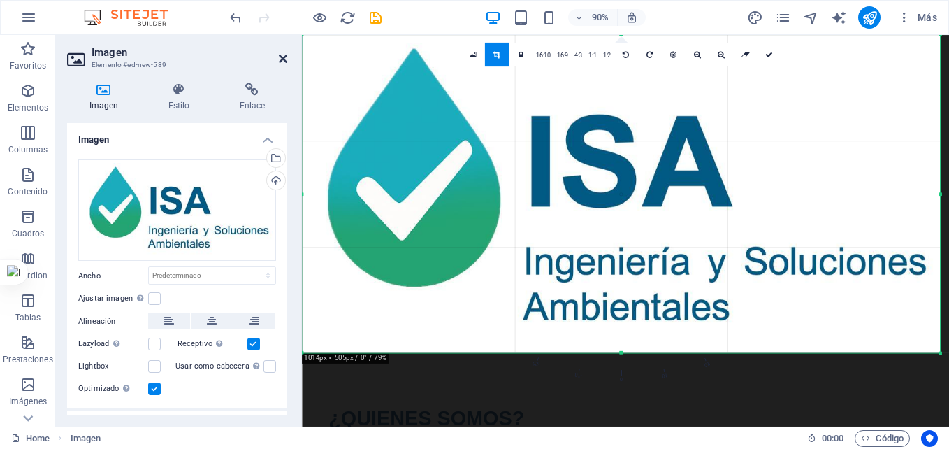
click at [281, 59] on icon at bounding box center [283, 58] width 8 height 11
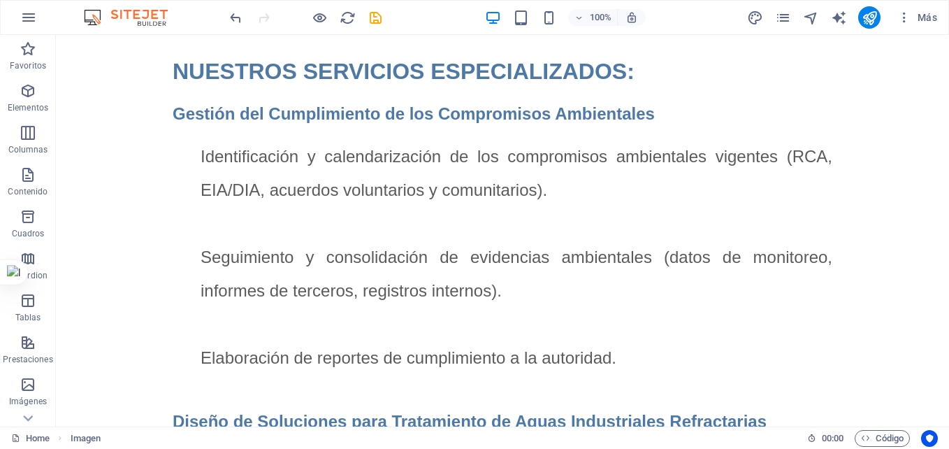
scroll to position [697, 0]
click at [495, 106] on div "Gestión del Cumplimiento de los Compromisos Ambientales Identificación y calend…" at bounding box center [503, 366] width 660 height 535
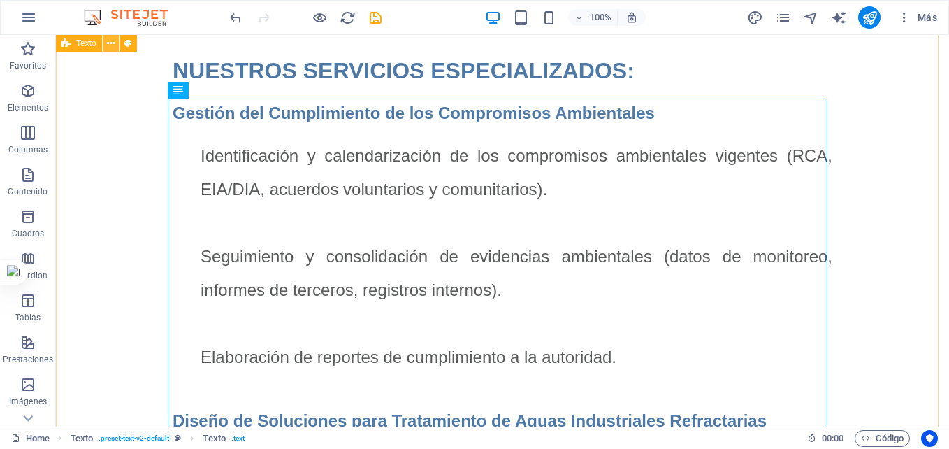
click at [110, 42] on icon at bounding box center [111, 43] width 8 height 15
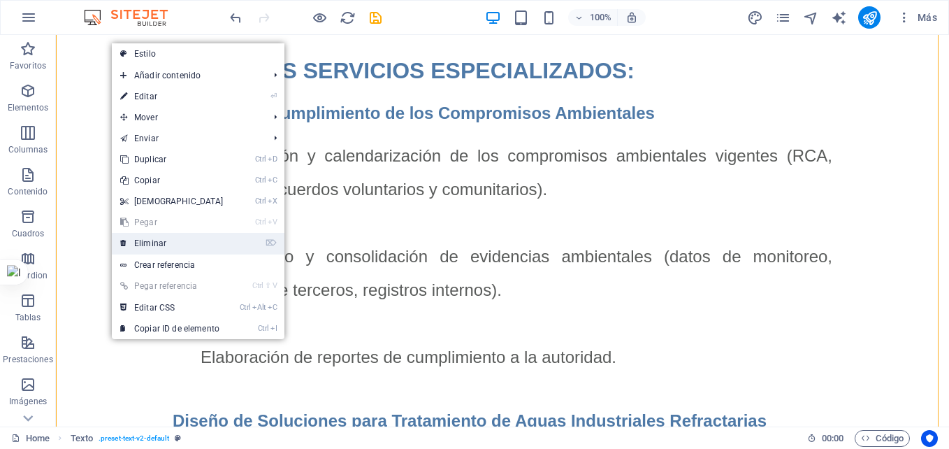
click at [179, 247] on link "⌦ Eliminar" at bounding box center [172, 243] width 120 height 21
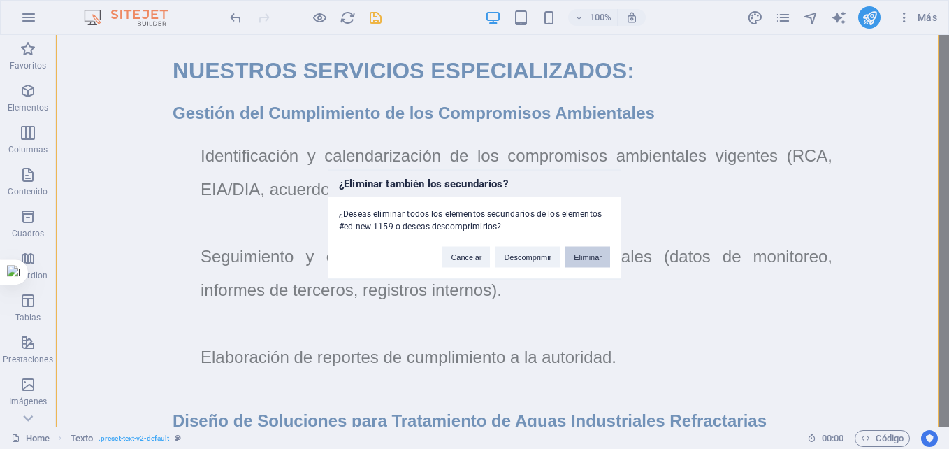
click at [591, 259] on button "Eliminar" at bounding box center [587, 257] width 45 height 21
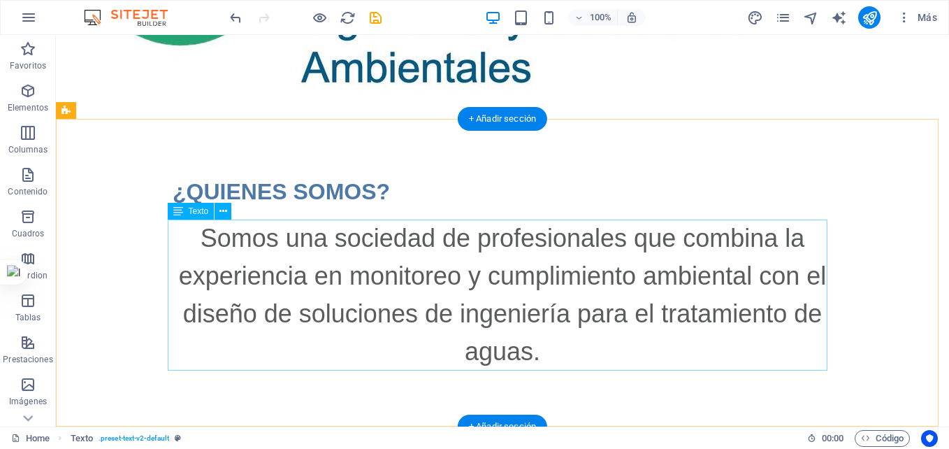
scroll to position [269, 0]
click at [502, 421] on div "+ Añadir sección" at bounding box center [502, 426] width 89 height 24
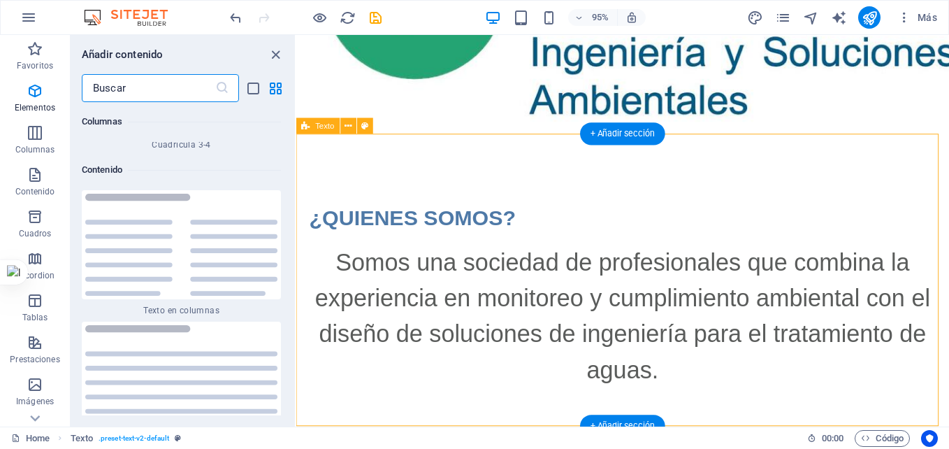
scroll to position [4694, 0]
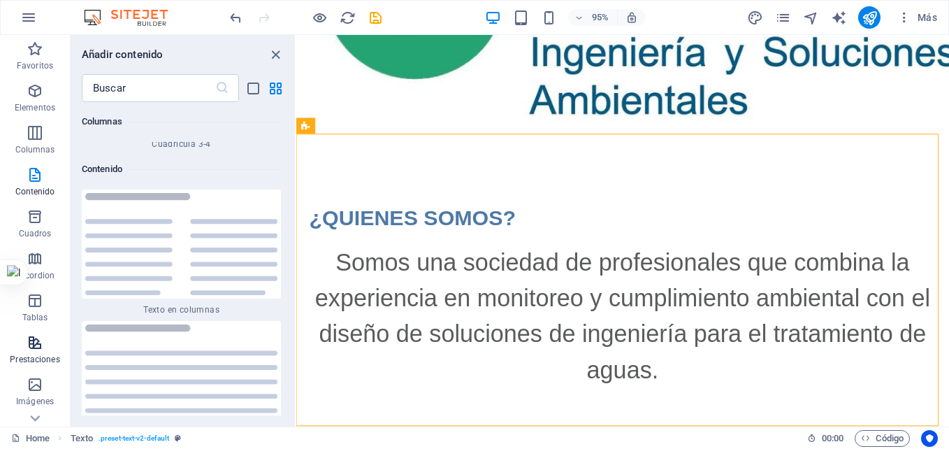
click at [34, 354] on p "Prestaciones" at bounding box center [35, 359] width 50 height 11
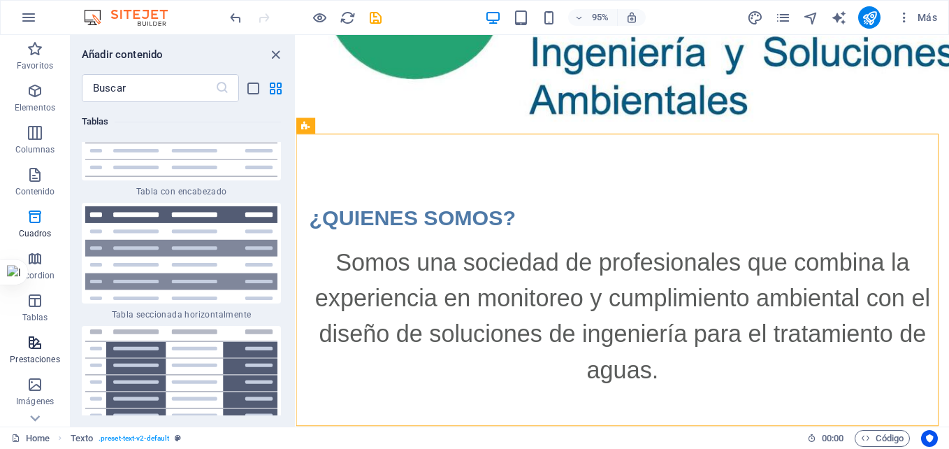
scroll to position [10543, 0]
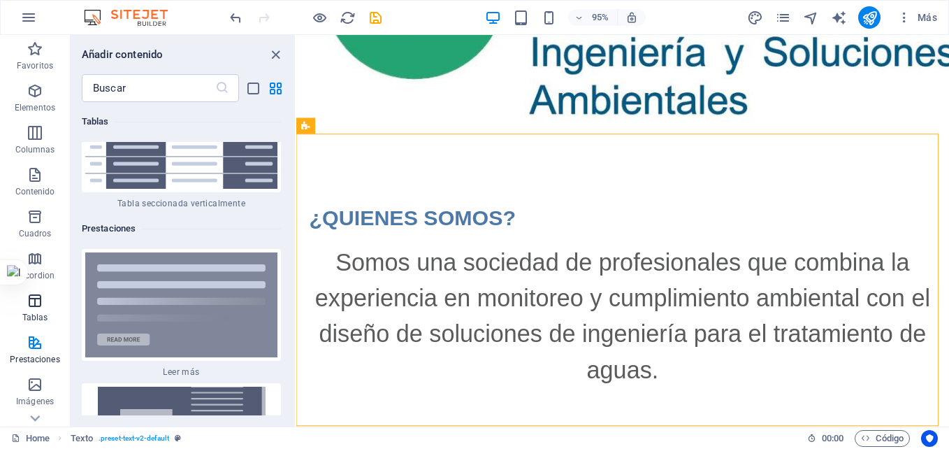
click at [32, 305] on icon "button" at bounding box center [35, 300] width 17 height 17
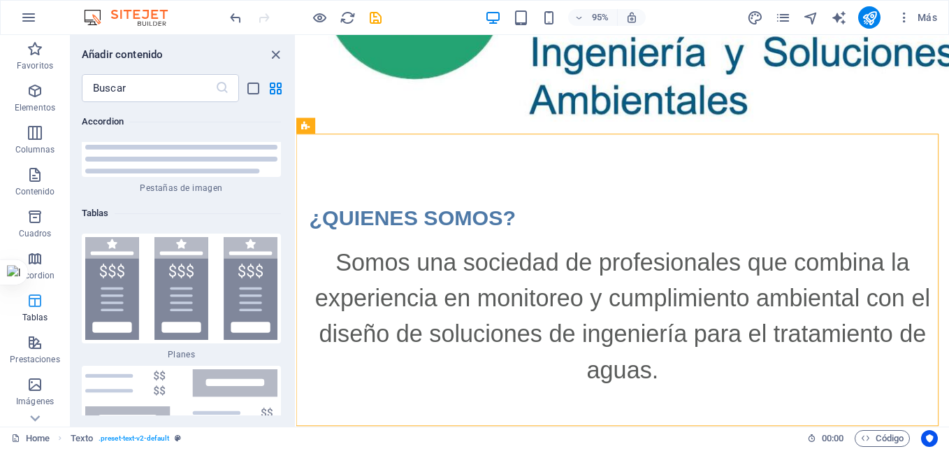
scroll to position [9370, 0]
click at [34, 419] on icon at bounding box center [35, 418] width 10 height 6
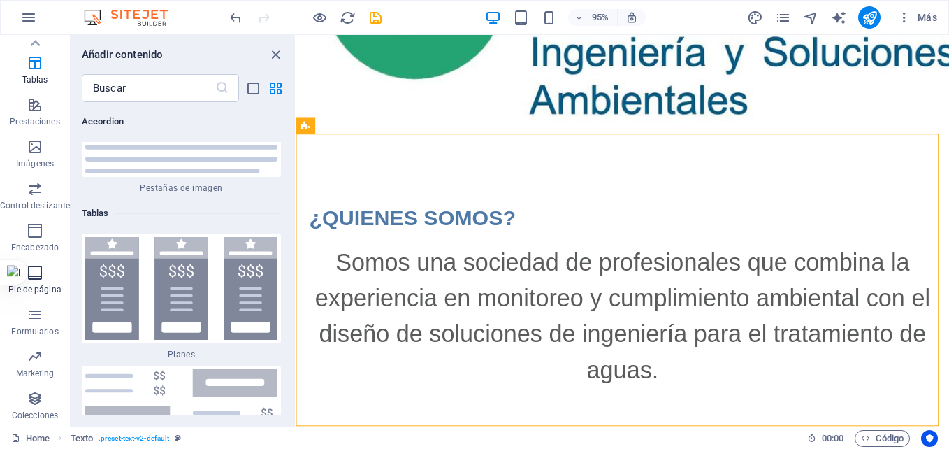
click at [51, 288] on p "Pie de página" at bounding box center [34, 289] width 52 height 11
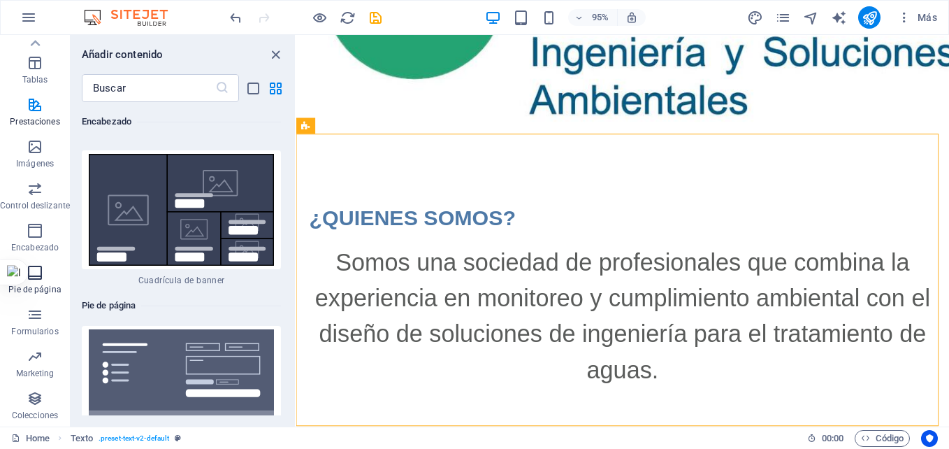
scroll to position [18649, 0]
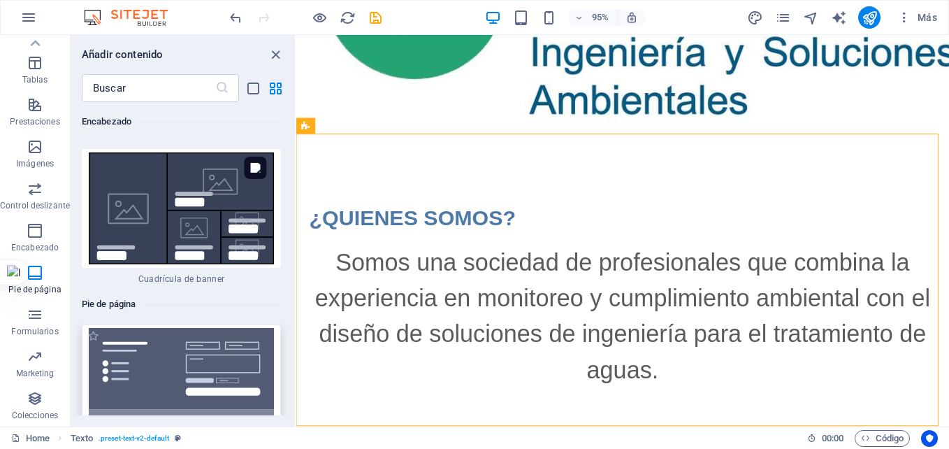
click at [152, 328] on img at bounding box center [181, 384] width 192 height 112
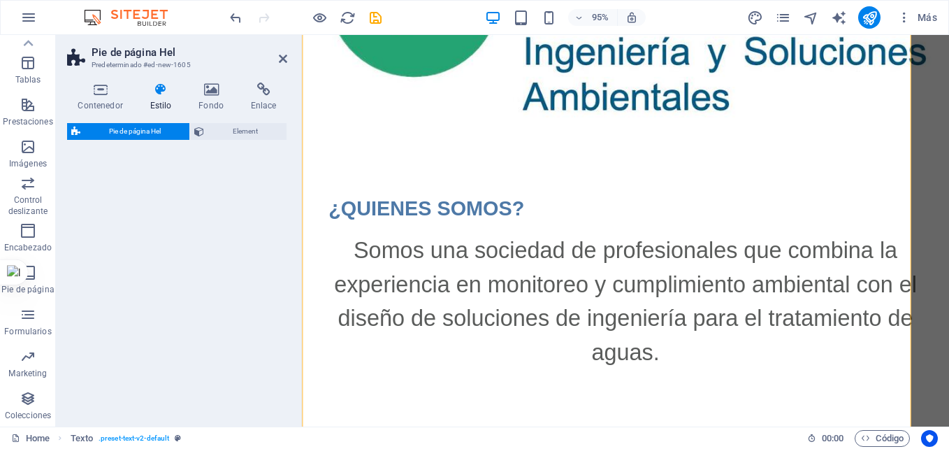
scroll to position [2498, 0]
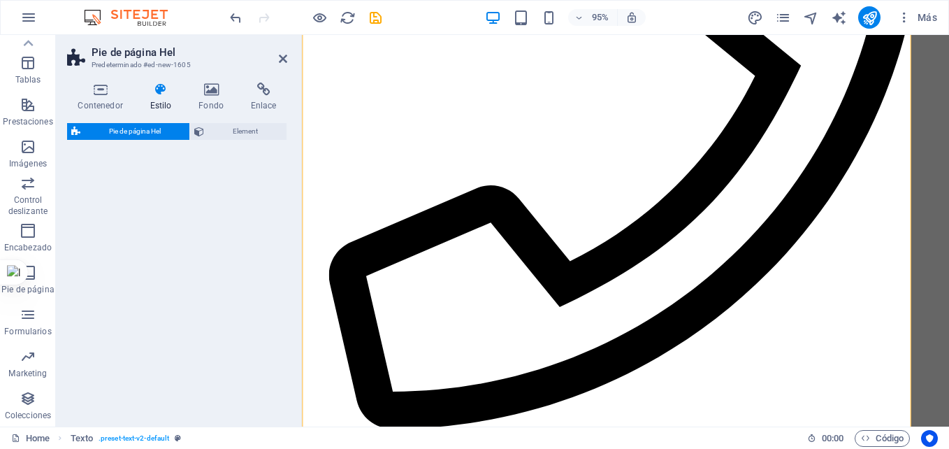
select select "%"
select select "rem"
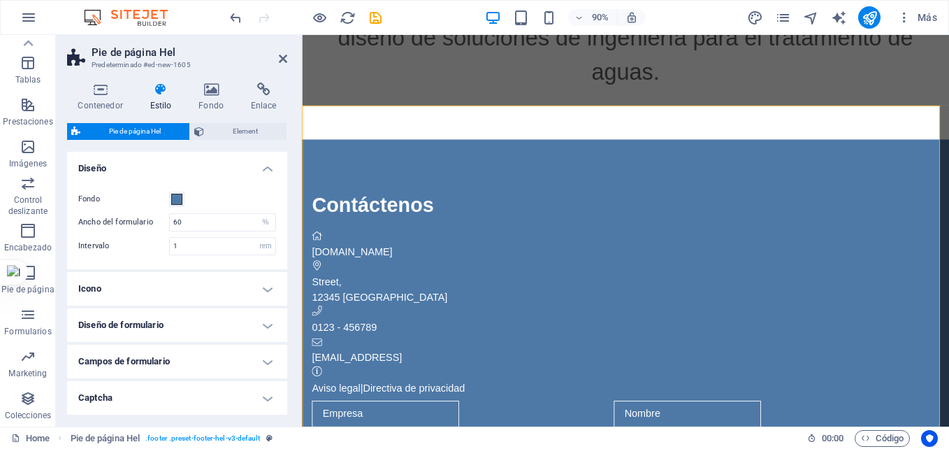
scroll to position [539, 0]
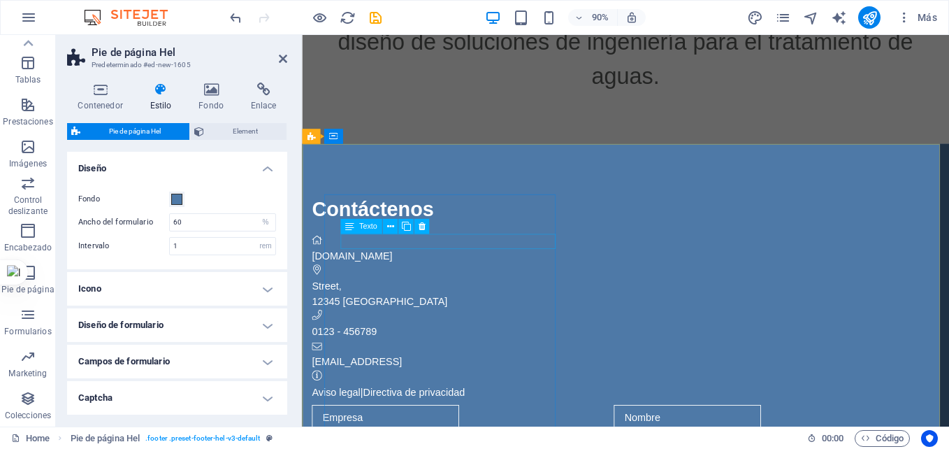
click at [441, 273] on div "[DOMAIN_NAME]" at bounding box center [643, 281] width 660 height 17
click at [354, 275] on span "[DOMAIN_NAME]" at bounding box center [357, 281] width 89 height 12
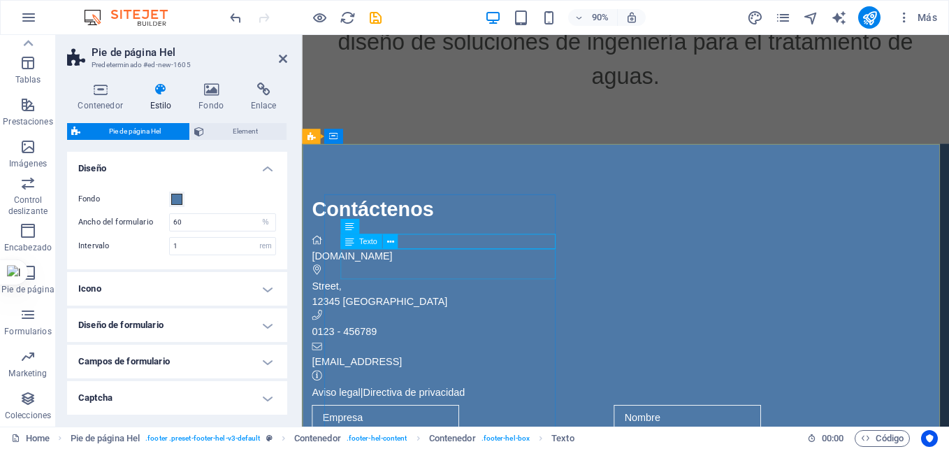
click at [343, 308] on span "Street" at bounding box center [328, 314] width 30 height 12
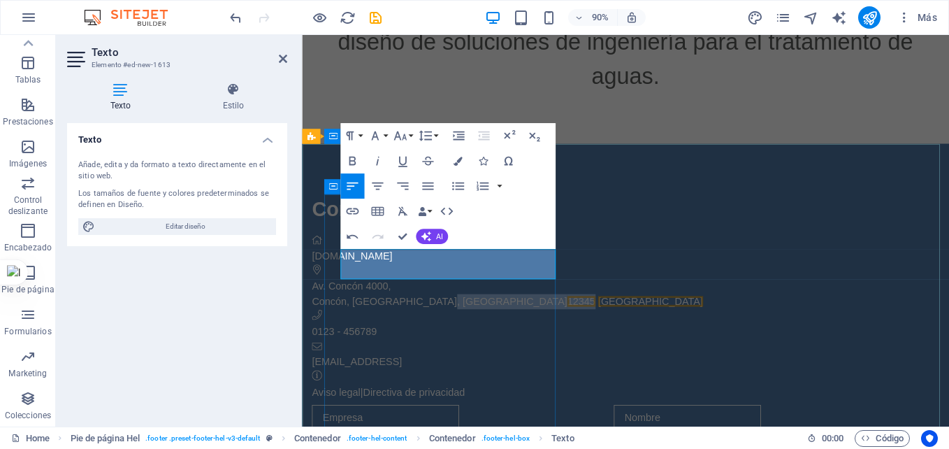
click at [597, 325] on span "12345" at bounding box center [612, 331] width 31 height 12
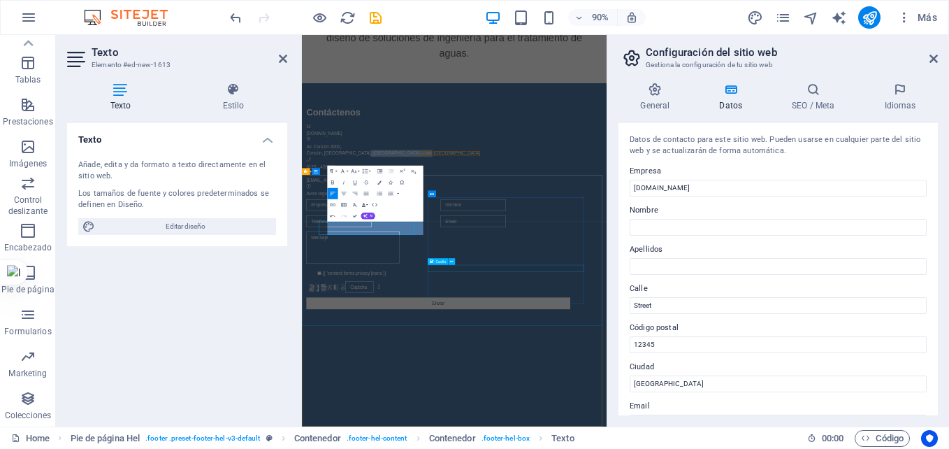
scroll to position [311, 0]
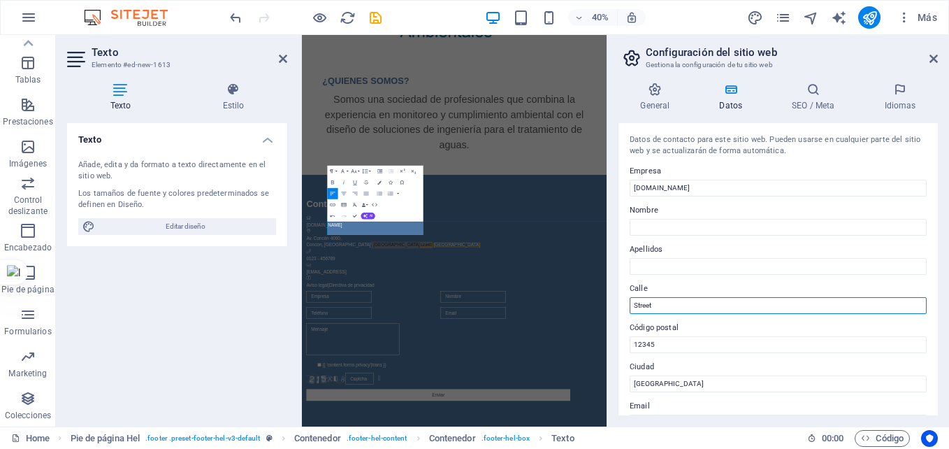
click at [694, 310] on input "Street" at bounding box center [778, 305] width 297 height 17
drag, startPoint x: 676, startPoint y: 300, endPoint x: 625, endPoint y: 305, distance: 51.2
click at [625, 305] on div "Datos de contacto para este sitio web. Pueden usarse en cualquier parte del sit…" at bounding box center [777, 269] width 319 height 292
type input "AVENIDA CONCÓN"
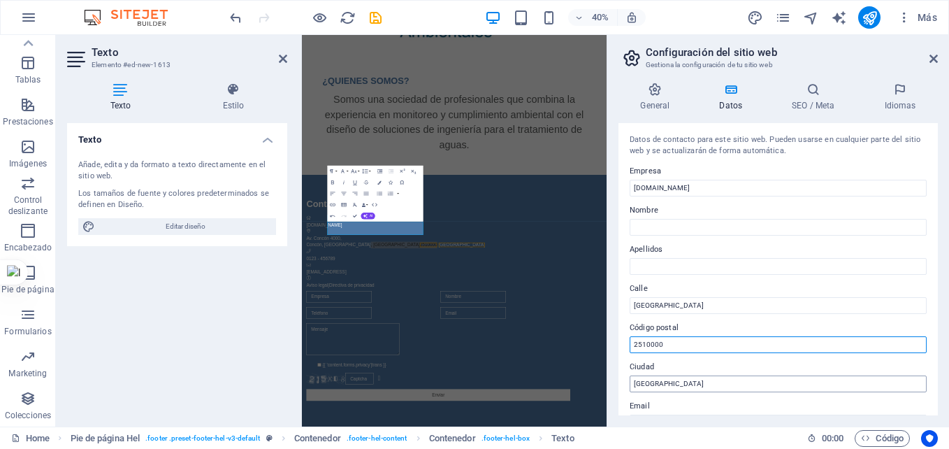
type input "2510000"
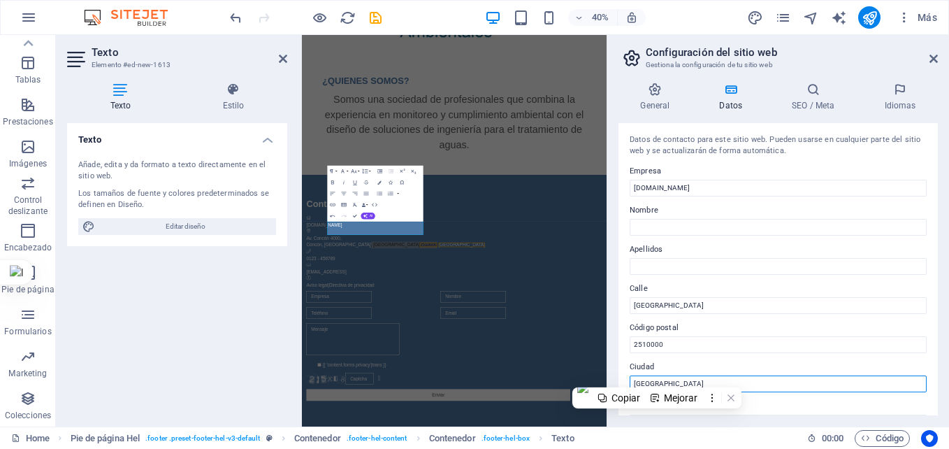
click at [658, 377] on input "Berlin" at bounding box center [778, 383] width 297 height 17
type input "c"
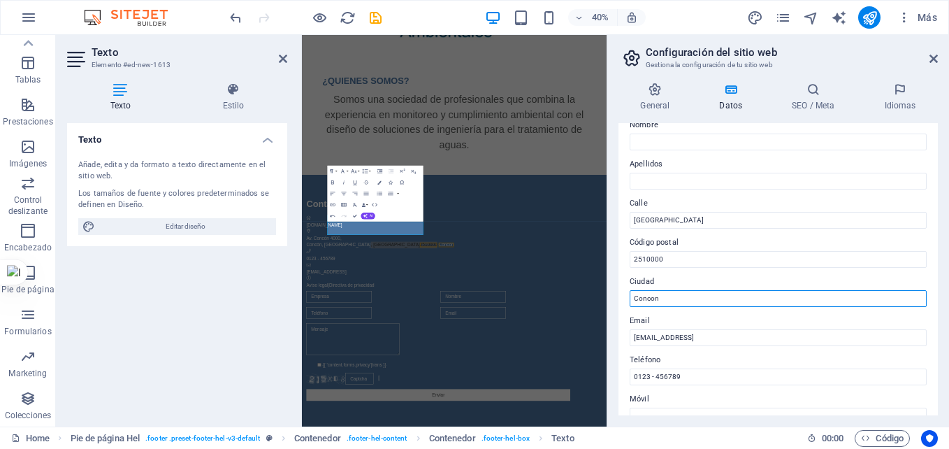
scroll to position [110, 0]
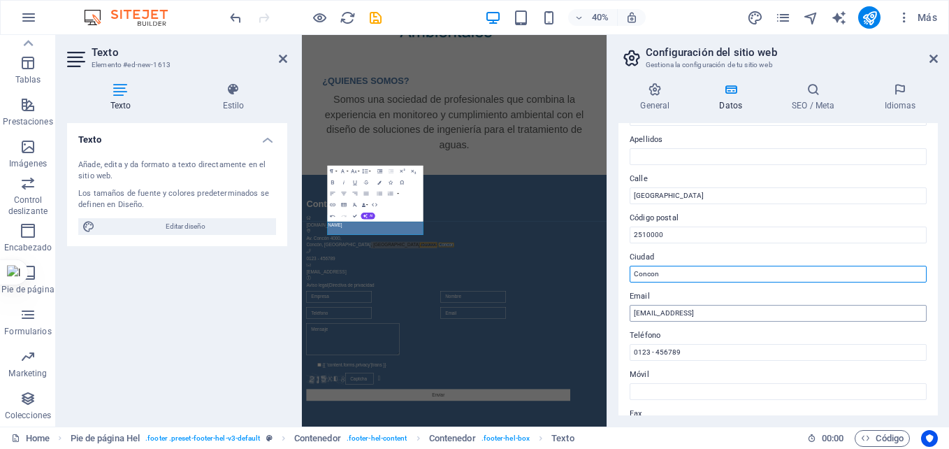
type input "Concon"
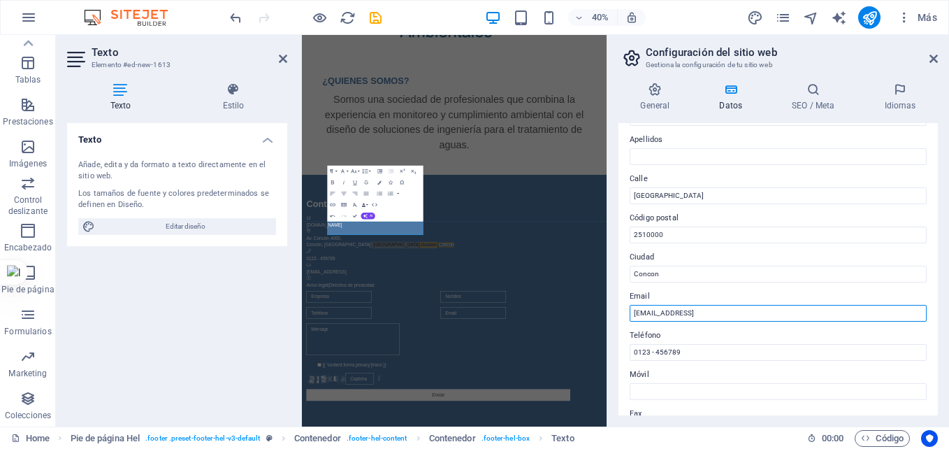
drag, startPoint x: 798, startPoint y: 311, endPoint x: 618, endPoint y: 316, distance: 179.7
click at [618, 316] on div "Datos de contacto para este sitio web. Pueden usarse en cualquier parte del sit…" at bounding box center [777, 269] width 319 height 292
type input "info@isaconsultores.cl"
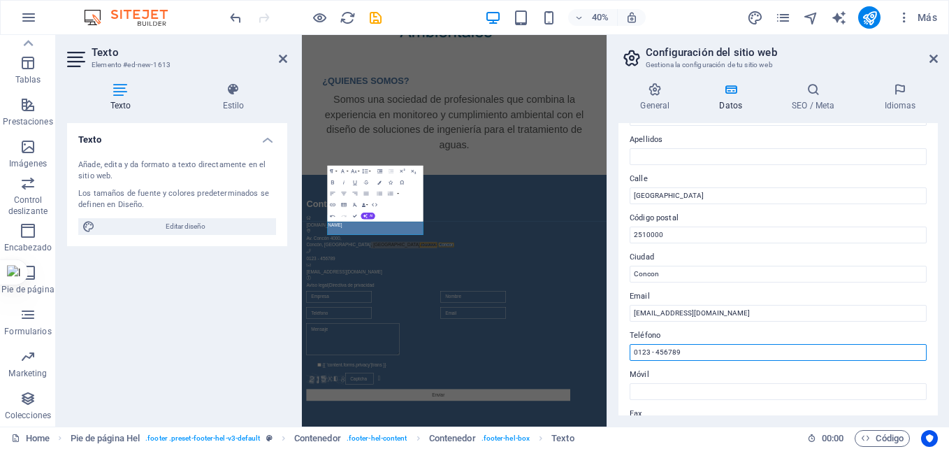
click at [702, 344] on input "0123 - 456789" at bounding box center [778, 352] width 297 height 17
drag, startPoint x: 702, startPoint y: 344, endPoint x: 607, endPoint y: 352, distance: 96.0
click at [607, 352] on aside "Configuración del sitio web Gestiona la configuración de tu sitio web General D…" at bounding box center [778, 230] width 342 height 391
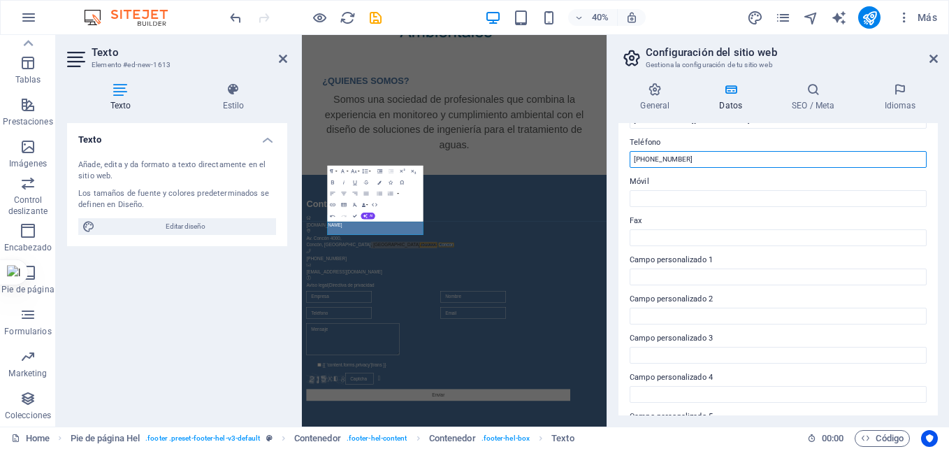
scroll to position [379, 0]
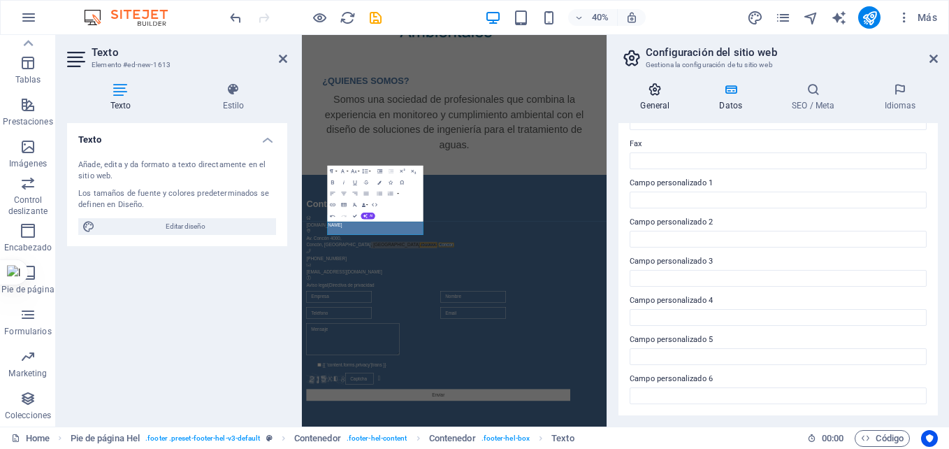
type input "+56 9 92431234"
click at [655, 98] on h4 "General" at bounding box center [657, 96] width 79 height 29
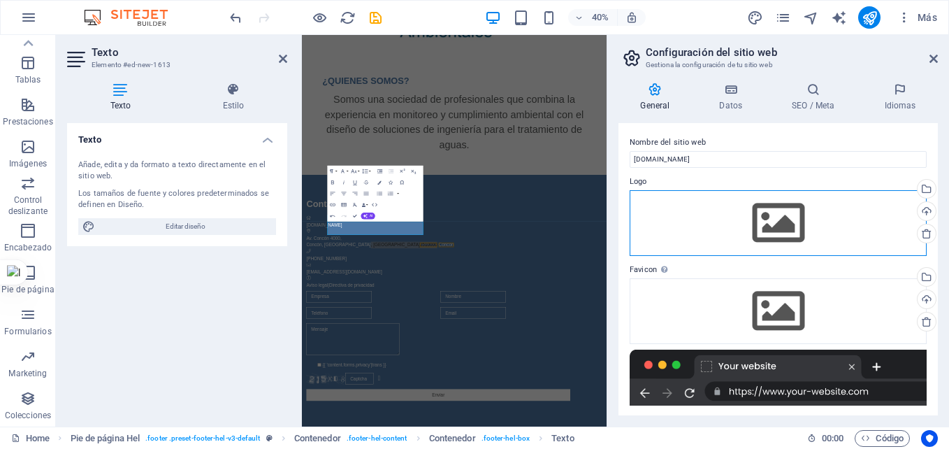
click at [776, 221] on div "Arrastra archivos aquí, haz clic para escoger archivos o selecciona archivos de…" at bounding box center [778, 223] width 297 height 66
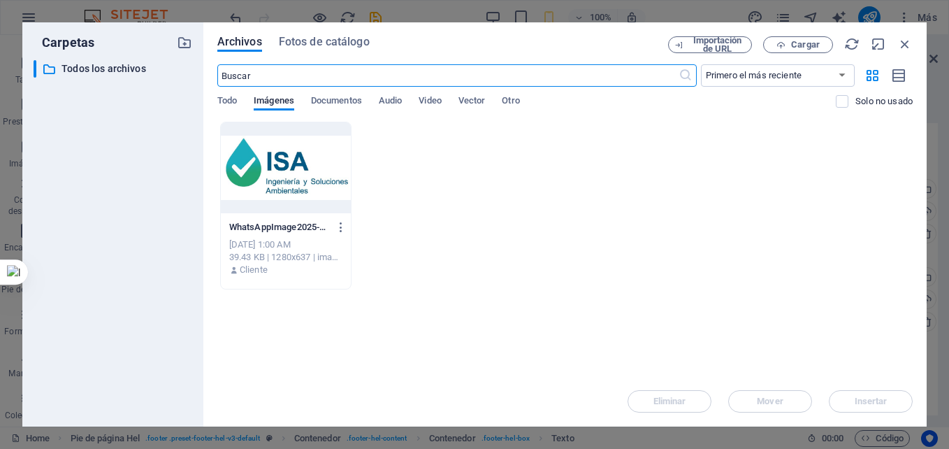
scroll to position [1496, 0]
click at [799, 41] on span "Cargar" at bounding box center [805, 45] width 29 height 8
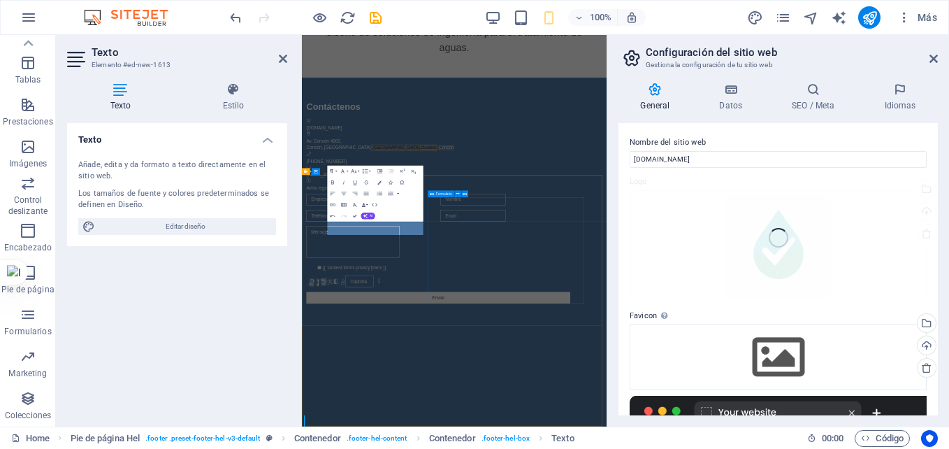
scroll to position [311, 0]
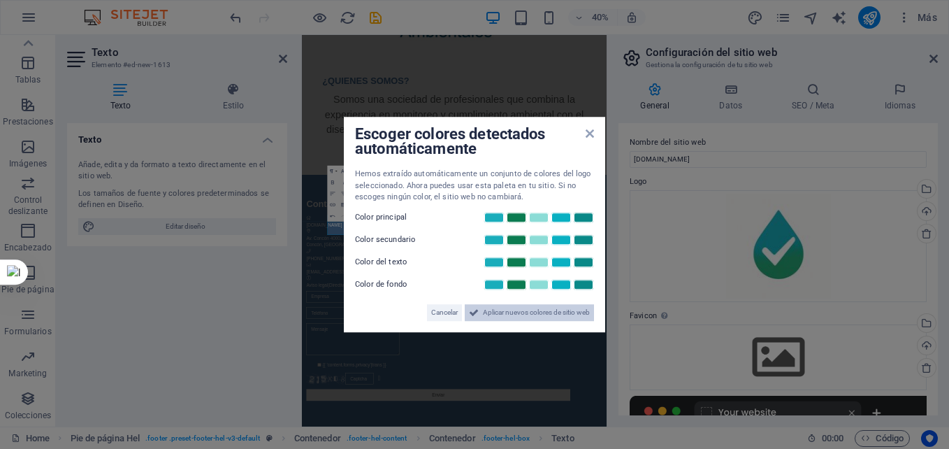
click at [516, 314] on span "Aplicar nuevos colores de sitio web" at bounding box center [536, 312] width 107 height 17
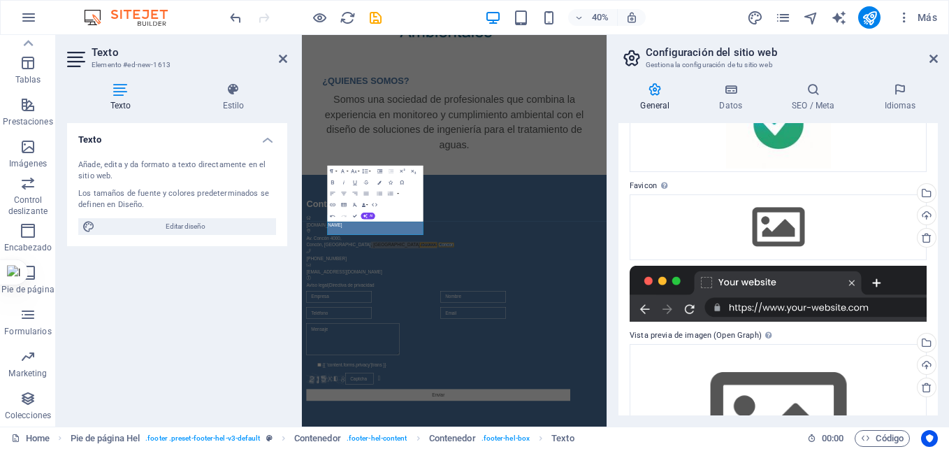
scroll to position [133, 0]
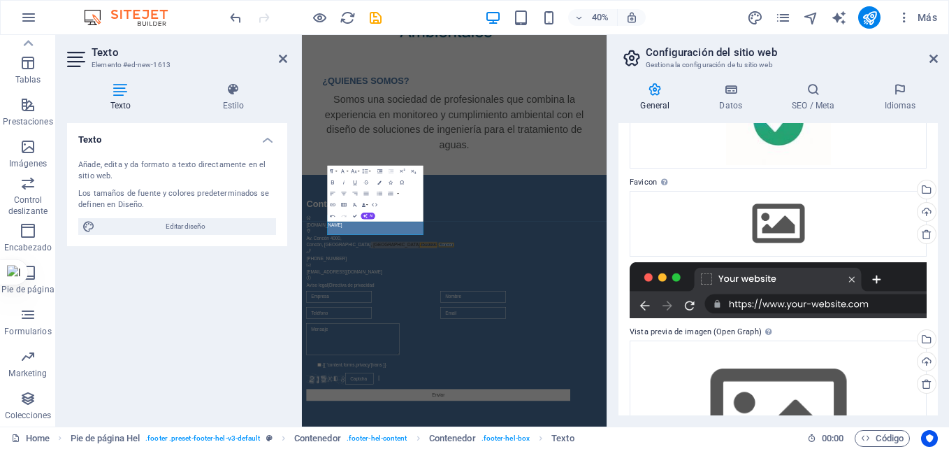
click at [674, 289] on div at bounding box center [778, 290] width 297 height 56
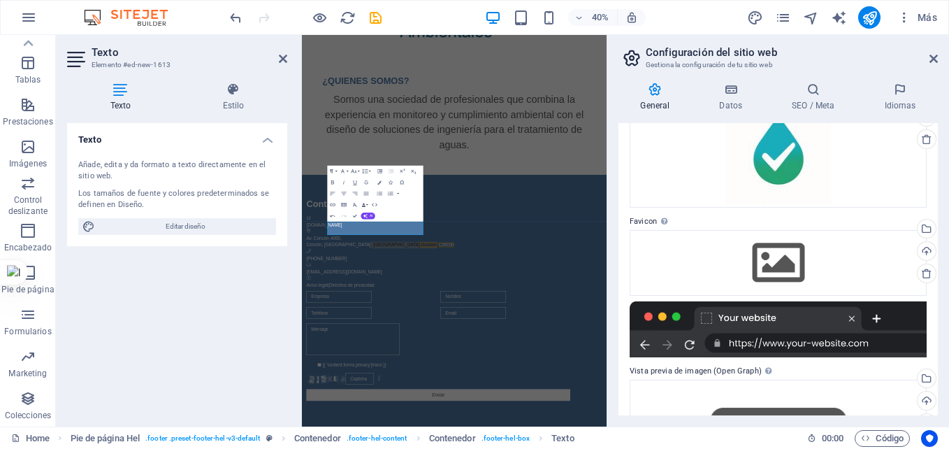
scroll to position [95, 0]
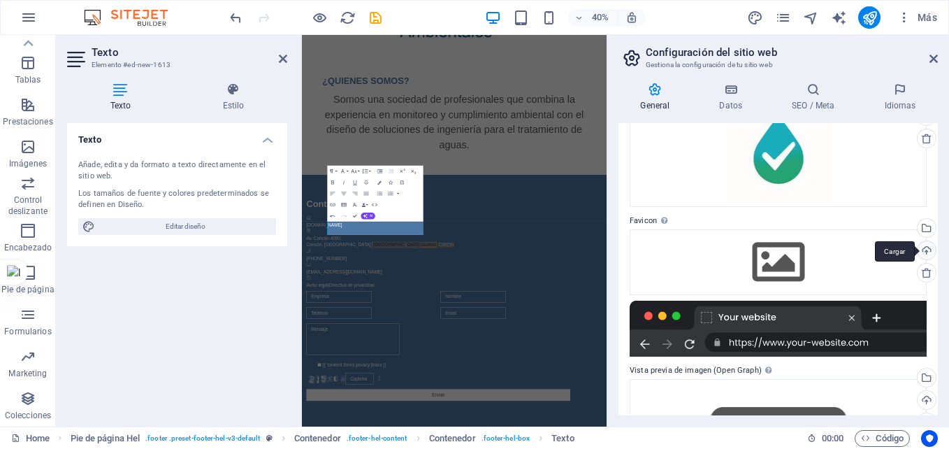
click at [922, 249] on div "Cargar" at bounding box center [925, 251] width 21 height 21
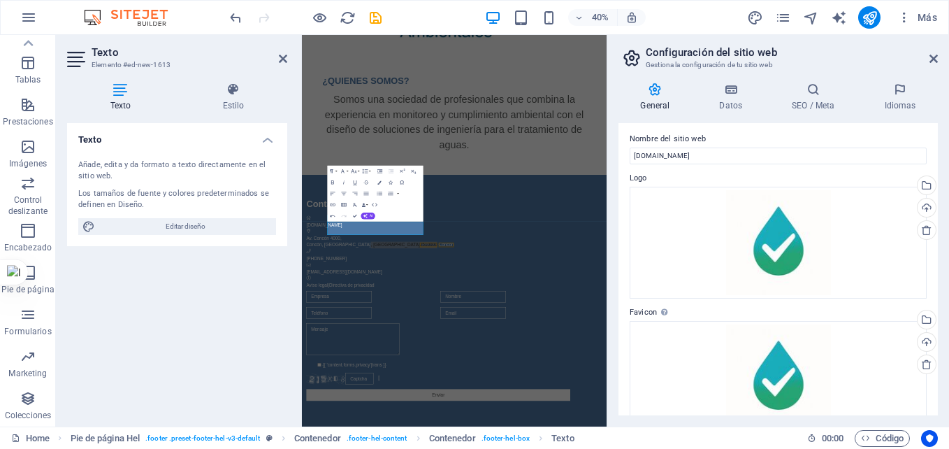
scroll to position [0, 0]
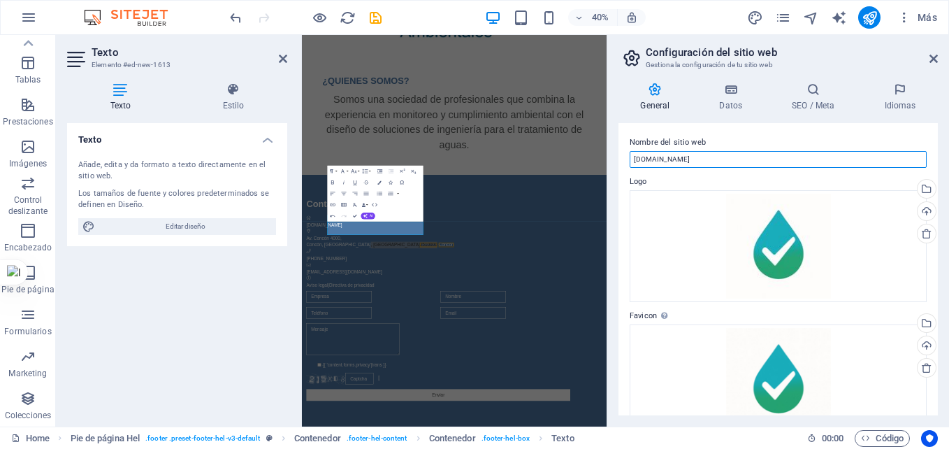
drag, startPoint x: 702, startPoint y: 160, endPoint x: 616, endPoint y: 162, distance: 86.0
click at [616, 162] on div "General Datos SEO / Meta Idiomas Nombre del sitio web isaconsultores.cl Logo Ar…" at bounding box center [778, 248] width 342 height 355
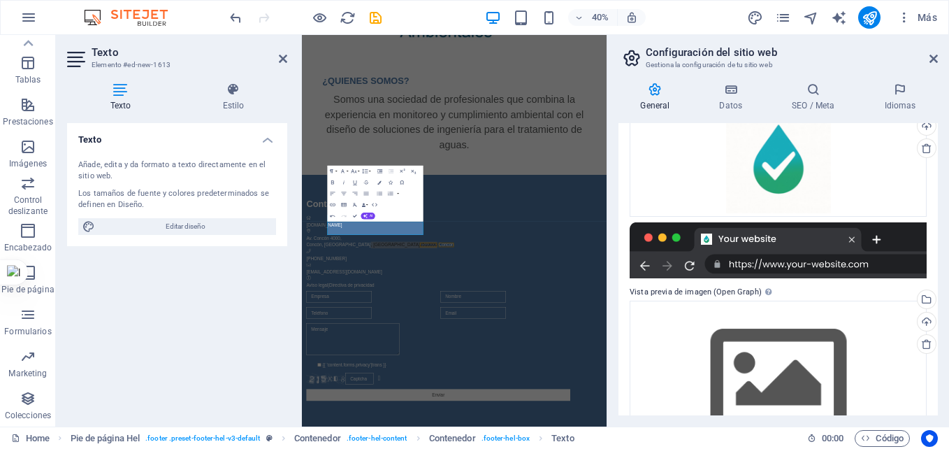
scroll to position [276, 0]
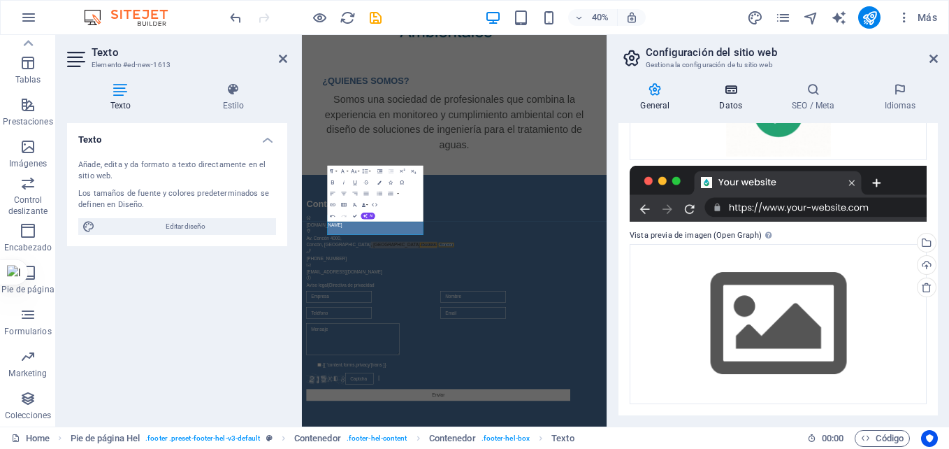
type input "ISA Consultores"
click at [724, 96] on h4 "Datos" at bounding box center [733, 96] width 73 height 29
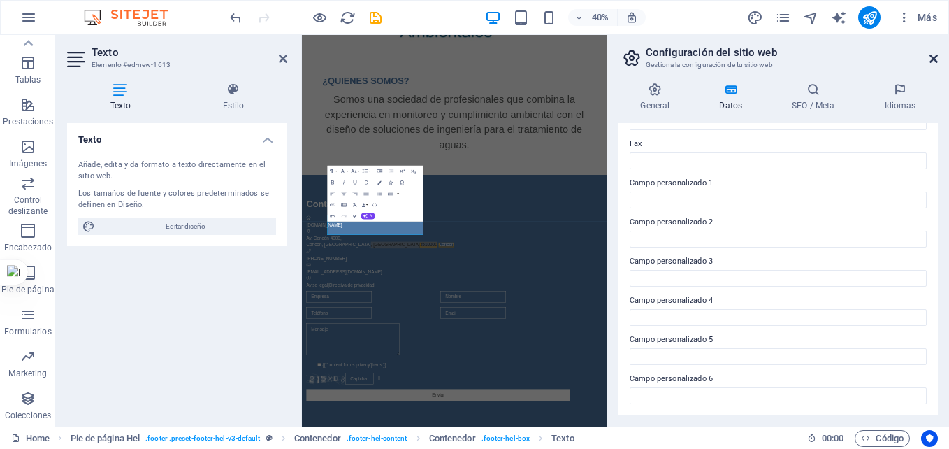
click at [933, 55] on icon at bounding box center [933, 58] width 8 height 11
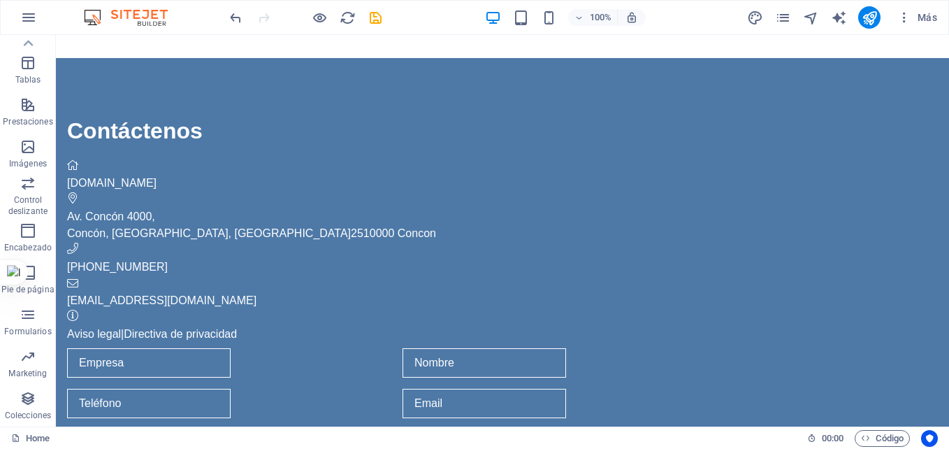
scroll to position [632, 0]
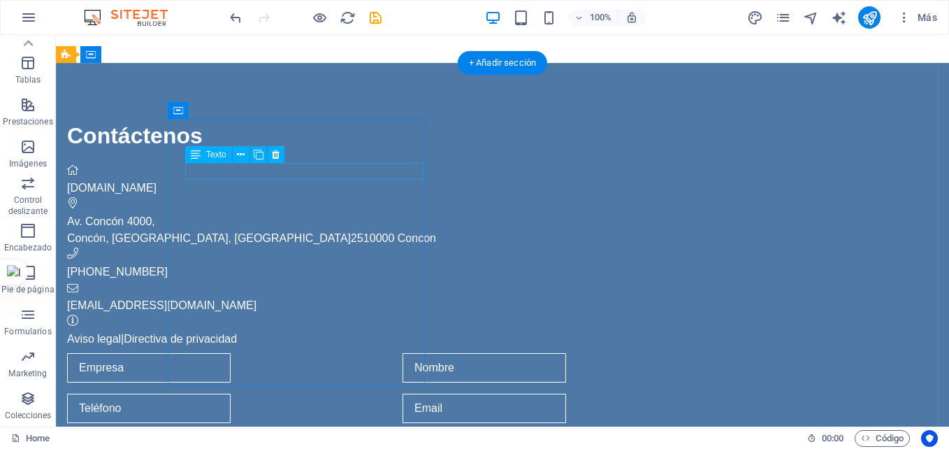
click at [275, 180] on div "[DOMAIN_NAME]" at bounding box center [397, 188] width 660 height 17
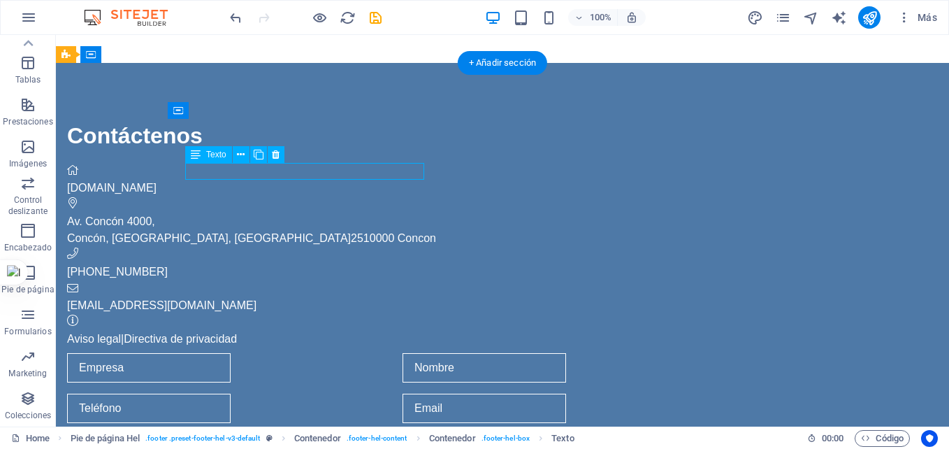
click at [157, 182] on span "[DOMAIN_NAME]" at bounding box center [111, 188] width 89 height 12
click at [229, 213] on div "Av. Concón 4000, Concón, Valparaiso, Chile 2510000 Concon" at bounding box center [397, 230] width 660 height 34
click at [265, 213] on div "Av. Concón 4000, Concón, Valparaiso, Chile 2510000 Concon" at bounding box center [397, 230] width 660 height 34
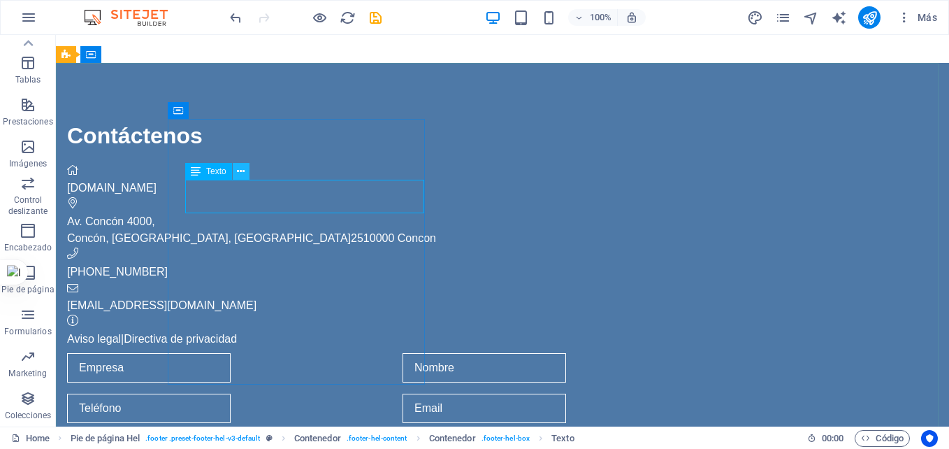
click at [242, 171] on icon at bounding box center [241, 171] width 8 height 15
click at [242, 213] on div "Av. Concón 4000, Concón, Valparaiso, Chile 2510000 Concon" at bounding box center [397, 230] width 660 height 34
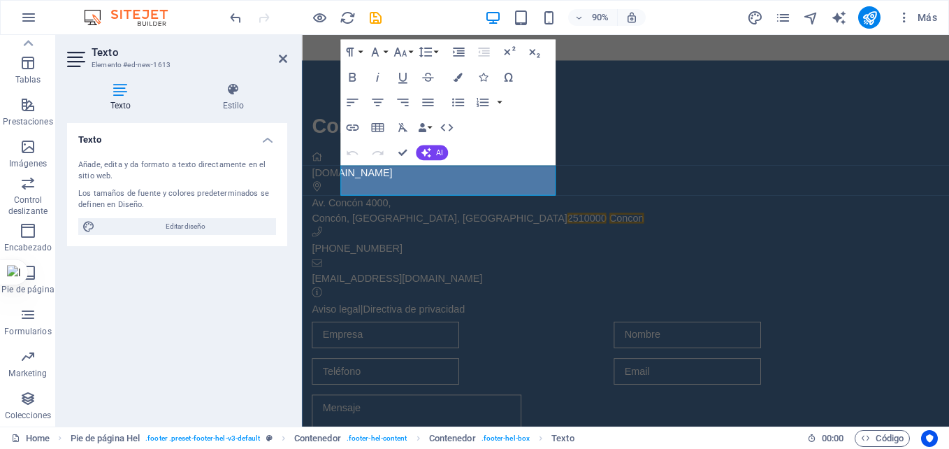
click at [242, 192] on div "Los tamaños de fuente y colores predeterminados se definen en Diseño." at bounding box center [177, 199] width 198 height 23
drag, startPoint x: 556, startPoint y: 206, endPoint x: 468, endPoint y: 202, distance: 88.2
click at [468, 230] on p "Concón, Valparaiso, Chile 2510000 Concon" at bounding box center [643, 238] width 660 height 17
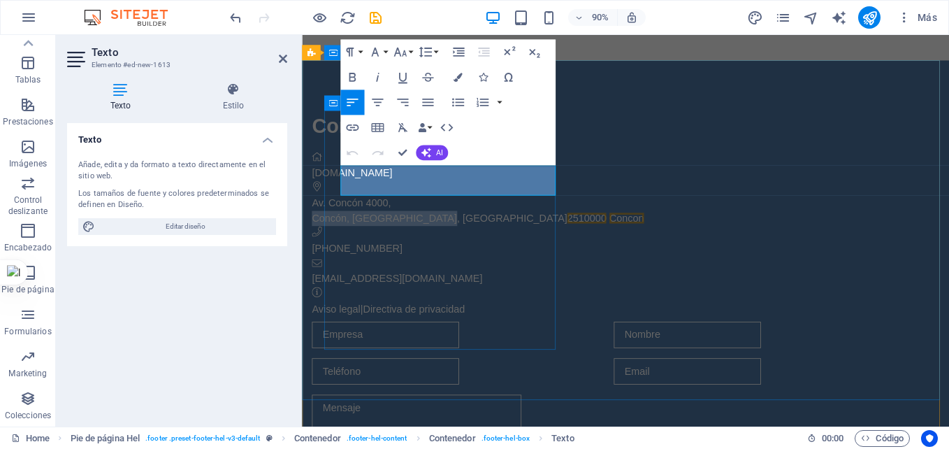
drag, startPoint x: 468, startPoint y: 202, endPoint x: 343, endPoint y: 199, distance: 125.1
click at [343, 230] on p "Concón, Valparaiso, Chile 2510000 Concon" at bounding box center [643, 238] width 660 height 17
click at [458, 294] on div "Contáctenos isaconsultores.cl Av. Concón 4000, 2510000 Concon +56 9 92431234 in…" at bounding box center [643, 233] width 660 height 229
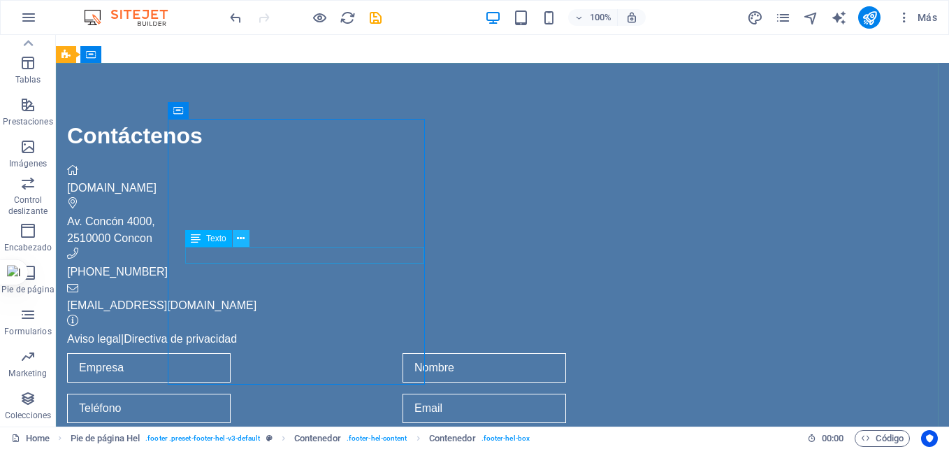
click at [240, 238] on icon at bounding box center [241, 238] width 8 height 15
click at [211, 331] on div "Aviso legal | Directiva de privacidad" at bounding box center [397, 339] width 660 height 17
click at [389, 331] on div "Aviso legal | Directiva de privacidad" at bounding box center [397, 339] width 660 height 17
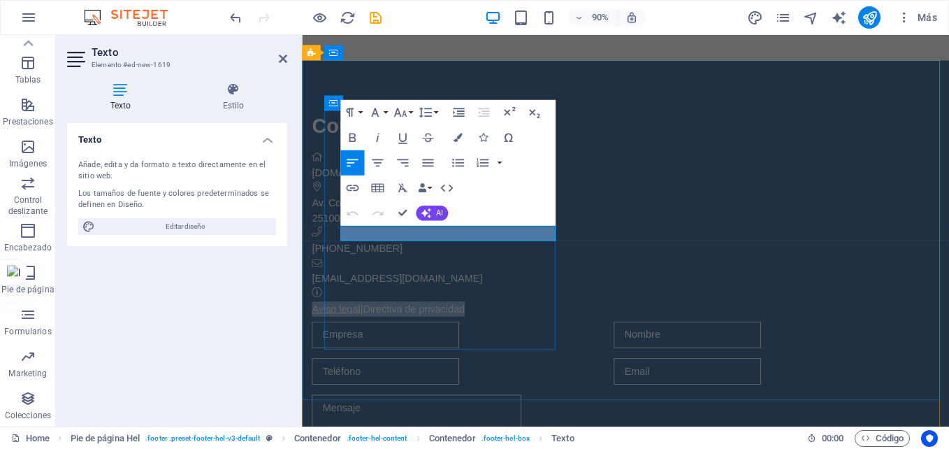
drag, startPoint x: 530, startPoint y: 250, endPoint x: 343, endPoint y: 257, distance: 186.7
click at [343, 331] on p "Aviso legal | Directiva de privacidad" at bounding box center [643, 339] width 660 height 17
click at [388, 347] on div "Contáctenos isaconsultores.cl Av. Concón 4000, 2510000 Concon +56 9 92431234 in…" at bounding box center [643, 233] width 660 height 229
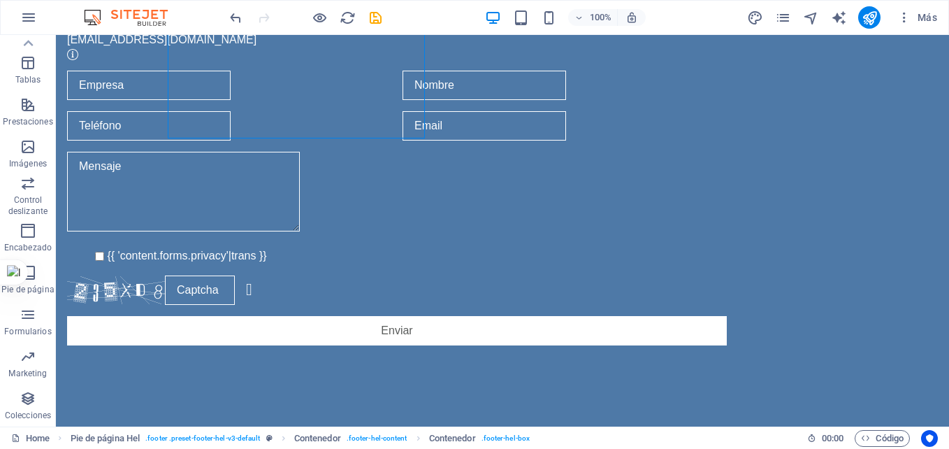
scroll to position [873, 0]
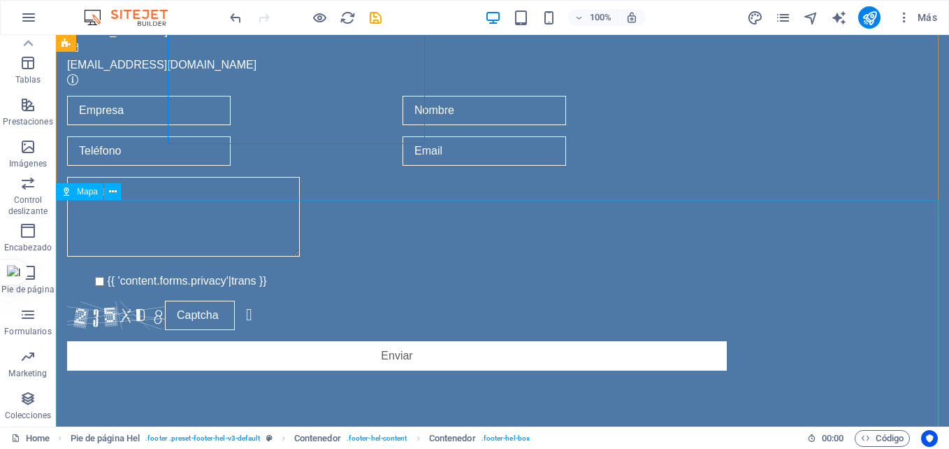
click at [113, 191] on icon at bounding box center [113, 191] width 8 height 15
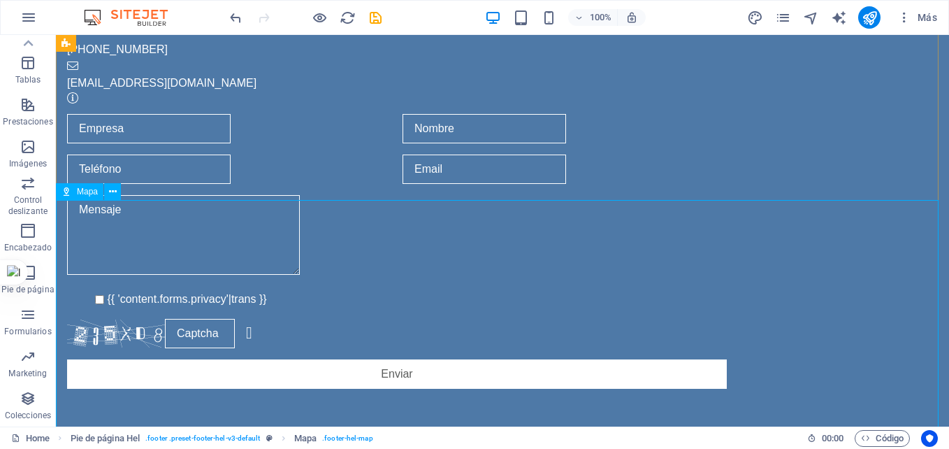
select select "1"
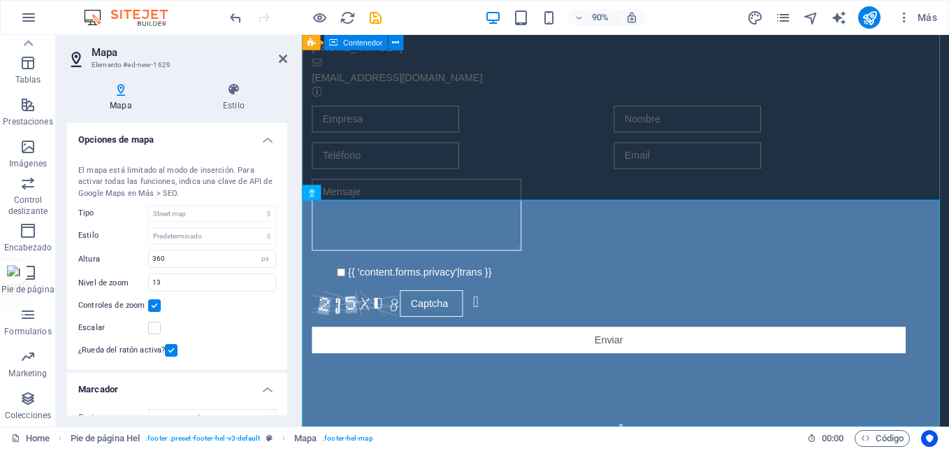
click at [476, 187] on div "Contáctenos isaconsultores.cl Av. Concón 4000, 2510000 Concon +56 9 92431234 in…" at bounding box center [661, 143] width 719 height 604
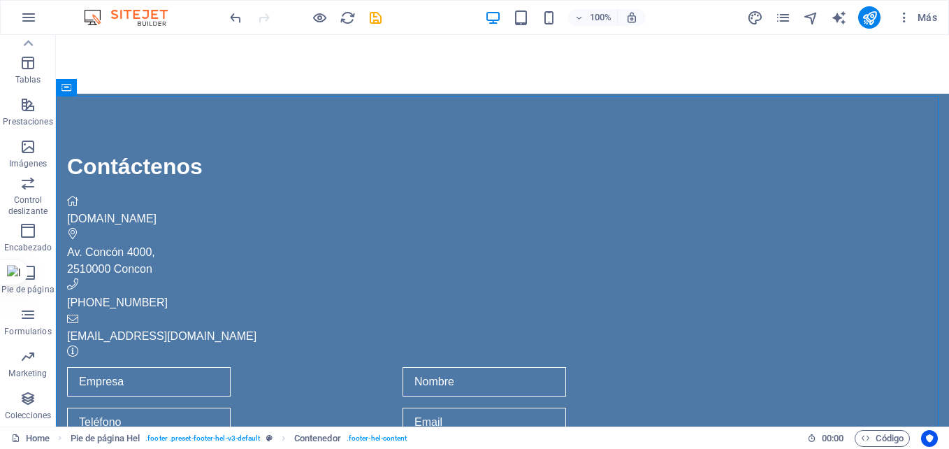
scroll to position [604, 0]
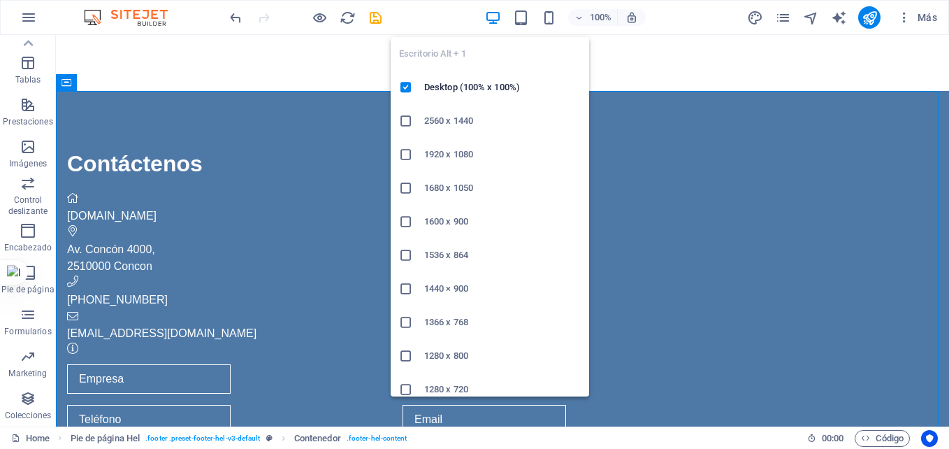
click at [495, 17] on icon "button" at bounding box center [493, 18] width 16 height 16
click at [491, 15] on icon "button" at bounding box center [493, 18] width 16 height 16
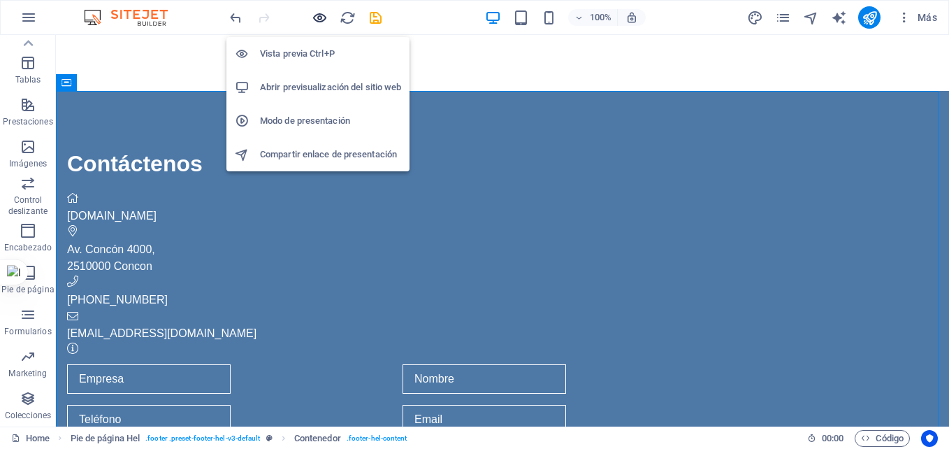
click at [314, 15] on icon "button" at bounding box center [320, 18] width 16 height 16
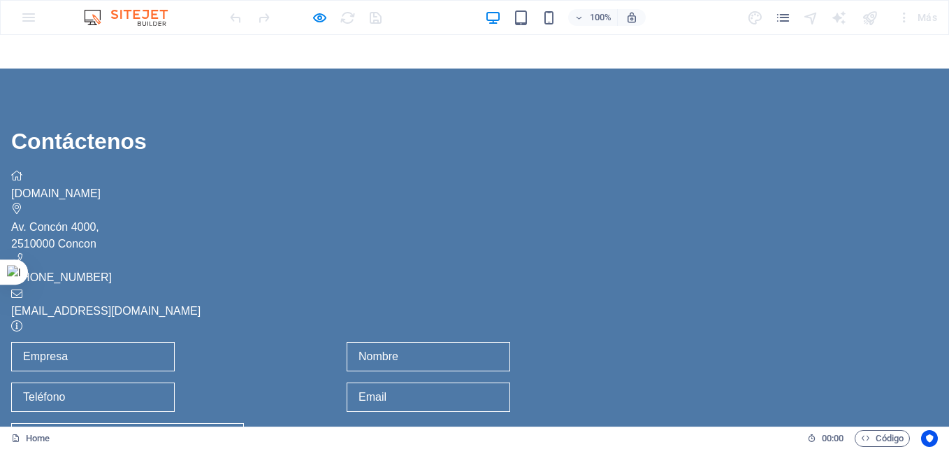
scroll to position [635, 0]
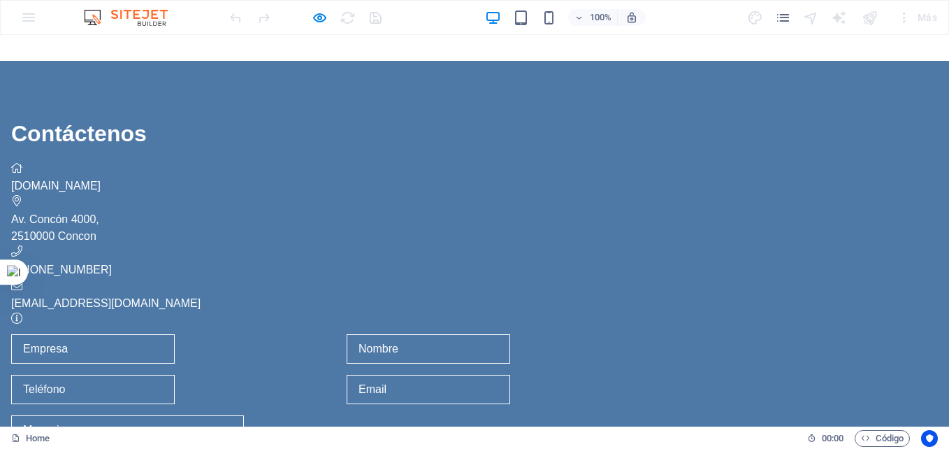
click at [175, 334] on input "text" at bounding box center [93, 348] width 164 height 29
type input "AAA"
type input "BBB"
type input "986"
type input "idid@ddkkd.com"
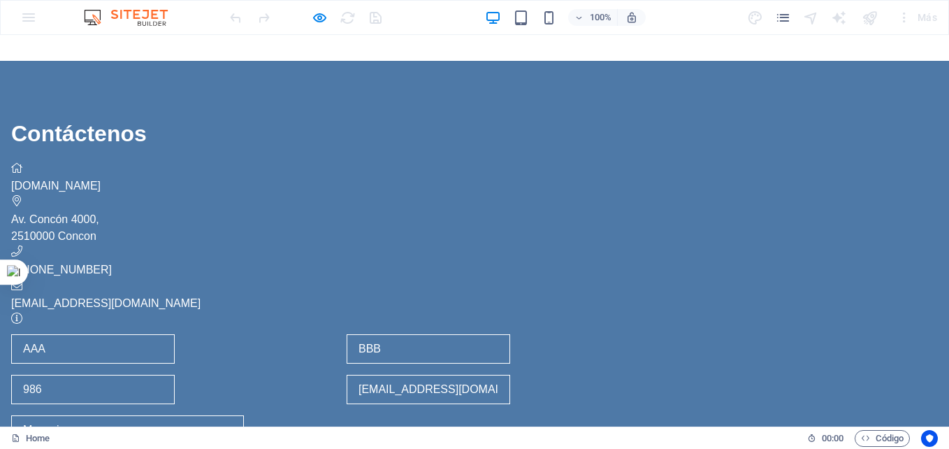
click at [244, 415] on textarea at bounding box center [127, 455] width 233 height 80
type textarea "Test"
checkbox input "true"
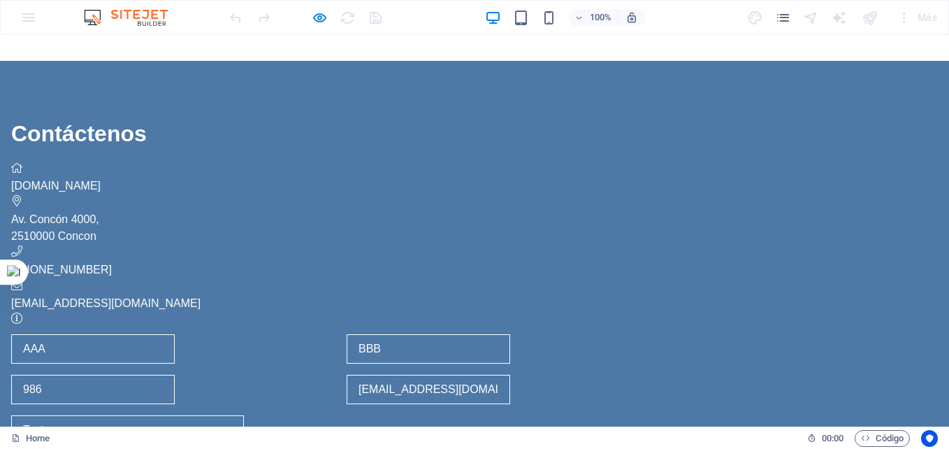
type input "235xd8"
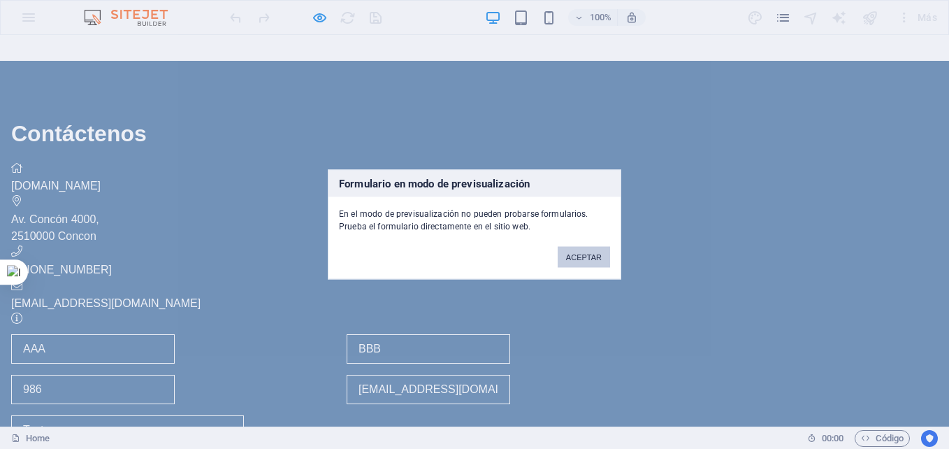
click at [586, 261] on button "ACEPTAR" at bounding box center [584, 257] width 52 height 21
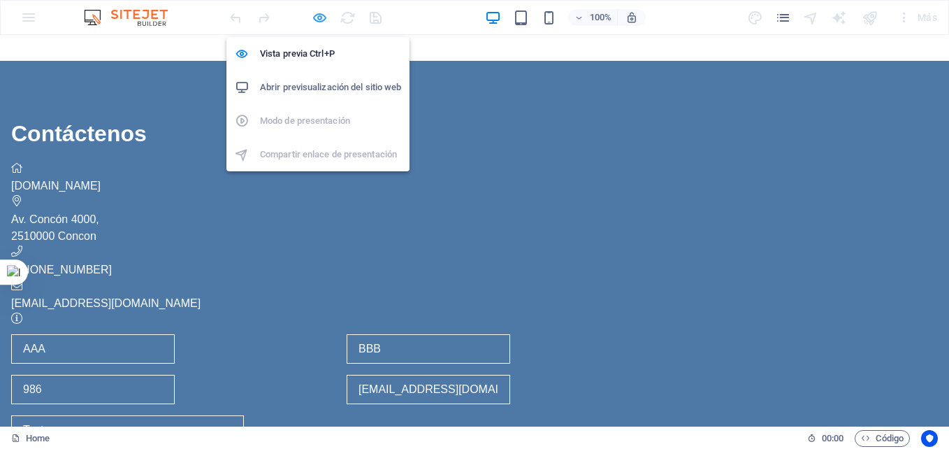
click at [317, 18] on icon "button" at bounding box center [320, 18] width 16 height 16
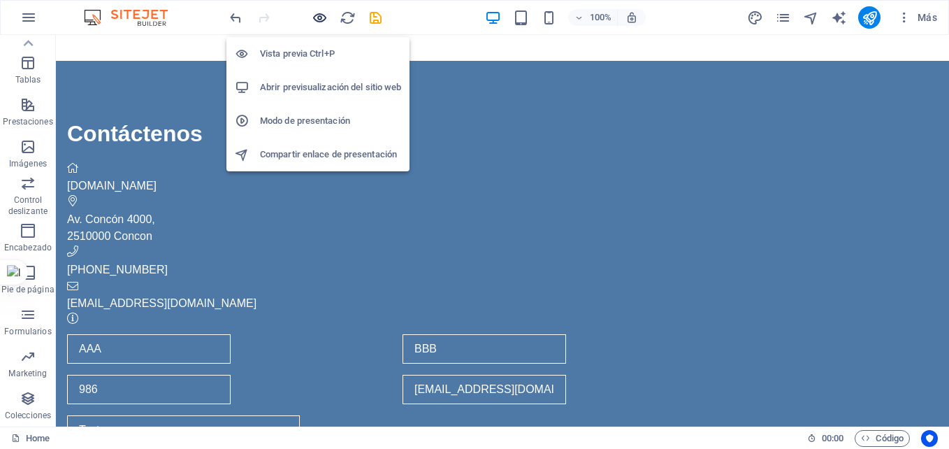
click at [317, 18] on icon "button" at bounding box center [320, 18] width 16 height 16
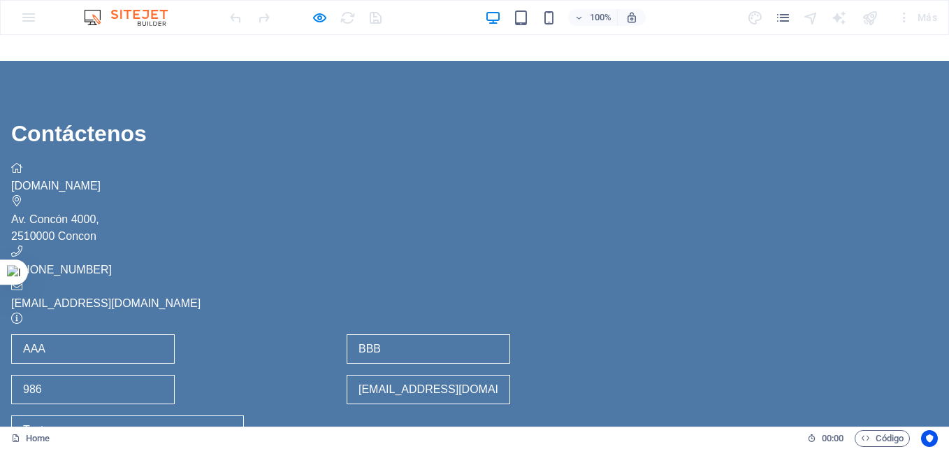
drag, startPoint x: 467, startPoint y: 122, endPoint x: 393, endPoint y: 128, distance: 73.6
click at [393, 128] on div "Contáctenos isaconsultores.cl Av. Concón 4000, 2510000 Concon +56 9 92431234 in…" at bounding box center [340, 362] width 693 height 615
click at [510, 334] on input "BBB" at bounding box center [429, 348] width 164 height 29
type input "B"
click at [510, 375] on input "idid@ddkkd.com" at bounding box center [429, 389] width 164 height 29
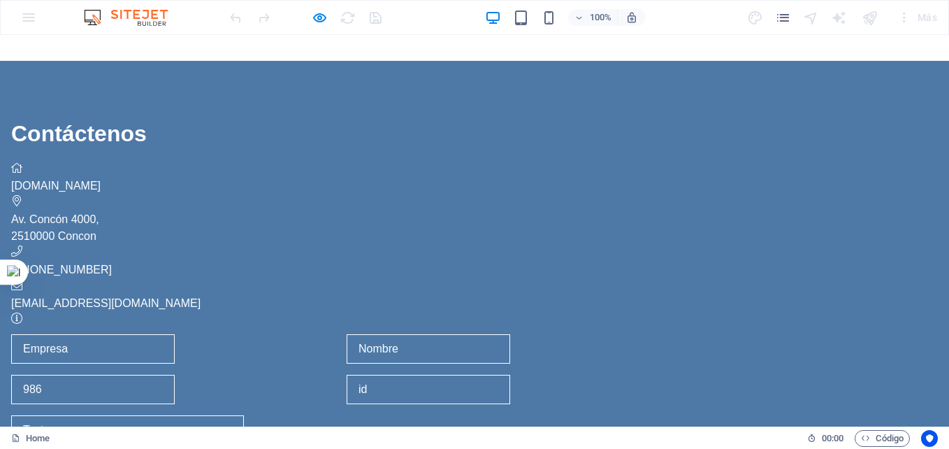
type input "i"
click at [175, 375] on input "986" at bounding box center [93, 389] width 164 height 29
type input "9"
click at [244, 415] on textarea "Test" at bounding box center [127, 455] width 233 height 80
type textarea "T"
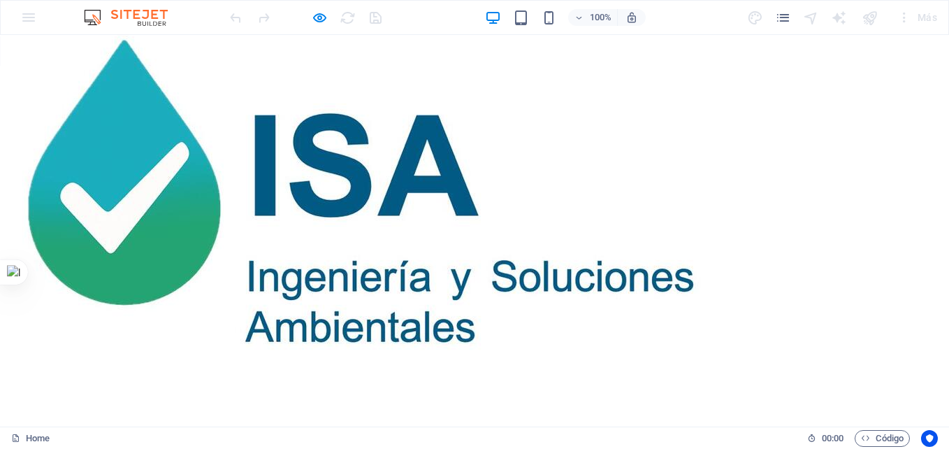
scroll to position [0, 0]
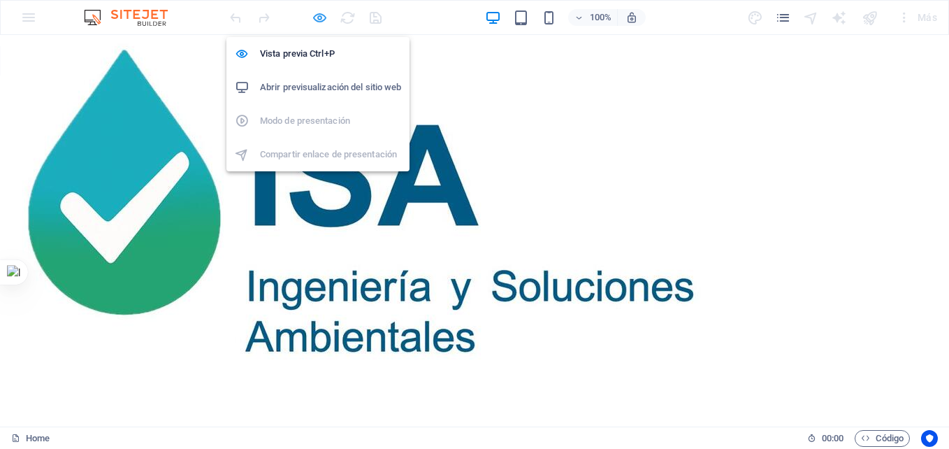
click at [317, 17] on icon "button" at bounding box center [320, 18] width 16 height 16
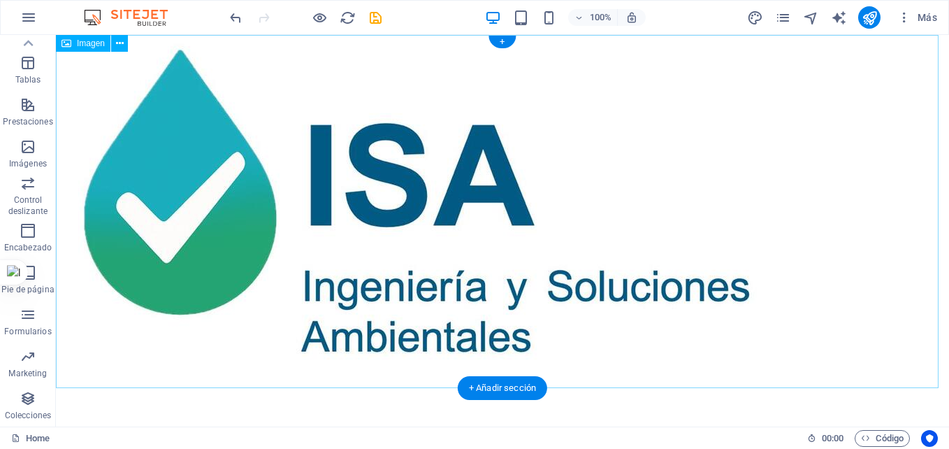
click at [609, 189] on figure at bounding box center [502, 211] width 893 height 353
click at [84, 46] on span "Imagen" at bounding box center [91, 43] width 28 height 8
click at [120, 47] on icon at bounding box center [120, 43] width 8 height 15
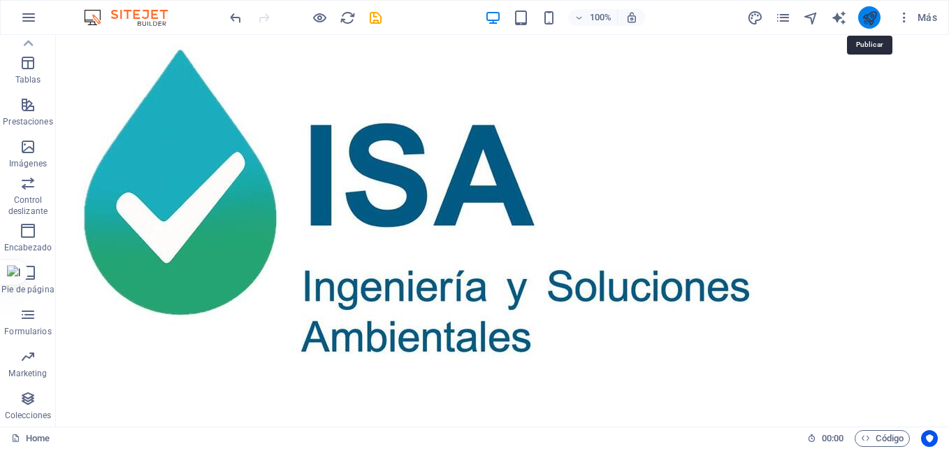
click at [870, 18] on icon "publish" at bounding box center [870, 18] width 16 height 16
checkbox input "true"
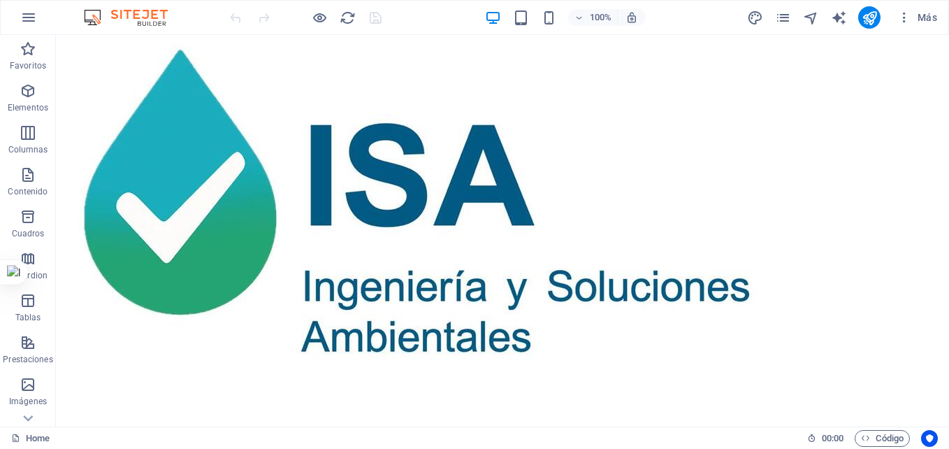
drag, startPoint x: 943, startPoint y: 125, endPoint x: 979, endPoint y: 38, distance: 93.7
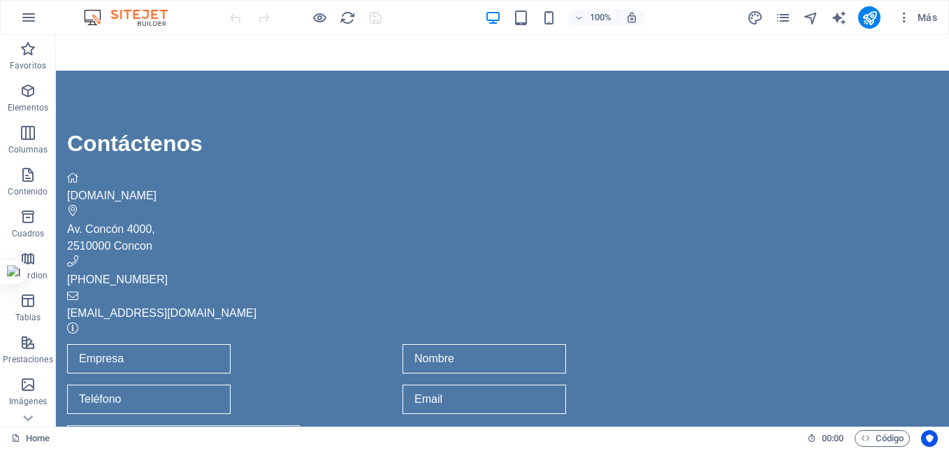
scroll to position [617, 0]
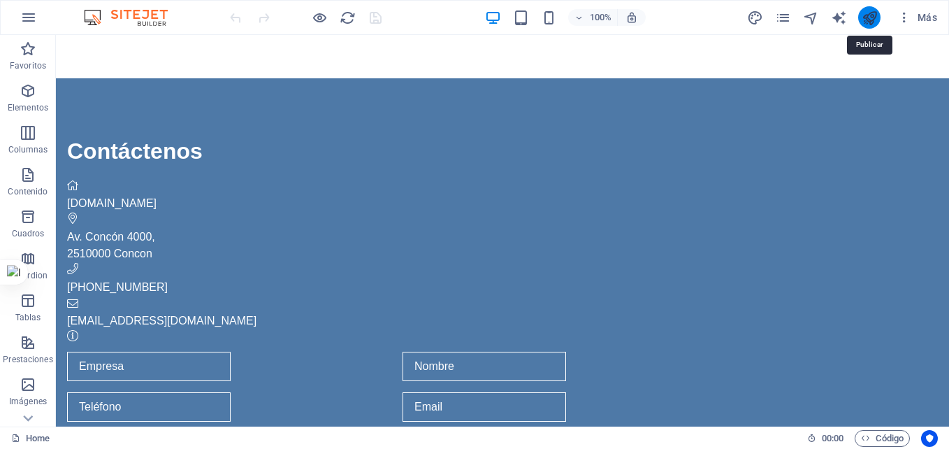
click at [872, 24] on icon "publish" at bounding box center [870, 18] width 16 height 16
